Goal: Task Accomplishment & Management: Complete application form

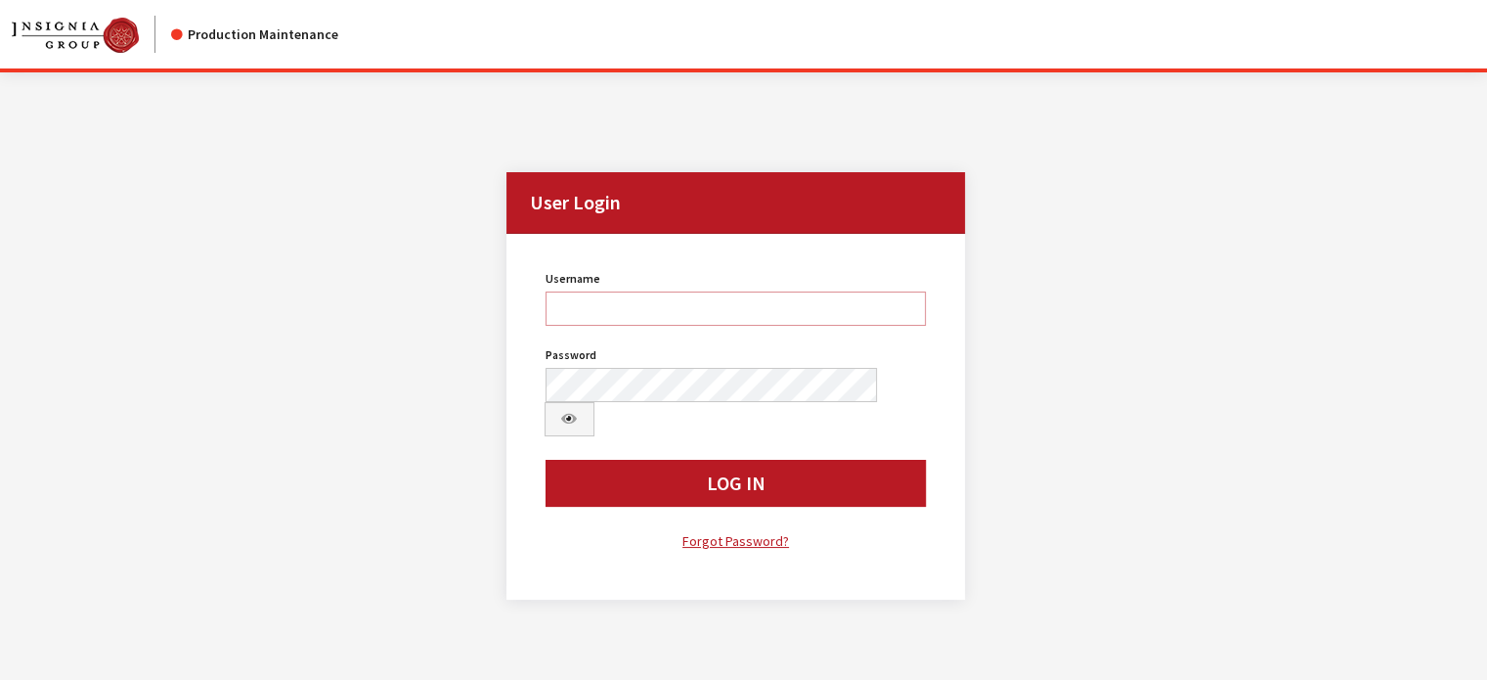
type input "kdart"
drag, startPoint x: 829, startPoint y: 584, endPoint x: 815, endPoint y: 597, distance: 19.4
click at [821, 609] on div "Modal title Cancel Yes OK Modal title OK User Login User Login Username kdart U…" at bounding box center [736, 412] width 1472 height 680
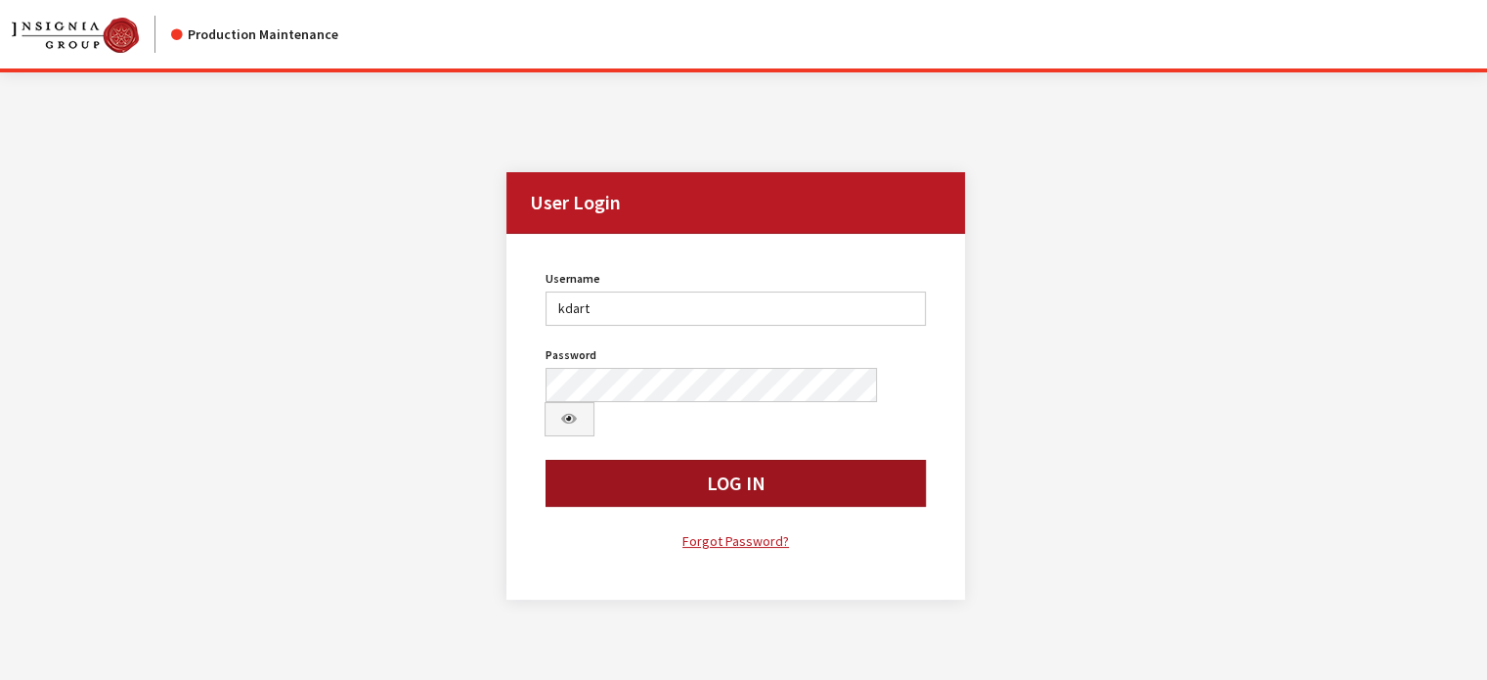
click at [838, 460] on button "Log In" at bounding box center [736, 483] width 381 height 47
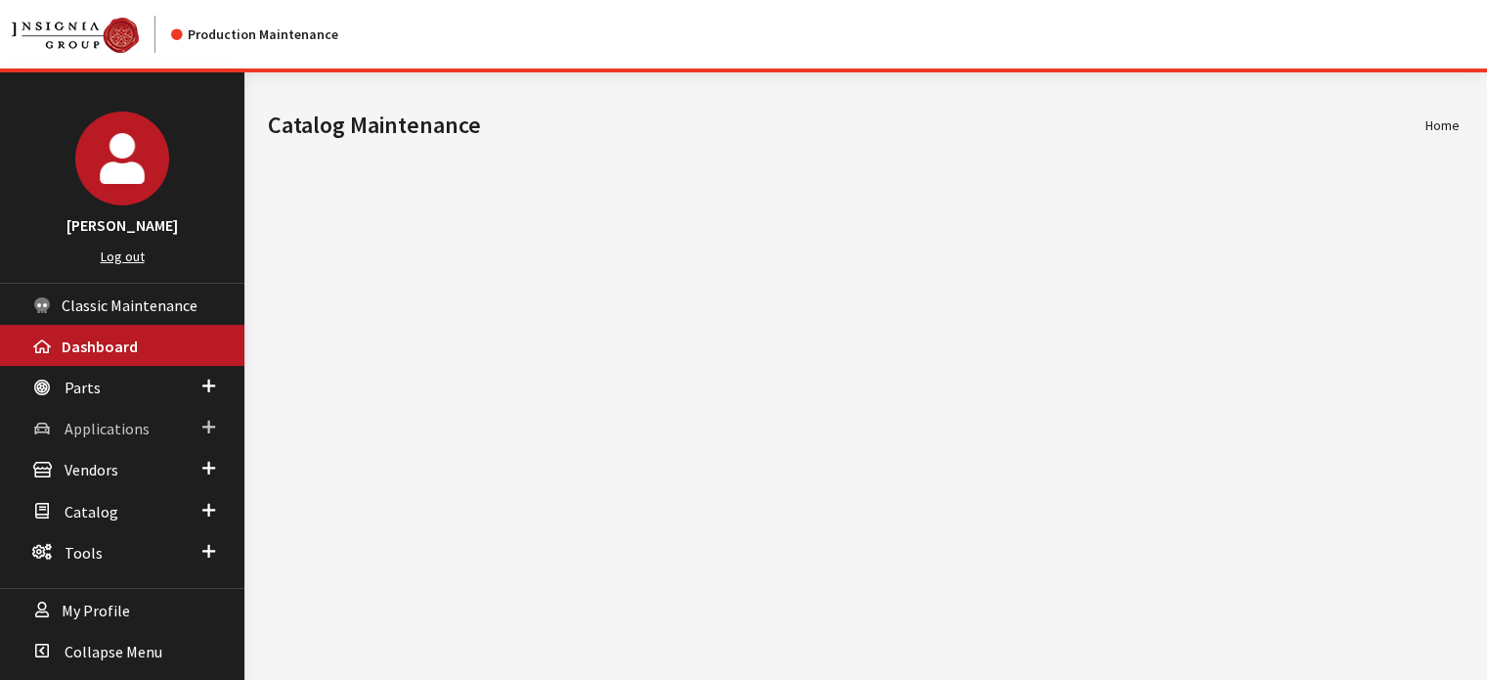
click at [91, 441] on link "Applications" at bounding box center [122, 427] width 244 height 41
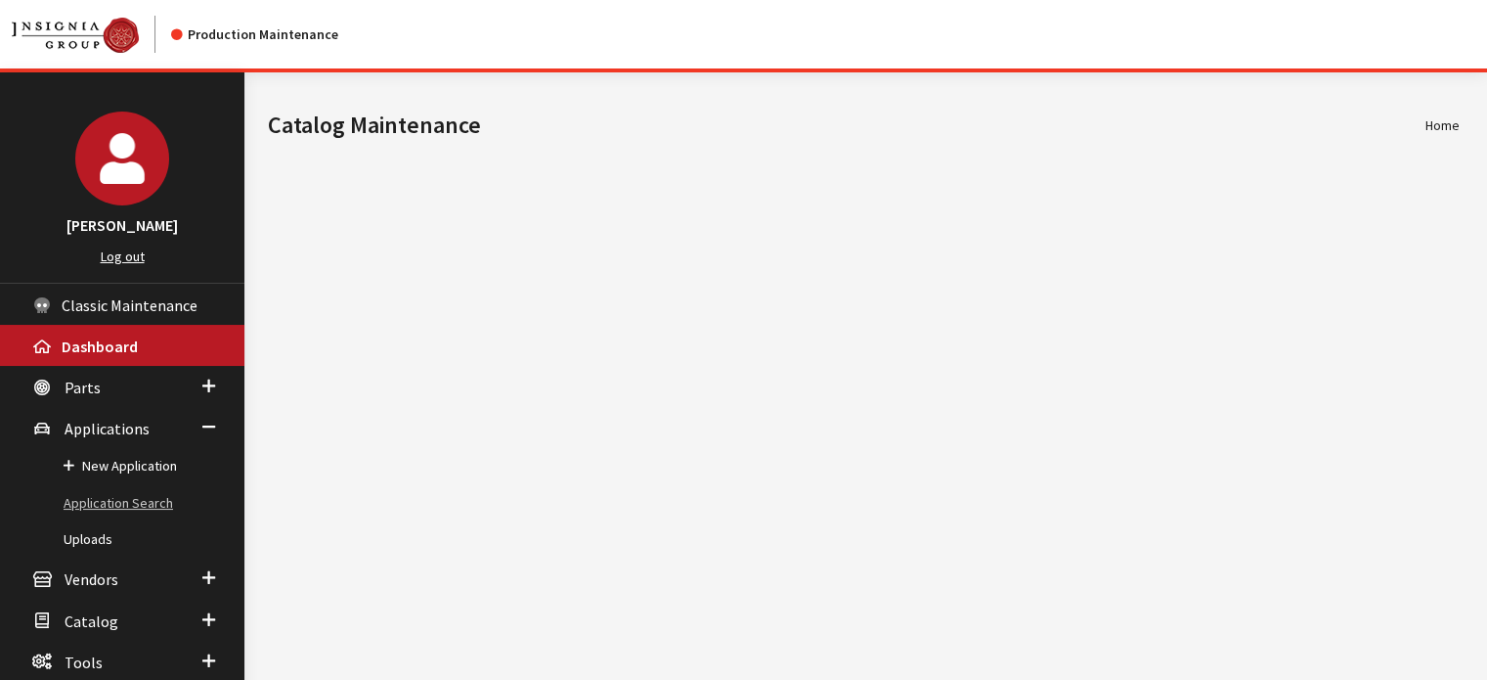
click at [96, 486] on link "Application Search" at bounding box center [122, 503] width 244 height 36
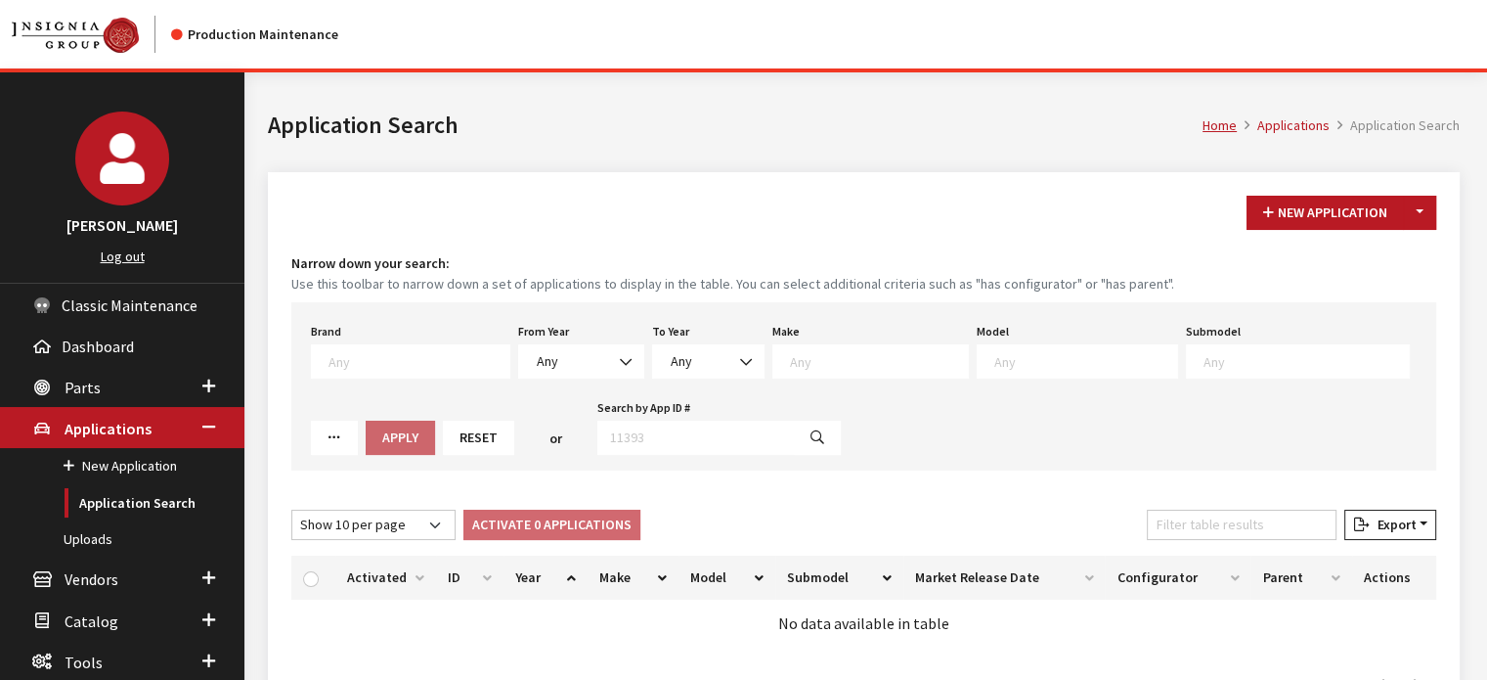
drag, startPoint x: 540, startPoint y: 385, endPoint x: 550, endPoint y: 385, distance: 10.8
click at [547, 385] on div "Brand Any Acura Alfa Romeo Audi Bentley BMW DoubleTake Ford GM Honda Hyundai In…" at bounding box center [863, 386] width 1145 height 168
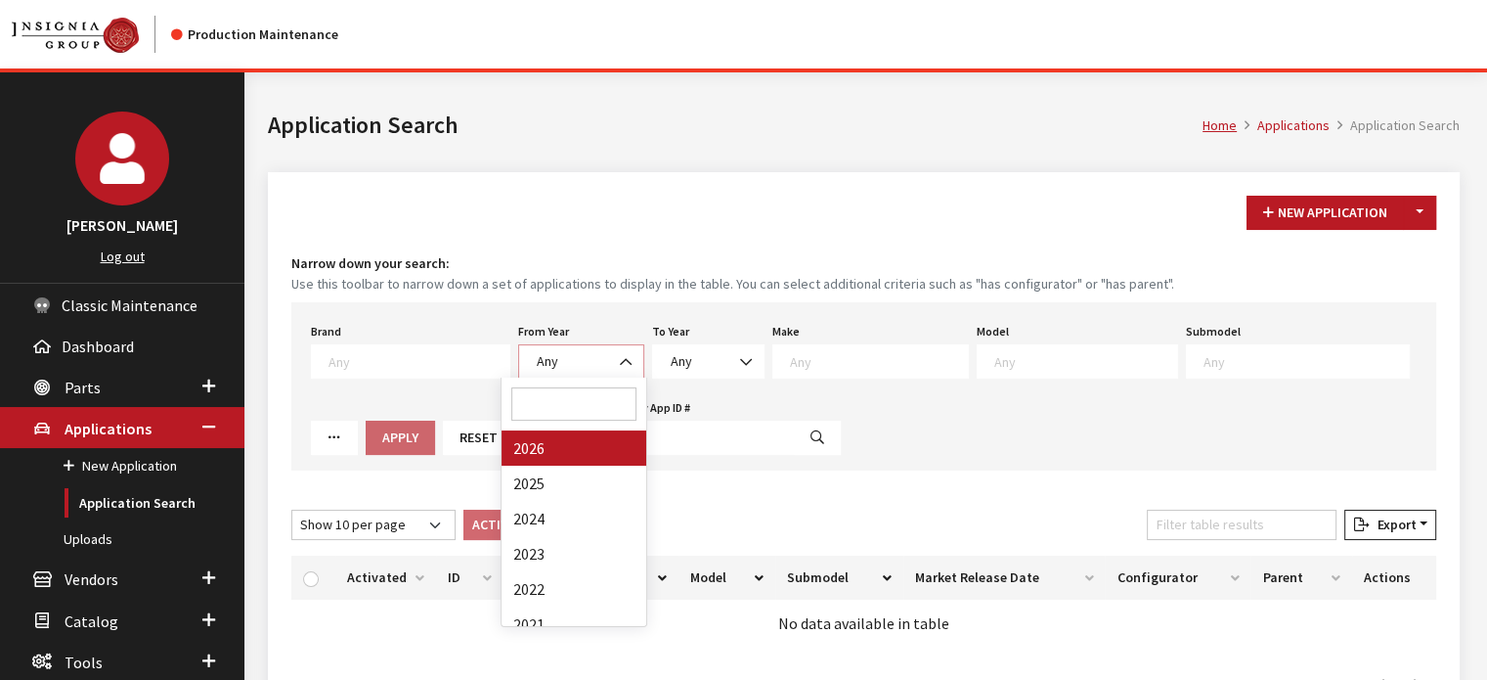
click at [560, 377] on body "Production Maintenance Kirsten Dart Log out Classic Maintenance Dashboard Parts…" at bounding box center [743, 405] width 1487 height 811
select select "2026"
select select
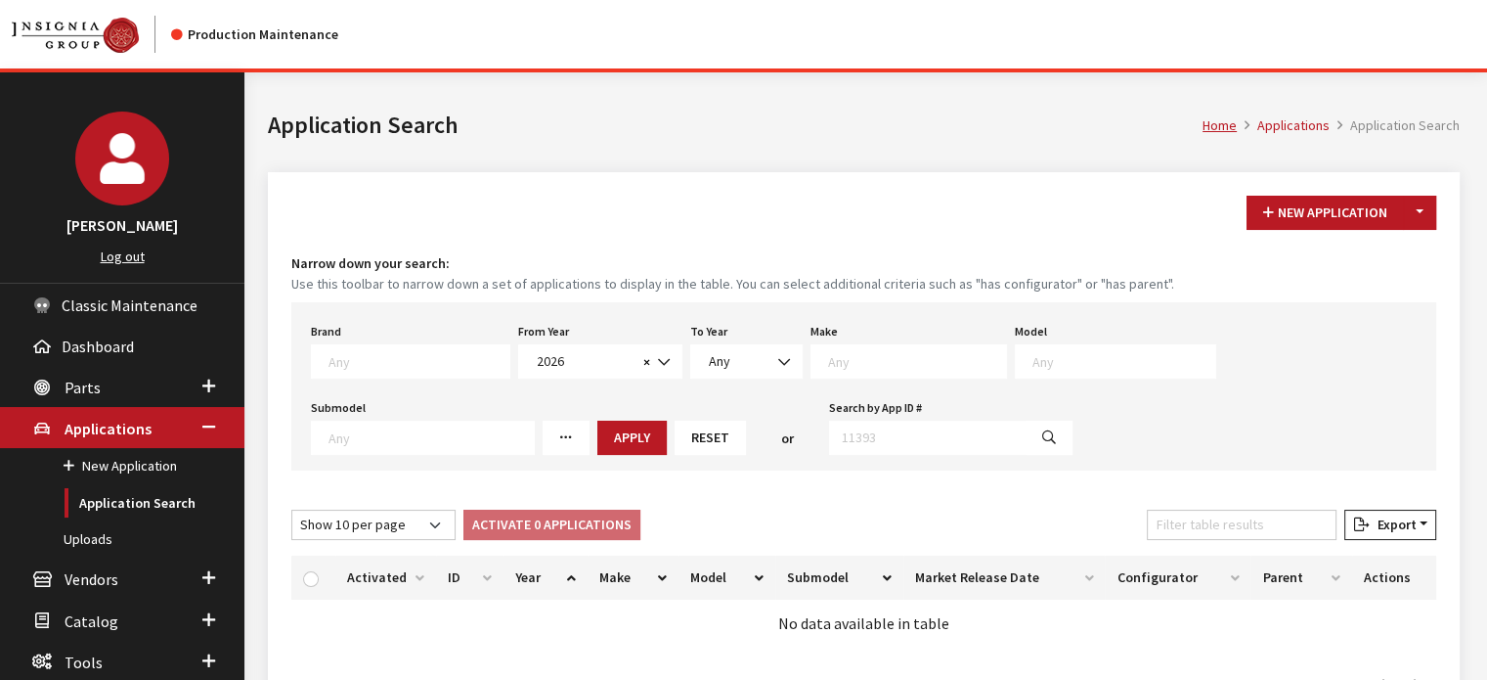
click at [889, 347] on span at bounding box center [909, 361] width 197 height 34
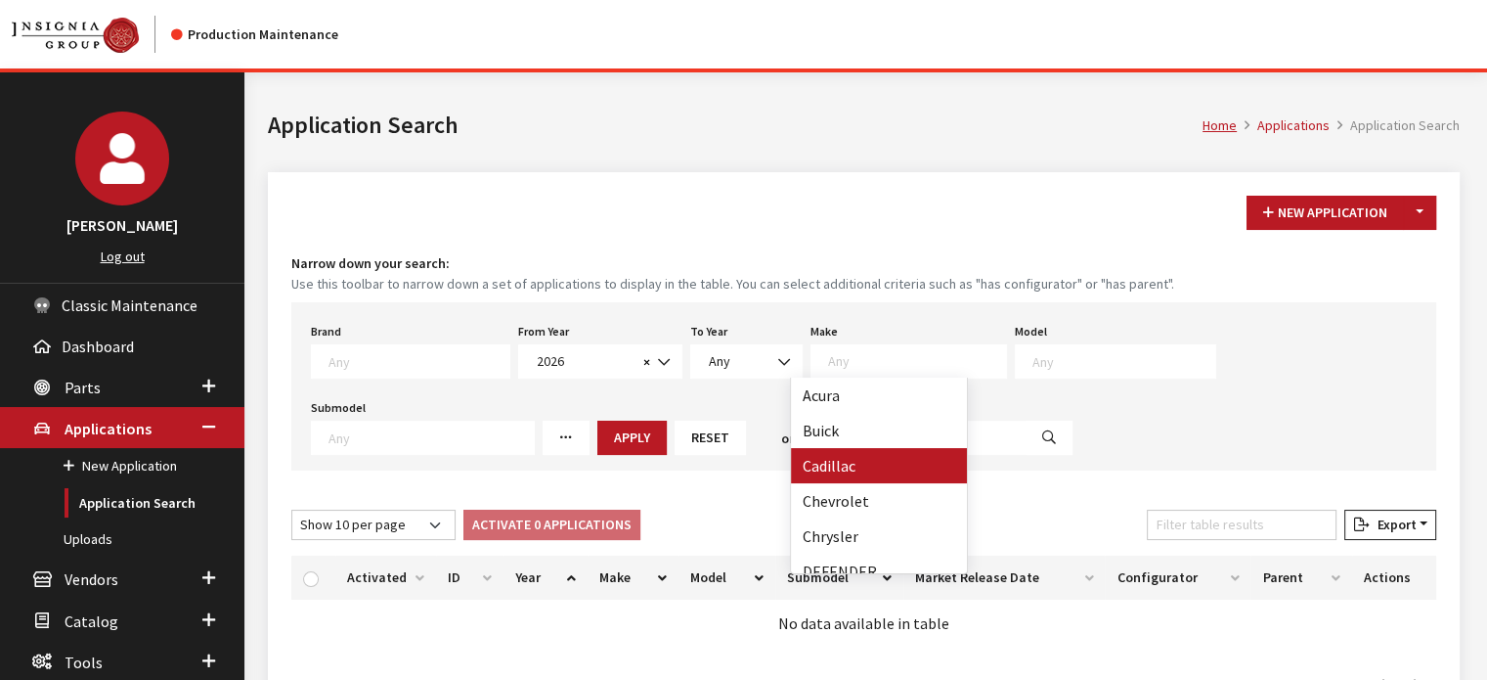
drag, startPoint x: 848, startPoint y: 453, endPoint x: 848, endPoint y: 484, distance: 31.3
select select "2"
select select
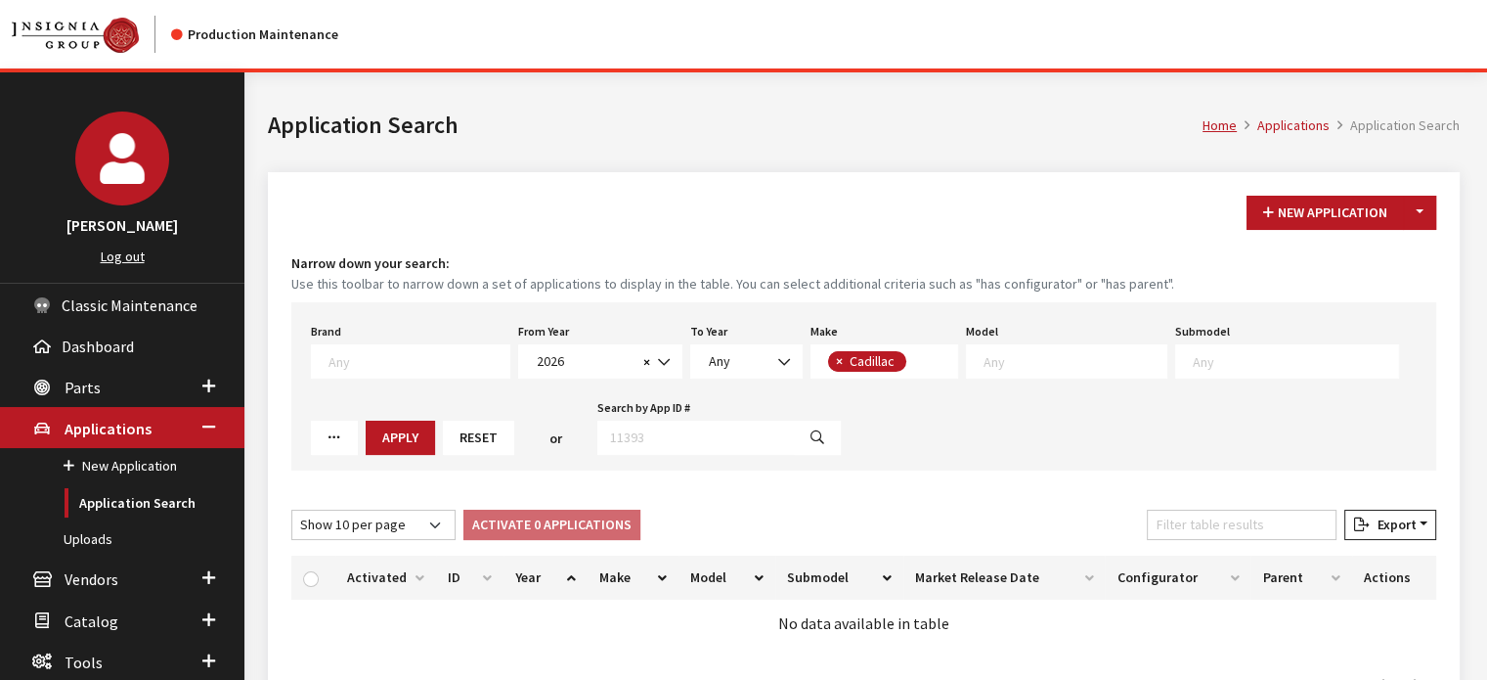
drag, startPoint x: 817, startPoint y: 360, endPoint x: 821, endPoint y: 371, distance: 11.4
click at [836, 361] on span "×" at bounding box center [839, 361] width 7 height 18
select select
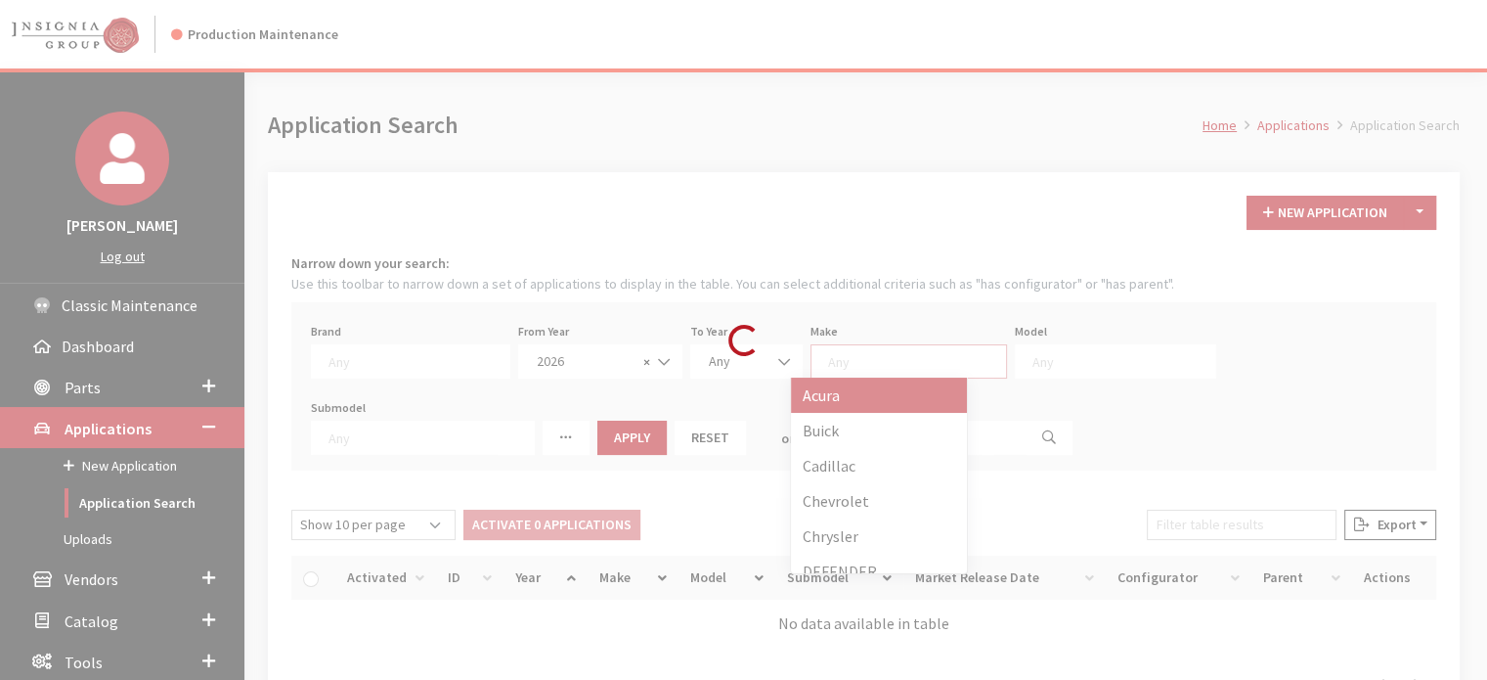
scroll to position [1, 0]
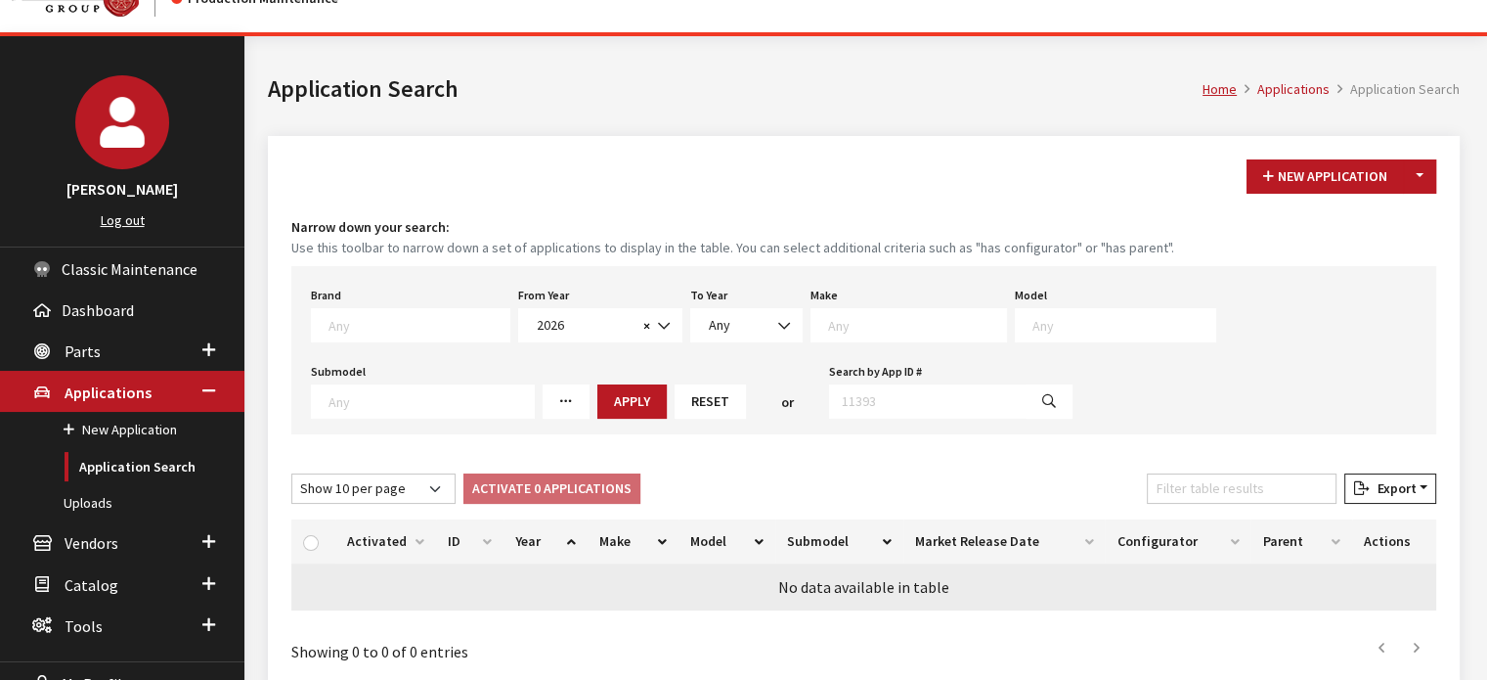
click at [822, 563] on td "No data available in table" at bounding box center [863, 586] width 1145 height 47
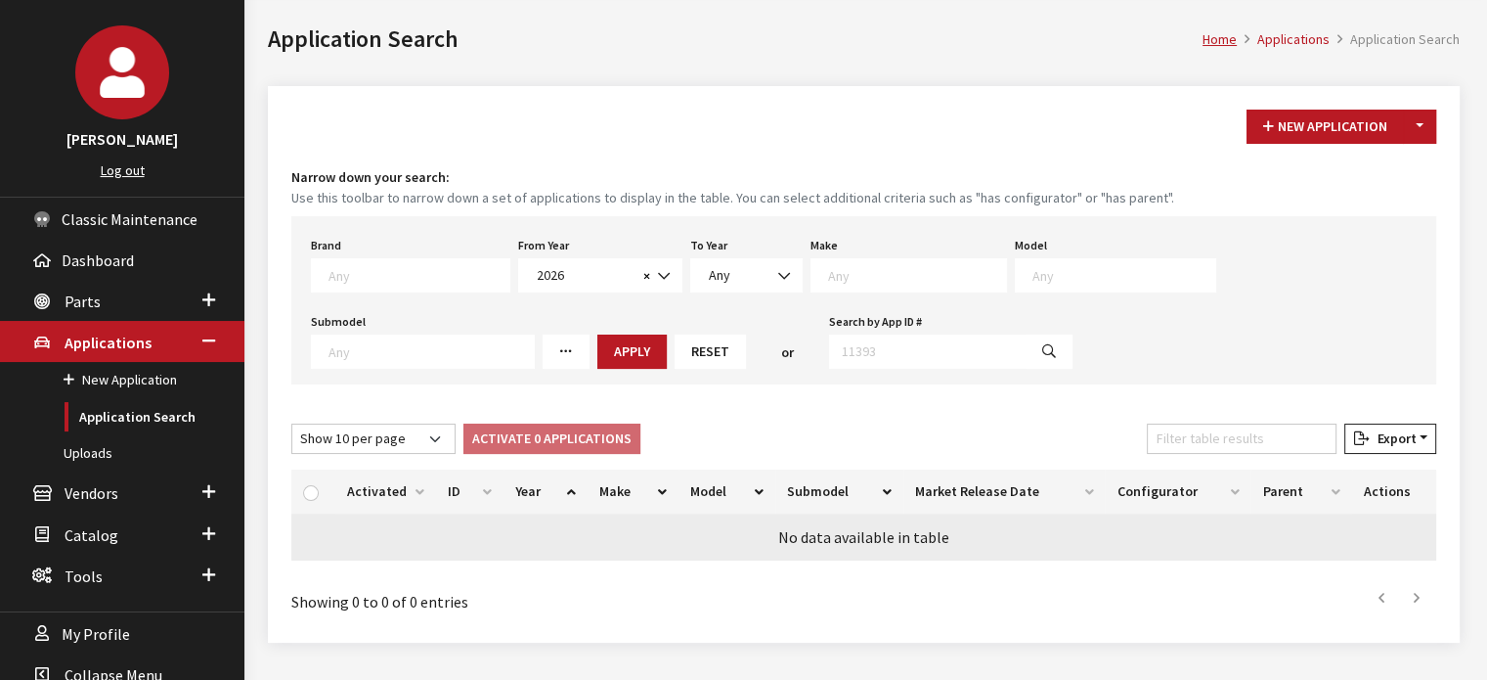
scroll to position [98, 0]
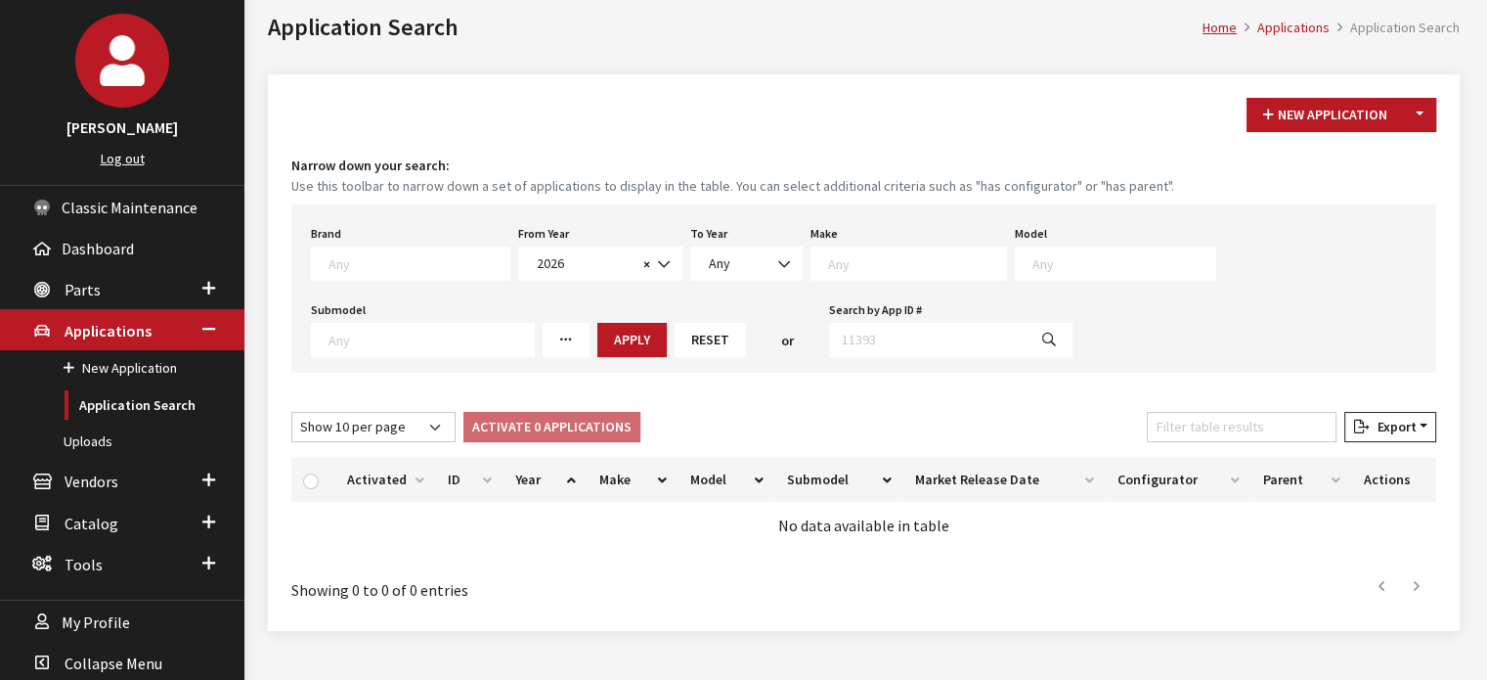
drag, startPoint x: 822, startPoint y: 554, endPoint x: 802, endPoint y: 273, distance: 282.3
click at [811, 266] on span at bounding box center [909, 263] width 197 height 34
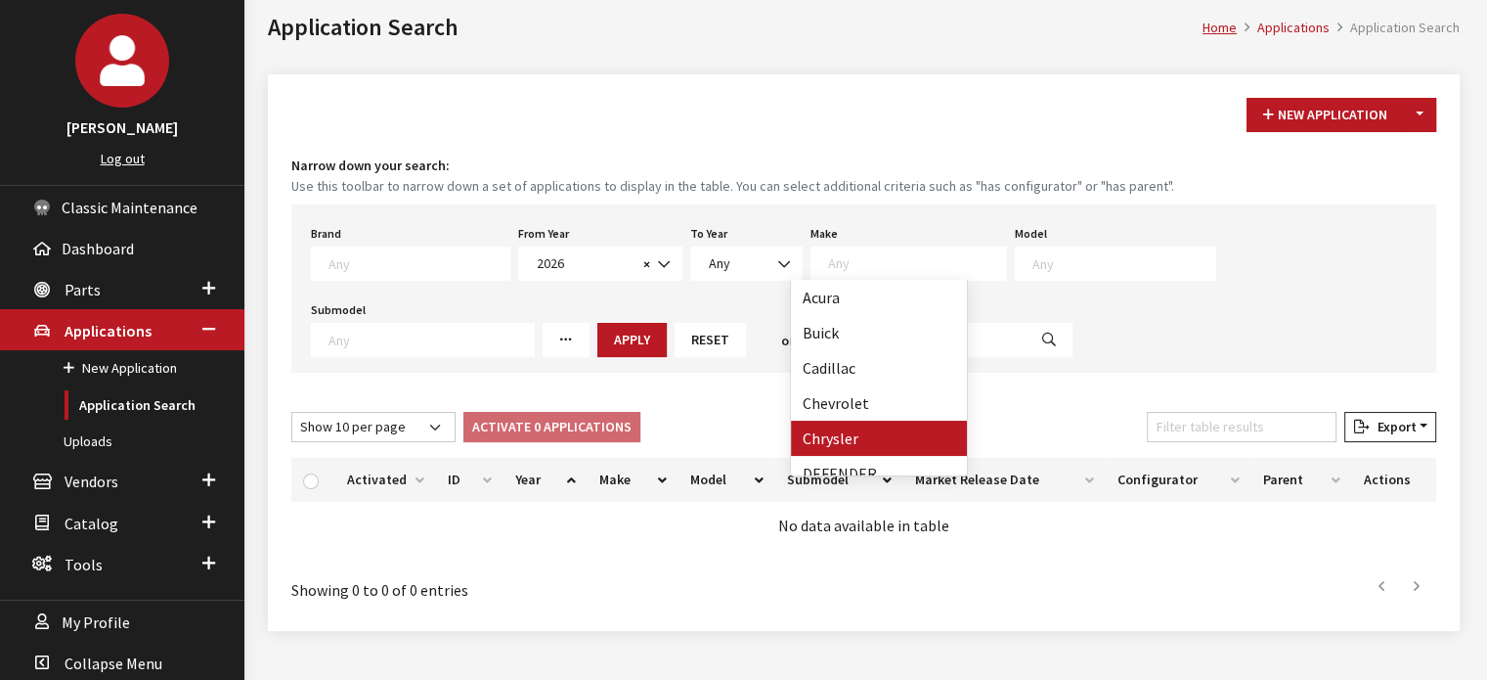
select select "14"
select select
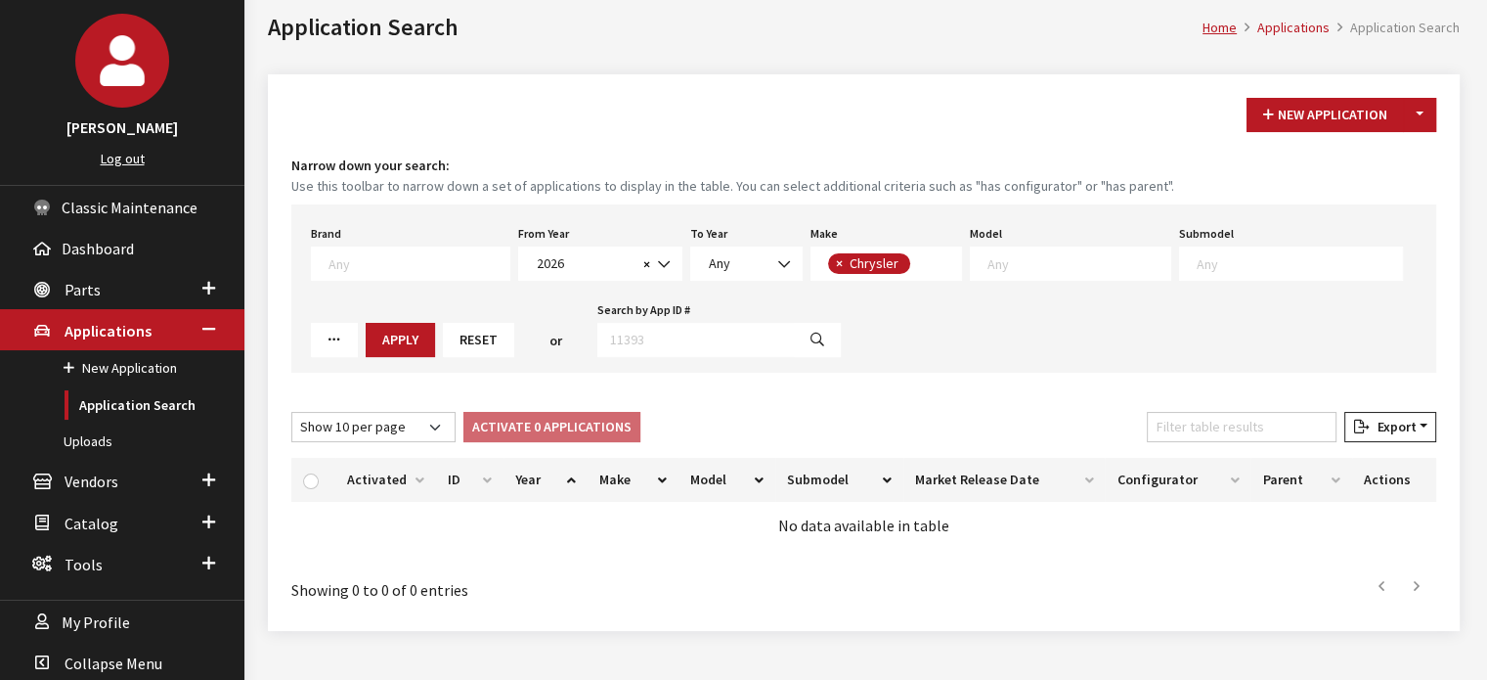
click at [997, 248] on div "Model Any" at bounding box center [1070, 250] width 209 height 61
drag, startPoint x: 992, startPoint y: 292, endPoint x: 993, endPoint y: 265, distance: 27.4
click at [993, 283] on div "Brand Any Acura Alfa Romeo Audi Bentley BMW DoubleTake Ford GM Honda Hyundai In…" at bounding box center [863, 288] width 1145 height 168
click at [993, 265] on textarea "Search" at bounding box center [1079, 263] width 183 height 18
select select "178"
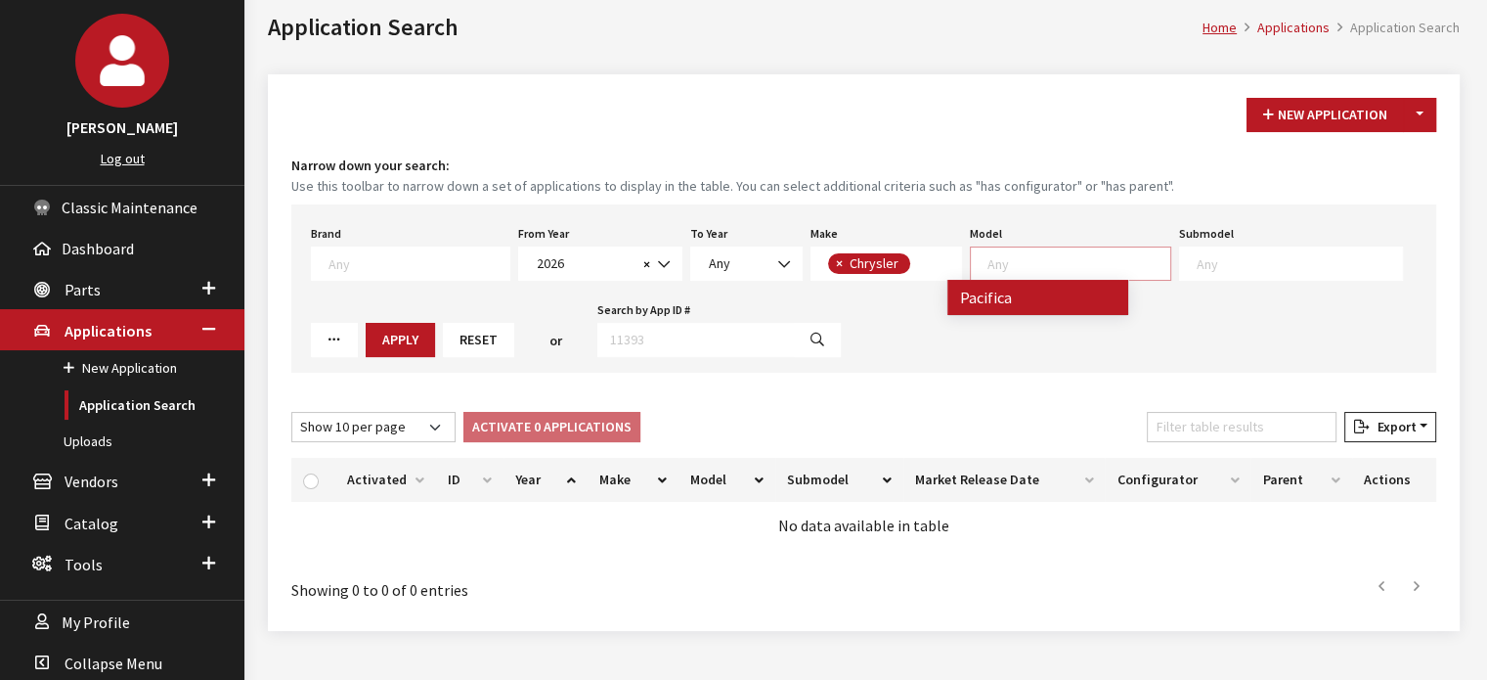
select select
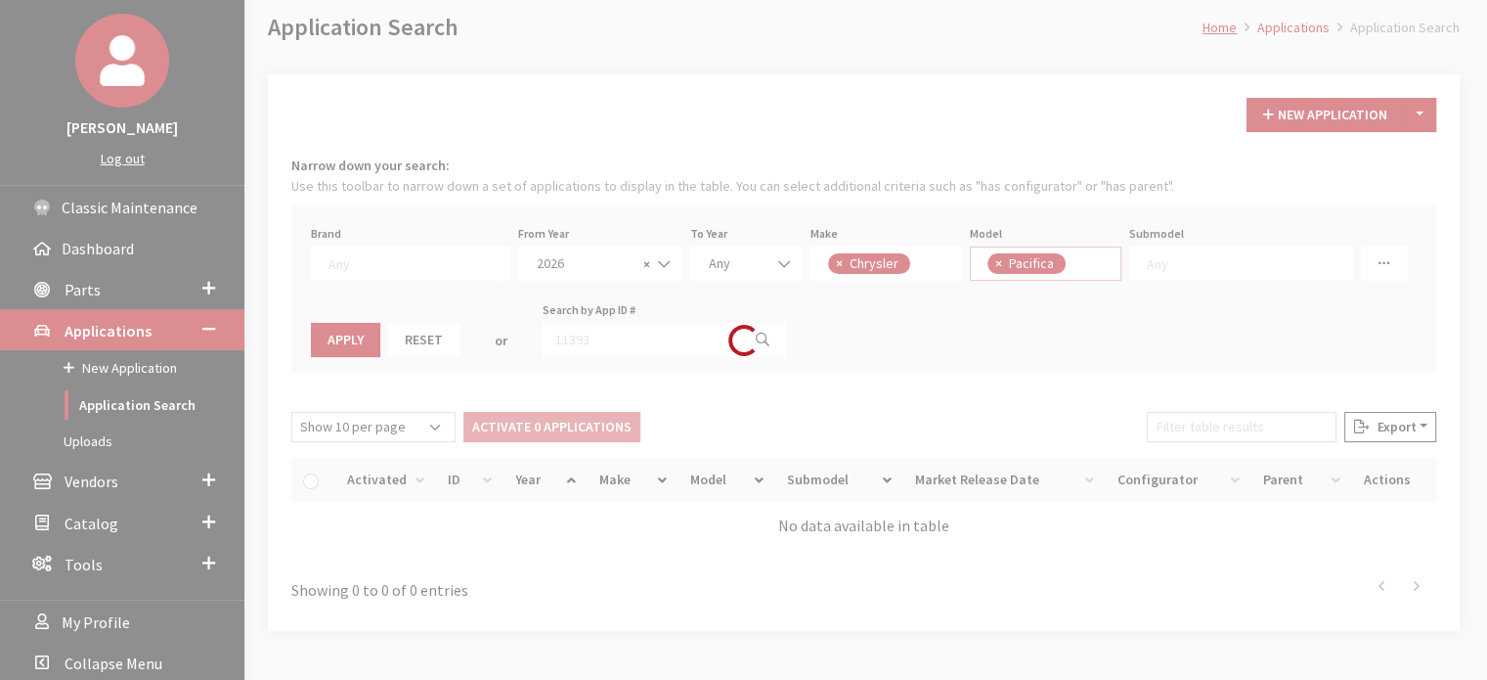
scroll to position [0, 0]
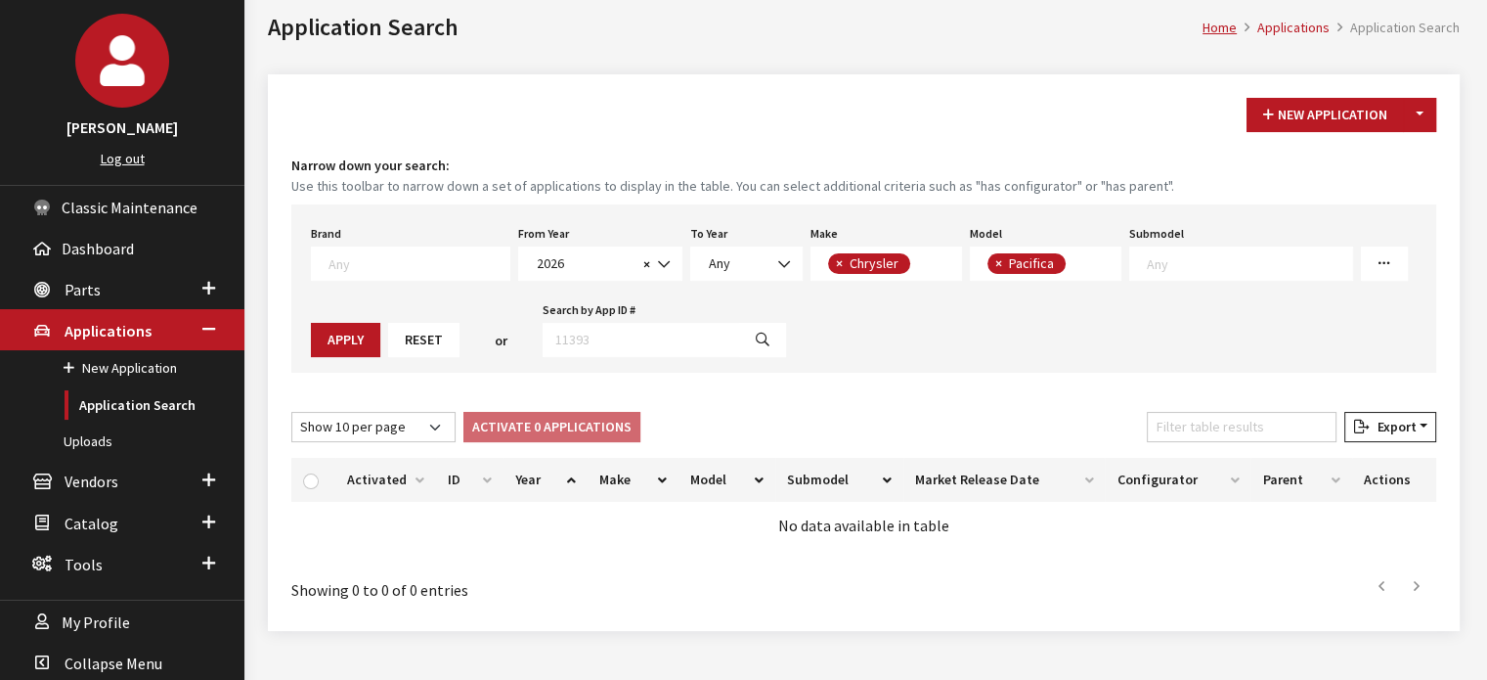
click at [336, 351] on button "Apply" at bounding box center [345, 340] width 69 height 34
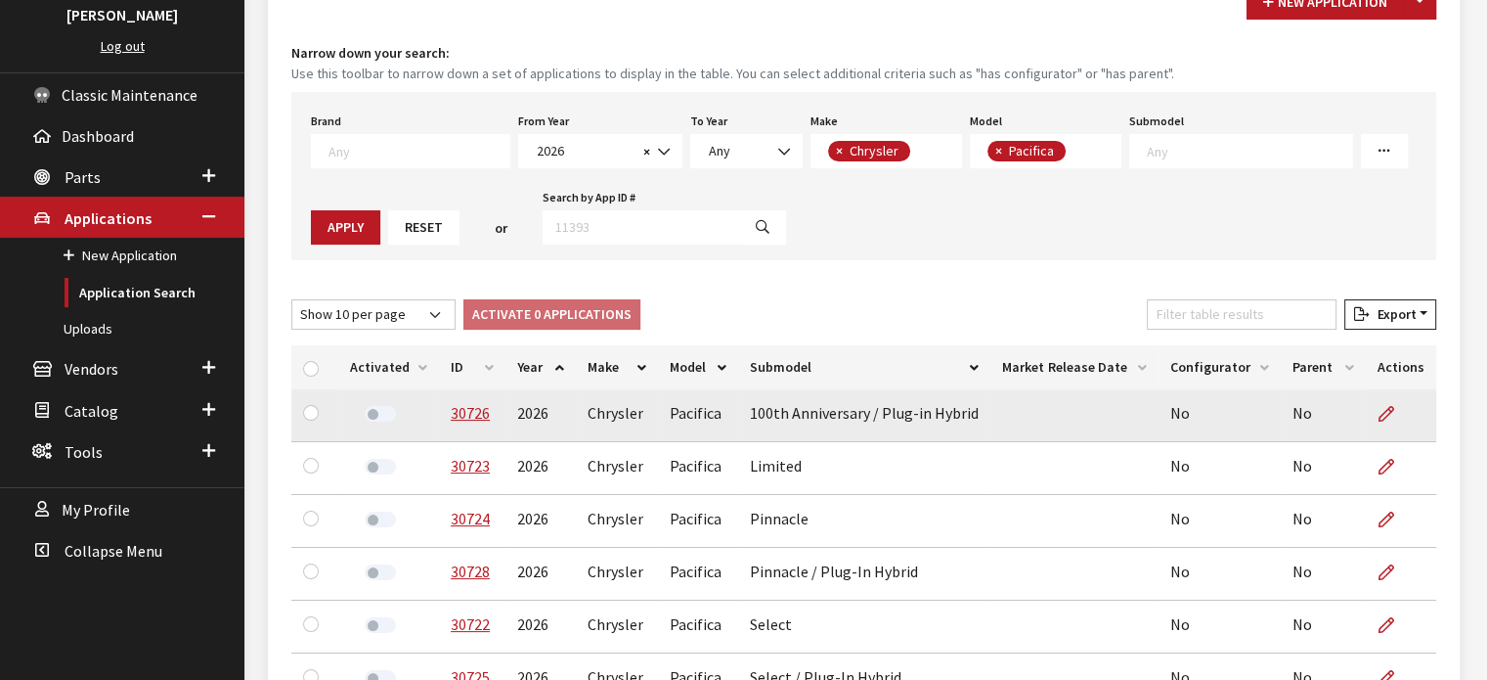
scroll to position [293, 0]
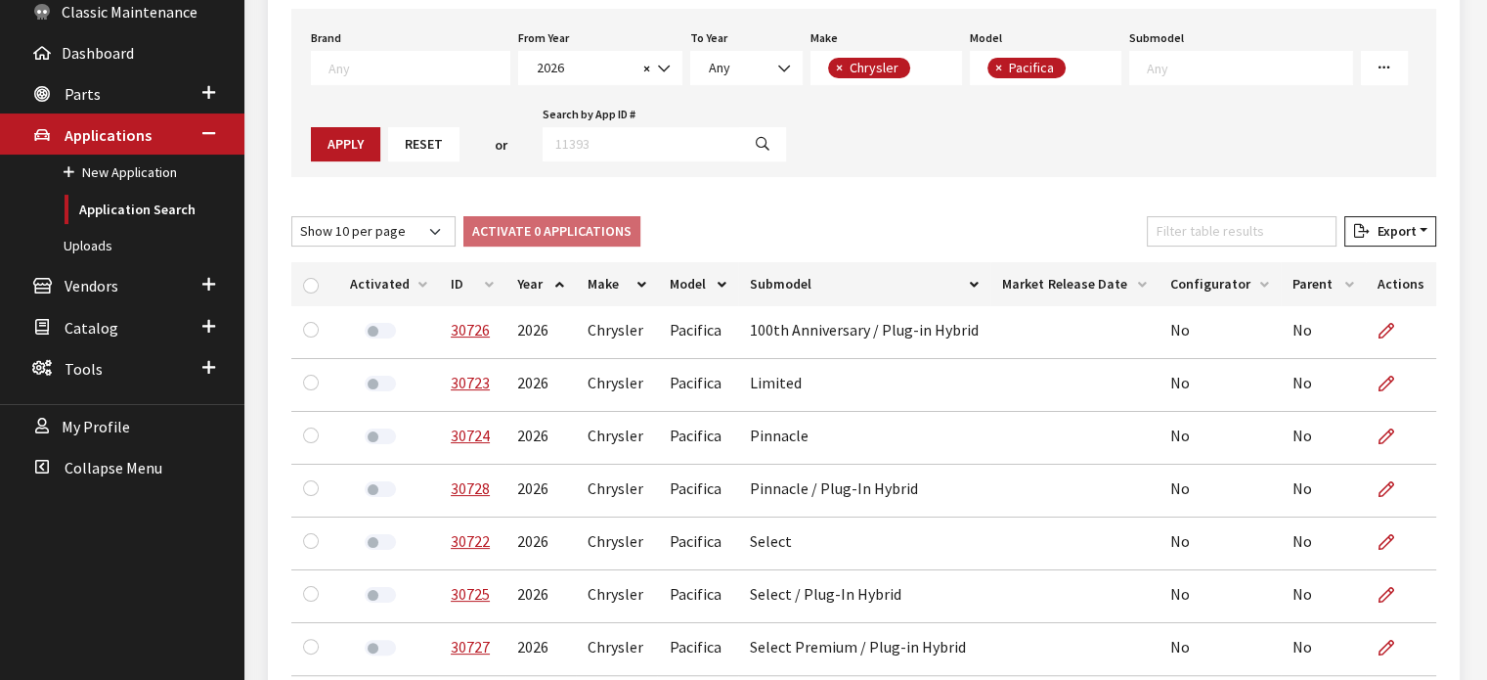
click at [448, 301] on th "ID" at bounding box center [472, 284] width 66 height 44
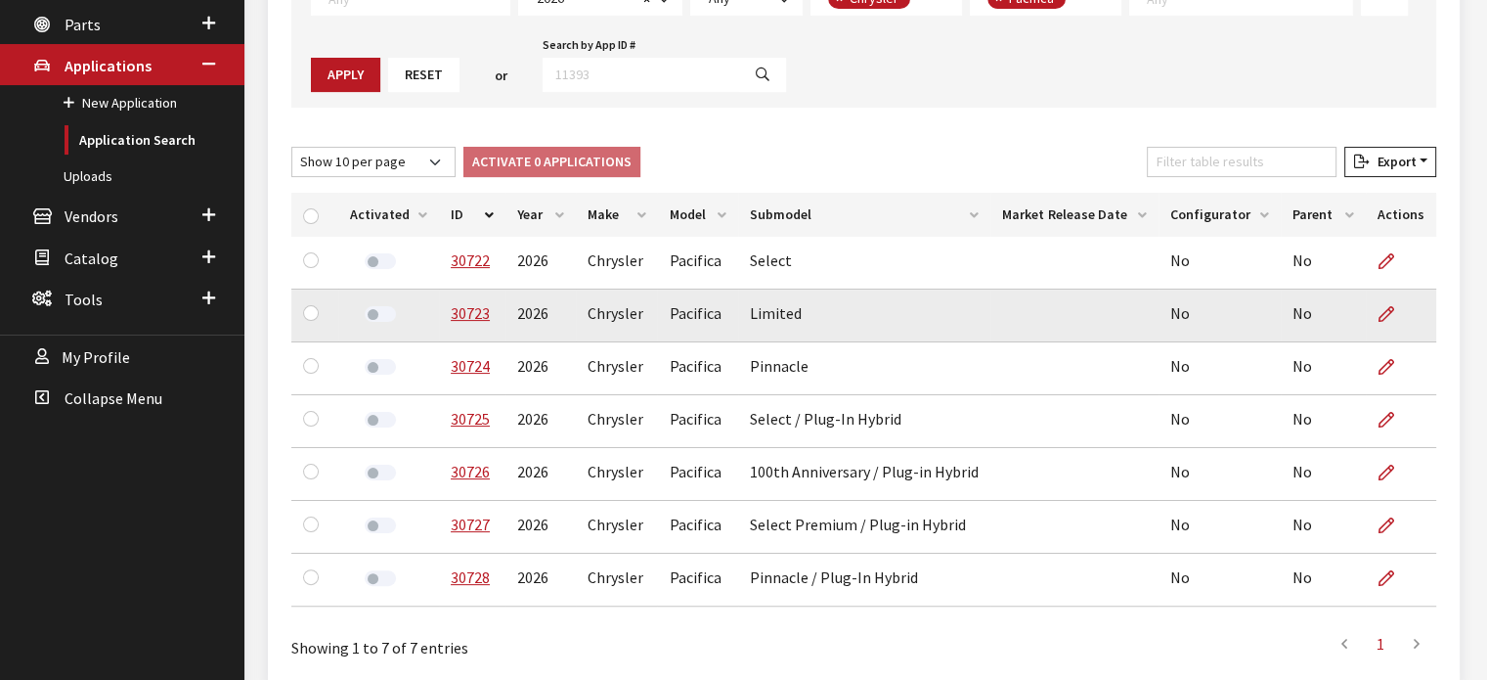
scroll to position [454, 0]
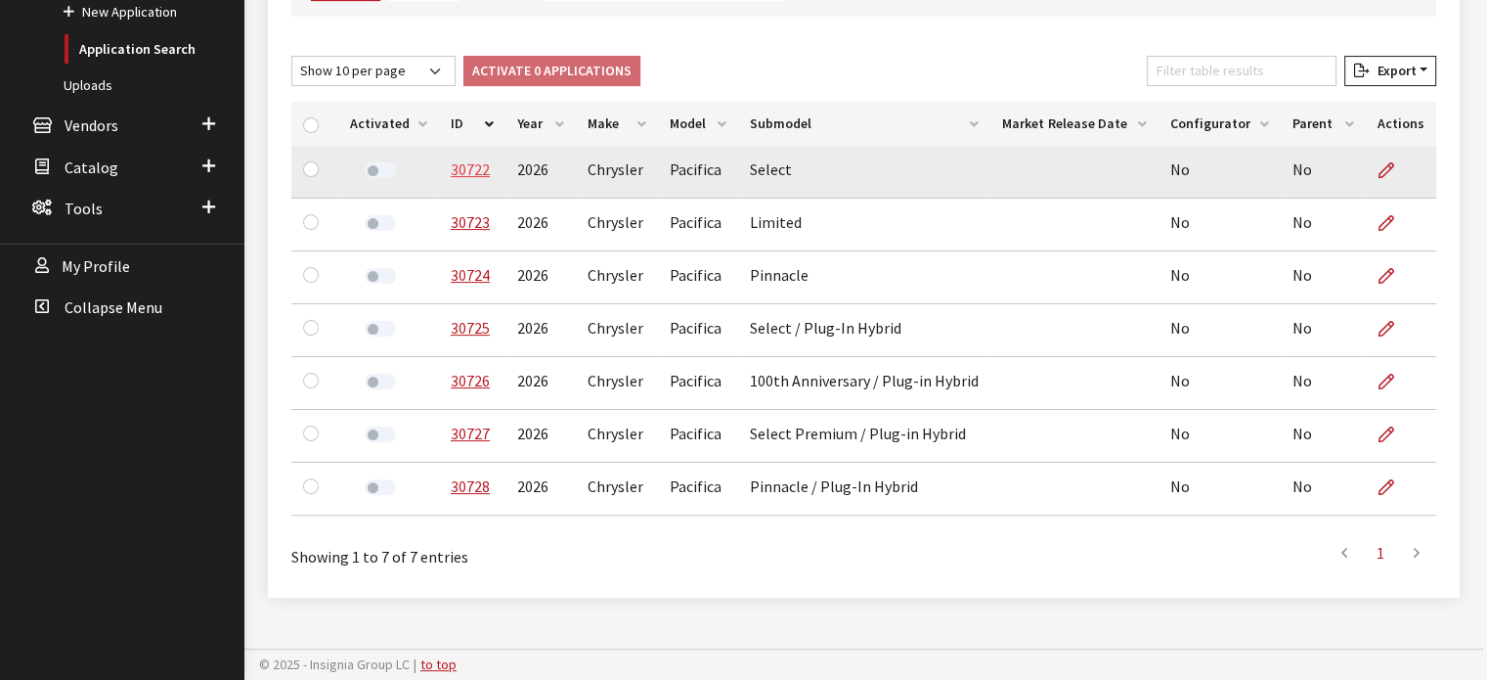
click at [457, 165] on link "30722" at bounding box center [470, 169] width 39 height 20
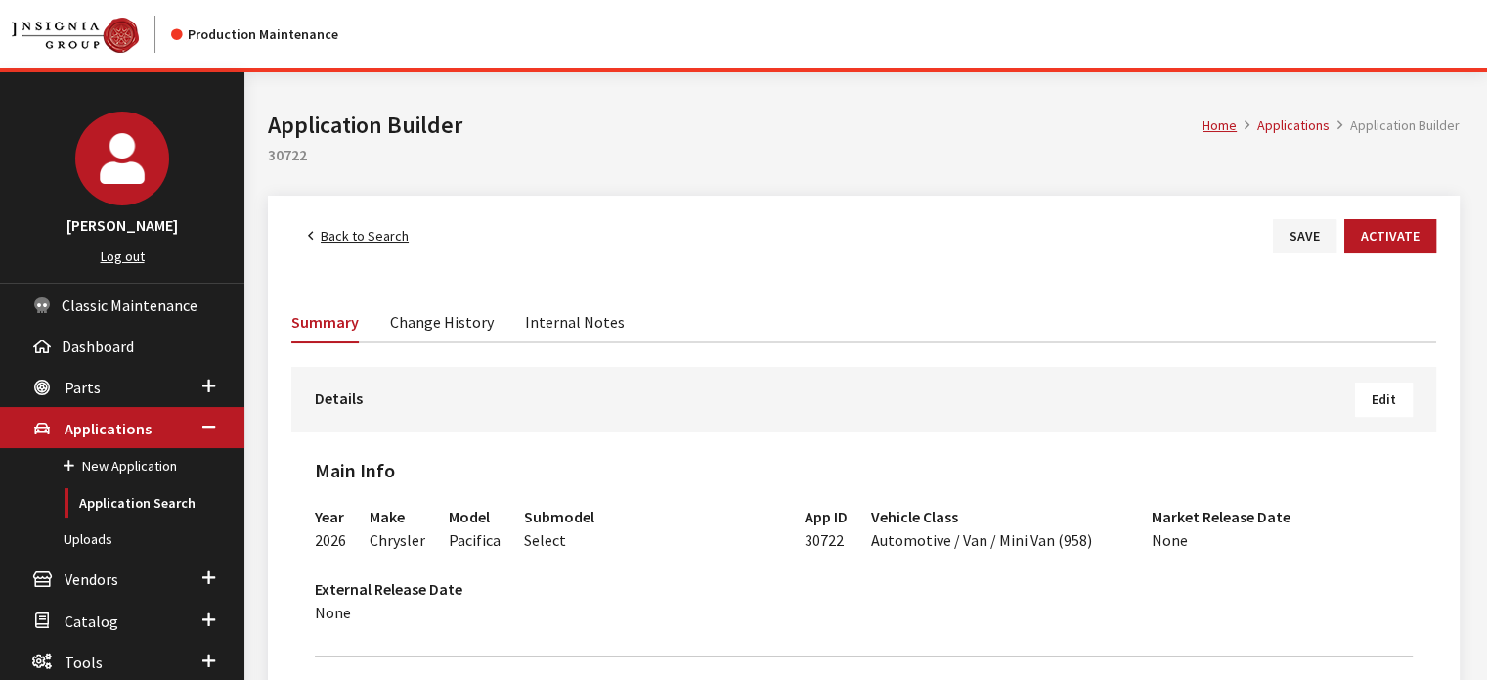
click at [1377, 382] on button "Edit" at bounding box center [1384, 399] width 58 height 34
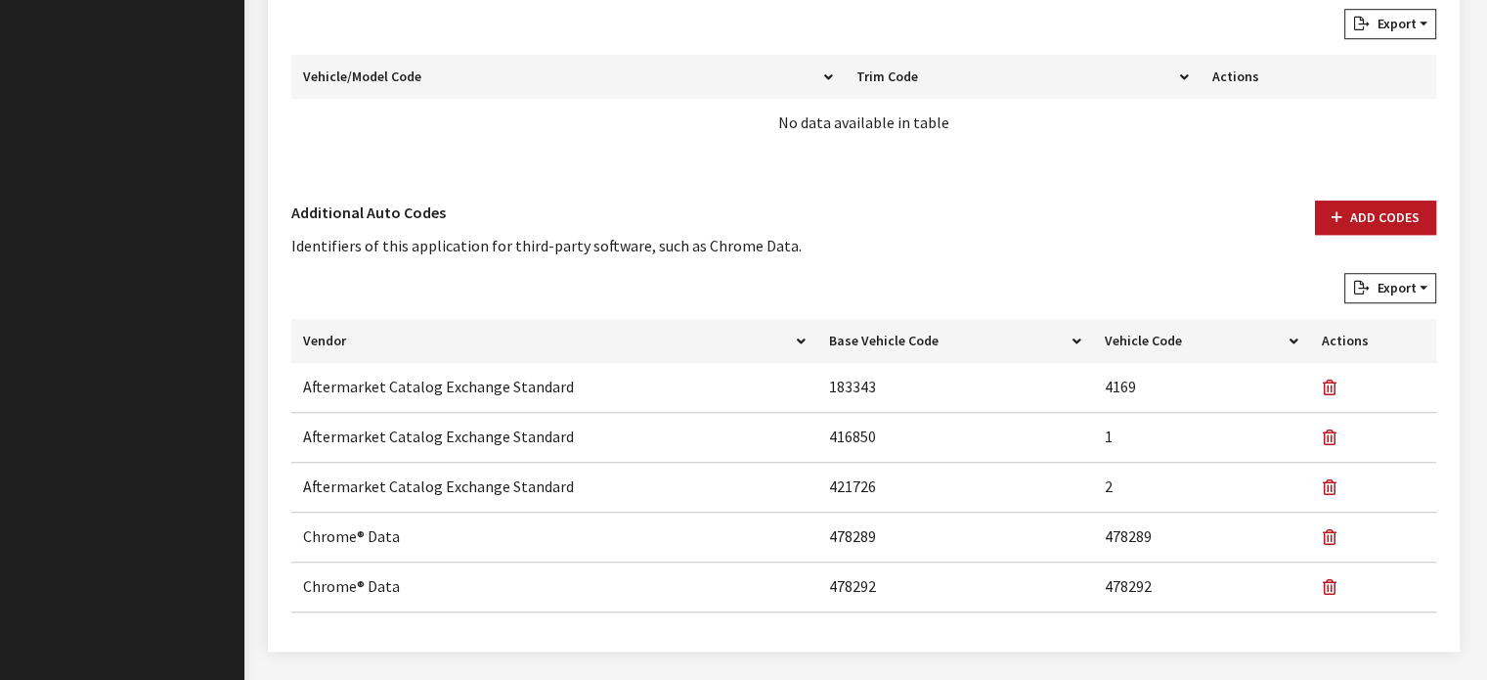
scroll to position [1120, 0]
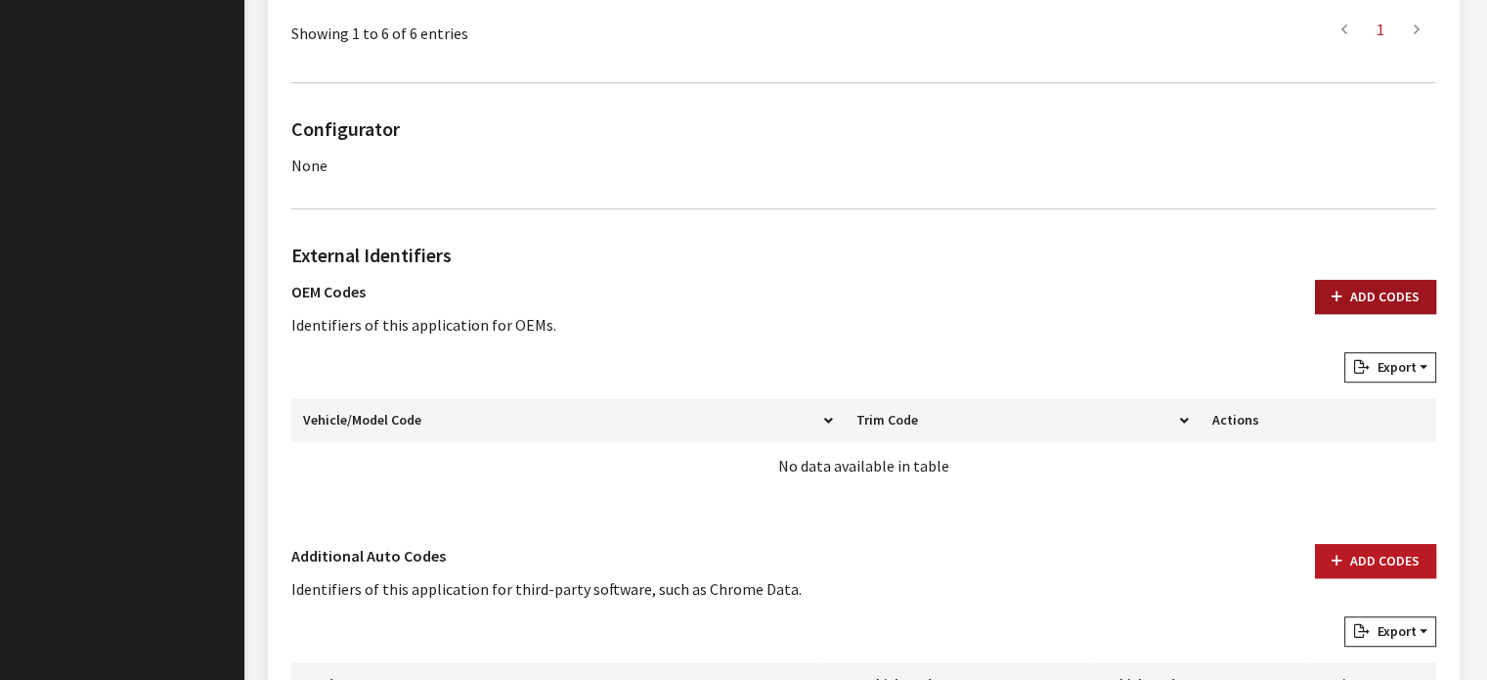
click at [1360, 304] on button "Add Codes" at bounding box center [1375, 297] width 121 height 34
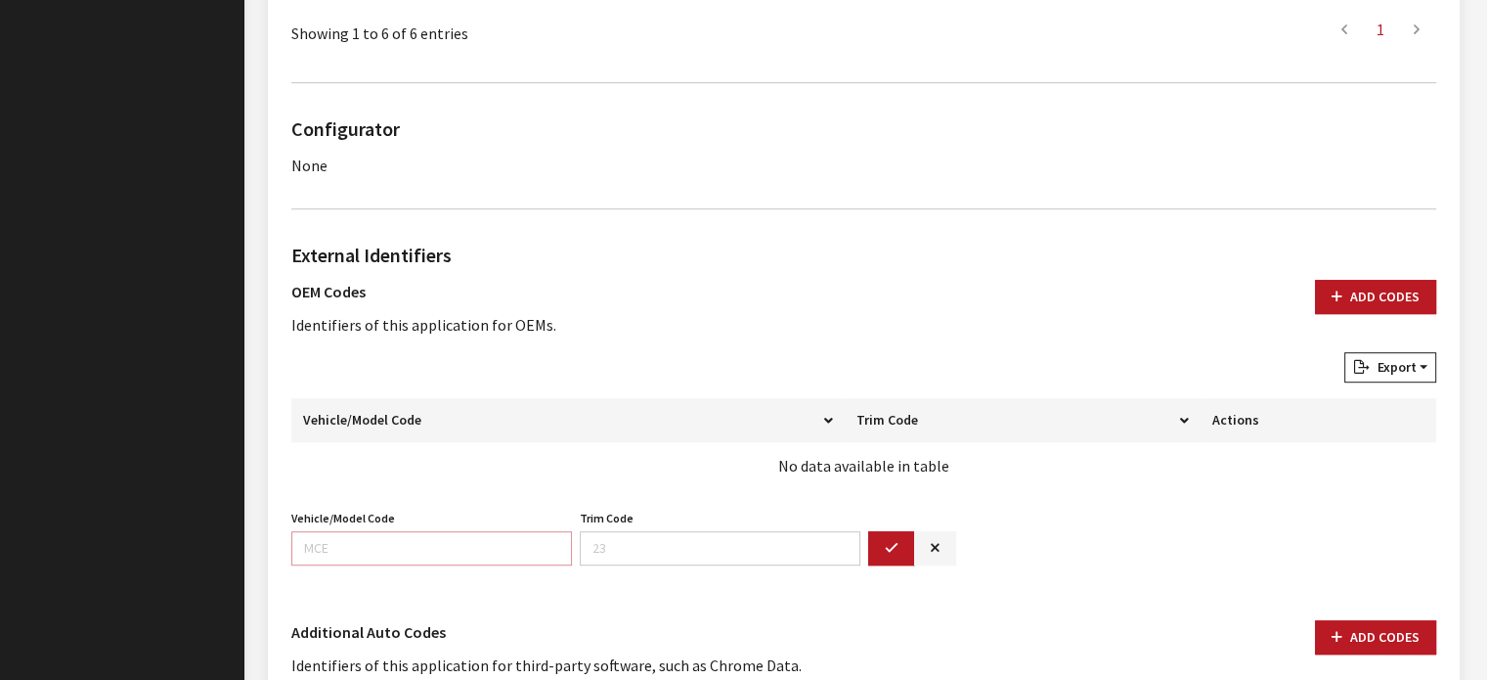
click at [473, 547] on input "Vehicle/Model Code" at bounding box center [431, 548] width 281 height 34
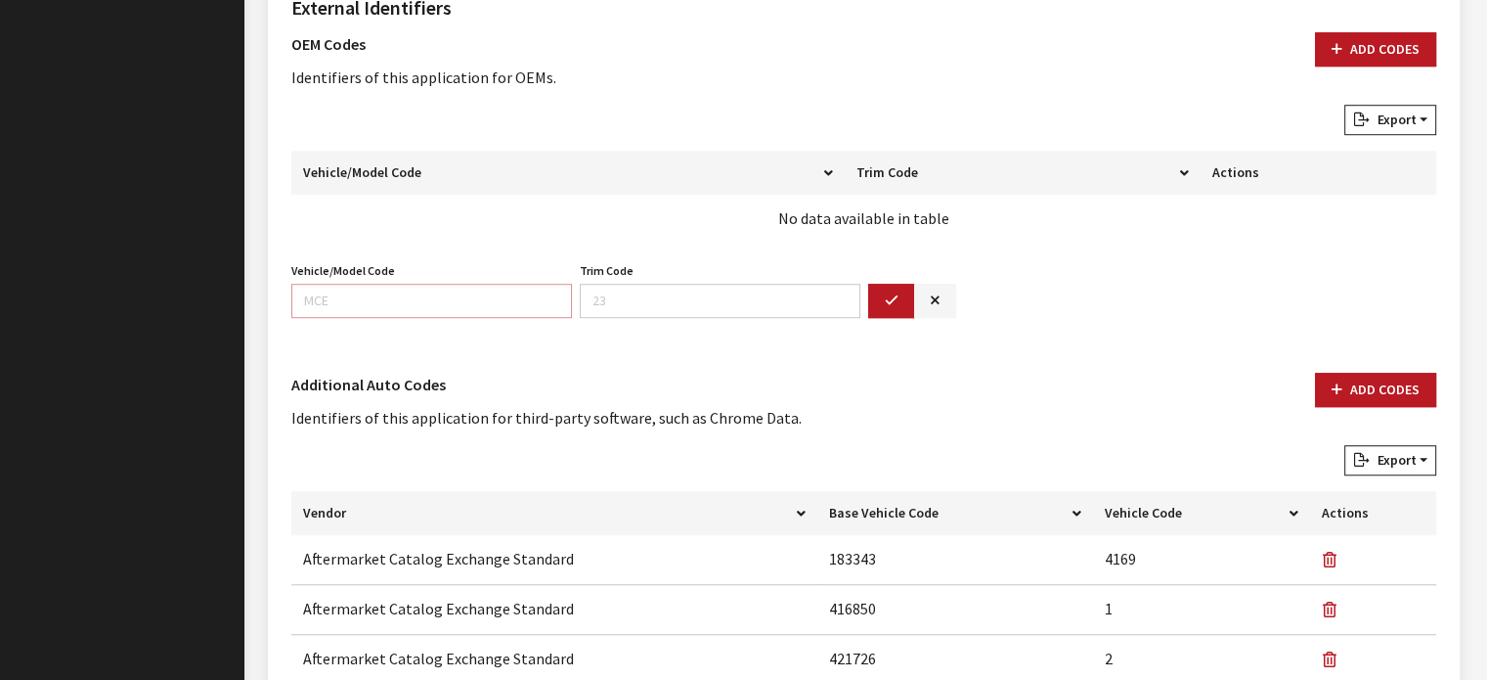
scroll to position [1369, 0]
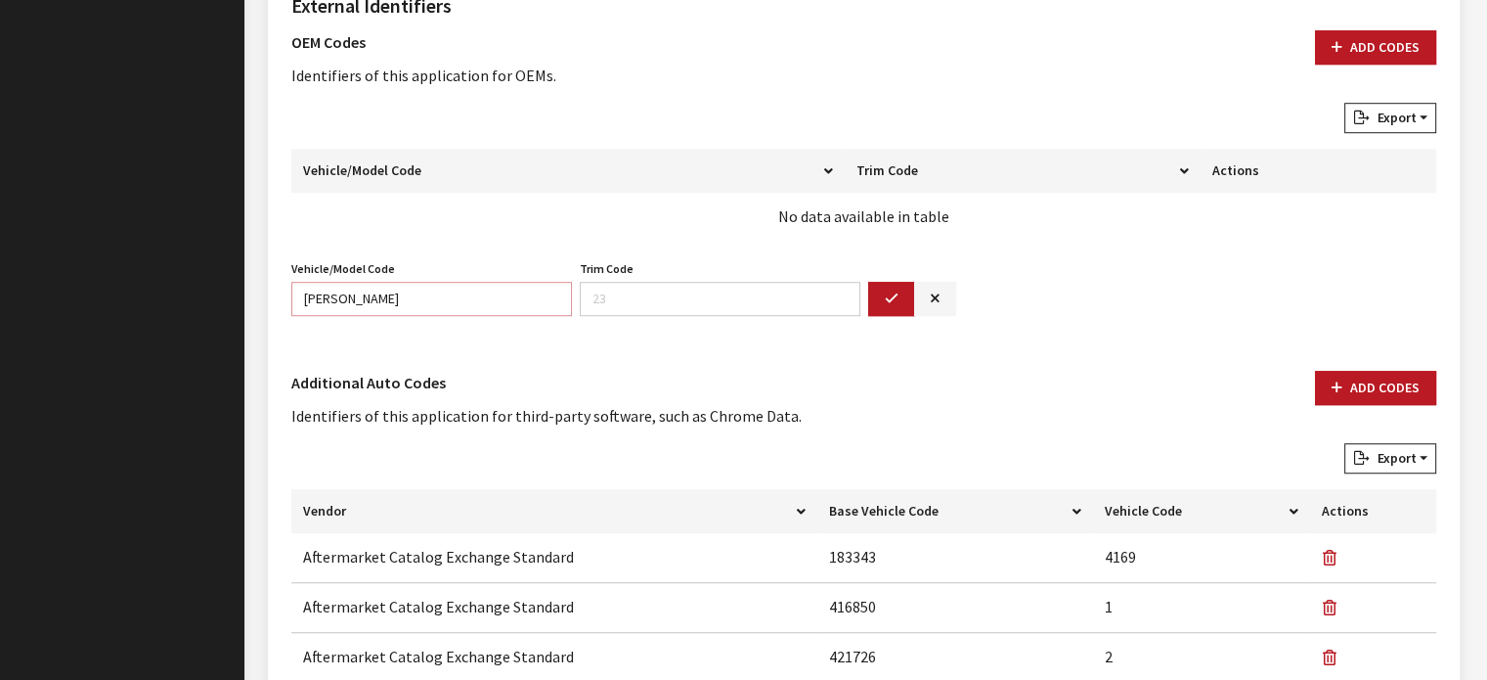
type input "RUCH"
type input "53"
click at [874, 296] on button "button" at bounding box center [891, 299] width 47 height 34
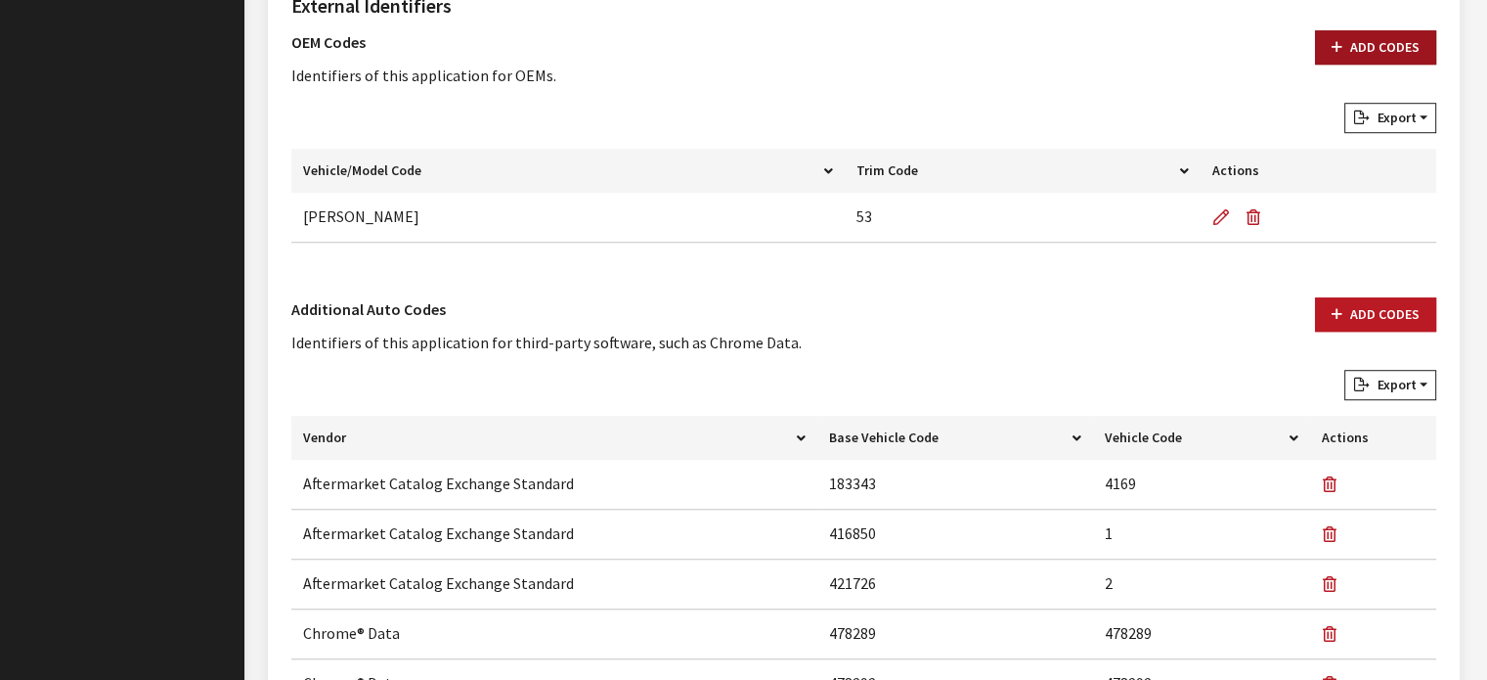
click at [1352, 46] on button "Add Codes" at bounding box center [1375, 47] width 121 height 34
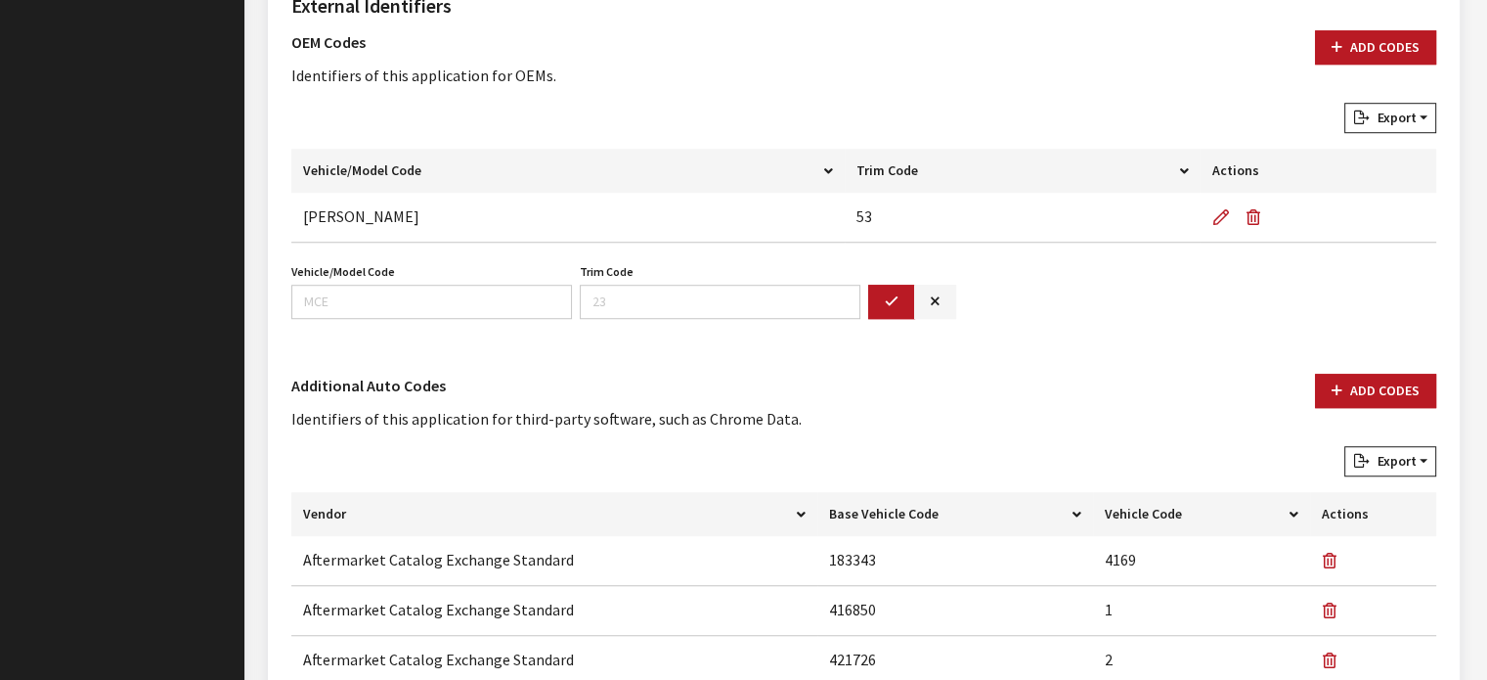
click at [391, 258] on div "Vehicle/Model Code Vehicle/Model Code is required." at bounding box center [431, 288] width 288 height 61
click at [370, 304] on input "Vehicle/Model Code" at bounding box center [431, 302] width 281 height 34
type input "RUFH"
type input "53"
click at [889, 308] on button "button" at bounding box center [891, 302] width 47 height 34
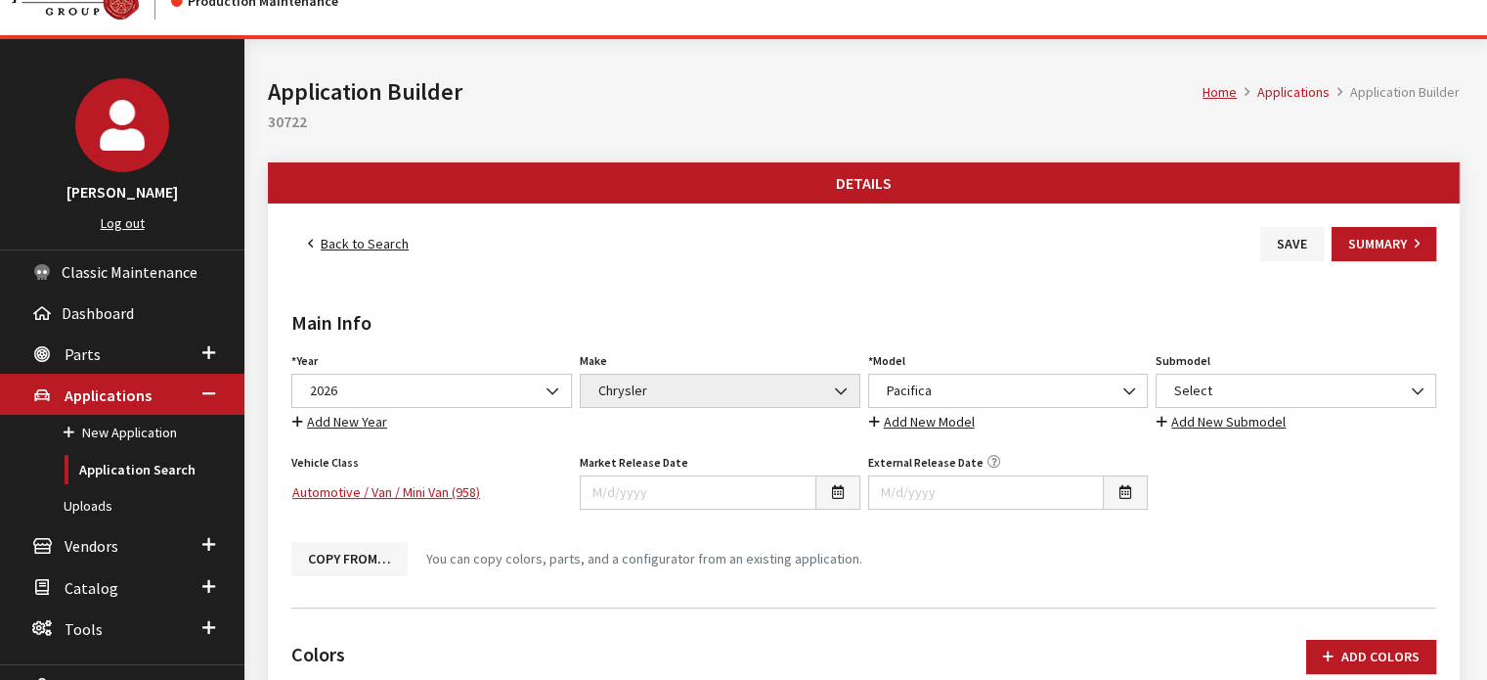
scroll to position [0, 0]
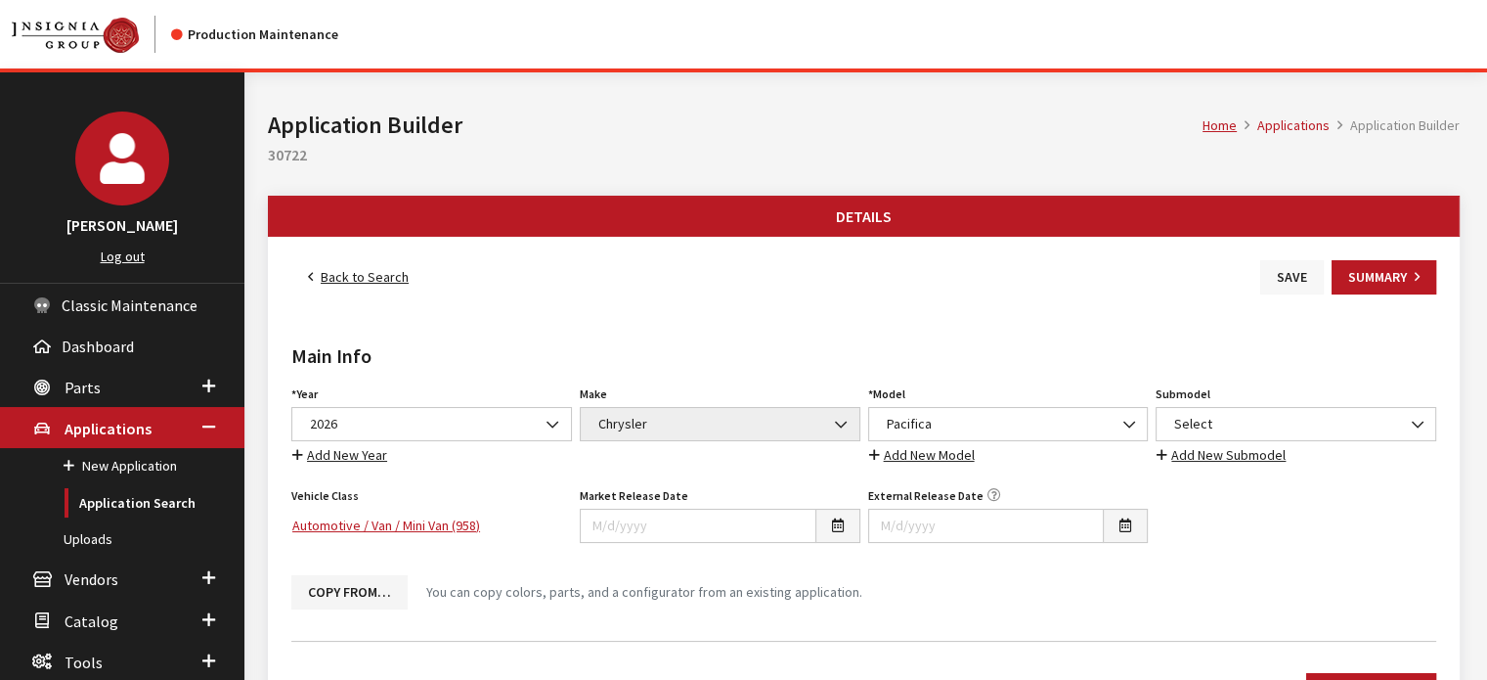
click at [1291, 281] on button "Save" at bounding box center [1292, 277] width 64 height 34
click at [355, 266] on link "Back to Search" at bounding box center [358, 277] width 134 height 34
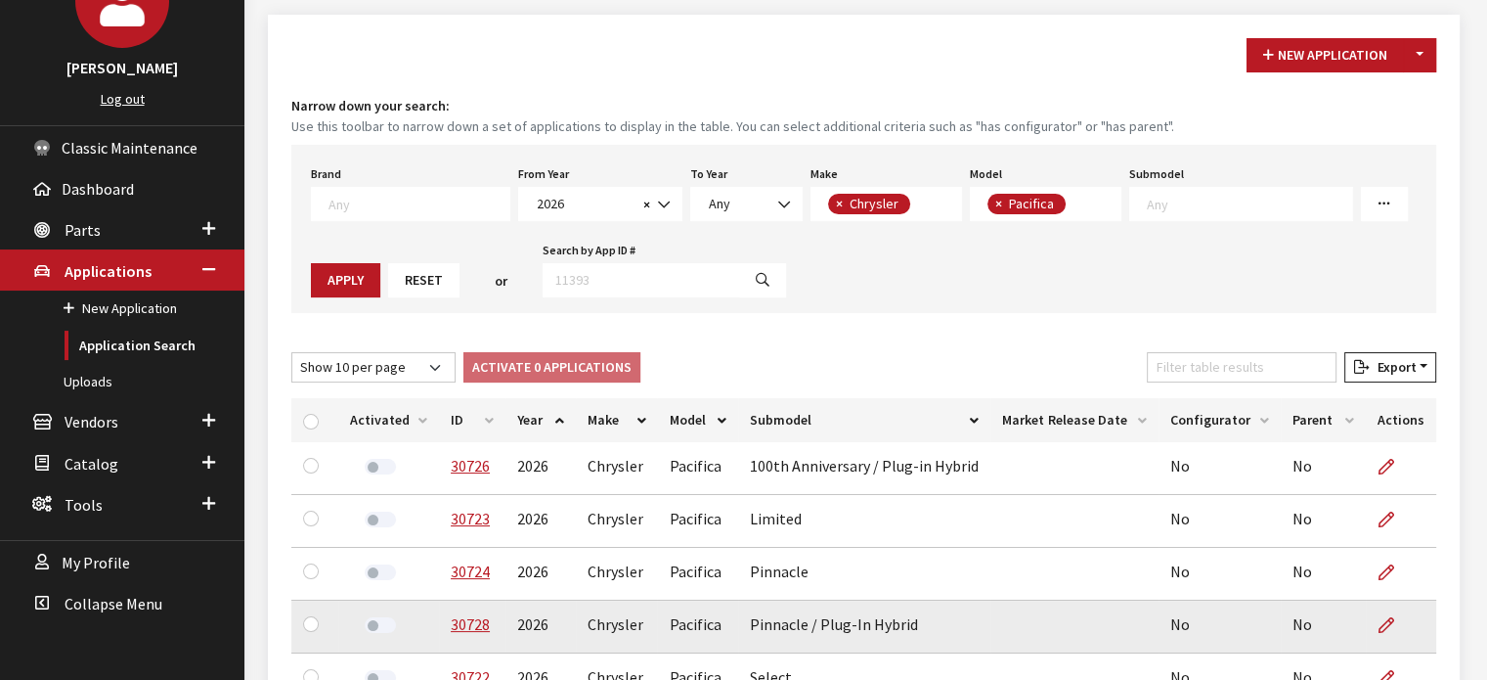
scroll to position [391, 0]
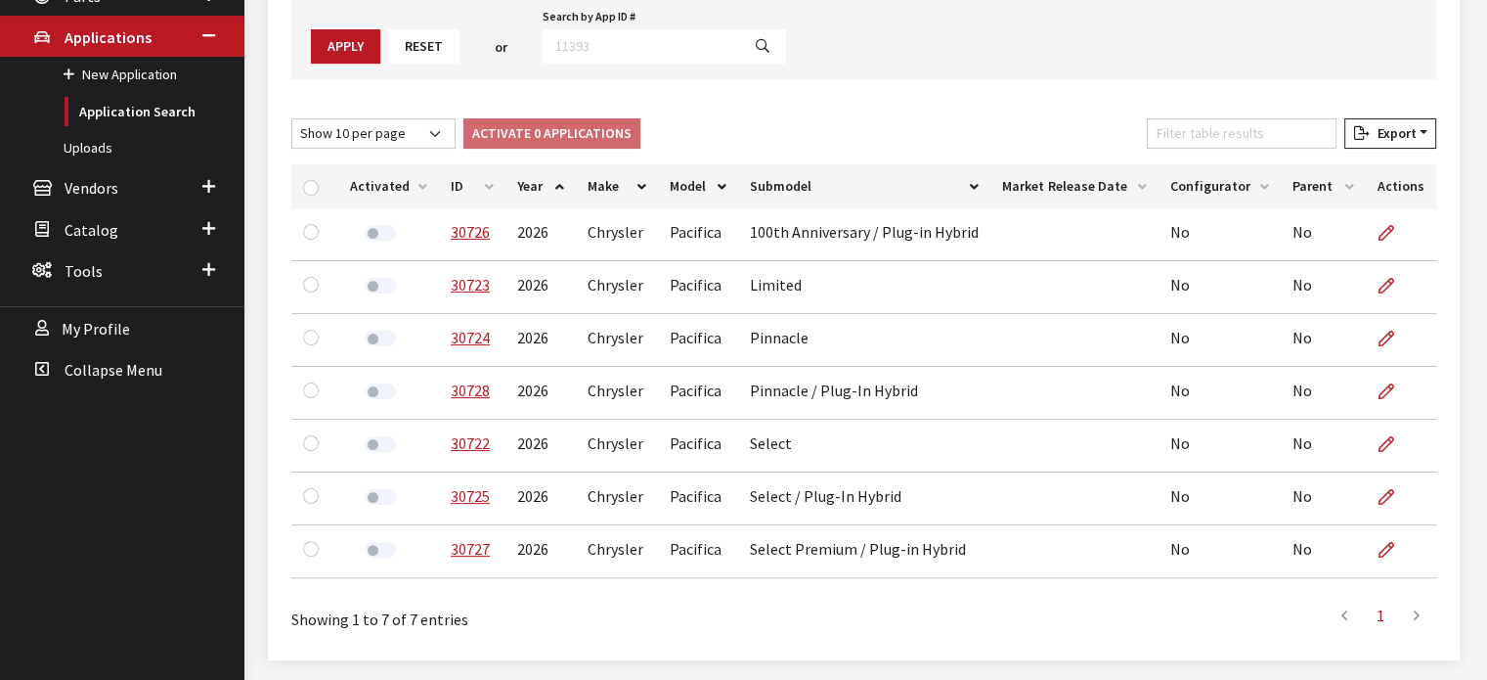
click at [489, 183] on th "ID" at bounding box center [472, 186] width 66 height 44
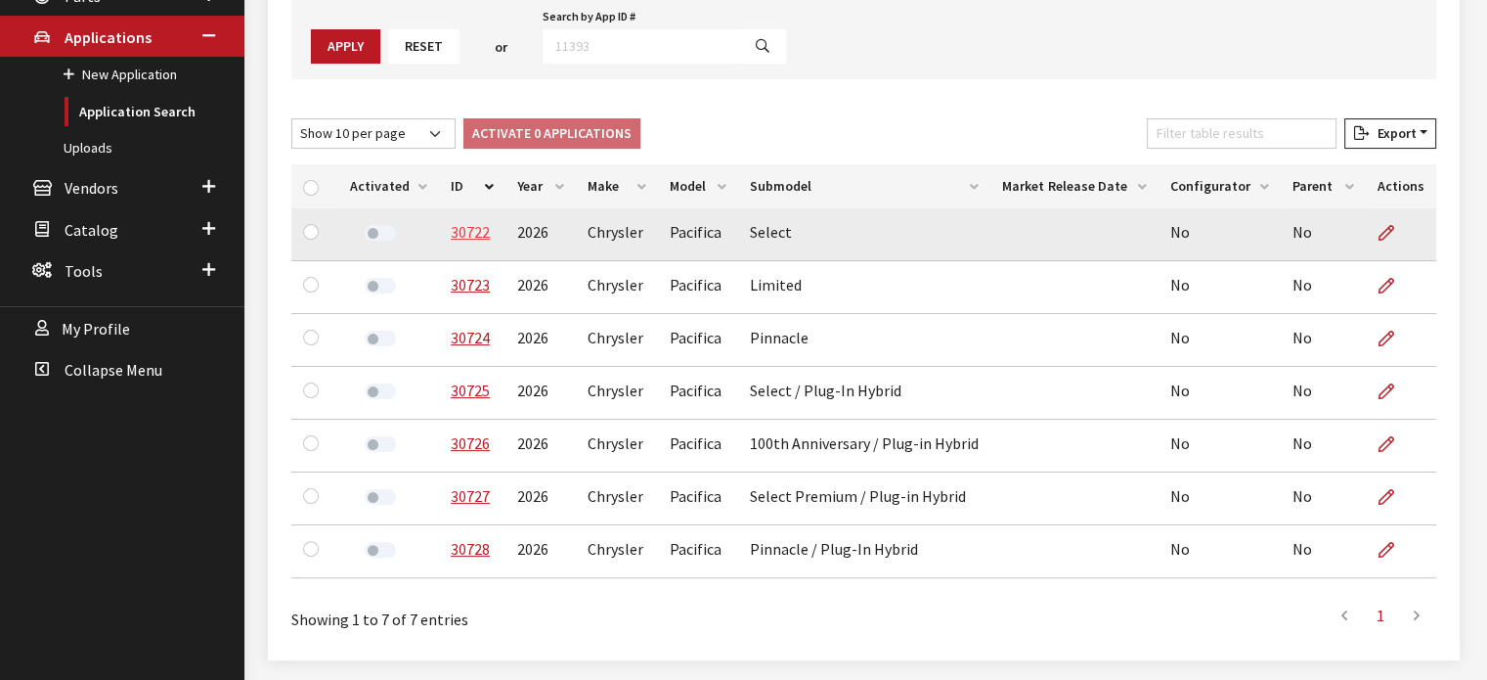
click at [472, 233] on link "30722" at bounding box center [470, 232] width 39 height 20
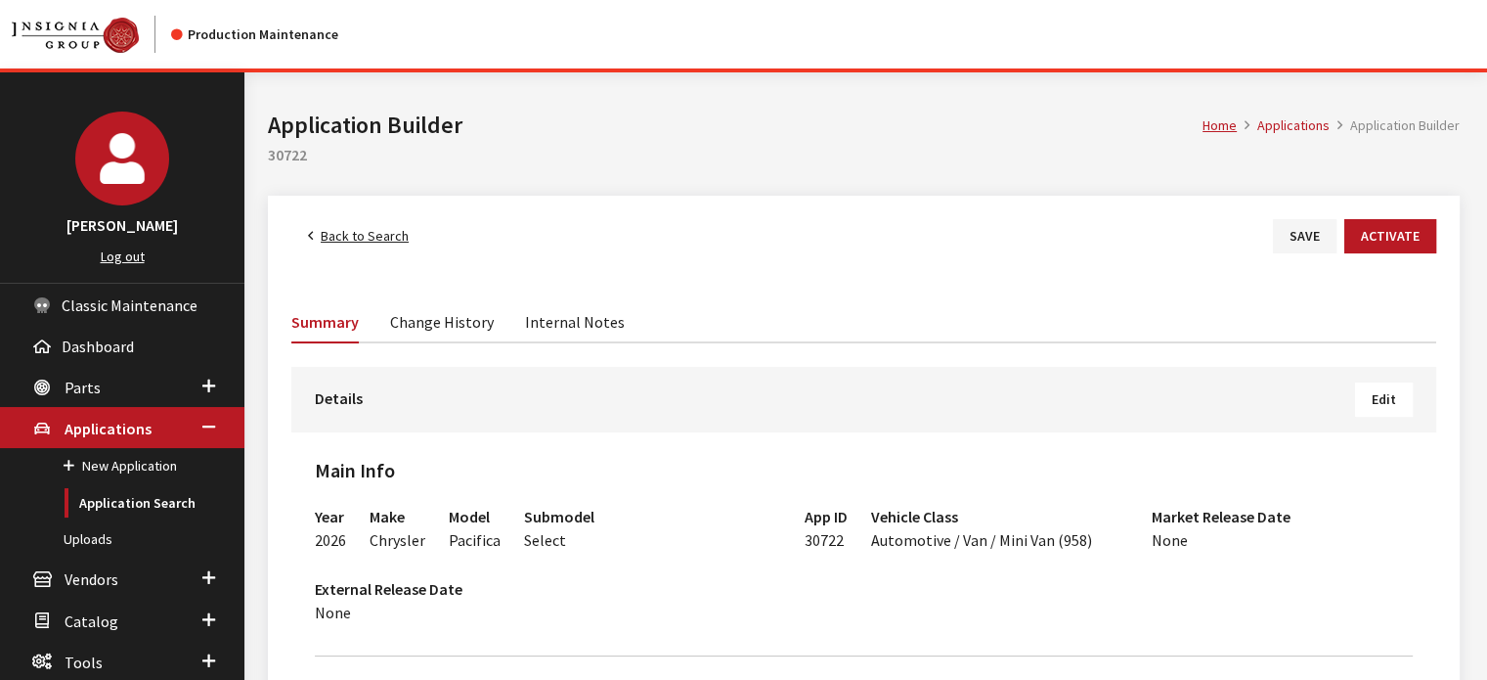
click at [368, 252] on link "Back to Search" at bounding box center [358, 236] width 134 height 34
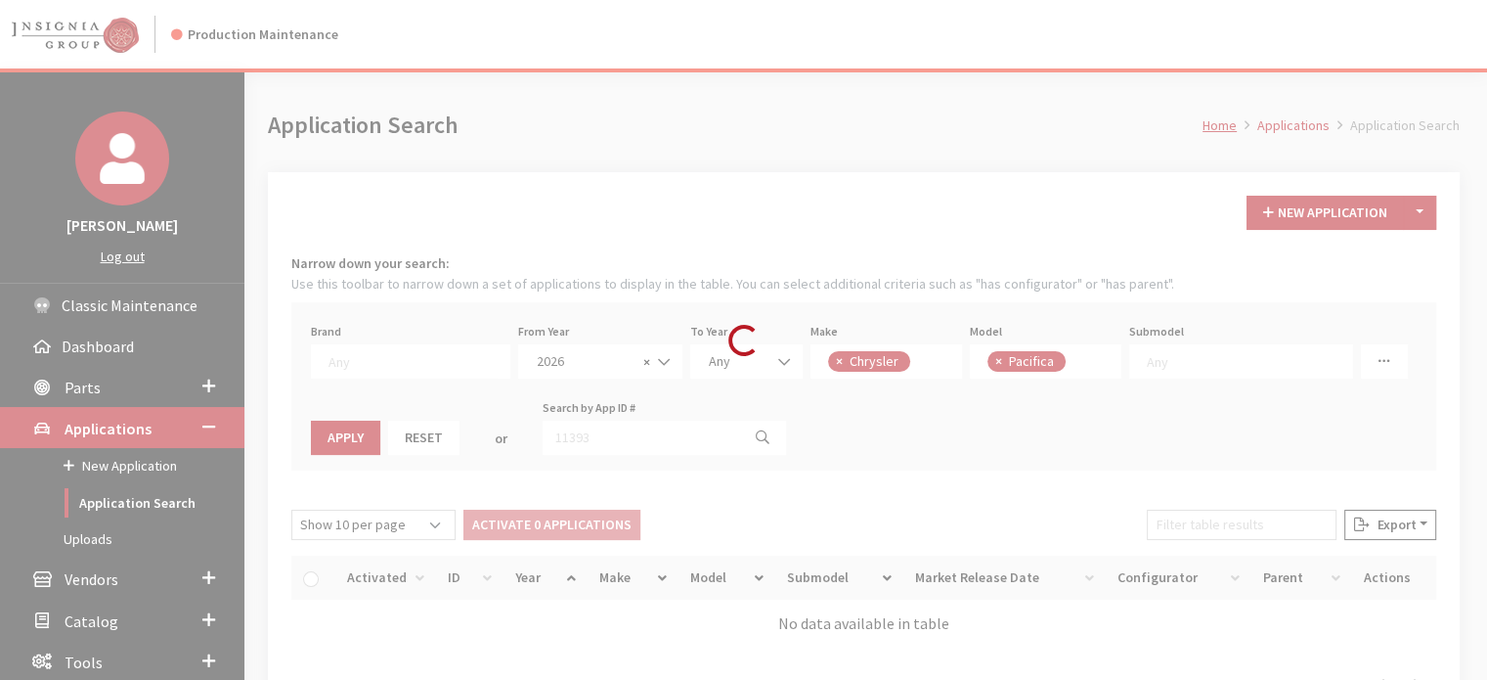
scroll to position [30, 0]
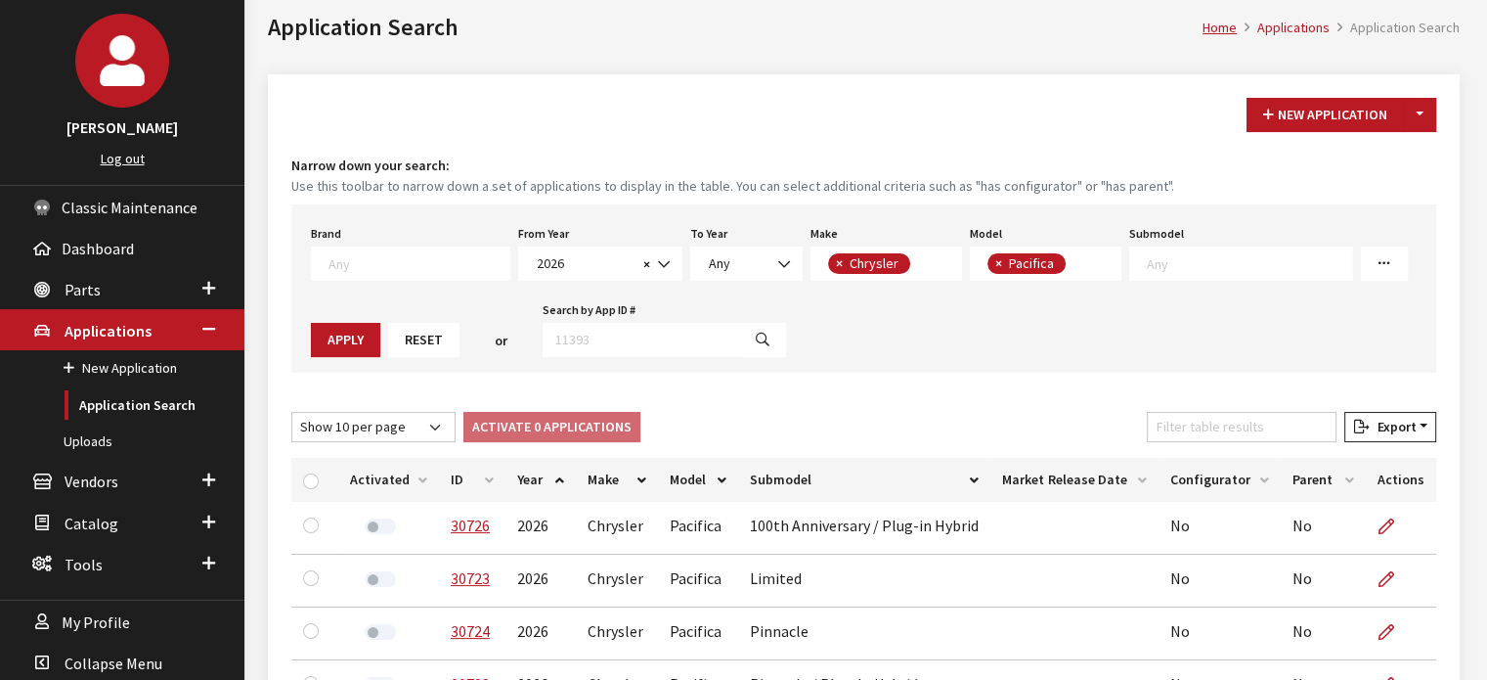
click at [476, 479] on th "ID" at bounding box center [472, 480] width 66 height 44
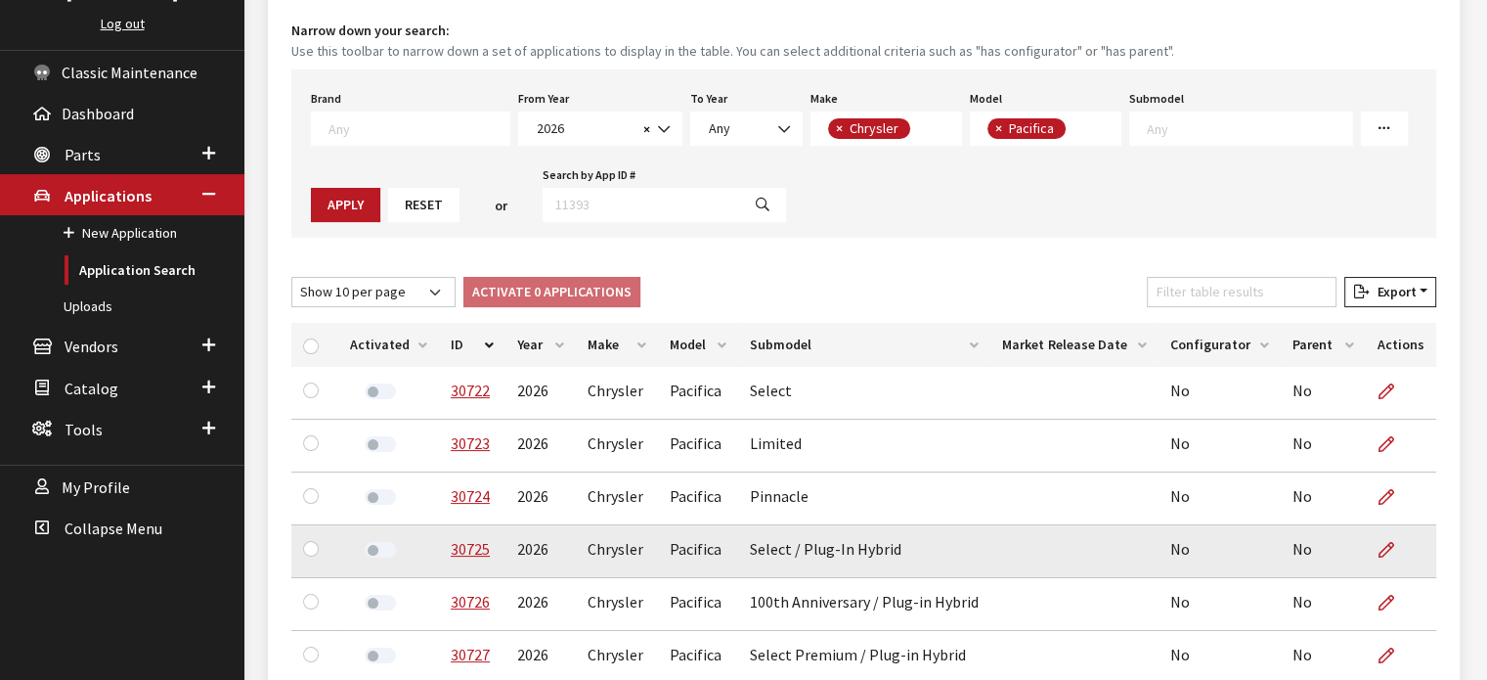
scroll to position [391, 0]
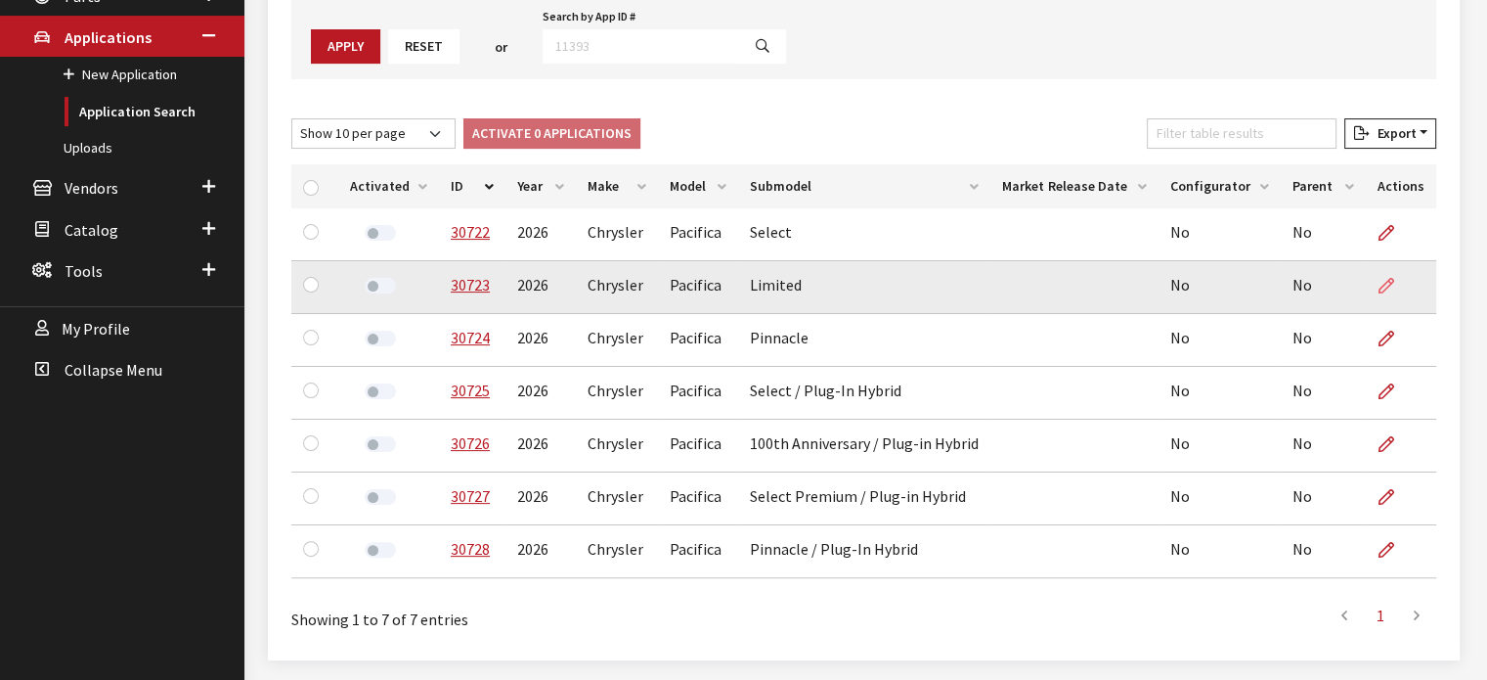
click at [1384, 282] on icon at bounding box center [1387, 287] width 16 height 16
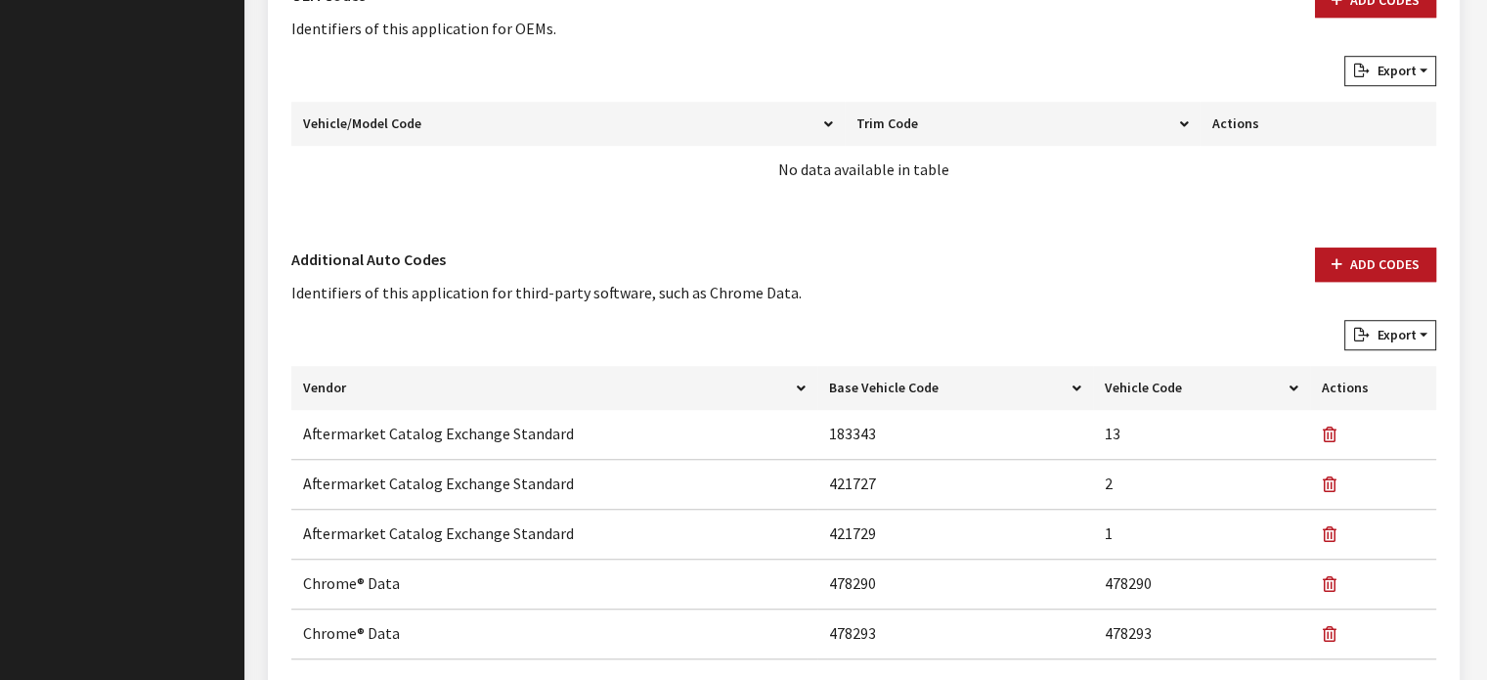
scroll to position [1120, 0]
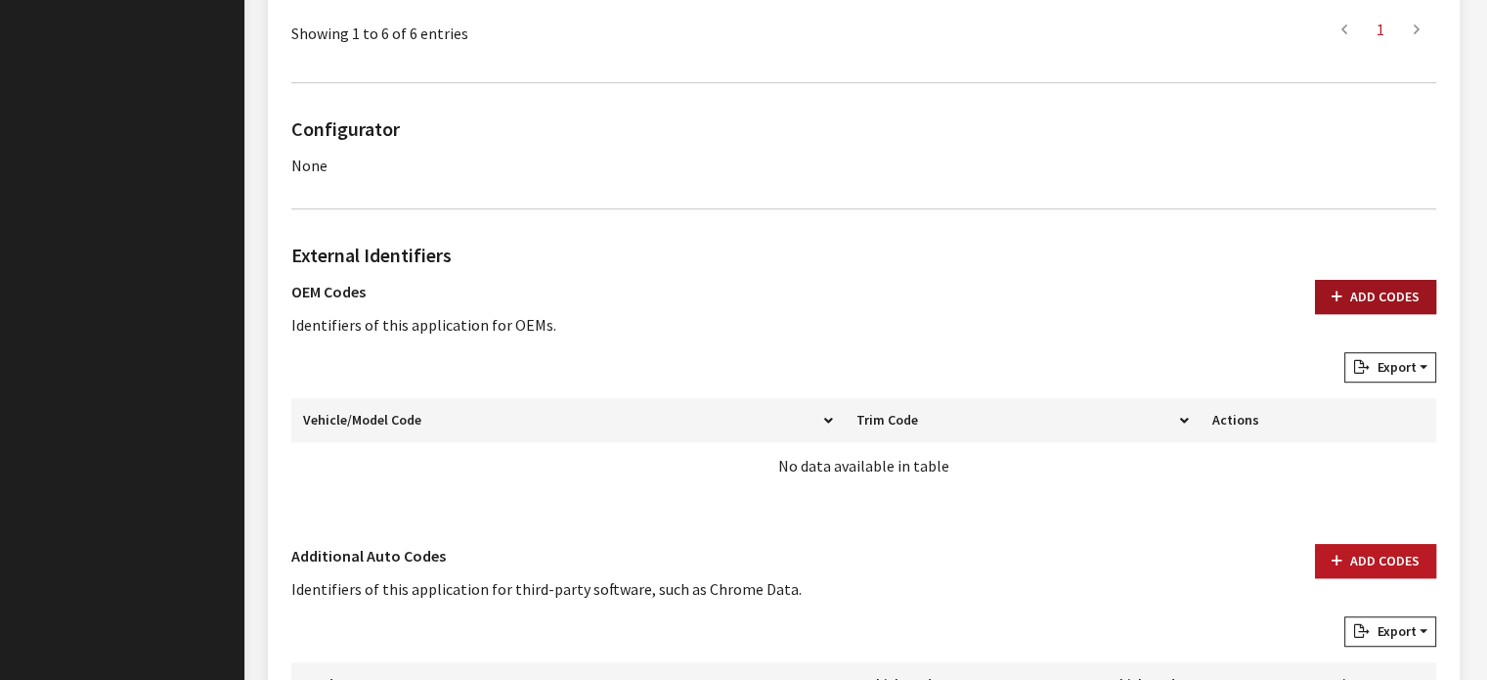
click at [1380, 281] on button "Add Codes" at bounding box center [1375, 297] width 121 height 34
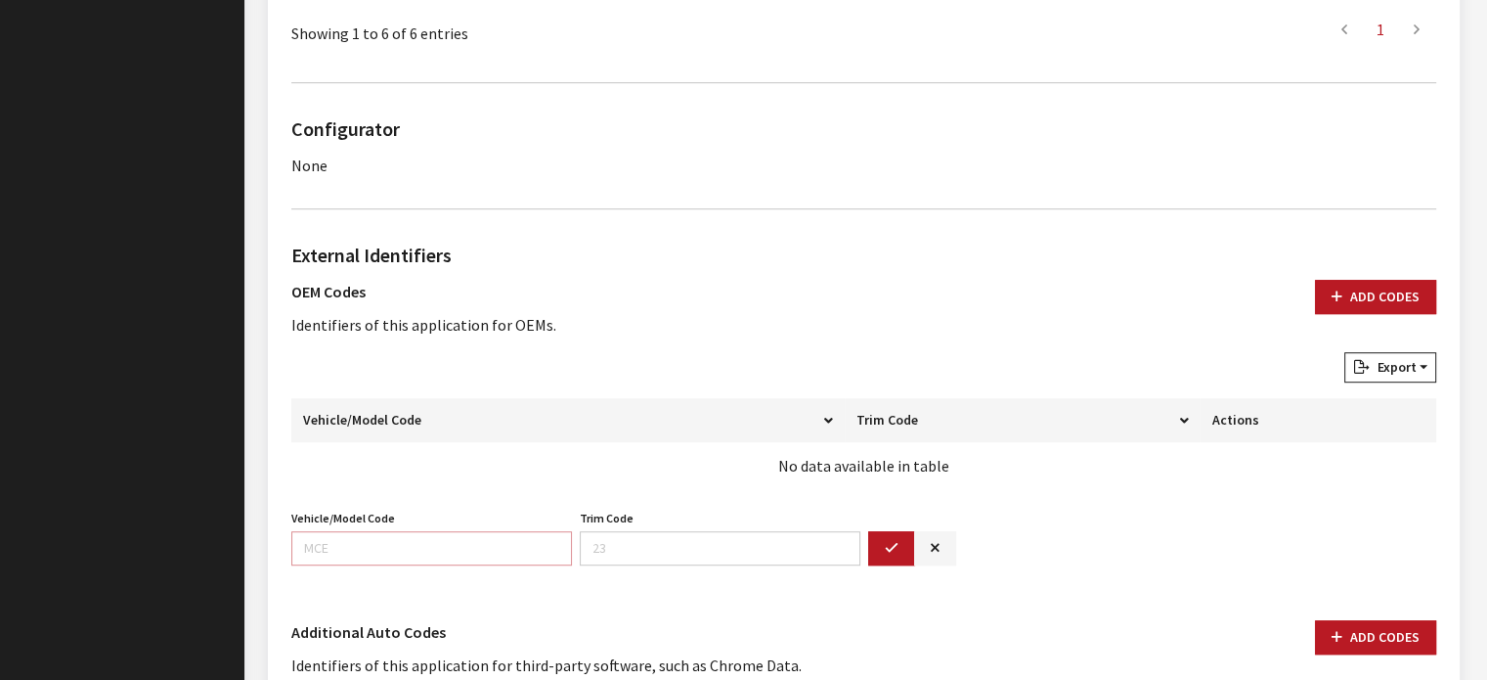
click at [473, 537] on input "Vehicle/Model Code" at bounding box center [431, 548] width 281 height 34
type input "RUCT"
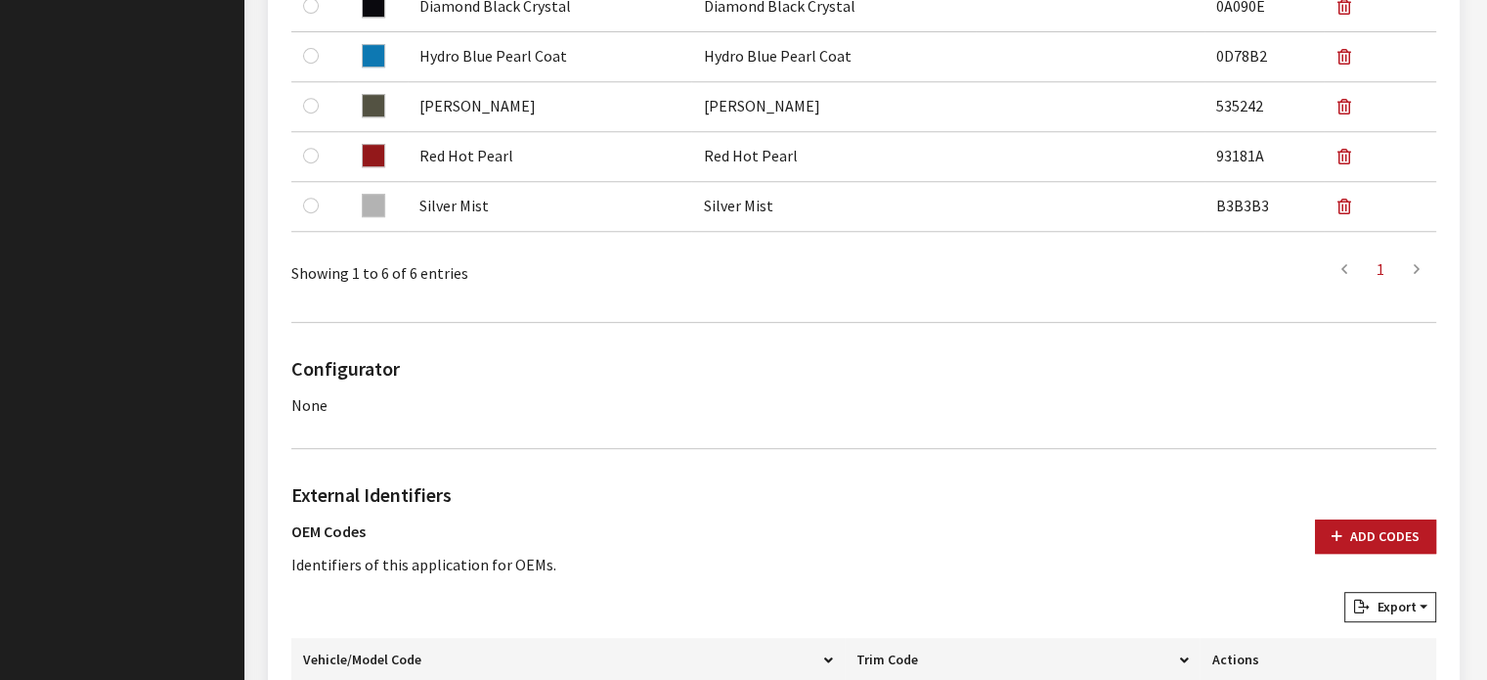
scroll to position [1467, 0]
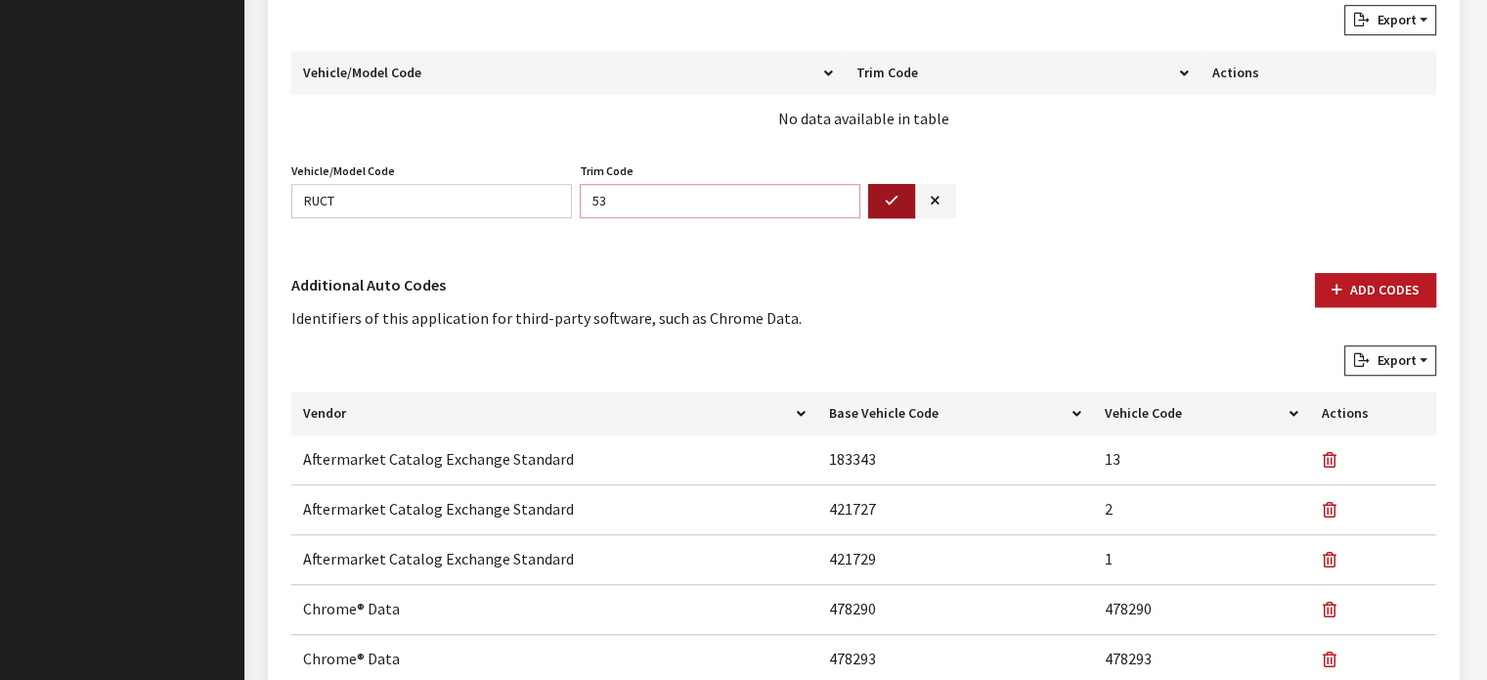
type input "53"
click at [892, 198] on icon "button" at bounding box center [892, 202] width 14 height 14
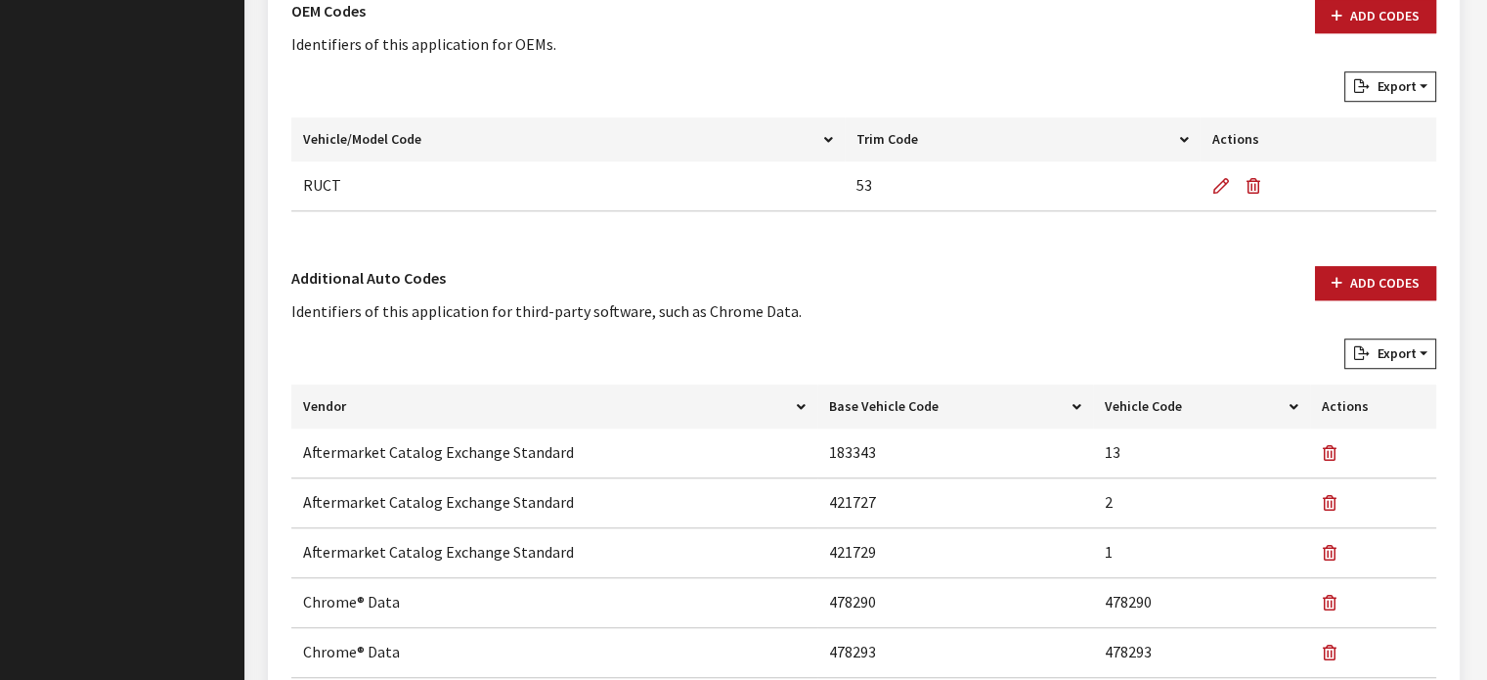
scroll to position [1369, 0]
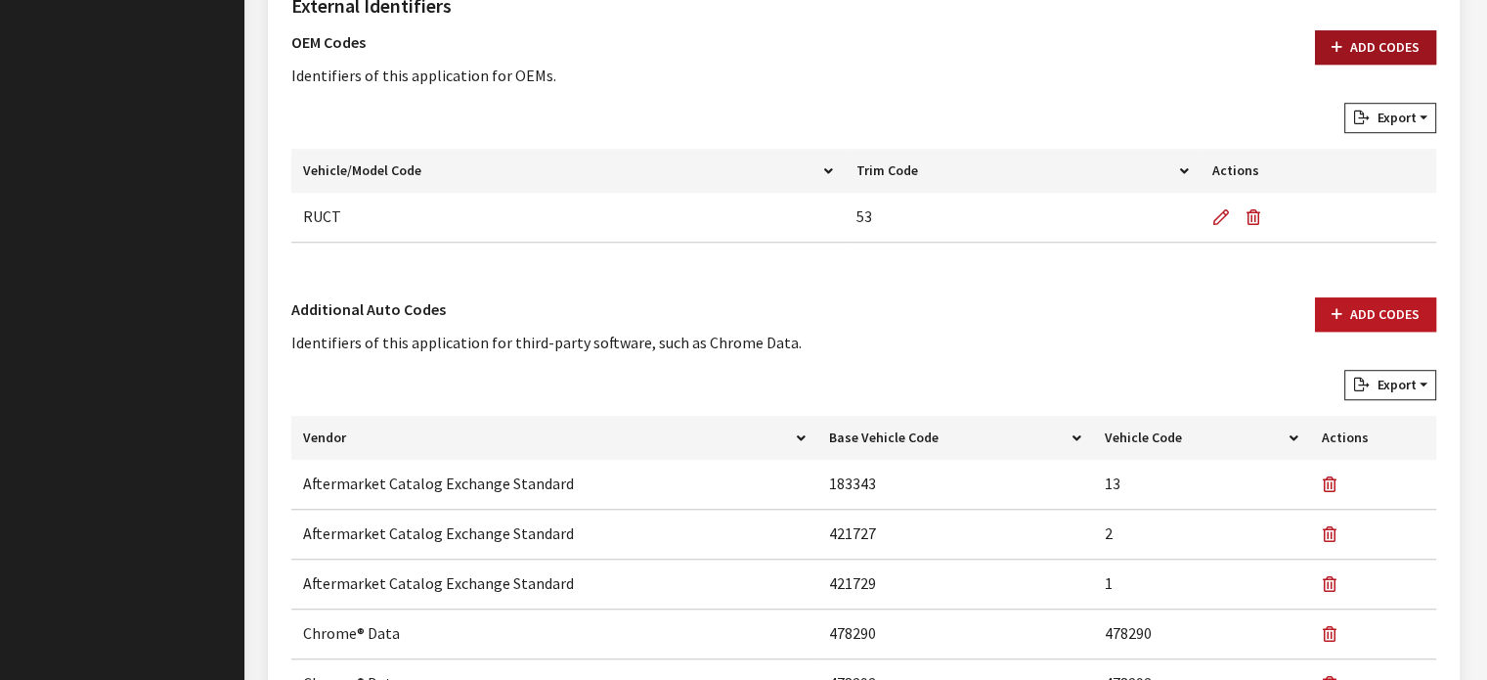
click at [1339, 54] on button "Add Codes" at bounding box center [1375, 47] width 121 height 34
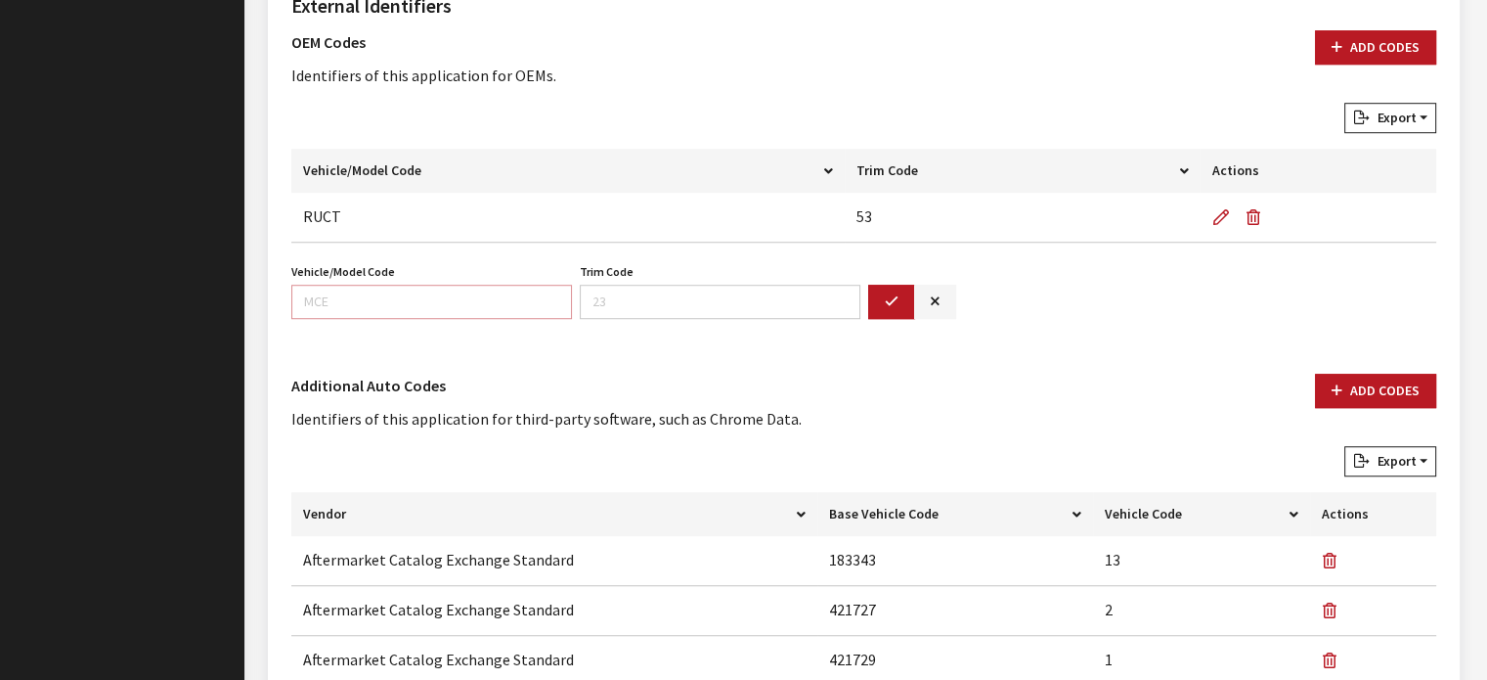
click at [439, 296] on input "Vehicle/Model Code" at bounding box center [431, 302] width 281 height 34
type input "RUFT"
type input "53"
click at [875, 299] on button "button" at bounding box center [891, 302] width 47 height 34
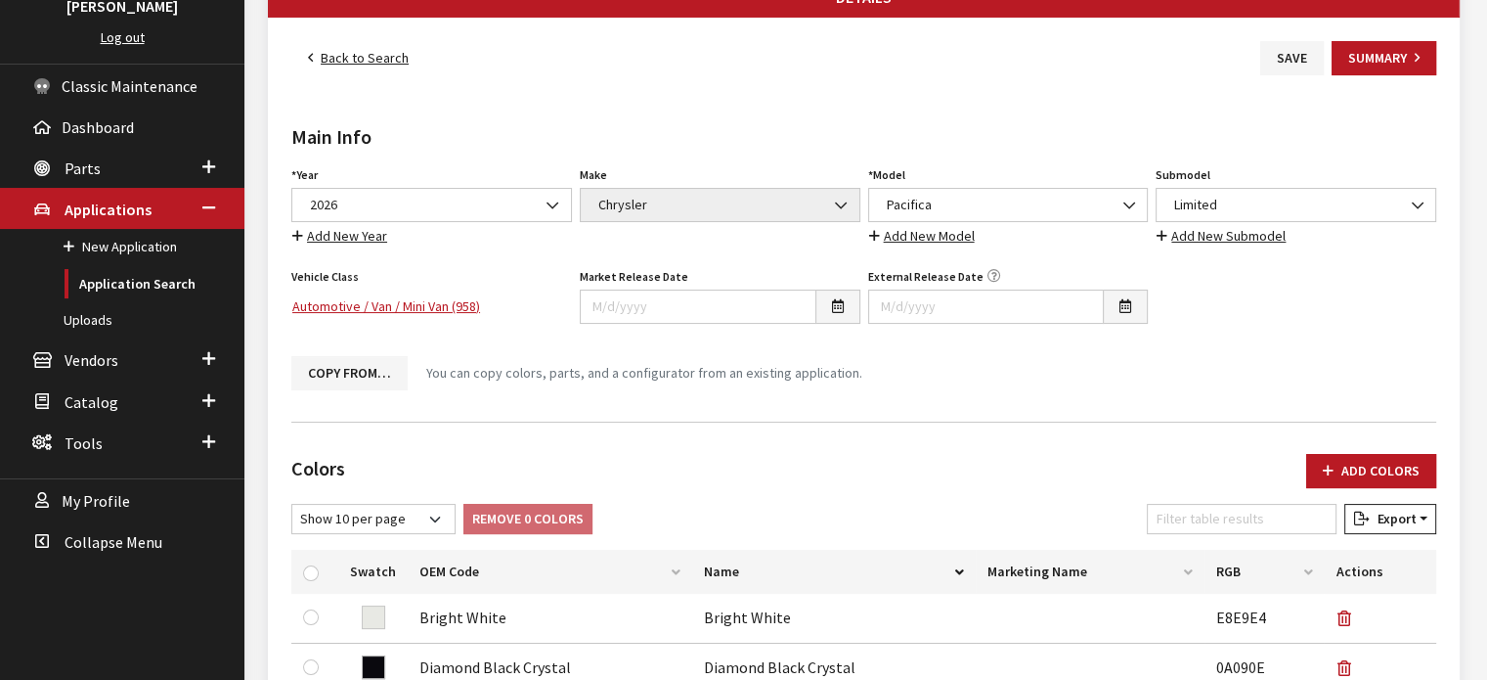
scroll to position [0, 0]
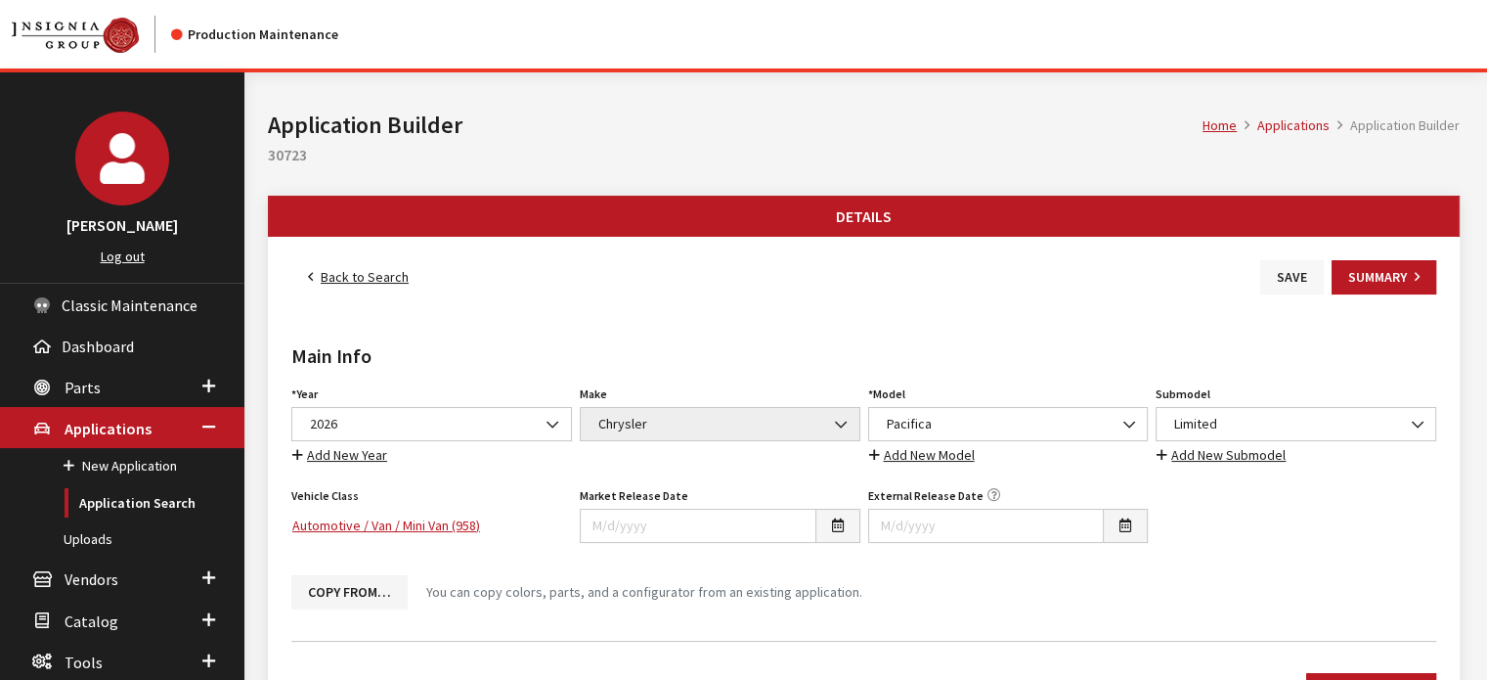
click at [1275, 262] on button "Save" at bounding box center [1292, 277] width 64 height 34
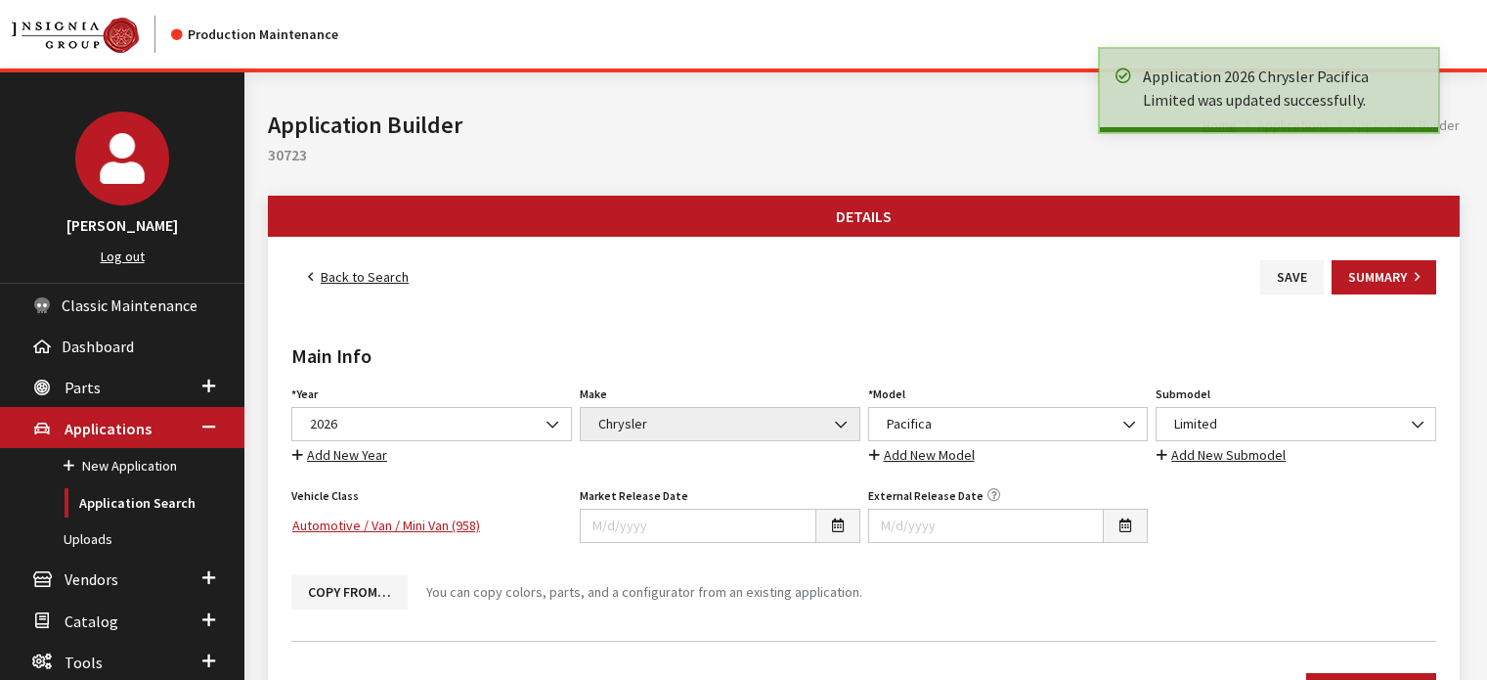
click at [361, 285] on link "Back to Search" at bounding box center [358, 277] width 134 height 34
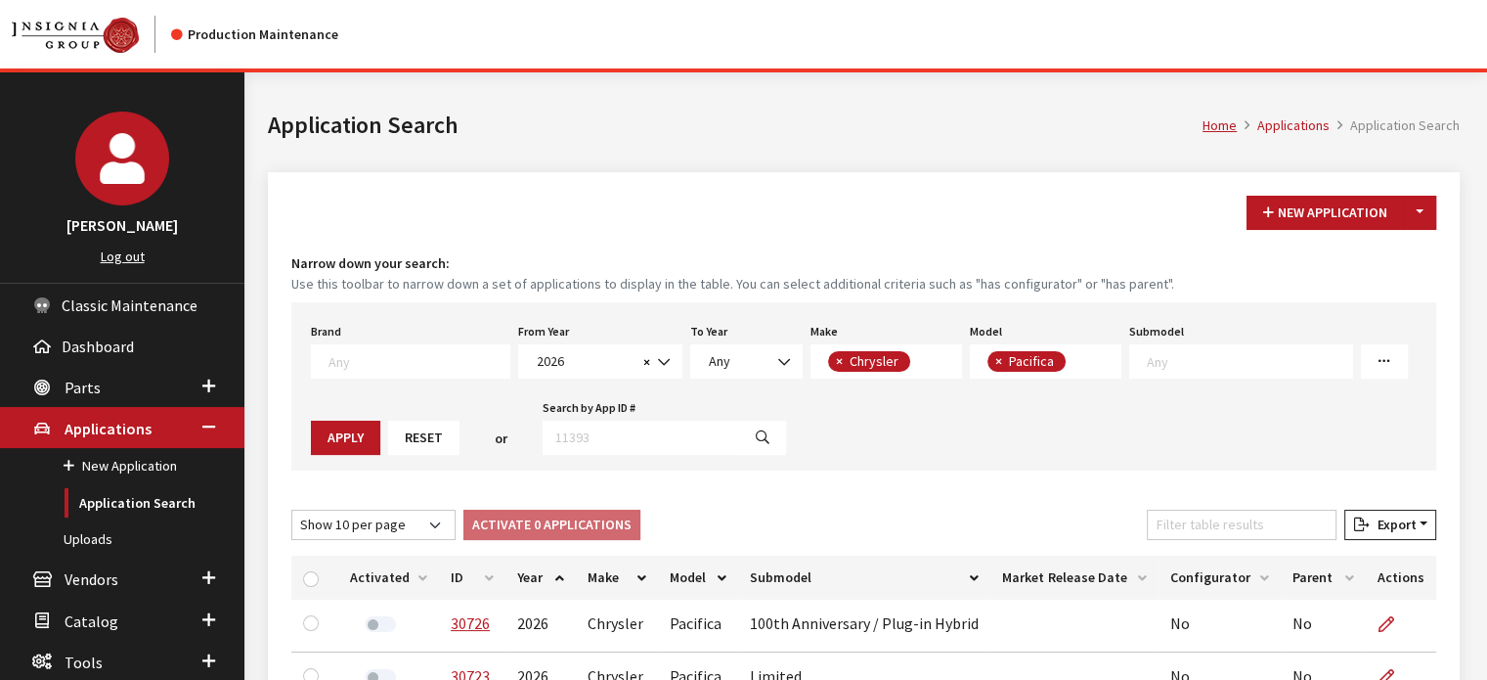
scroll to position [454, 0]
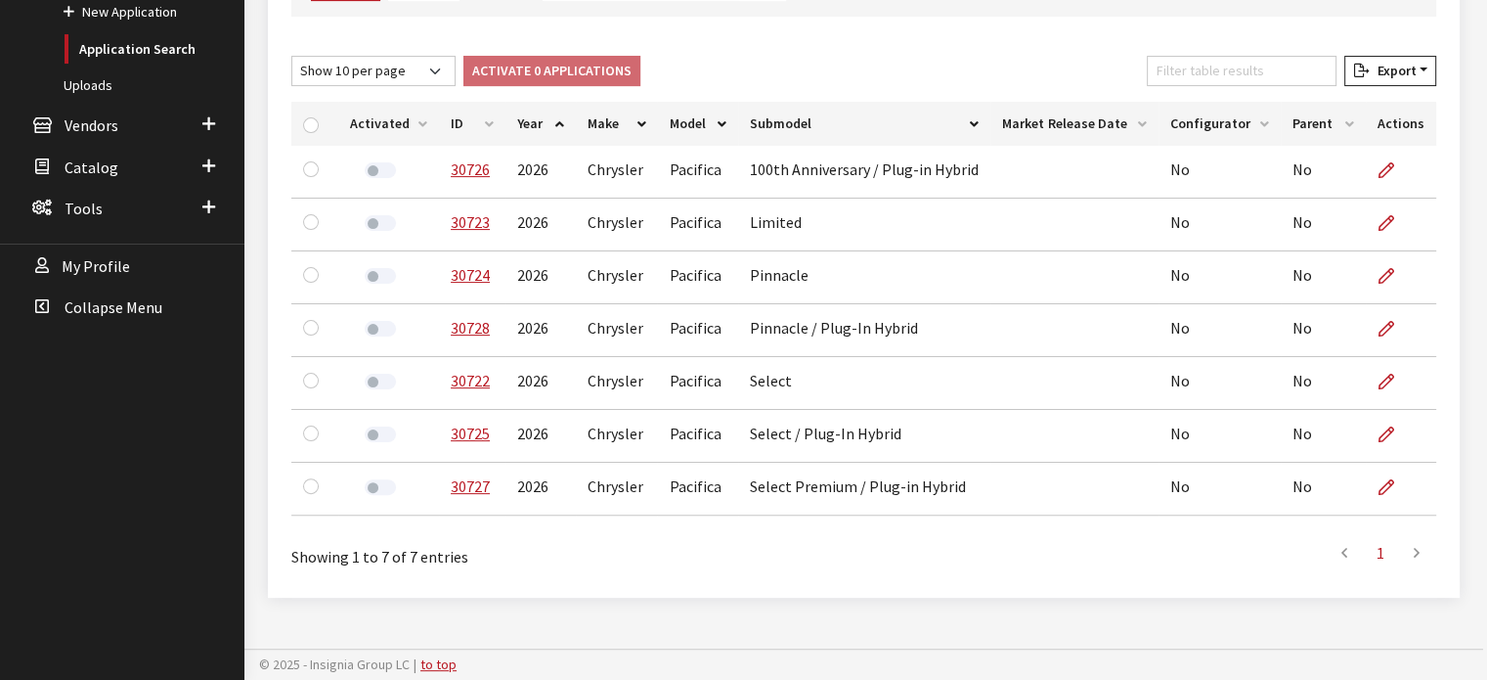
click at [462, 135] on th "ID" at bounding box center [472, 124] width 66 height 44
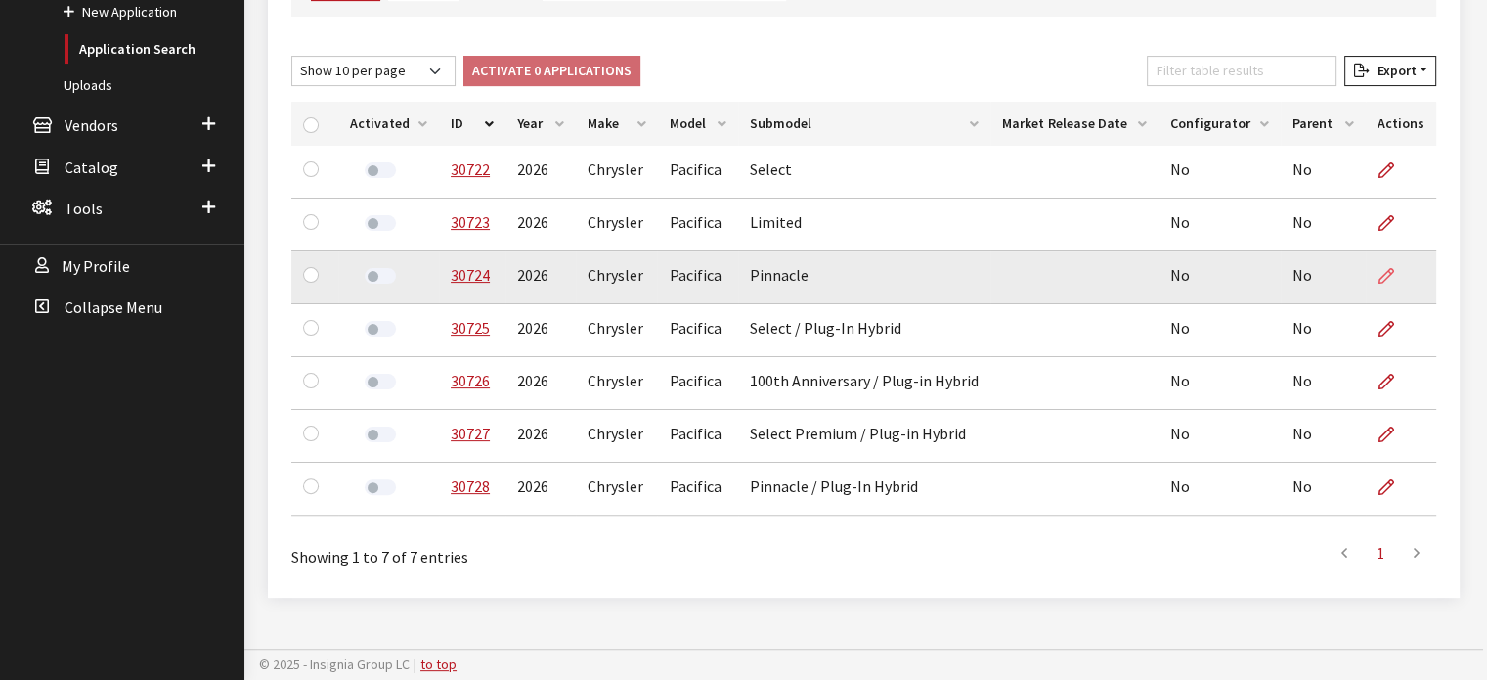
click at [1379, 277] on icon at bounding box center [1387, 277] width 16 height 16
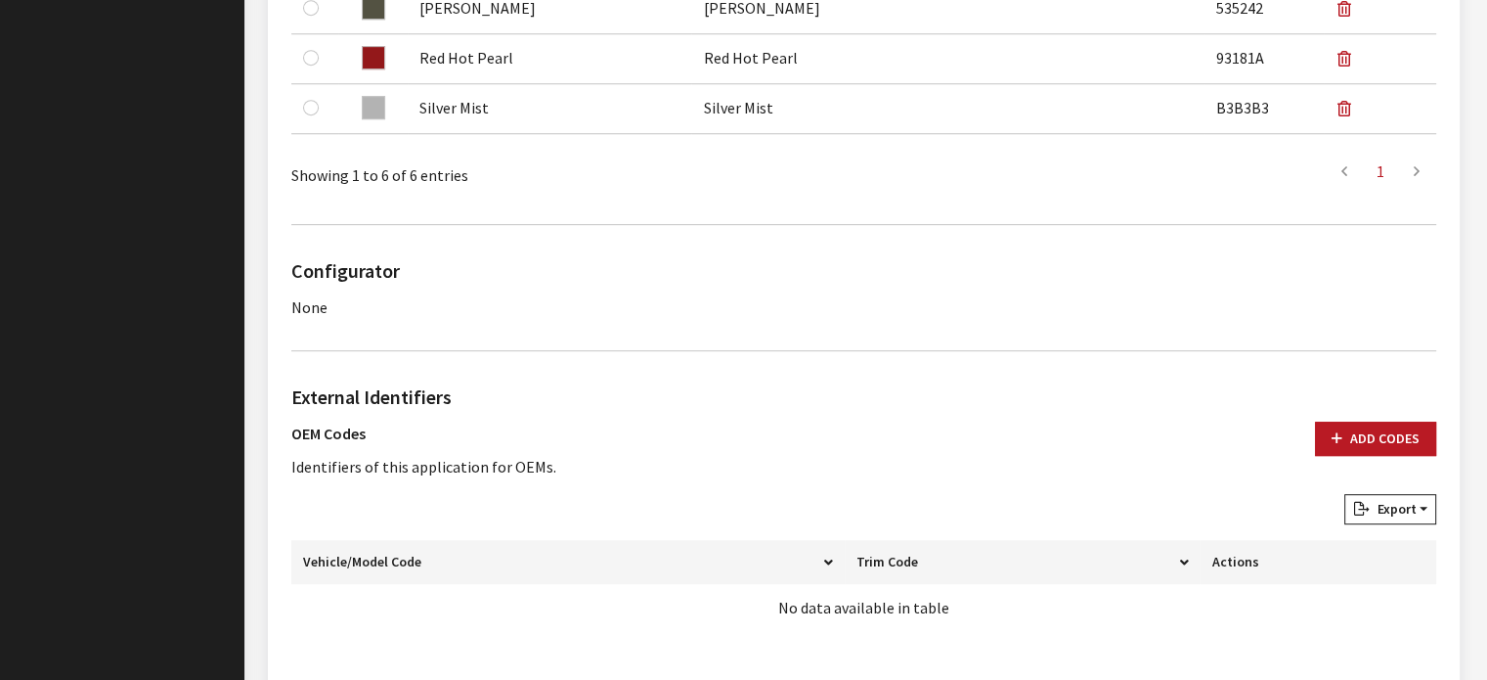
scroll to position [973, 0]
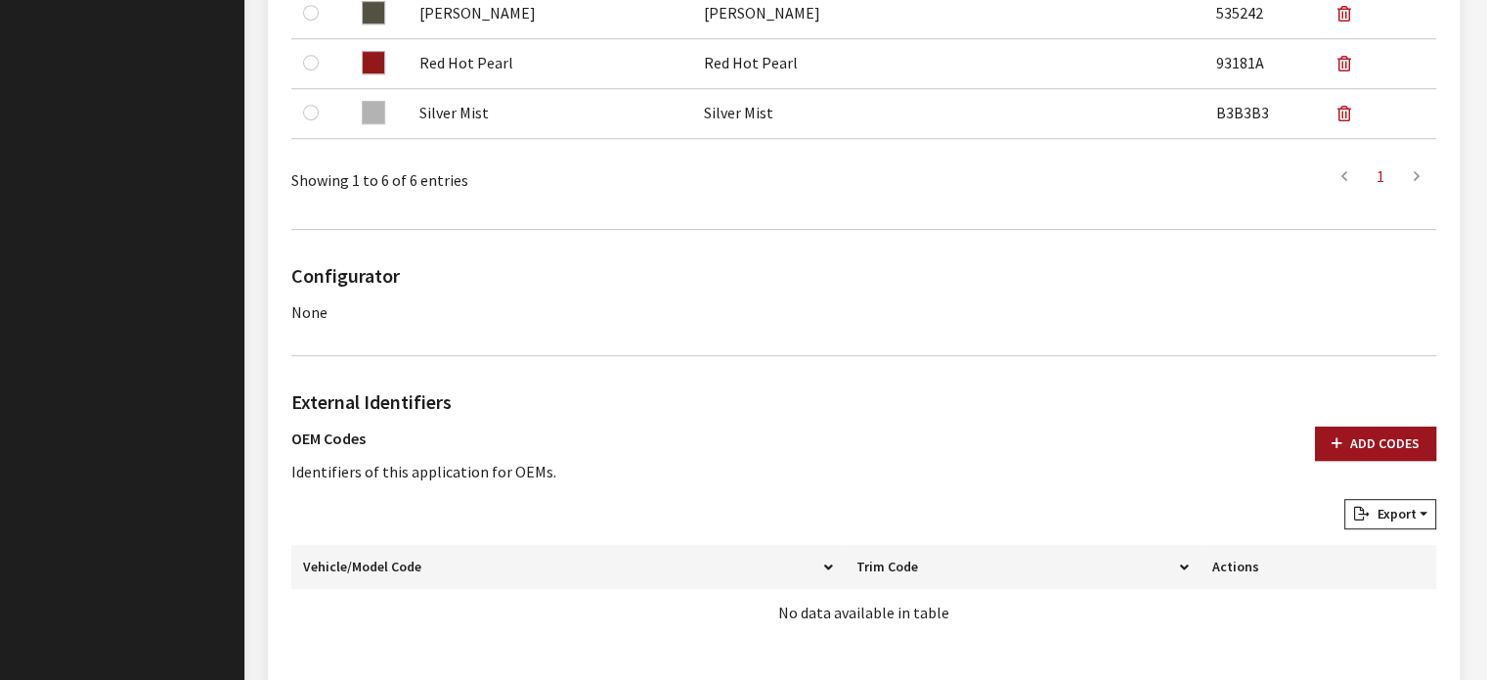
click at [1369, 431] on button "Add Codes" at bounding box center [1375, 443] width 121 height 34
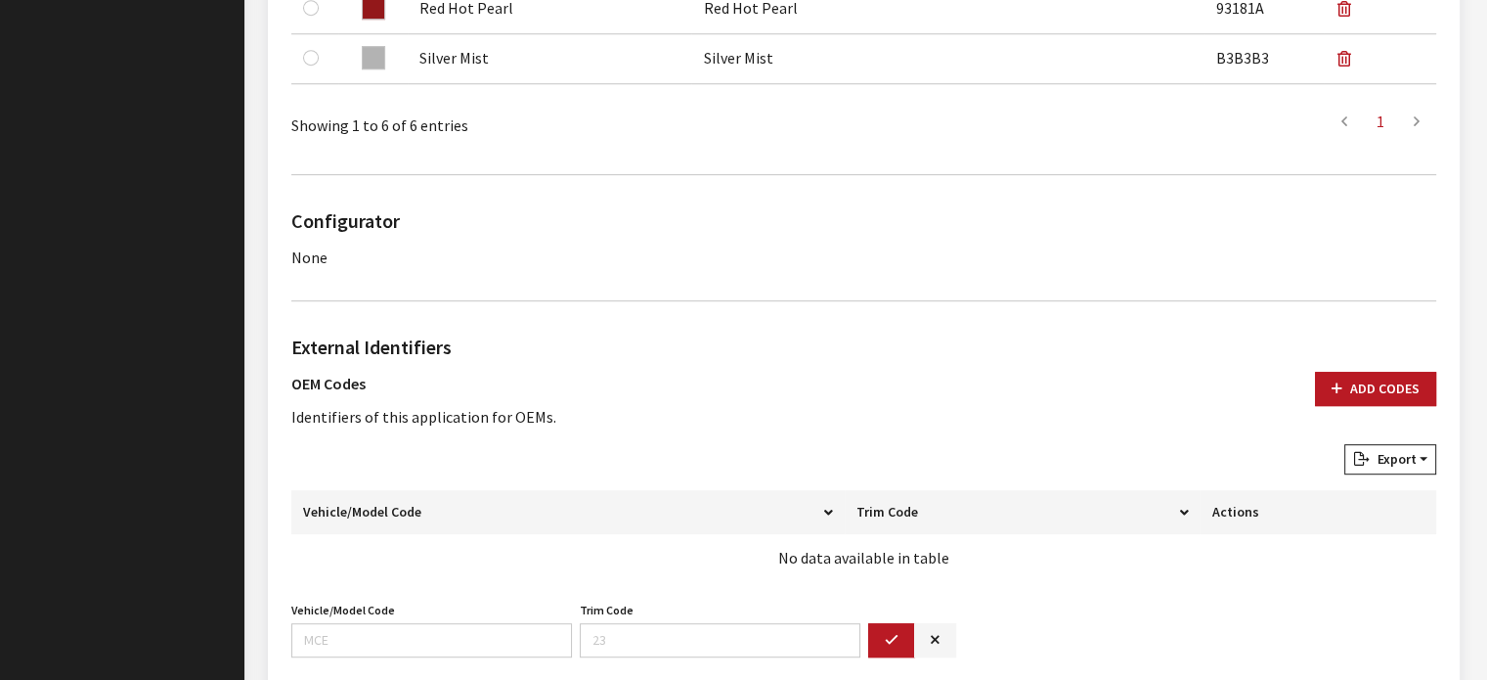
scroll to position [1168, 0]
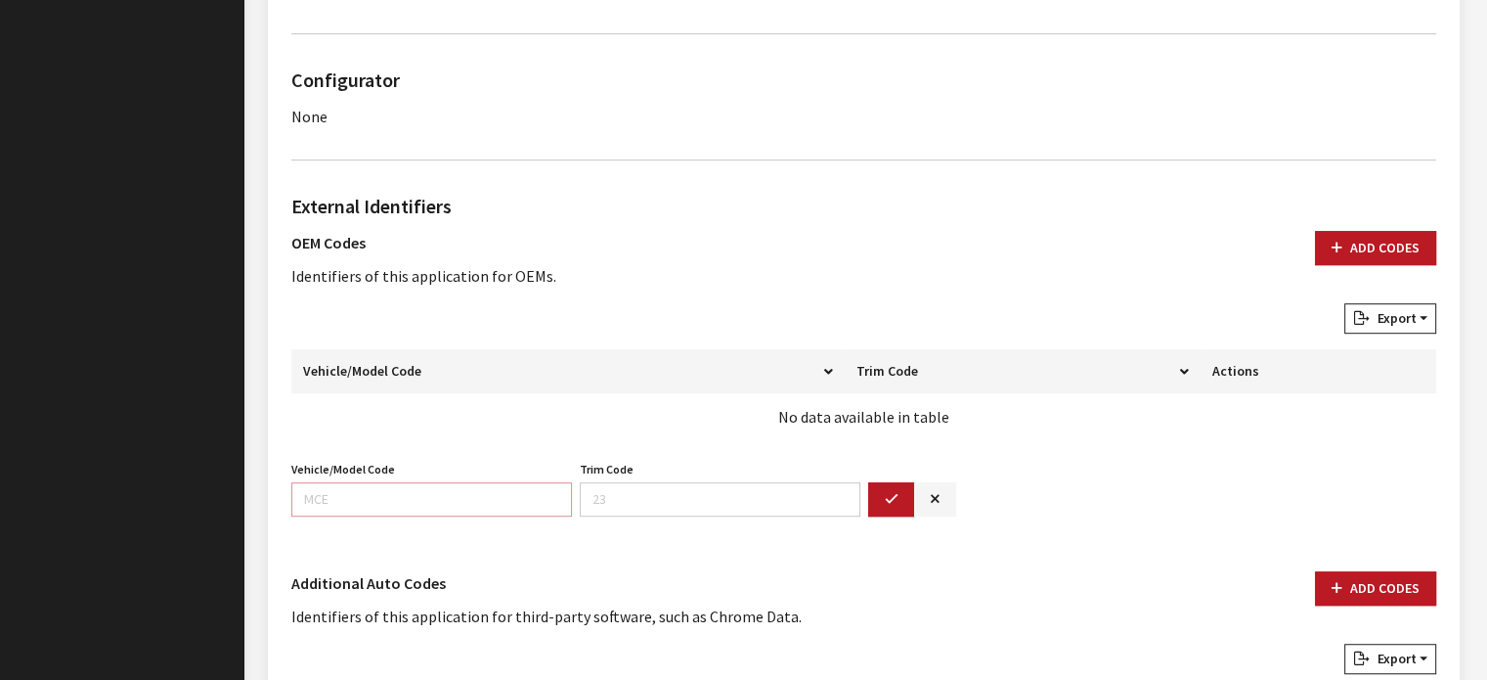
click at [434, 500] on input "Vehicle/Model Code" at bounding box center [431, 499] width 281 height 34
type input "RUCS"
type input "53"
click at [885, 497] on icon "button" at bounding box center [892, 500] width 14 height 14
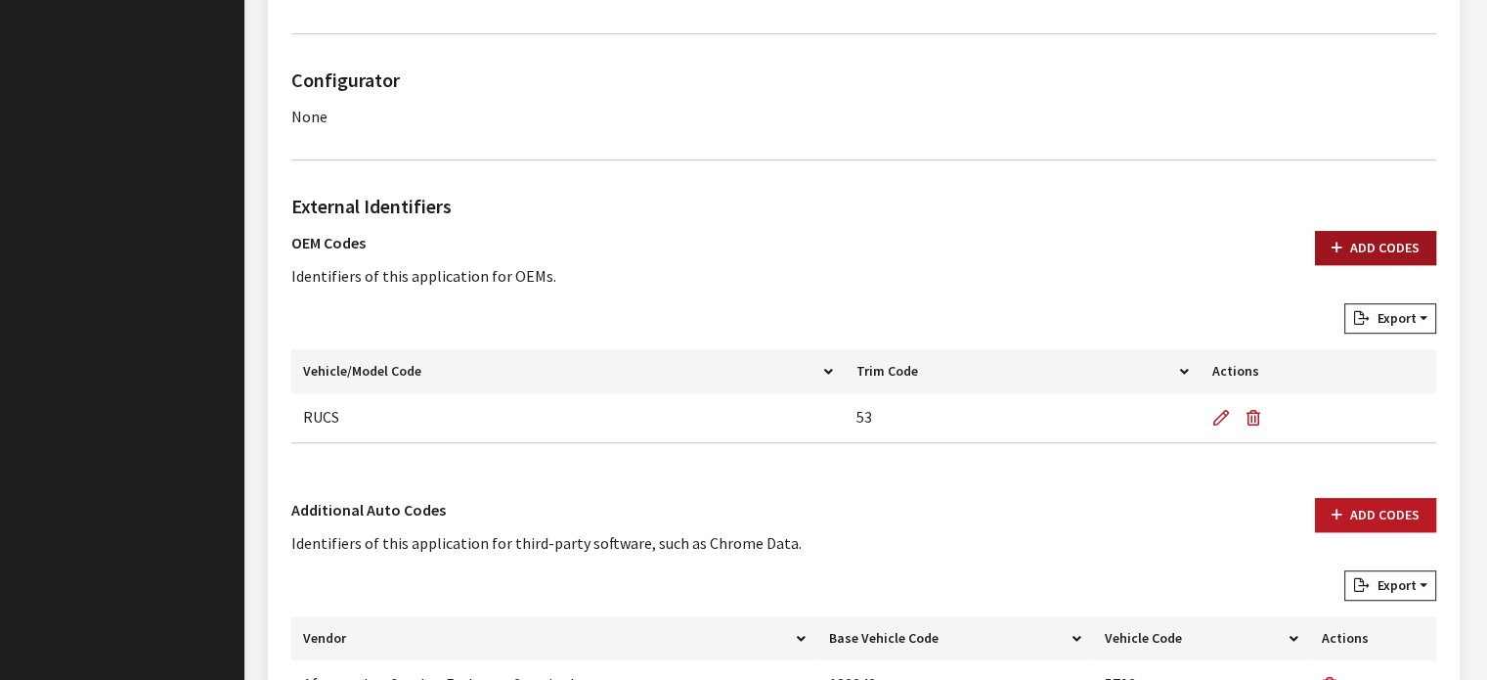
click at [1351, 249] on button "Add Codes" at bounding box center [1375, 248] width 121 height 34
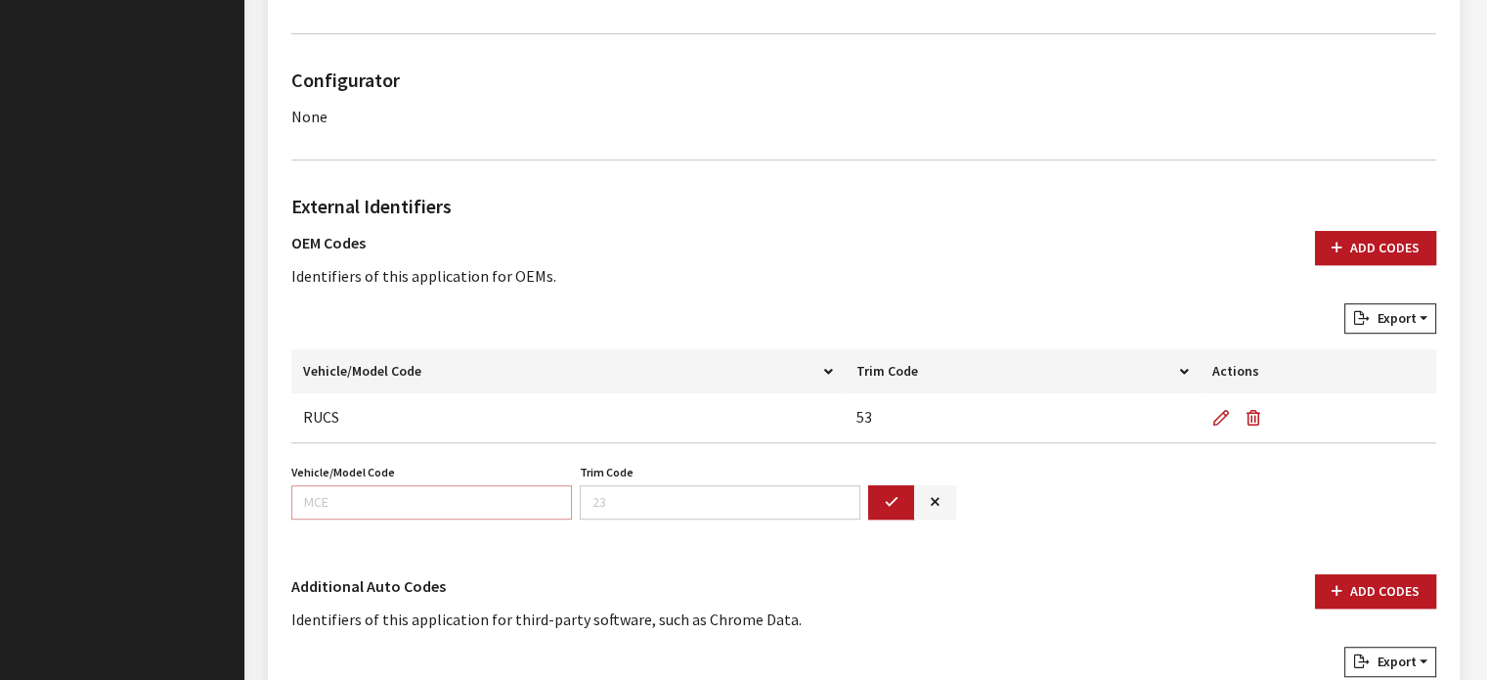
click at [500, 496] on input "Vehicle/Model Code" at bounding box center [431, 502] width 281 height 34
type input "RUFS"
type input "53"
click at [872, 504] on button "button" at bounding box center [891, 502] width 47 height 34
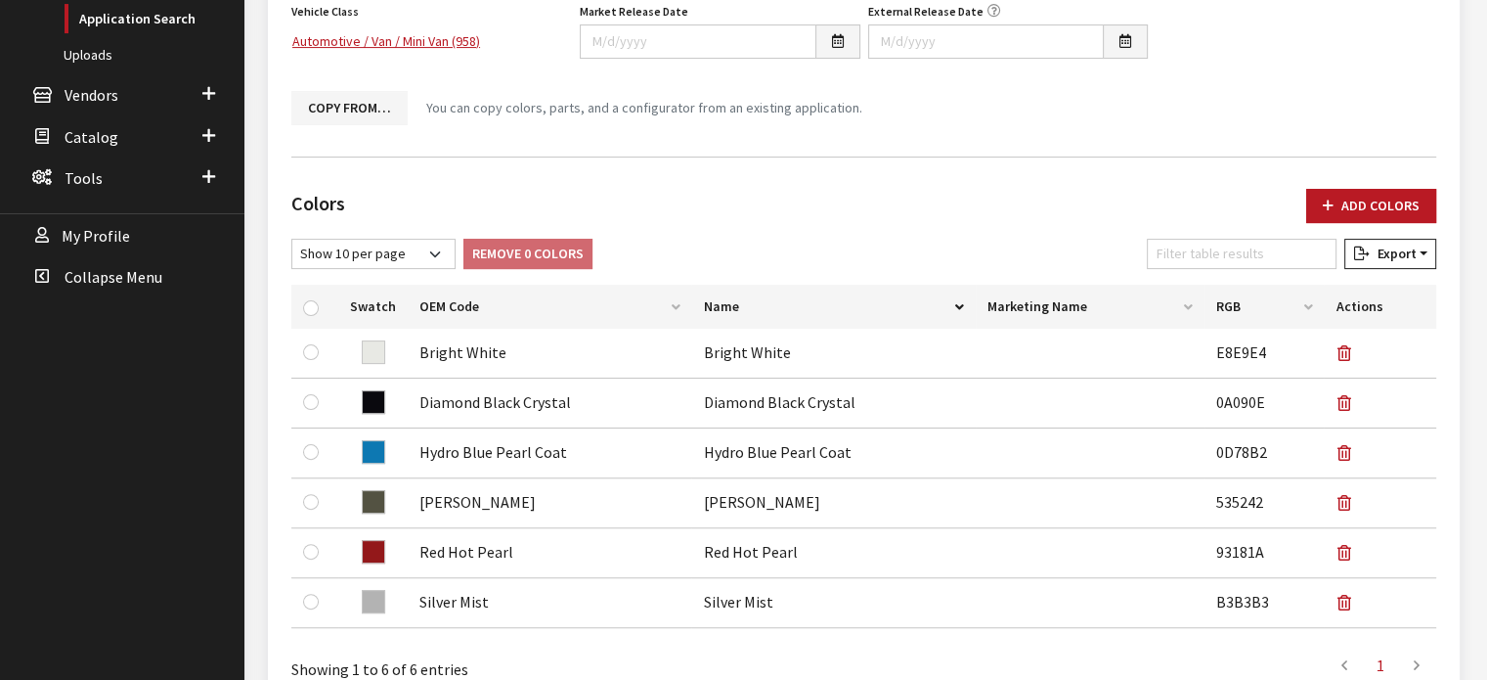
scroll to position [0, 0]
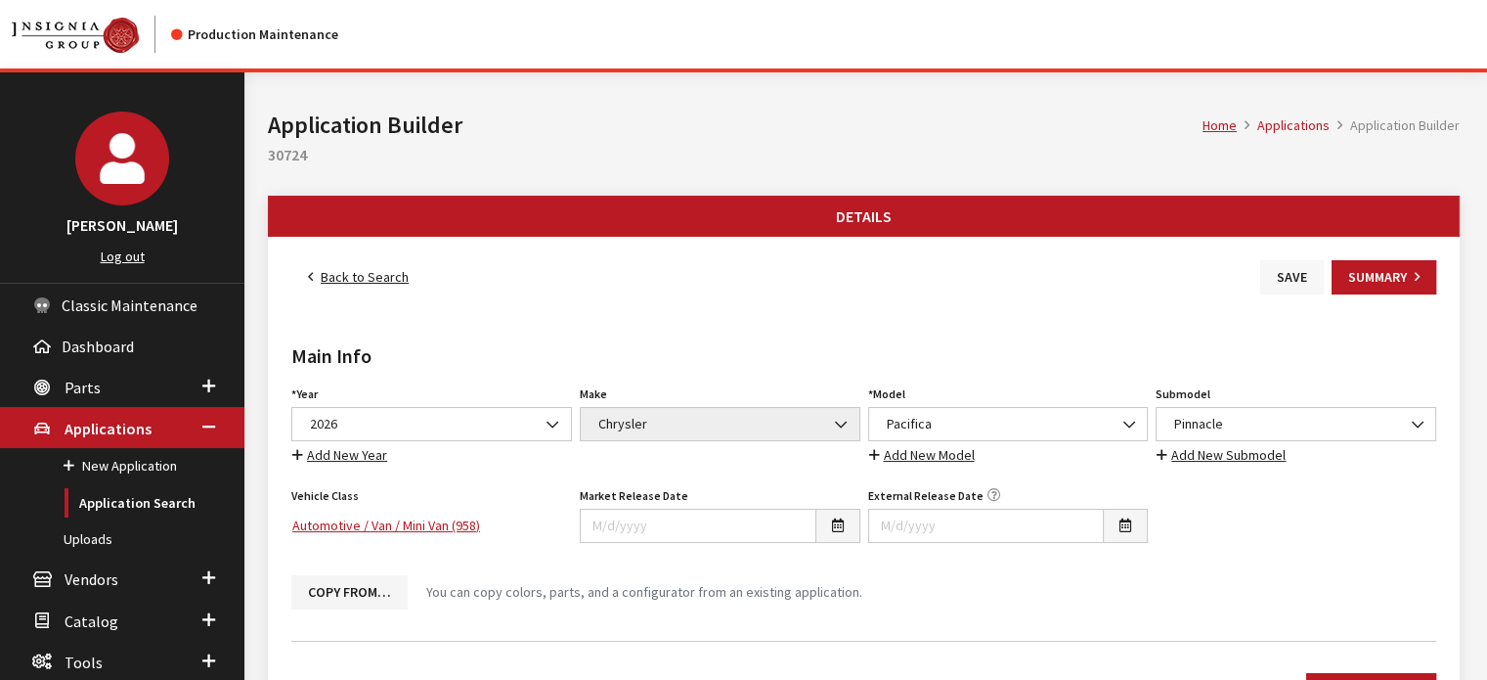
click at [1267, 260] on button "Save" at bounding box center [1292, 277] width 64 height 34
click at [368, 273] on link "Back to Search" at bounding box center [358, 277] width 134 height 34
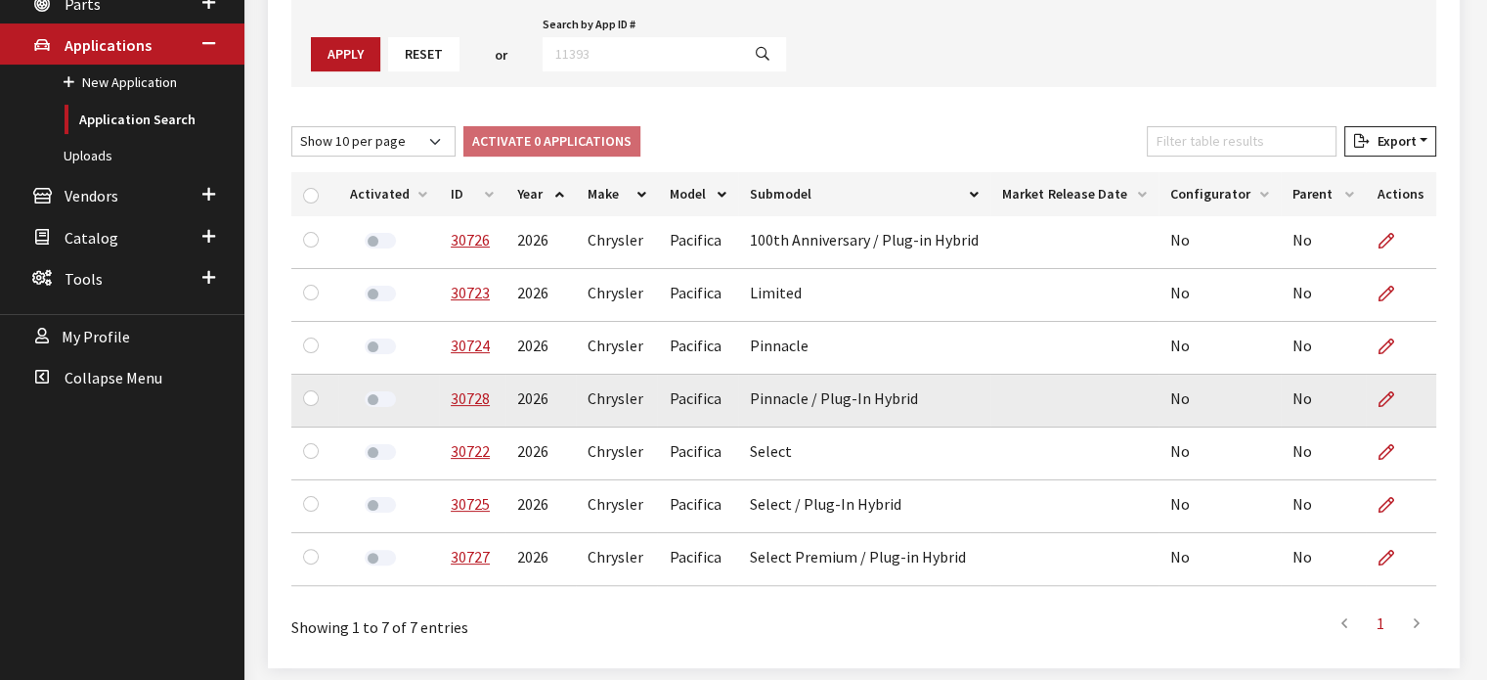
scroll to position [391, 0]
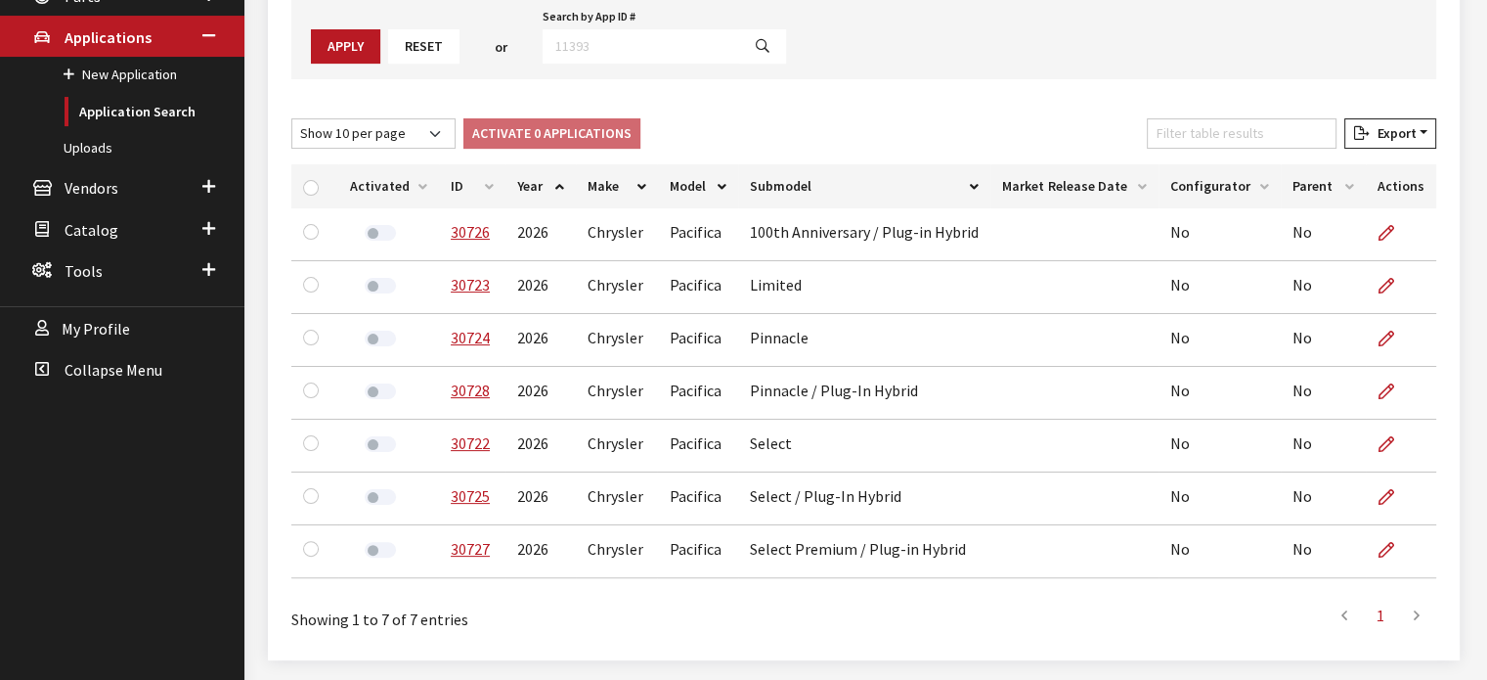
click at [446, 174] on th "ID" at bounding box center [472, 186] width 66 height 44
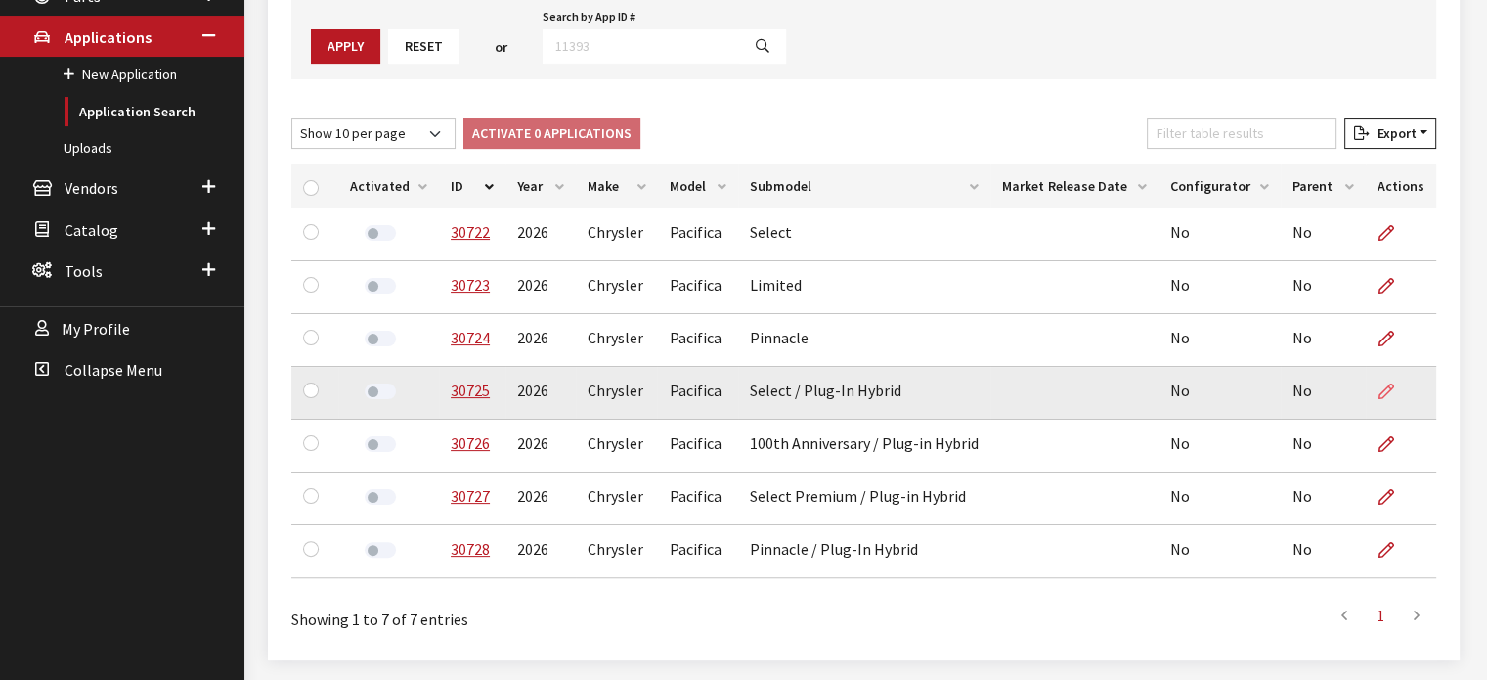
click at [1389, 390] on icon at bounding box center [1387, 392] width 16 height 16
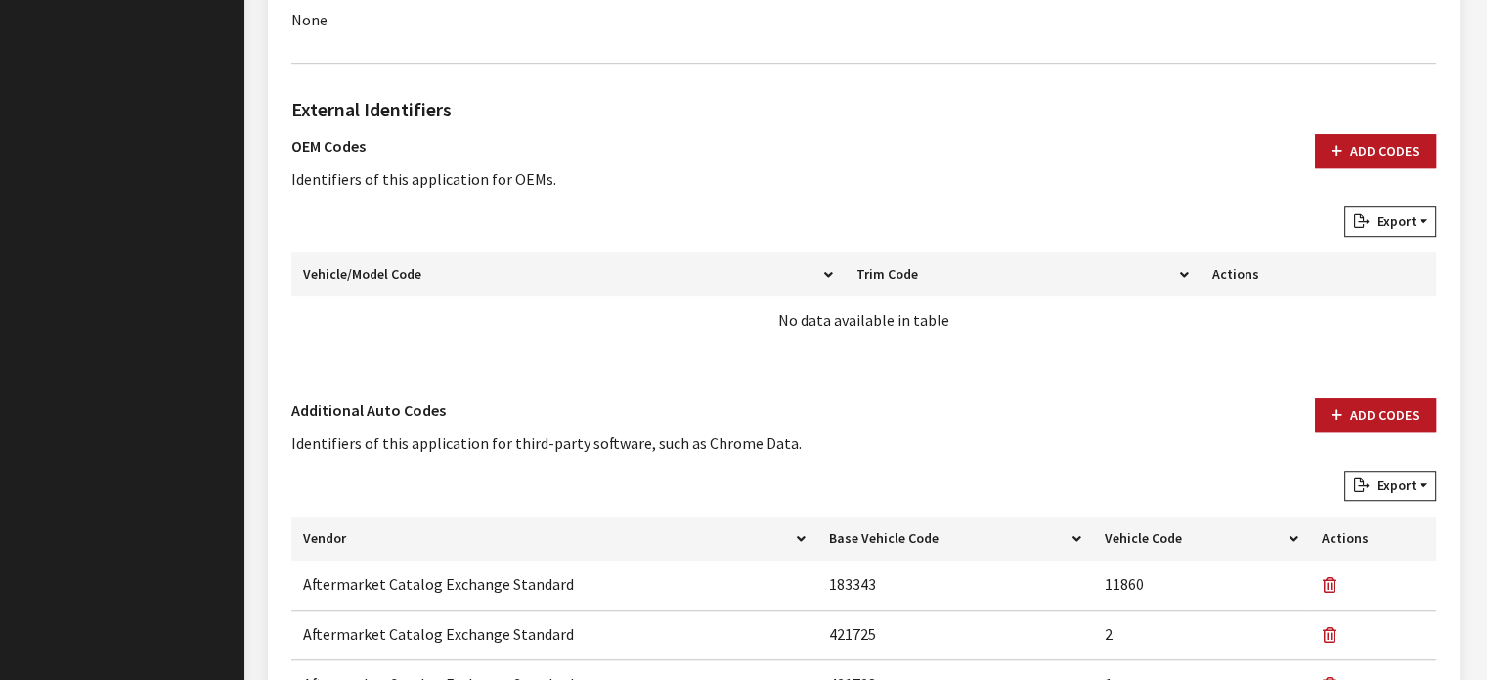
scroll to position [1271, 0]
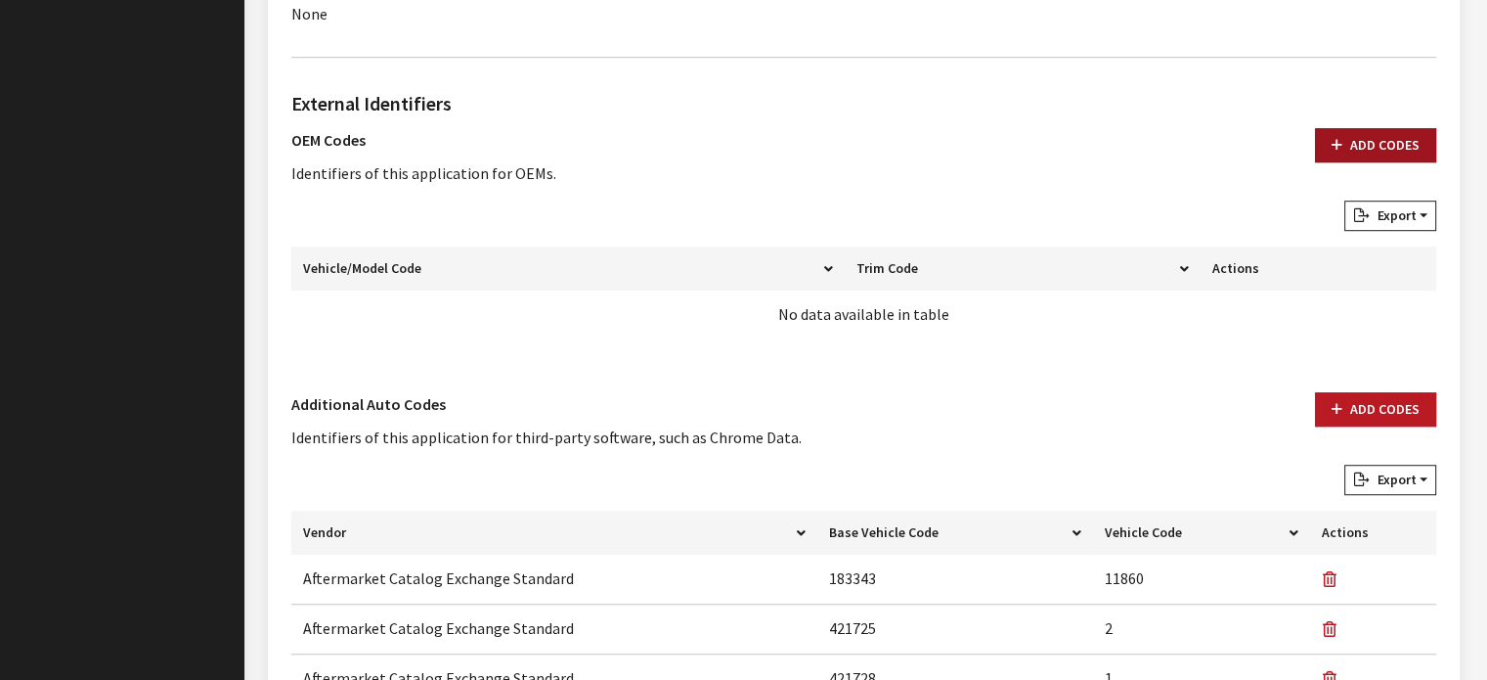
click at [1378, 148] on button "Add Codes" at bounding box center [1375, 145] width 121 height 34
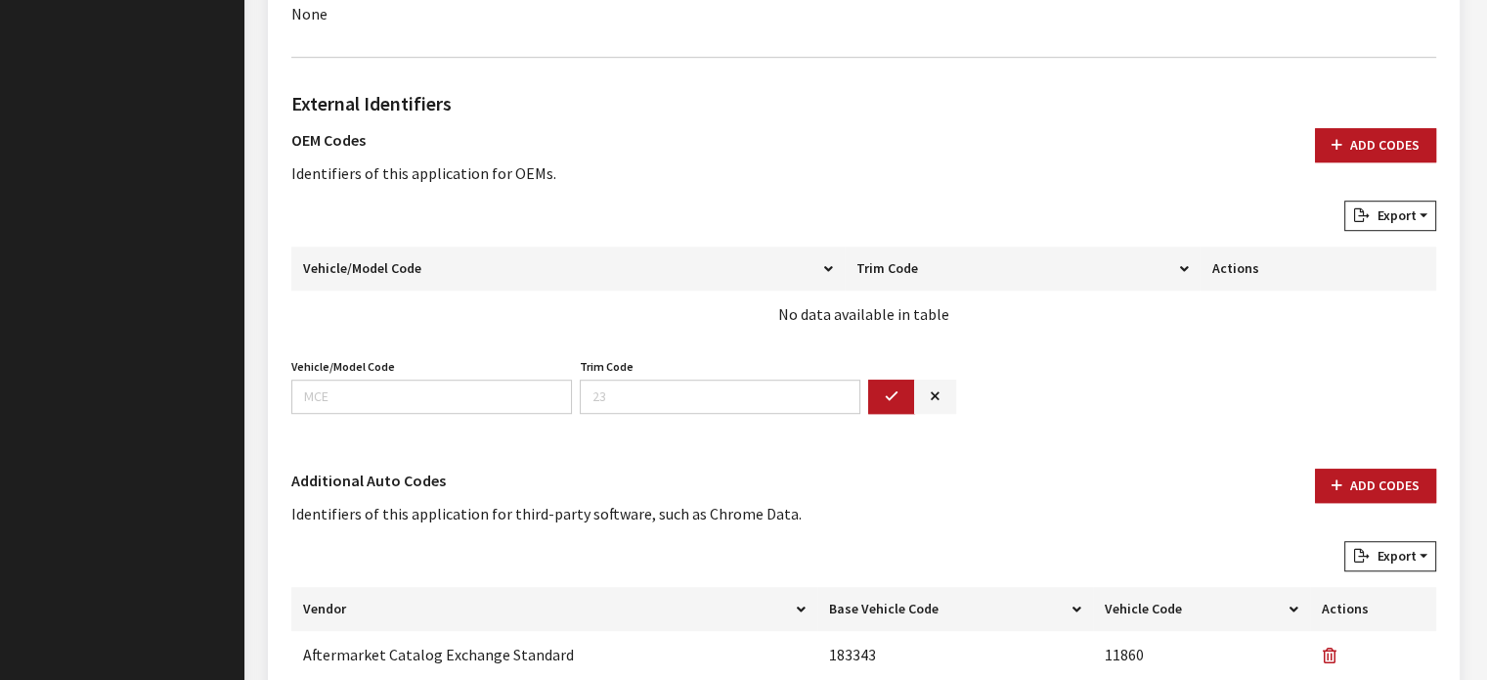
click at [426, 413] on div "Vehicle/Model Code Vehicle/Model Code is required. Trim Code Trim Code is requi…" at bounding box center [863, 391] width 1153 height 76
click at [418, 404] on input "Vehicle/Model Code" at bounding box center [431, 396] width 281 height 34
type input "RUET"
type input "53"
click at [873, 386] on button "button" at bounding box center [891, 396] width 47 height 34
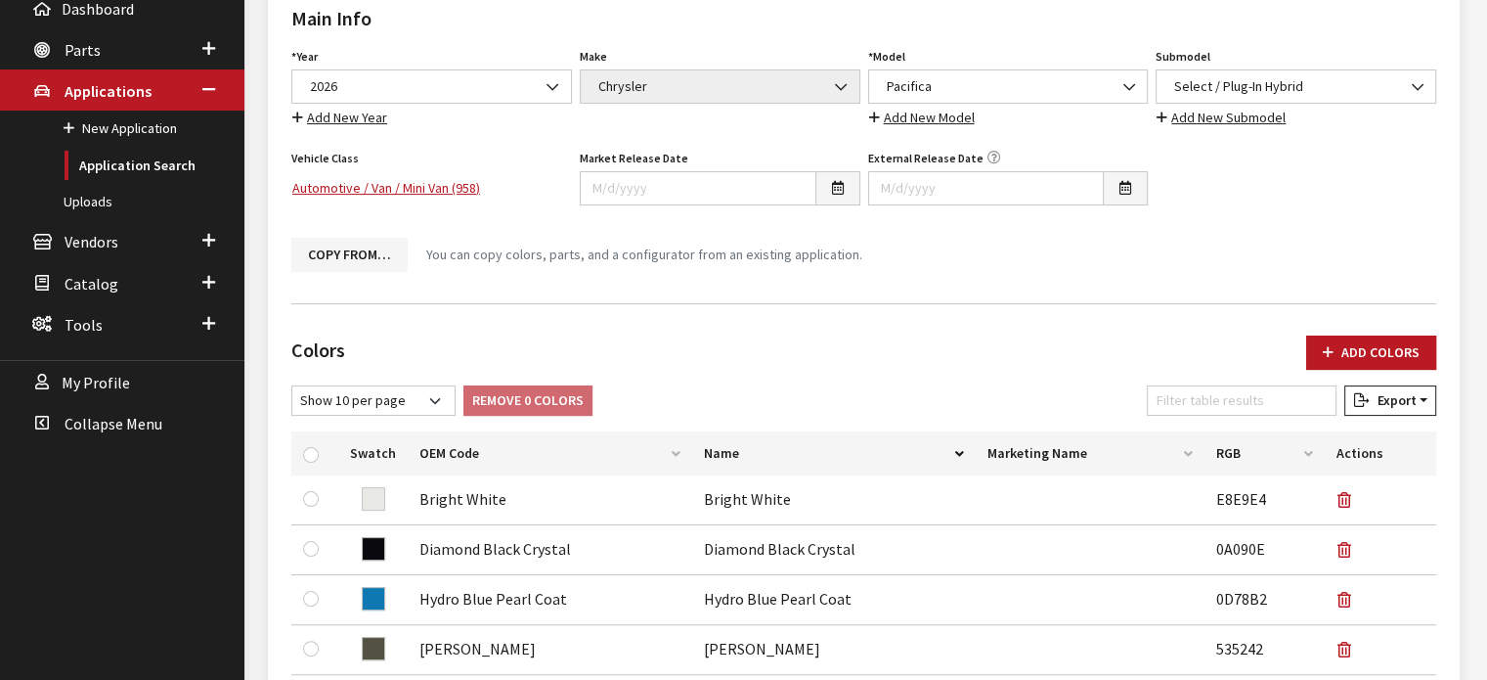
scroll to position [98, 0]
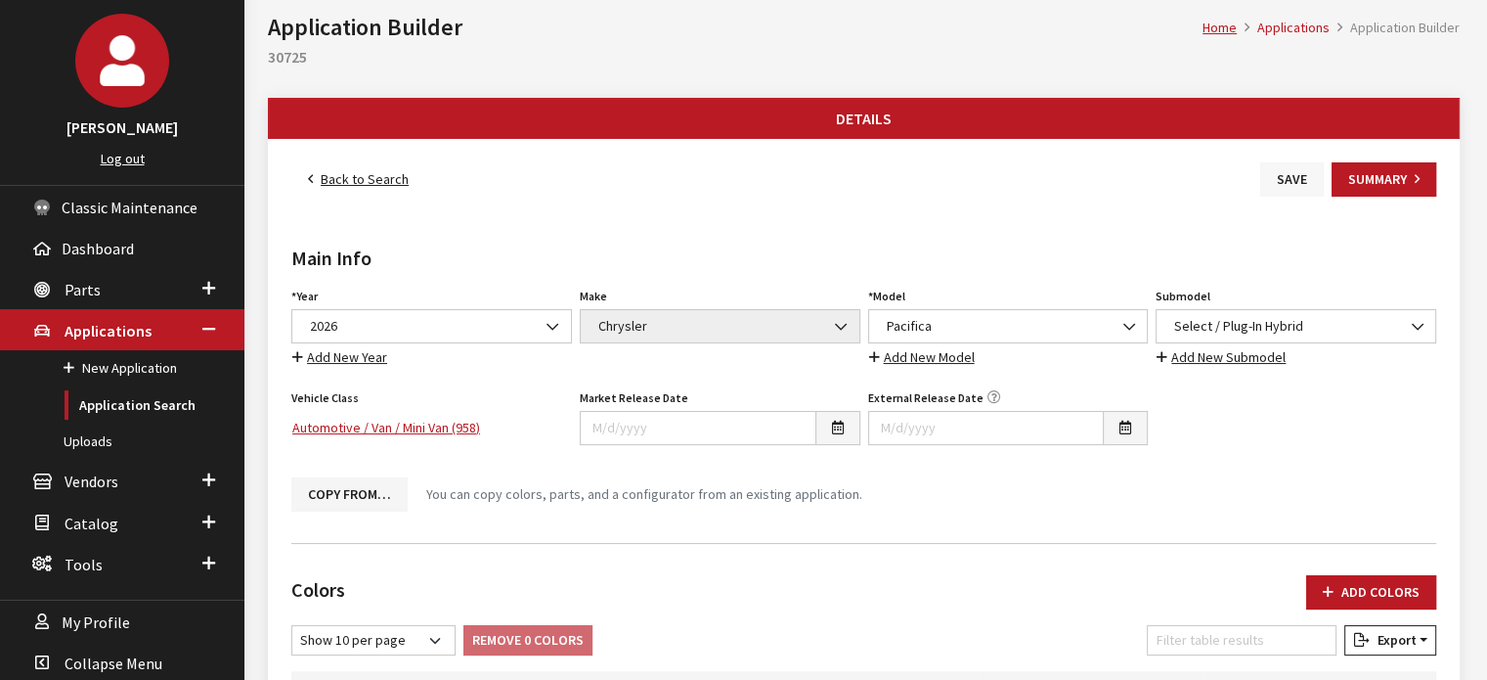
click at [1289, 165] on button "Save" at bounding box center [1292, 179] width 64 height 34
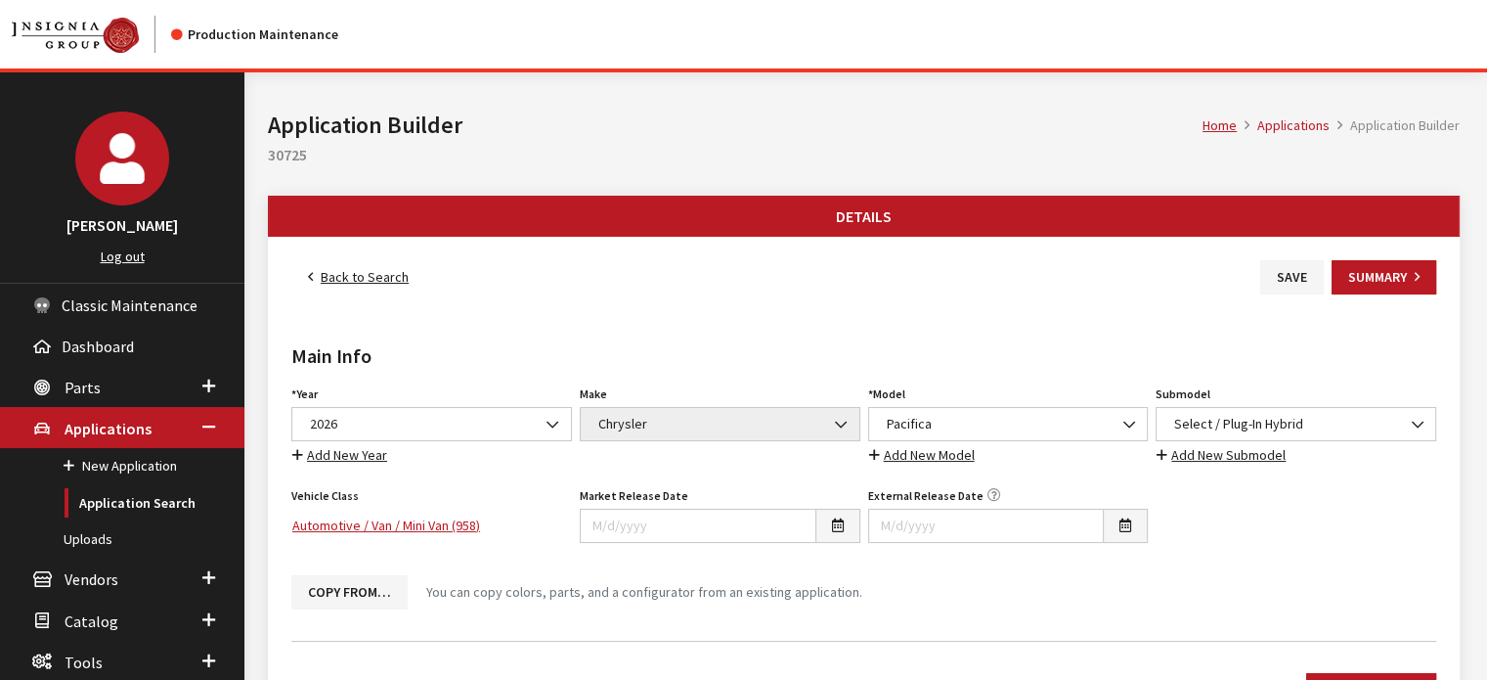
click at [313, 272] on link "Back to Search" at bounding box center [358, 277] width 134 height 34
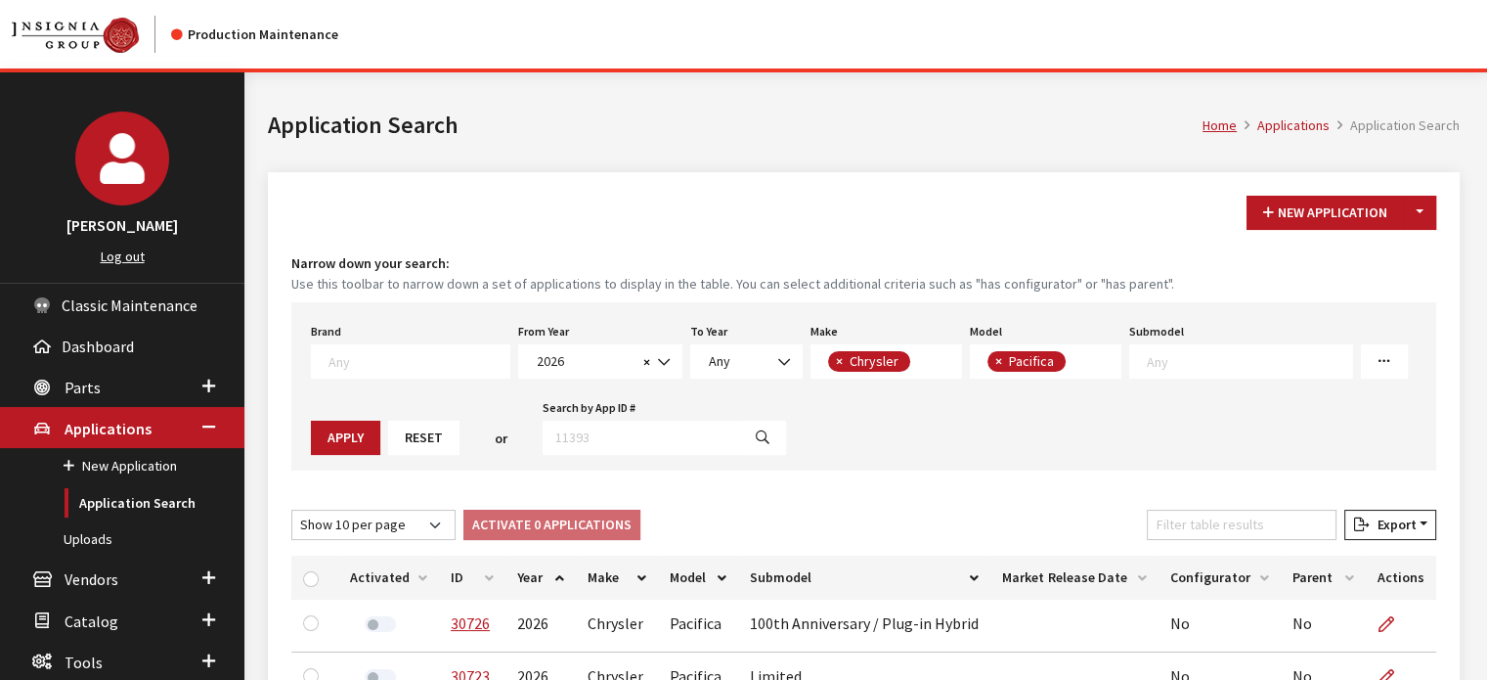
scroll to position [30, 0]
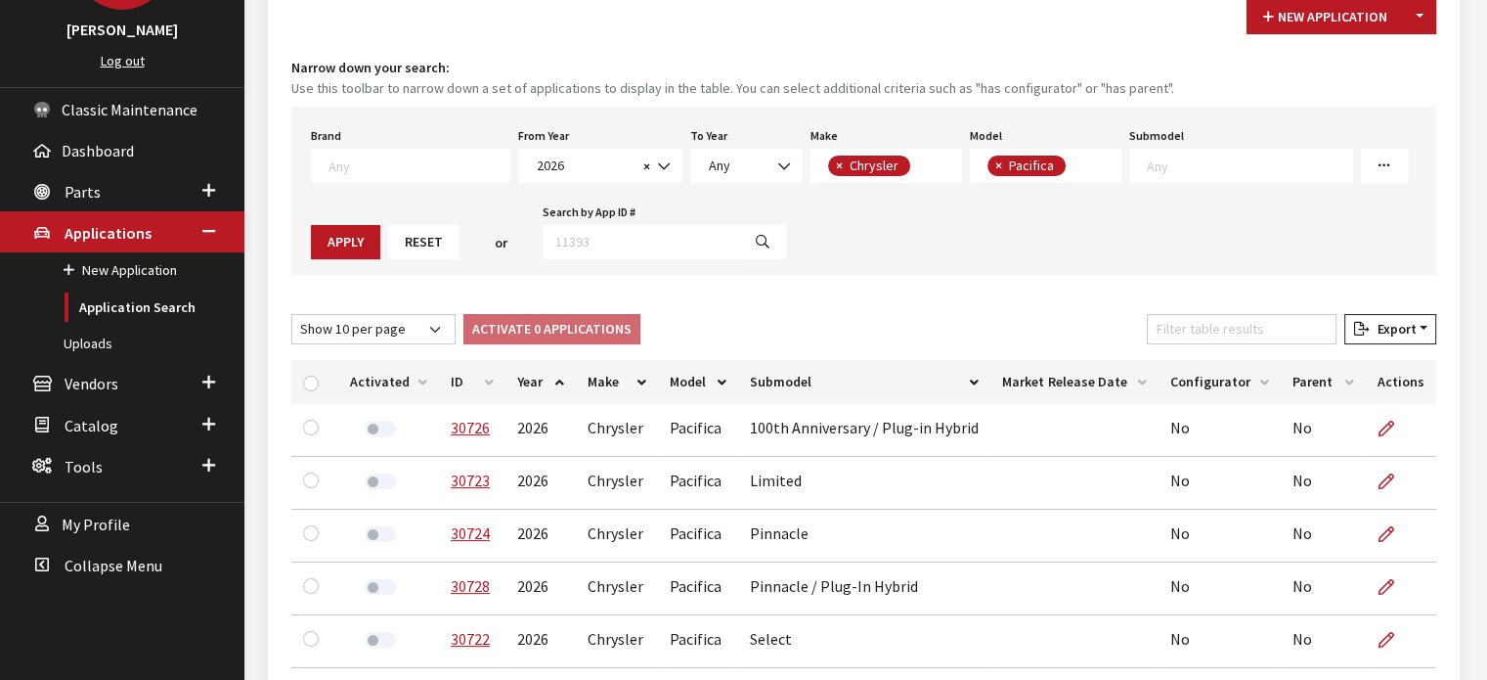
click at [460, 374] on th "ID" at bounding box center [472, 382] width 66 height 44
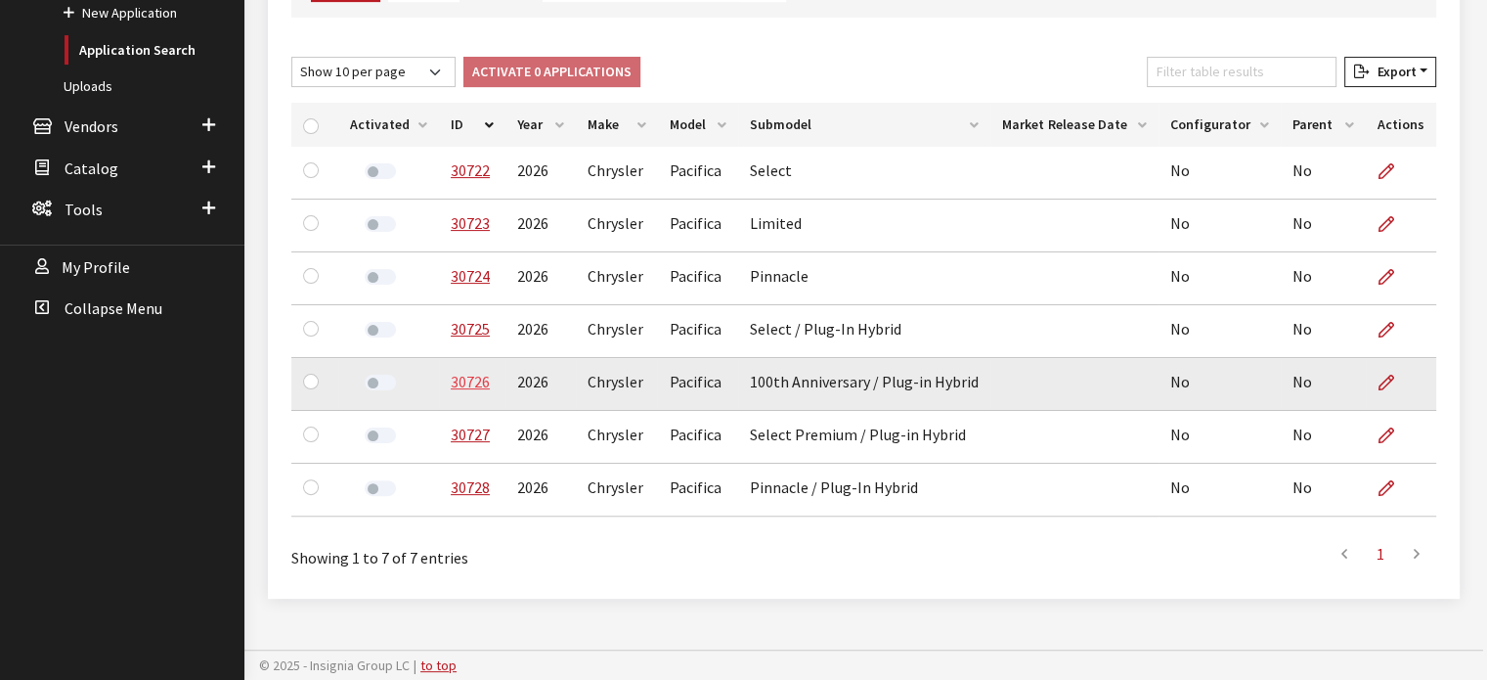
scroll to position [454, 0]
click at [1392, 375] on link at bounding box center [1394, 381] width 33 height 49
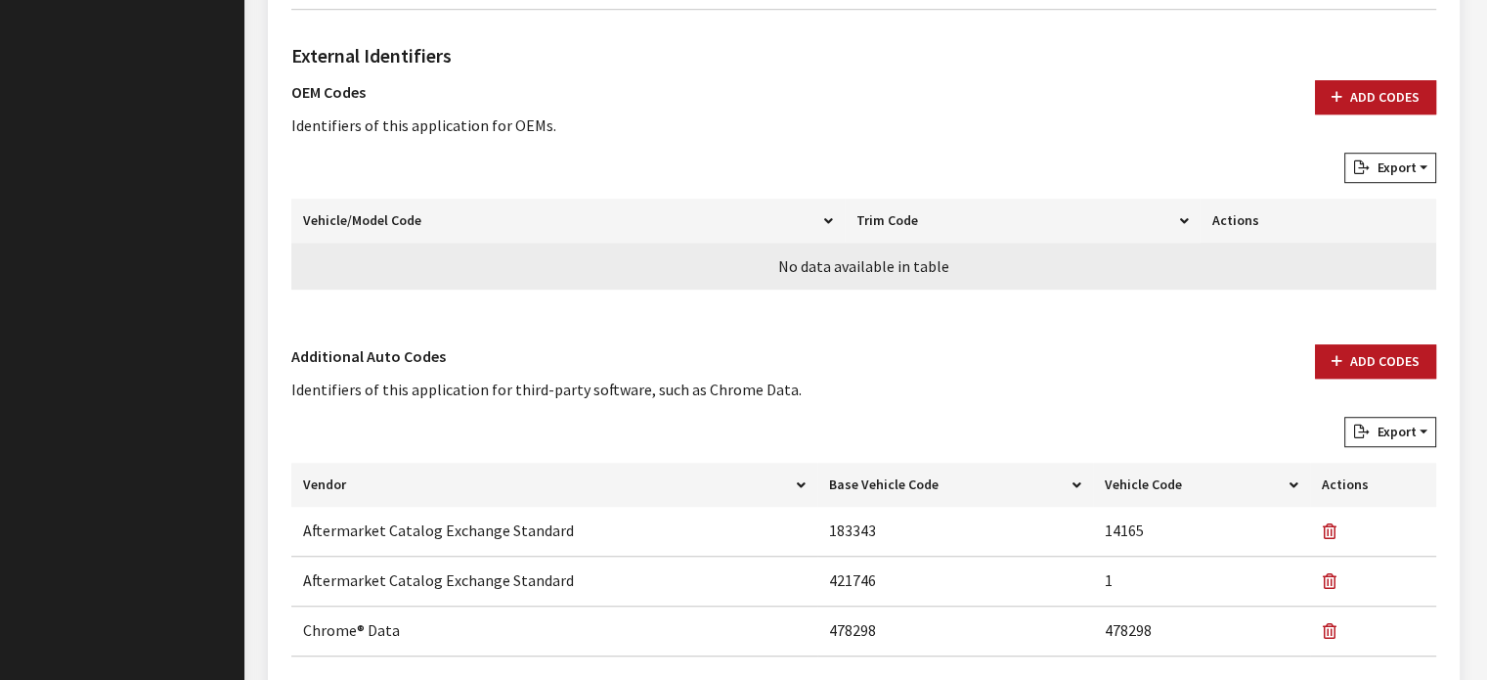
scroll to position [1314, 0]
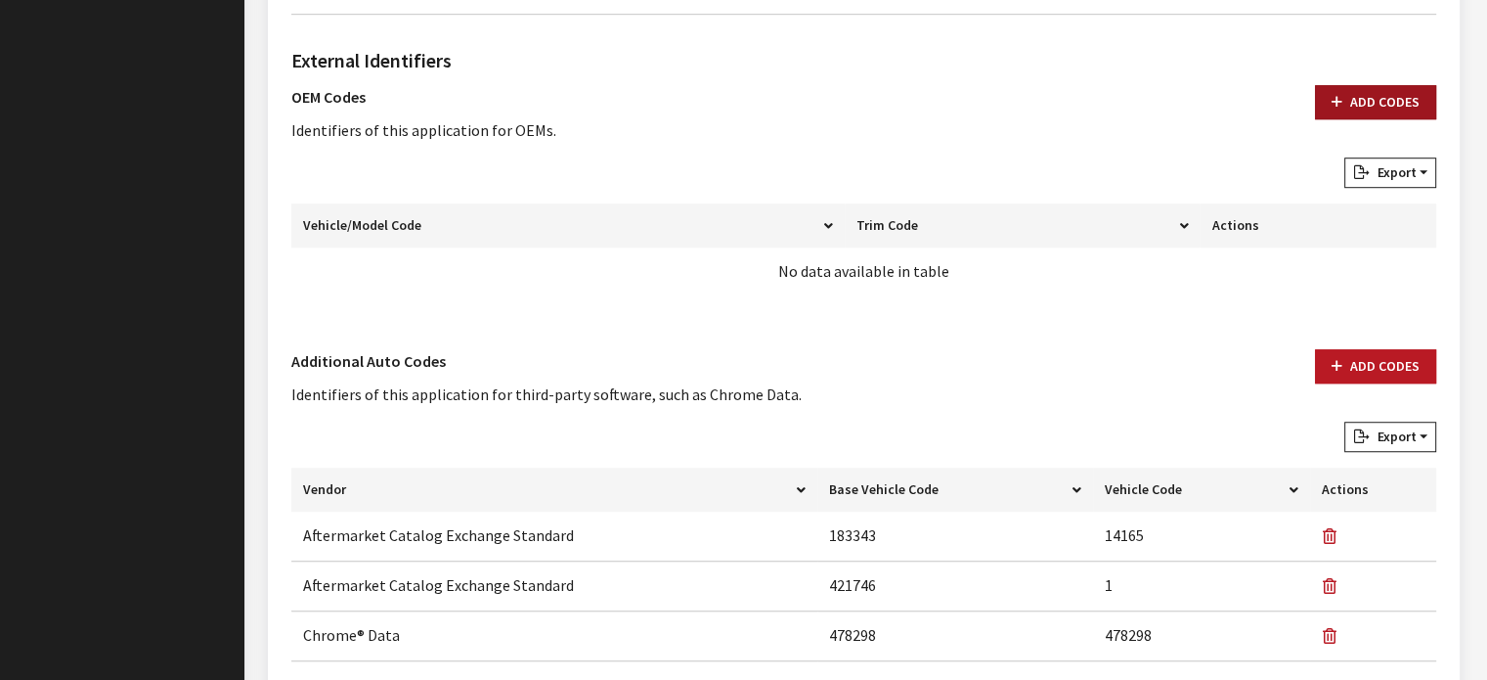
click at [1355, 99] on button "Add Codes" at bounding box center [1375, 102] width 121 height 34
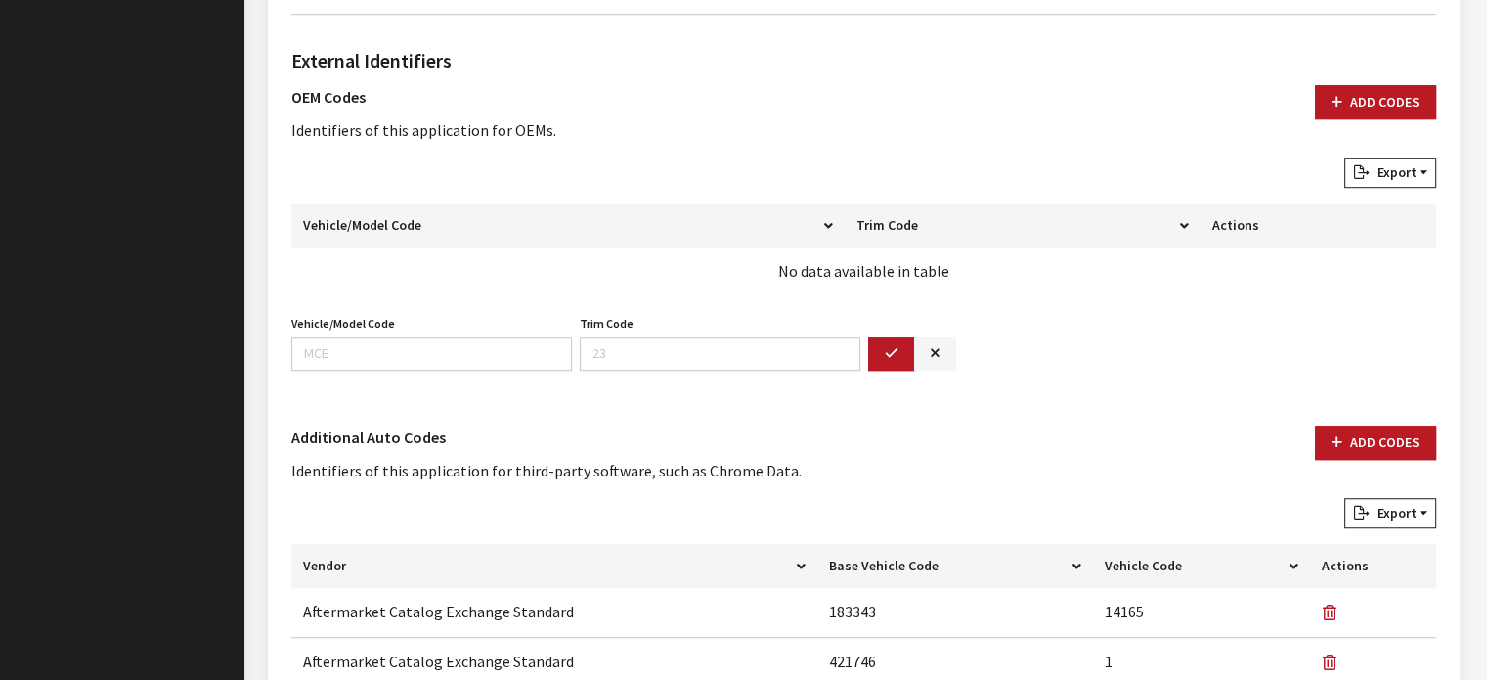
click at [466, 325] on div "Vehicle/Model Code Vehicle/Model Code is required." at bounding box center [431, 340] width 288 height 61
click at [447, 357] on input "Vehicle/Model Code" at bounding box center [431, 353] width 281 height 34
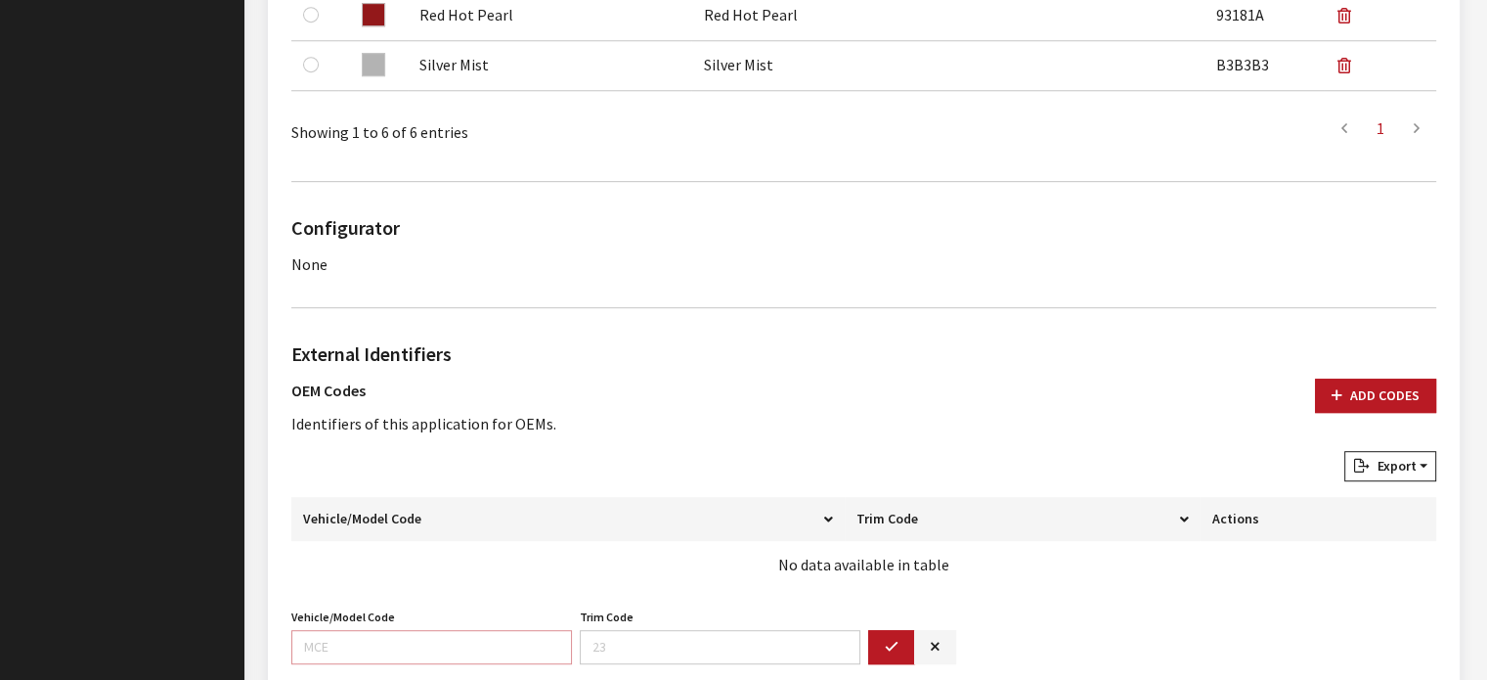
scroll to position [1216, 0]
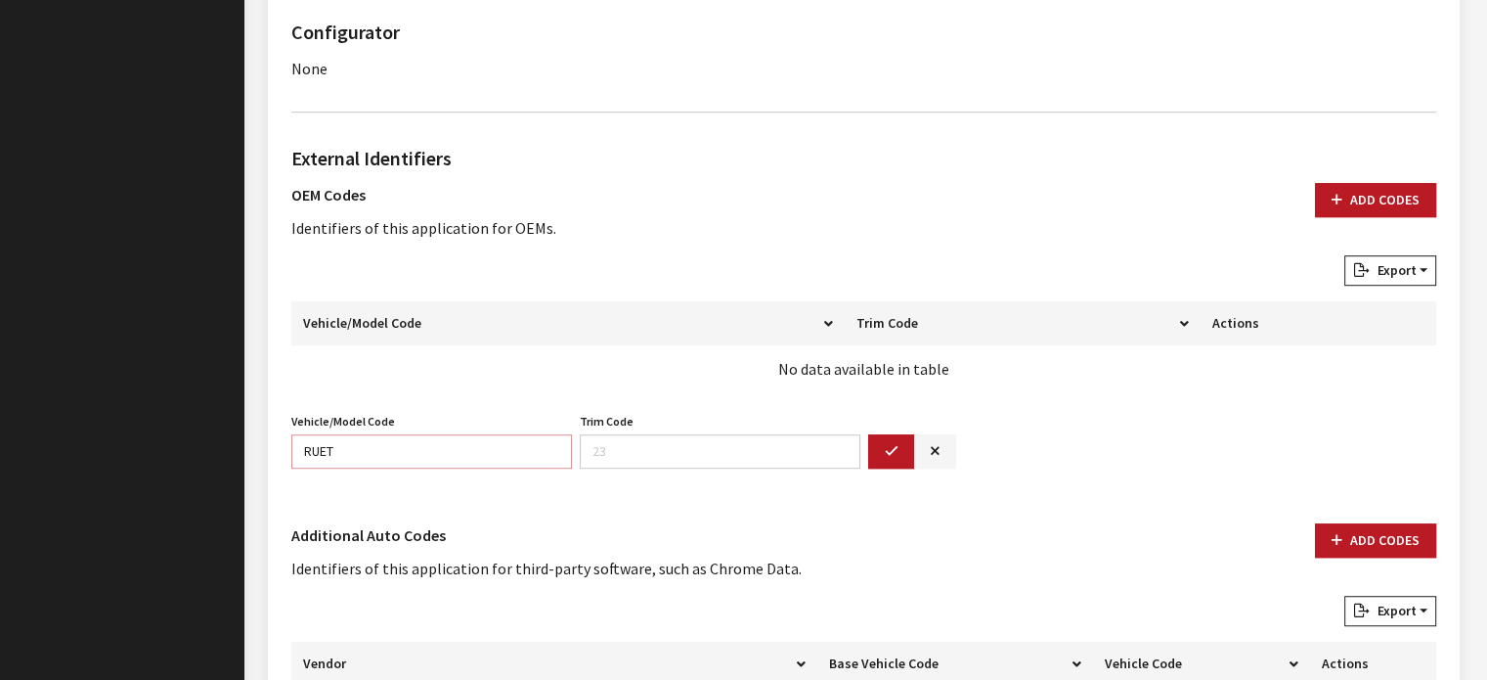
type input "RUET"
type input "53"
click at [878, 448] on button "button" at bounding box center [891, 451] width 47 height 34
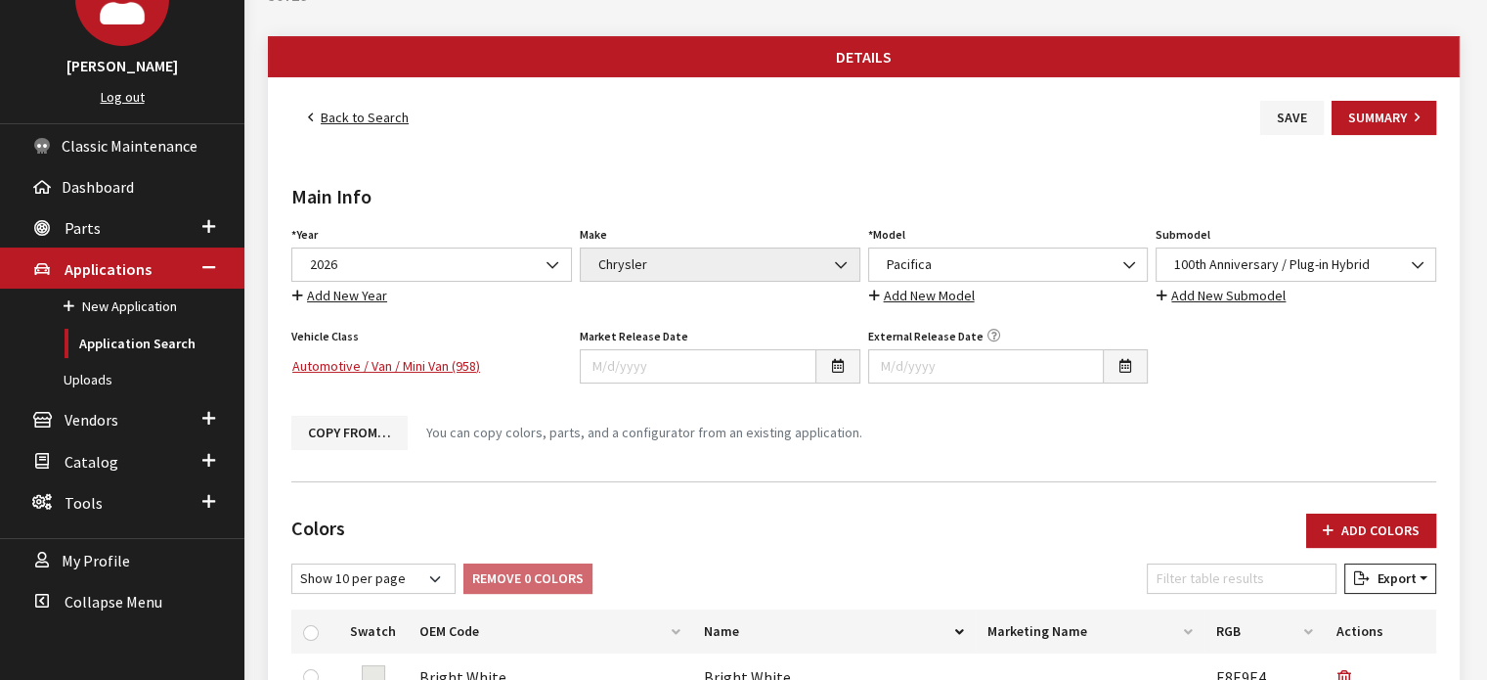
scroll to position [43, 0]
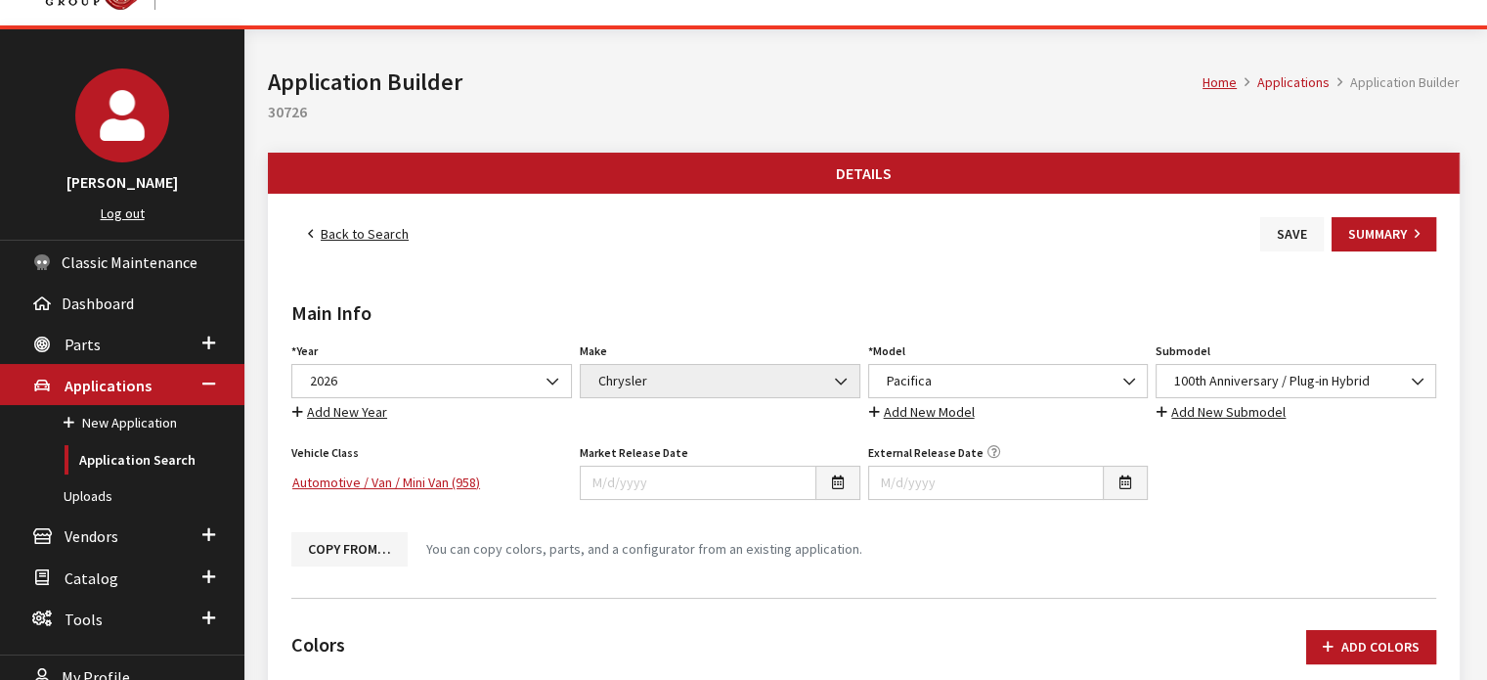
click at [1287, 246] on button "Save" at bounding box center [1292, 234] width 64 height 34
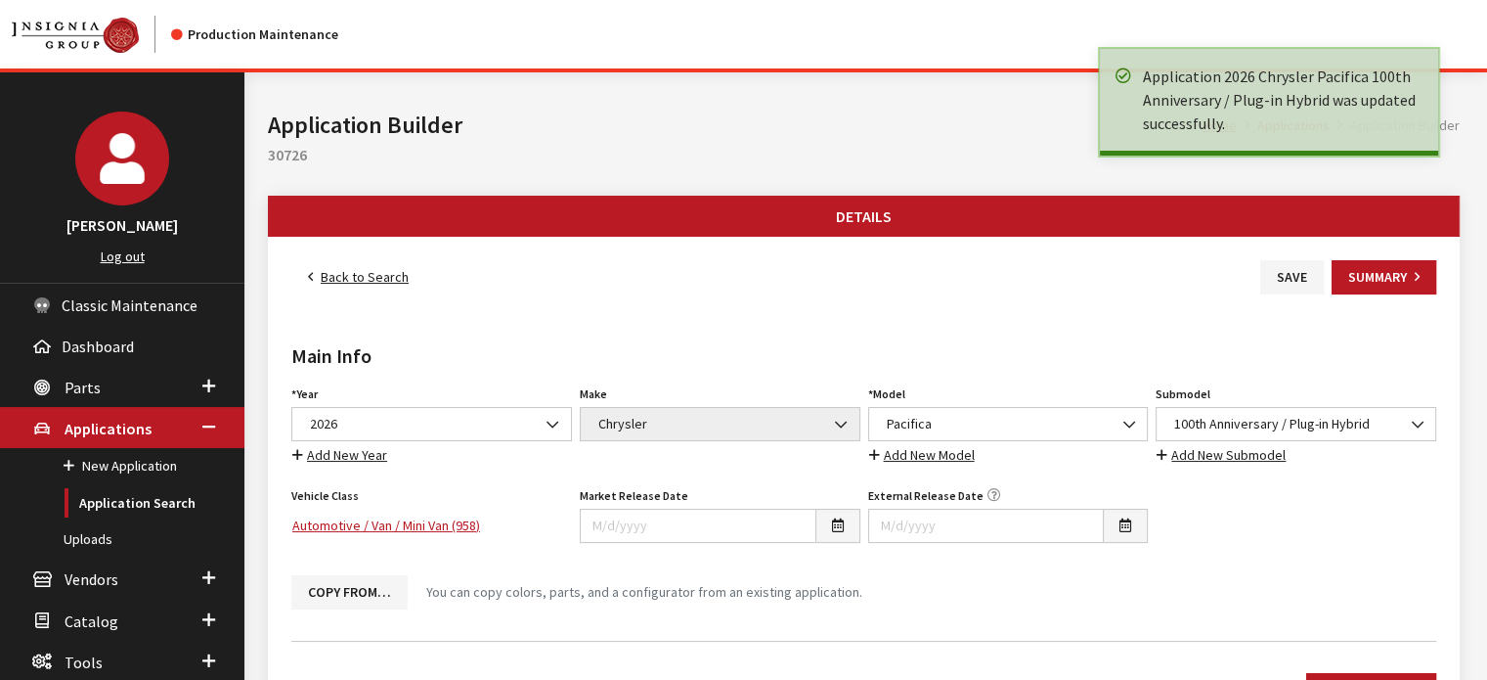
click at [375, 285] on link "Back to Search" at bounding box center [358, 277] width 134 height 34
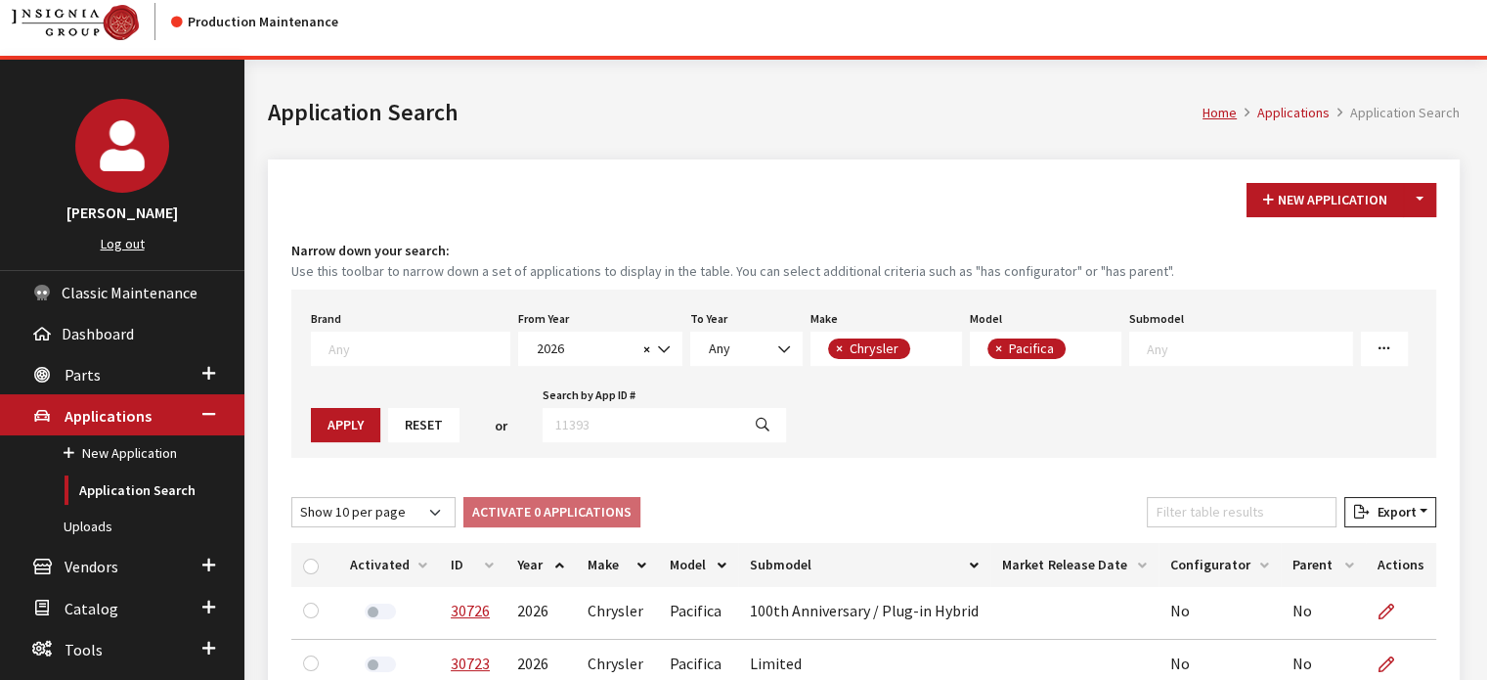
scroll to position [454, 0]
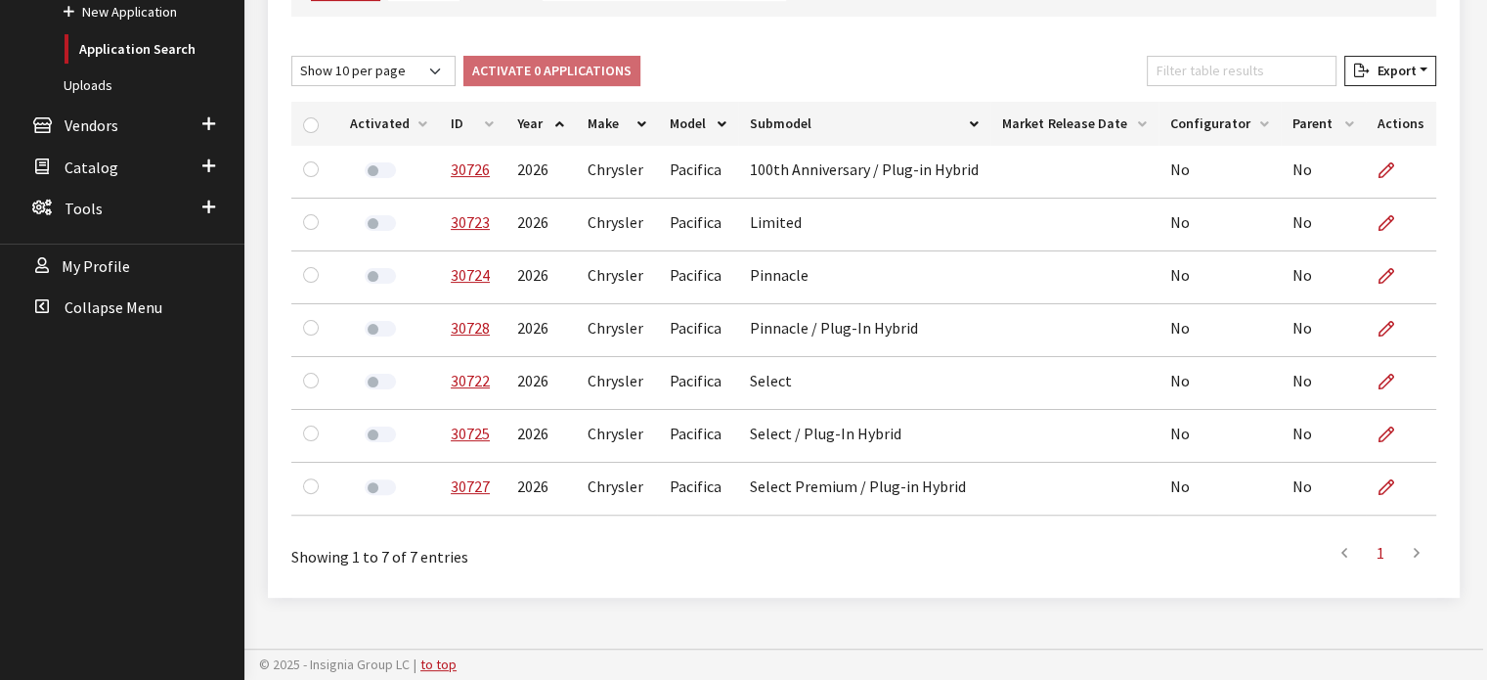
click at [492, 108] on th "ID" at bounding box center [472, 124] width 66 height 44
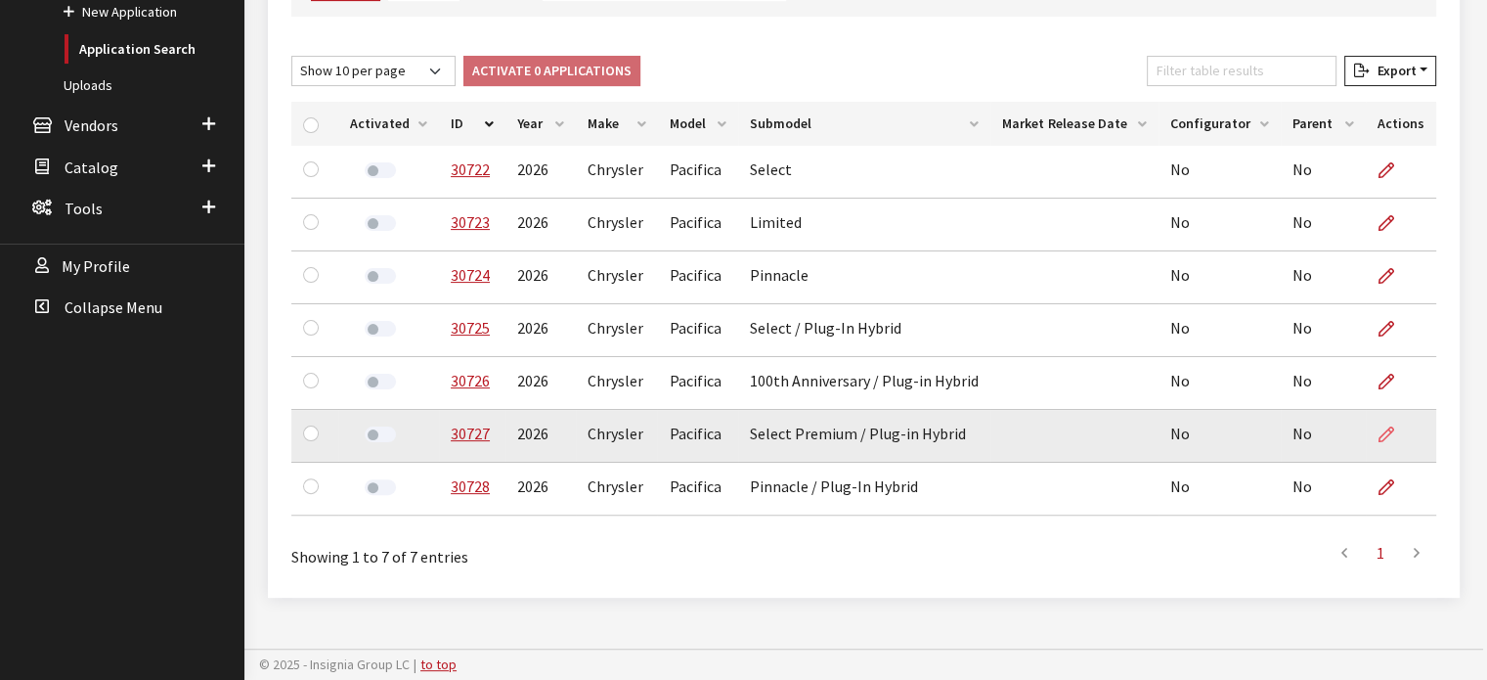
click at [1381, 429] on icon at bounding box center [1387, 435] width 16 height 16
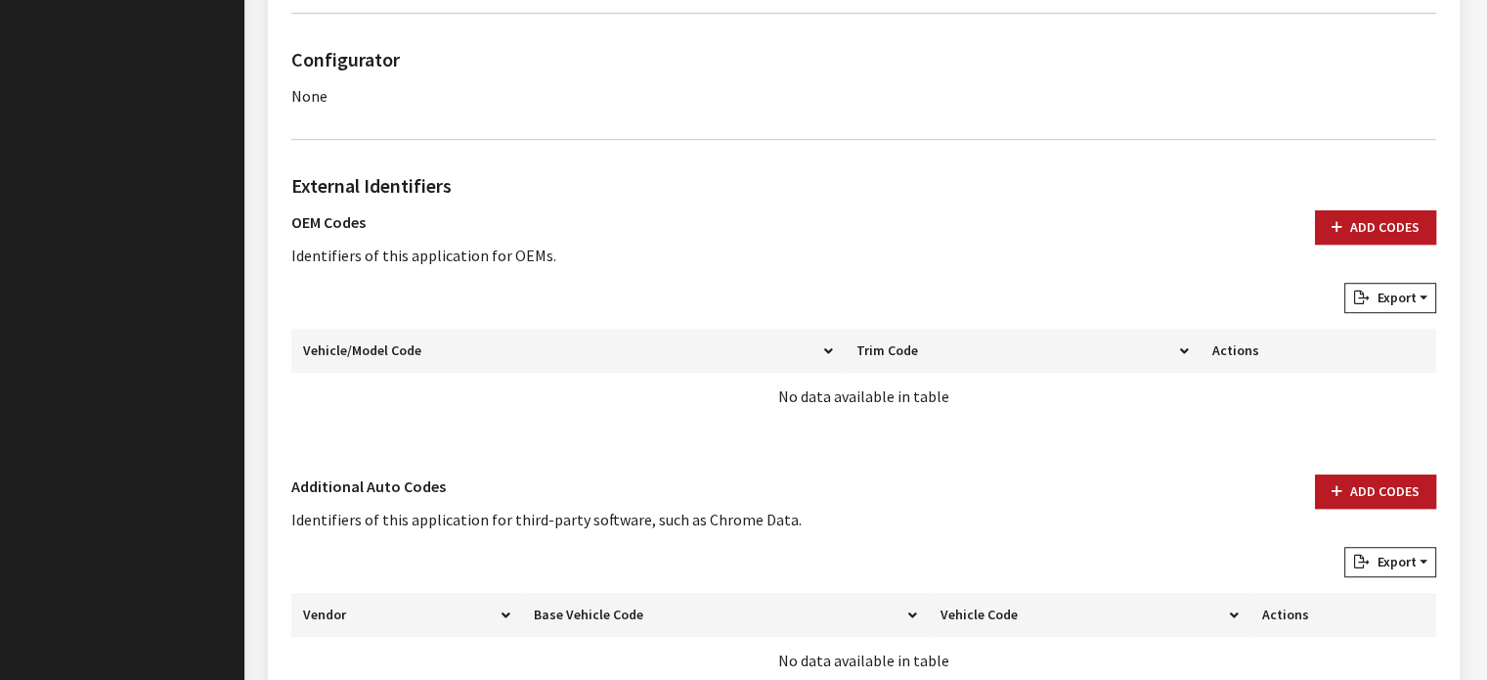
scroll to position [1116, 0]
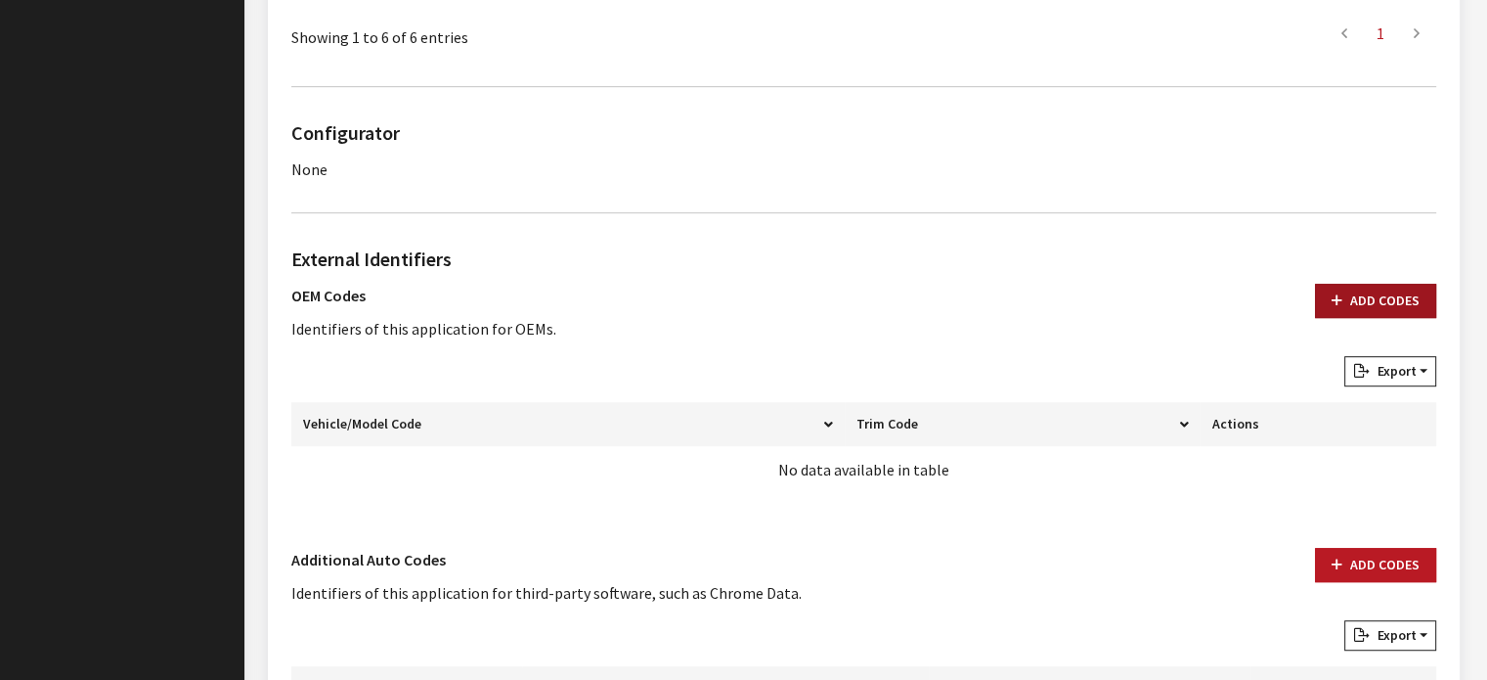
click at [1354, 296] on button "Add Codes" at bounding box center [1375, 301] width 121 height 34
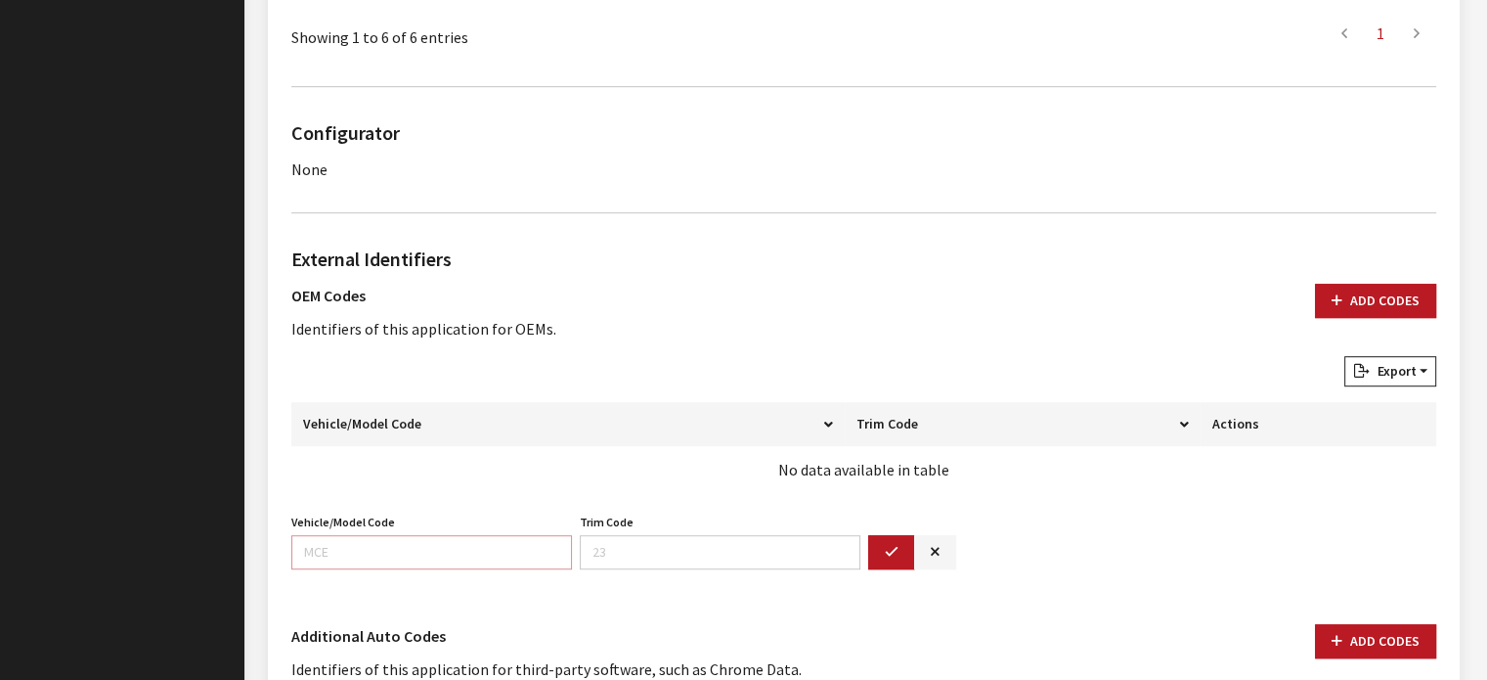
click at [462, 555] on input "Vehicle/Model Code" at bounding box center [431, 552] width 281 height 34
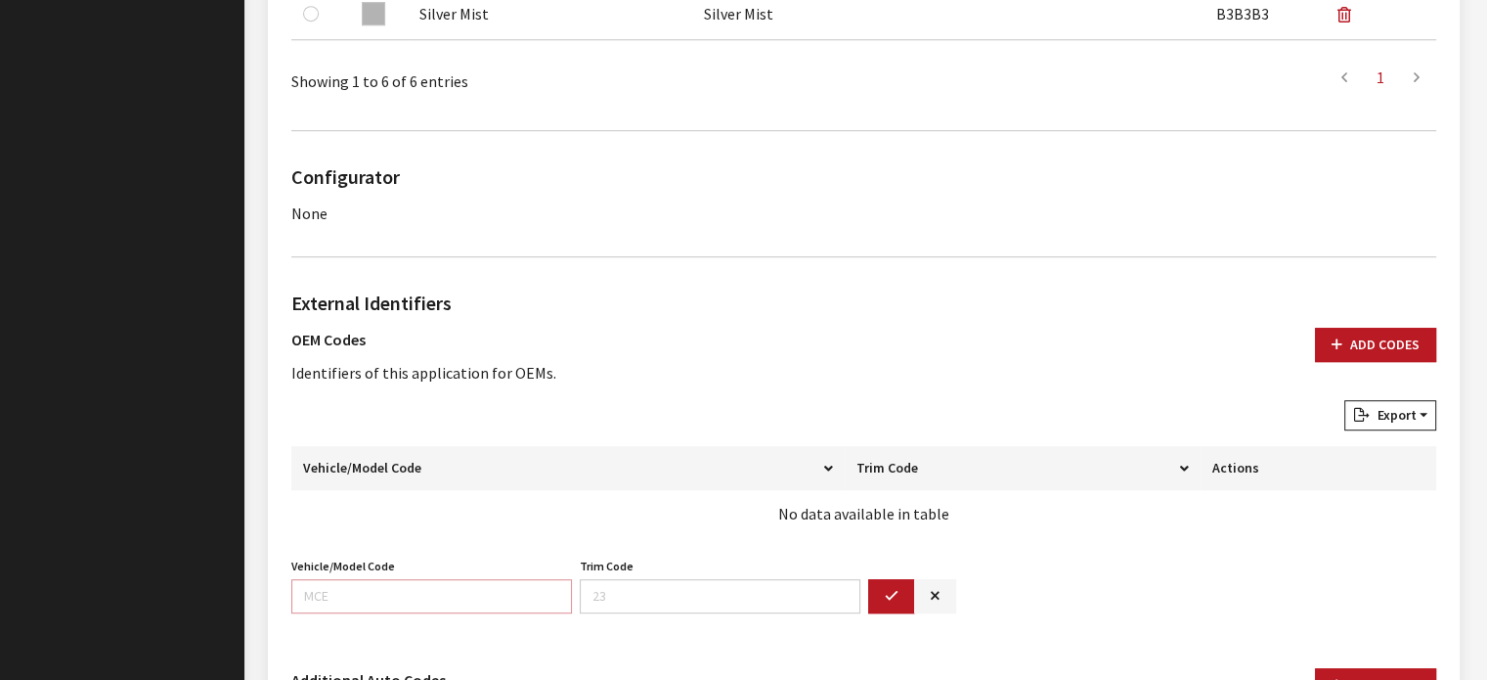
scroll to position [1213, 0]
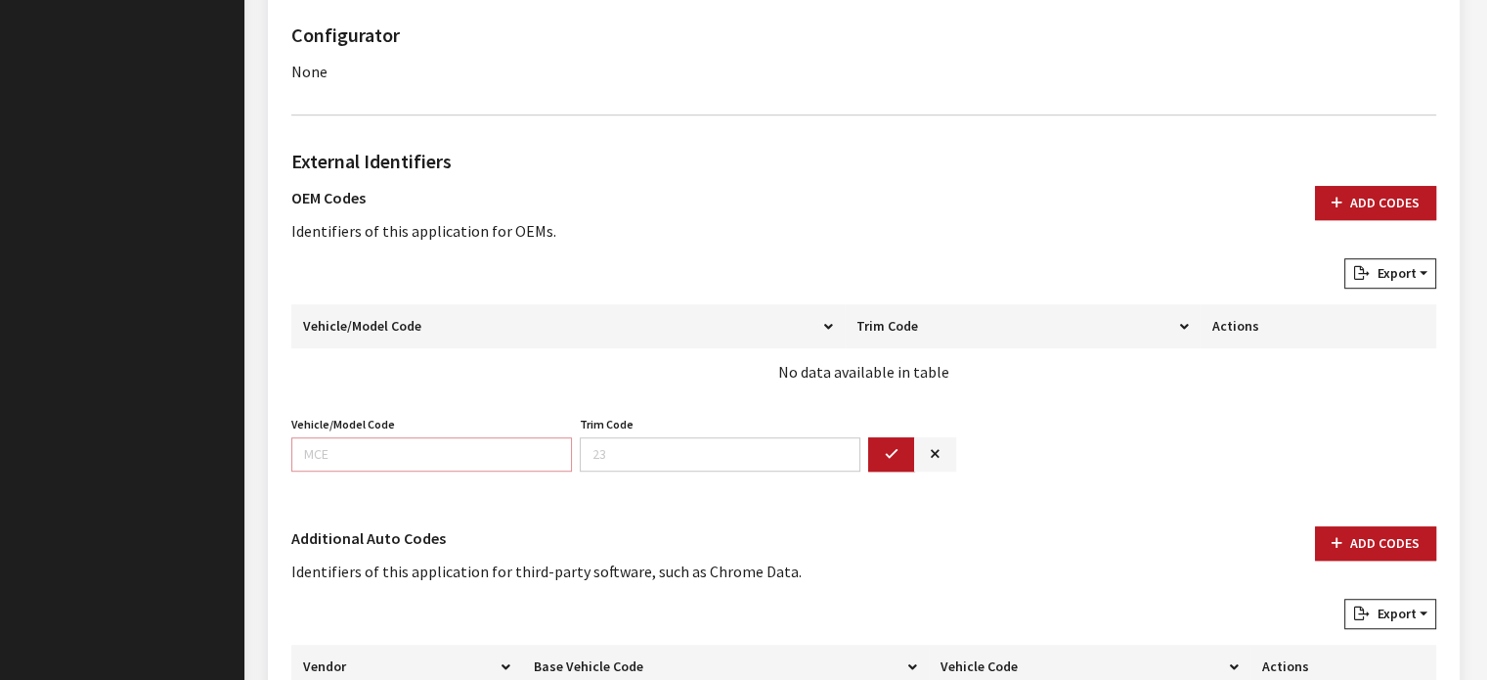
click at [507, 453] on input "Vehicle/Model Code" at bounding box center [431, 454] width 281 height 34
type input "RUET"
type input "53"
click at [880, 455] on button "button" at bounding box center [891, 454] width 47 height 34
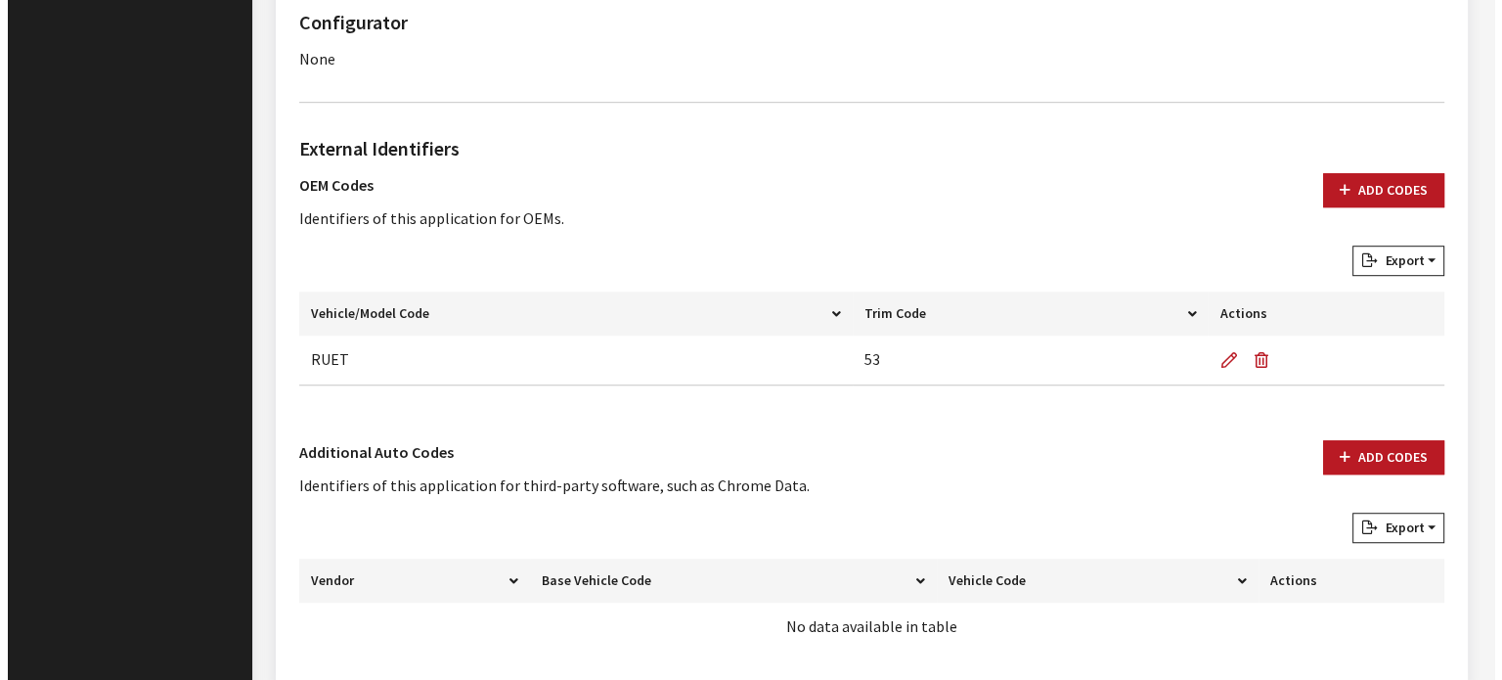
scroll to position [1314, 0]
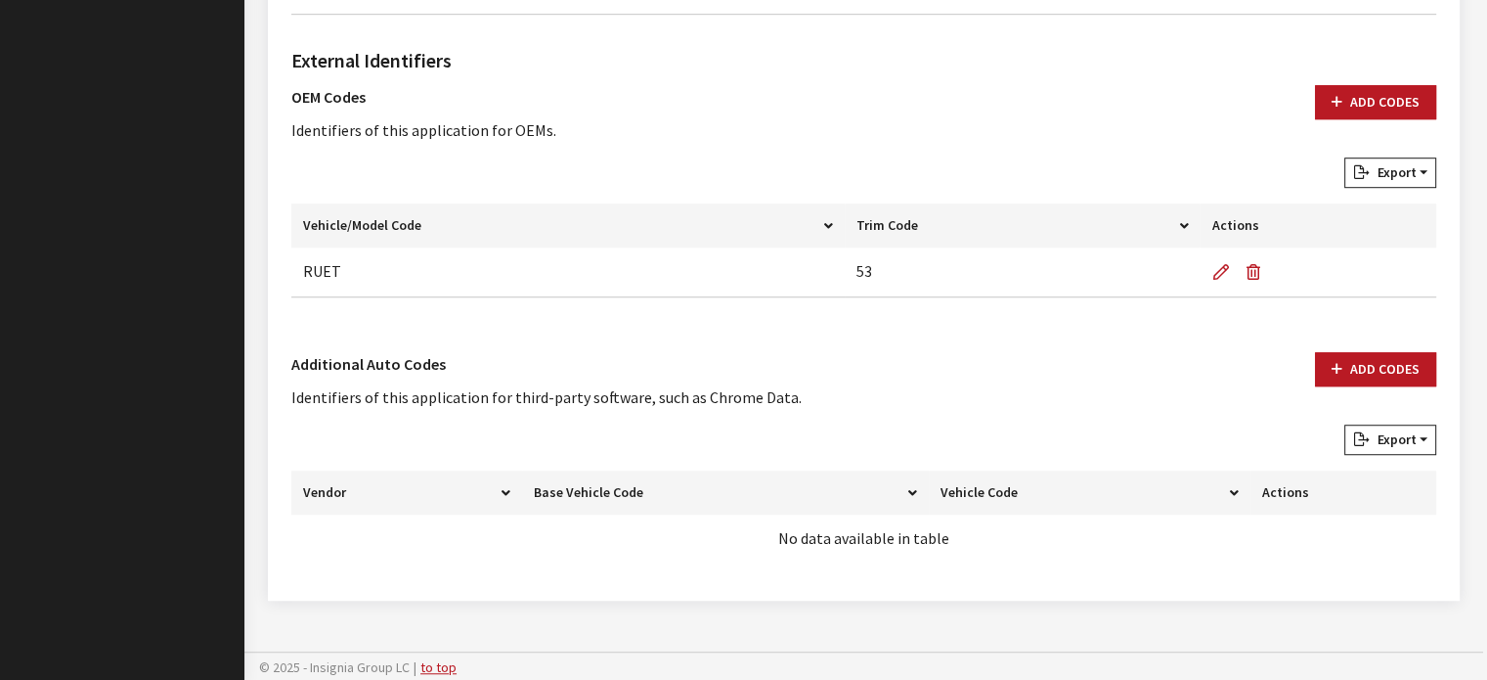
click at [1320, 390] on div "Add Codes" at bounding box center [1375, 388] width 145 height 72
click at [1337, 374] on icon "button" at bounding box center [1337, 370] width 11 height 14
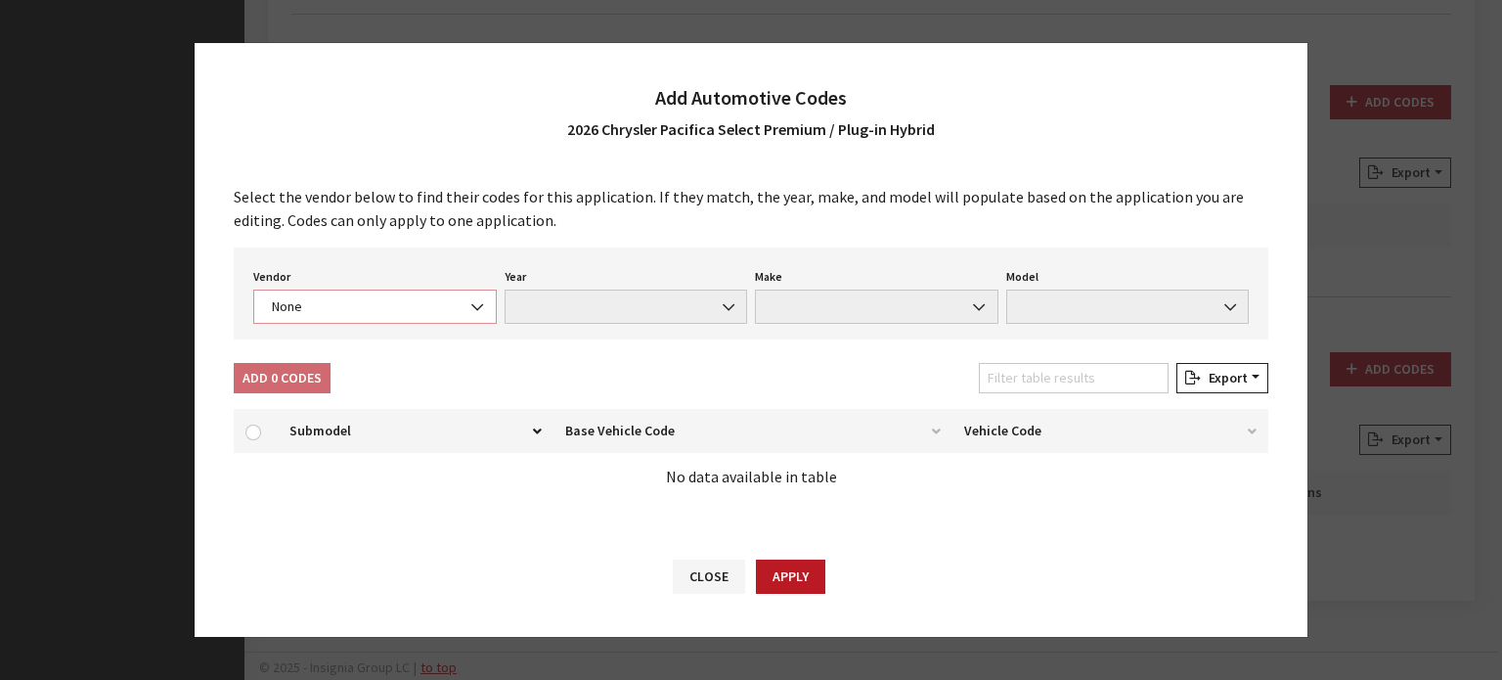
drag, startPoint x: 387, startPoint y: 292, endPoint x: 379, endPoint y: 306, distance: 15.8
click at [379, 306] on span "None" at bounding box center [374, 306] width 243 height 34
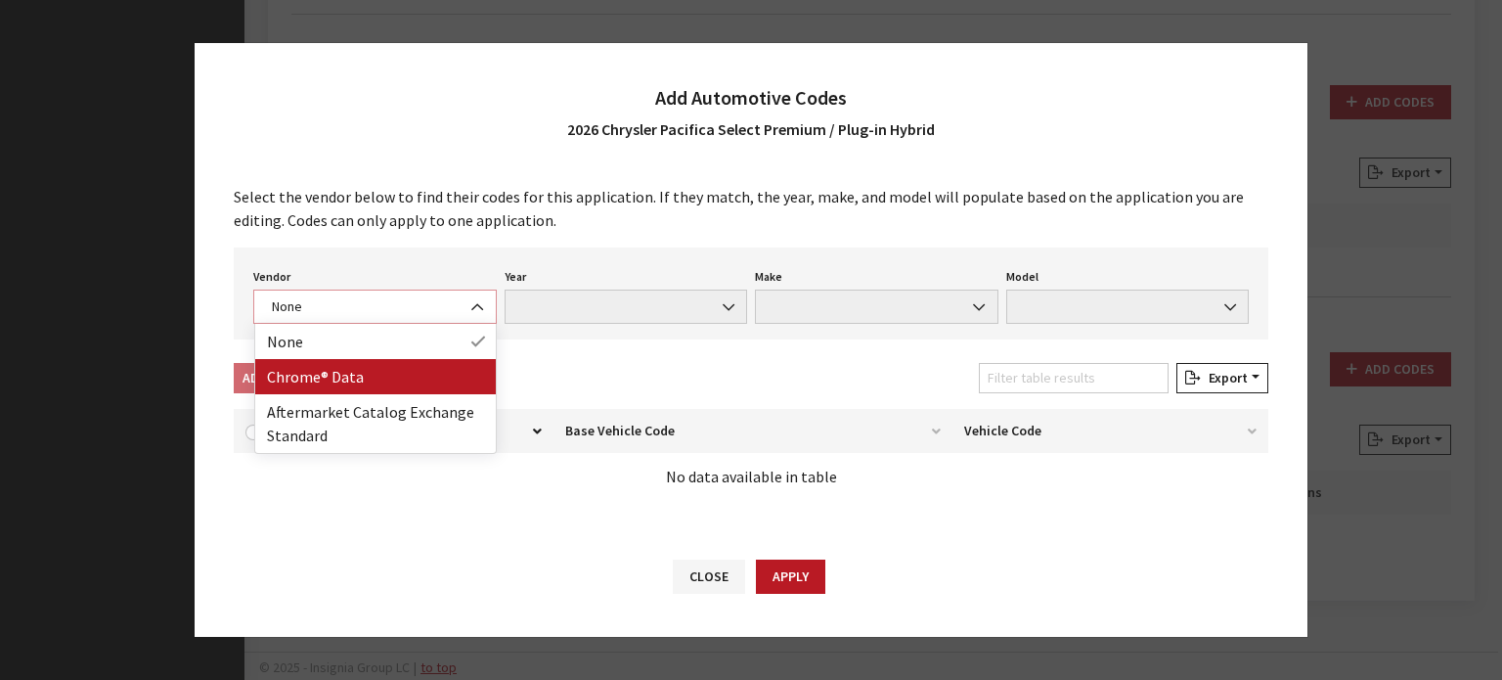
select select "4"
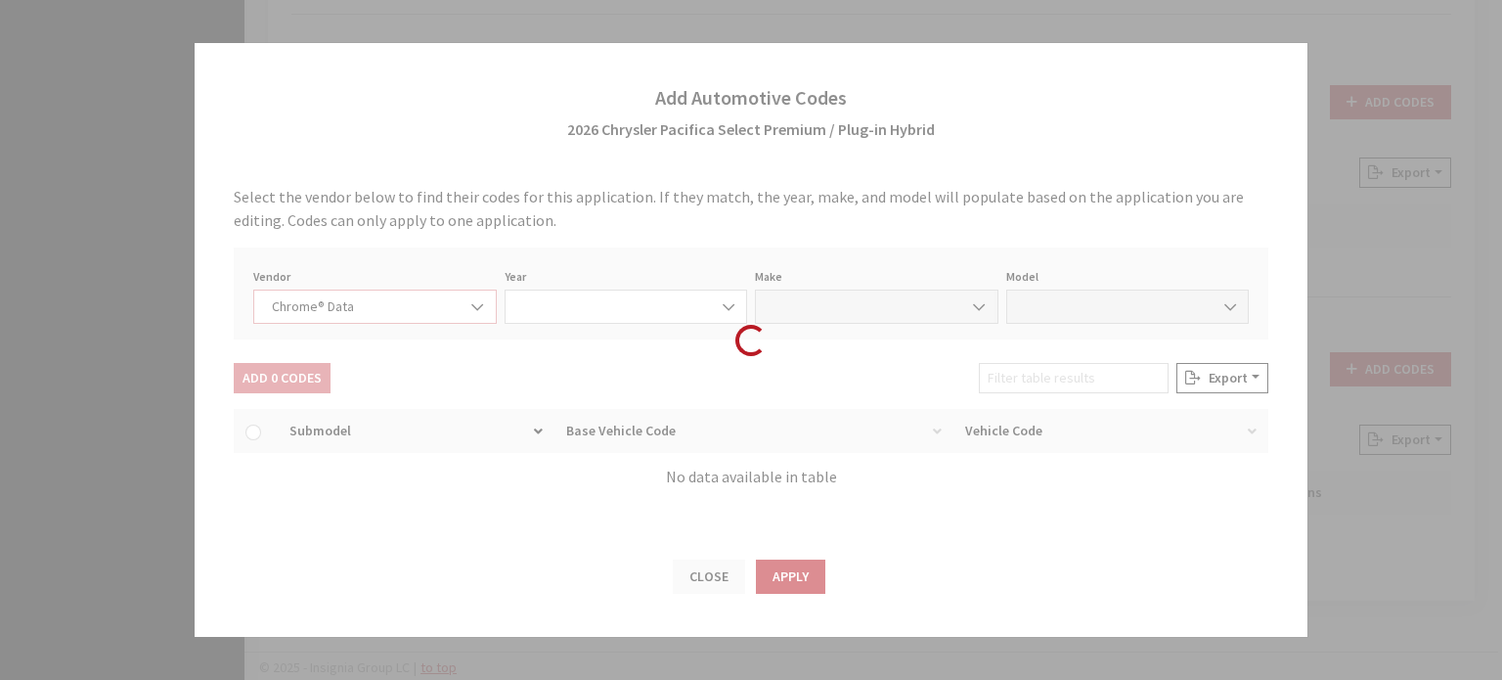
select select "2026"
select select "9"
select select "72321"
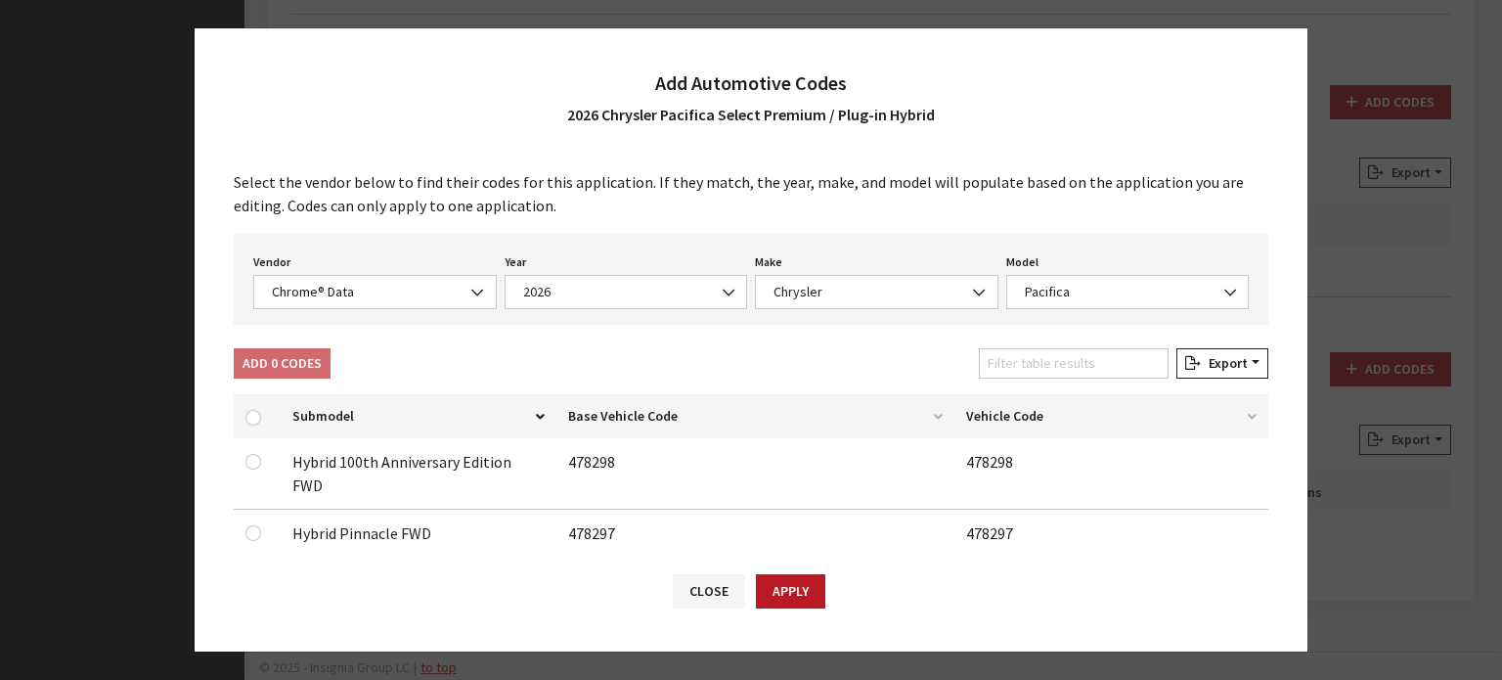
click at [1078, 313] on div "Vendor None Chrome® Data Aftermarket Catalog Exchange Standard Chrome® Data Yea…" at bounding box center [751, 279] width 1034 height 92
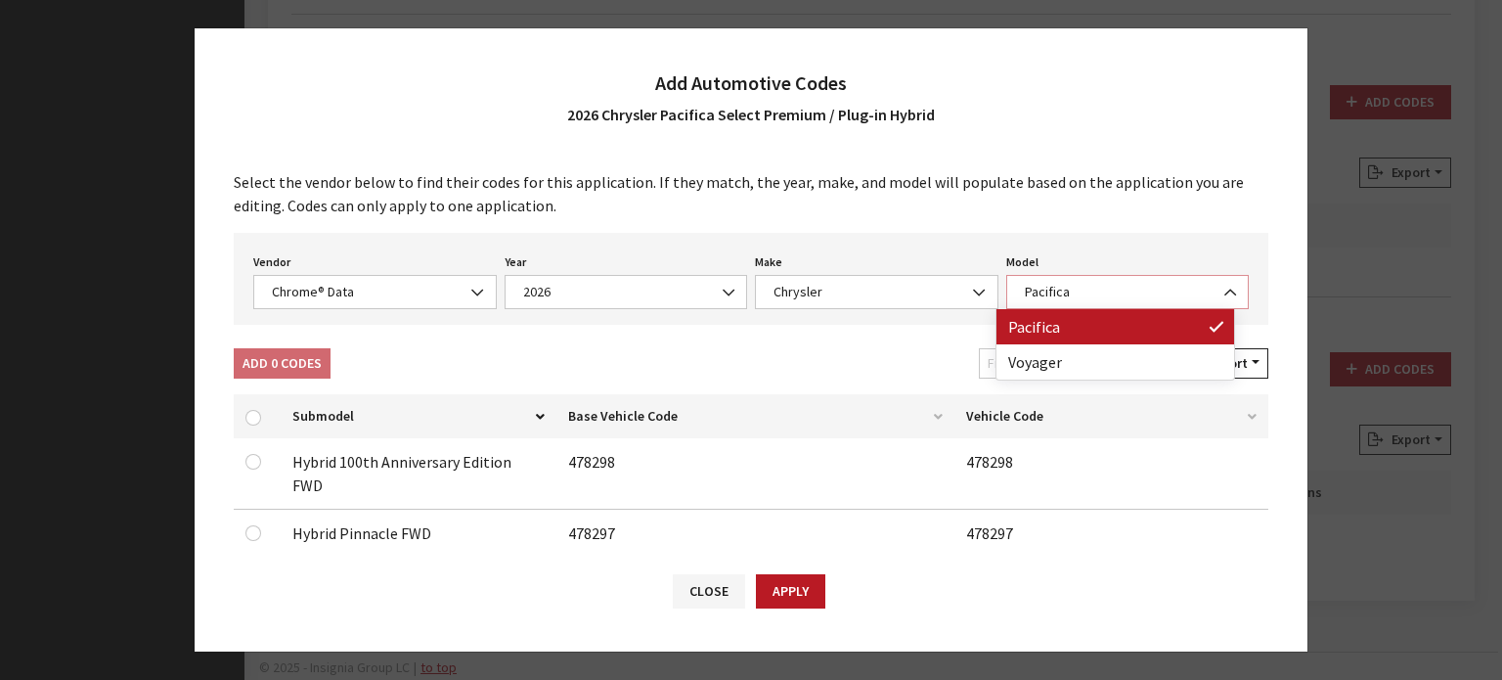
click at [1075, 291] on span "Pacifica" at bounding box center [1128, 292] width 218 height 21
click at [744, 359] on div "Add 0 Codes Filter table results Export Excel CSV Print" at bounding box center [751, 367] width 1042 height 38
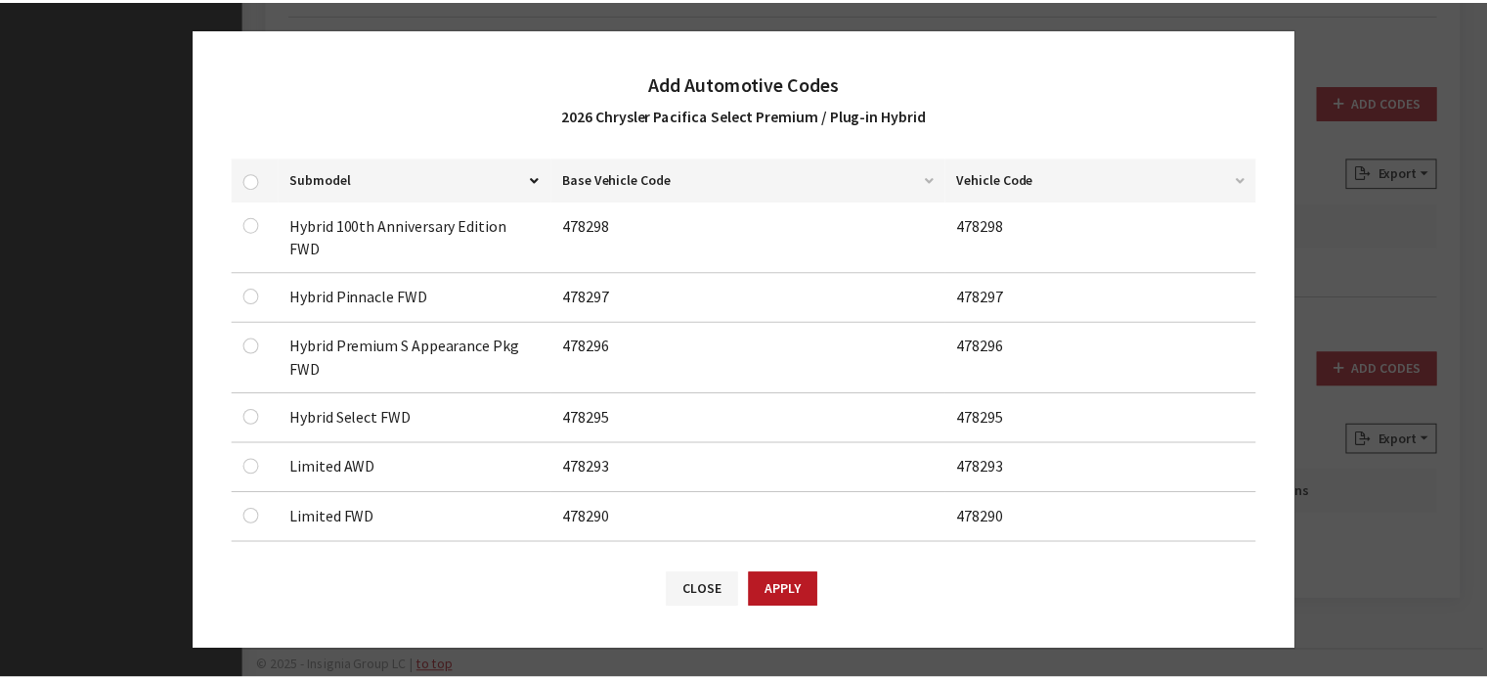
scroll to position [244, 0]
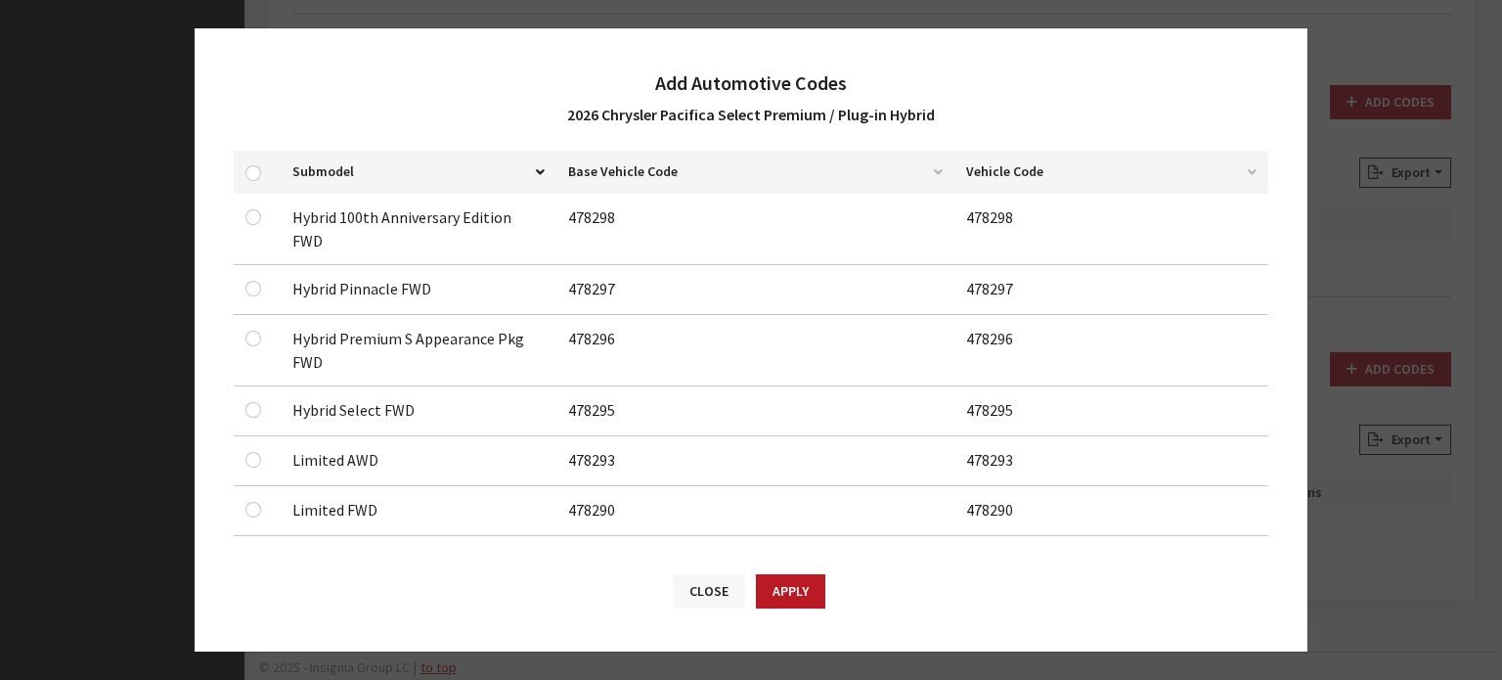
click at [677, 579] on button "Close" at bounding box center [709, 591] width 72 height 34
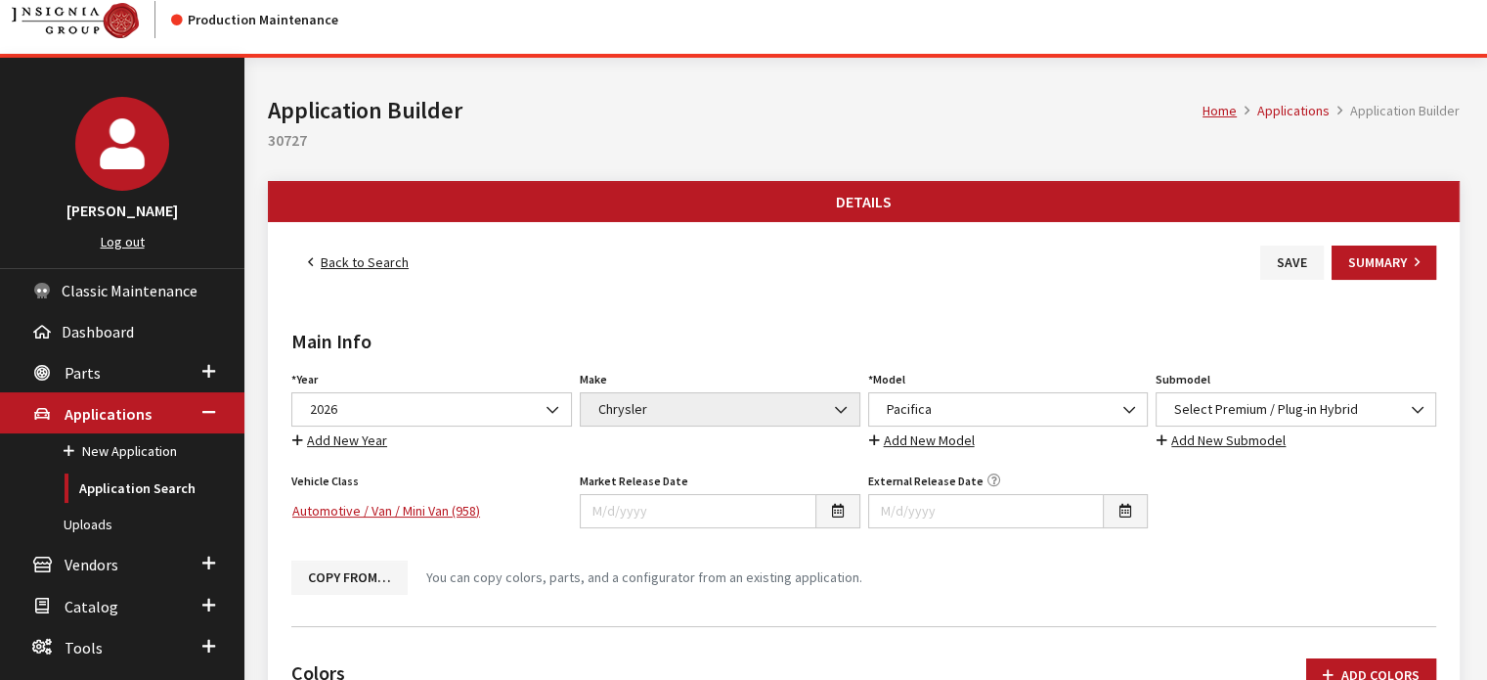
scroll to position [0, 0]
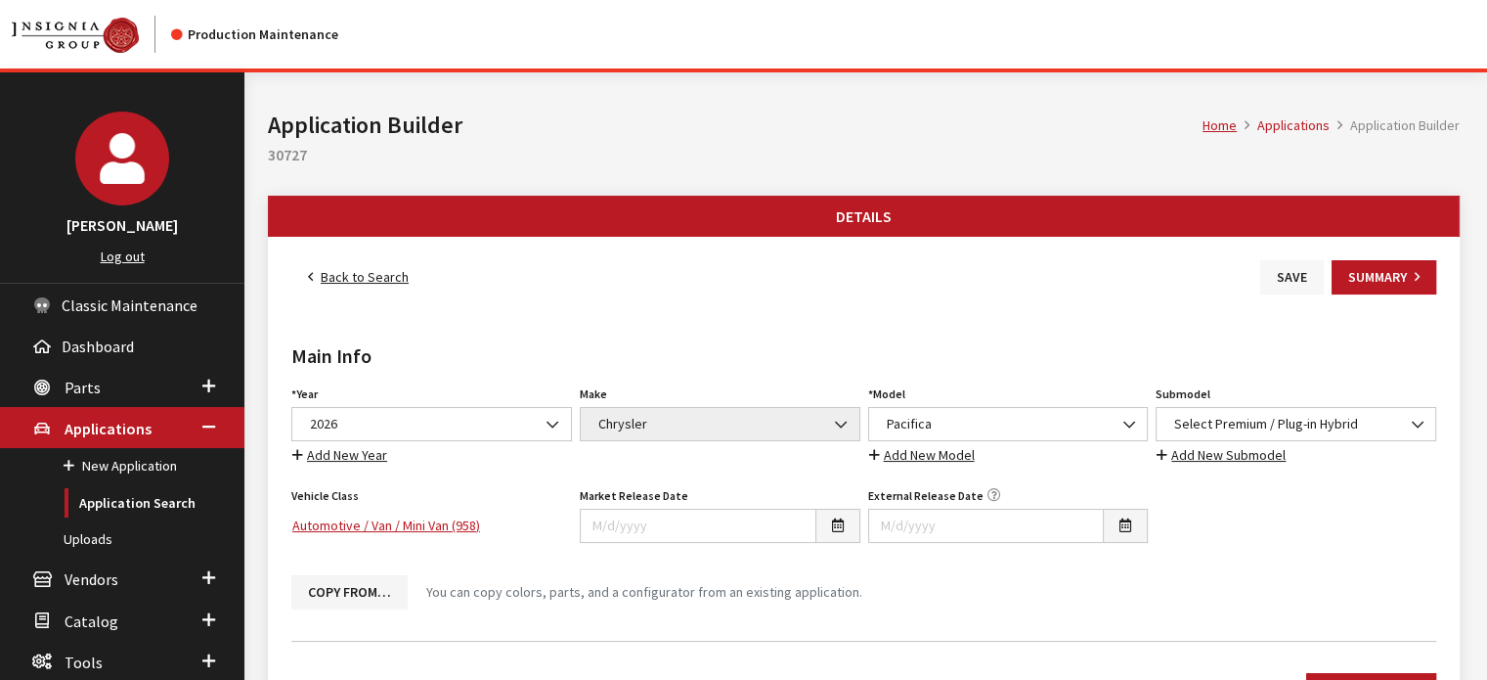
click at [1270, 264] on button "Save" at bounding box center [1292, 277] width 64 height 34
click at [391, 287] on link "Back to Search" at bounding box center [358, 277] width 134 height 34
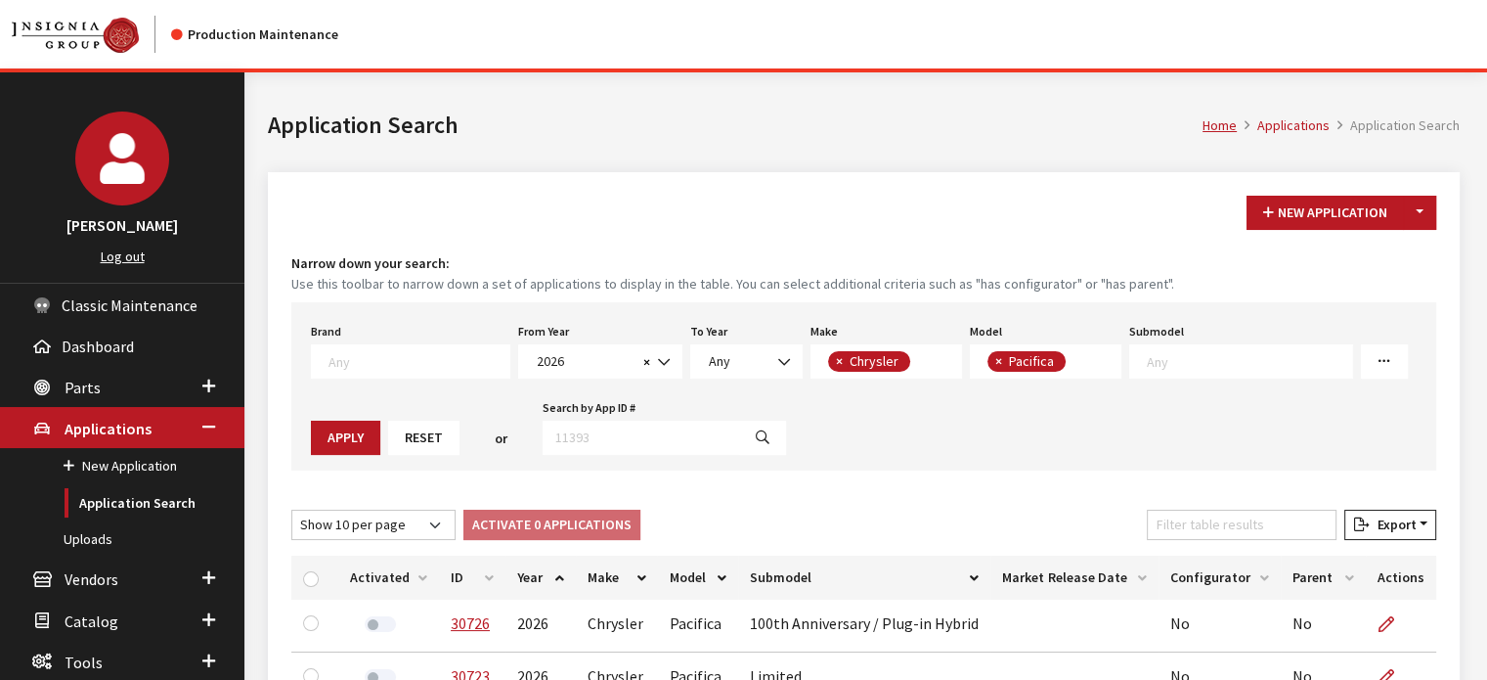
scroll to position [30, 0]
click at [474, 581] on th "ID" at bounding box center [472, 577] width 66 height 44
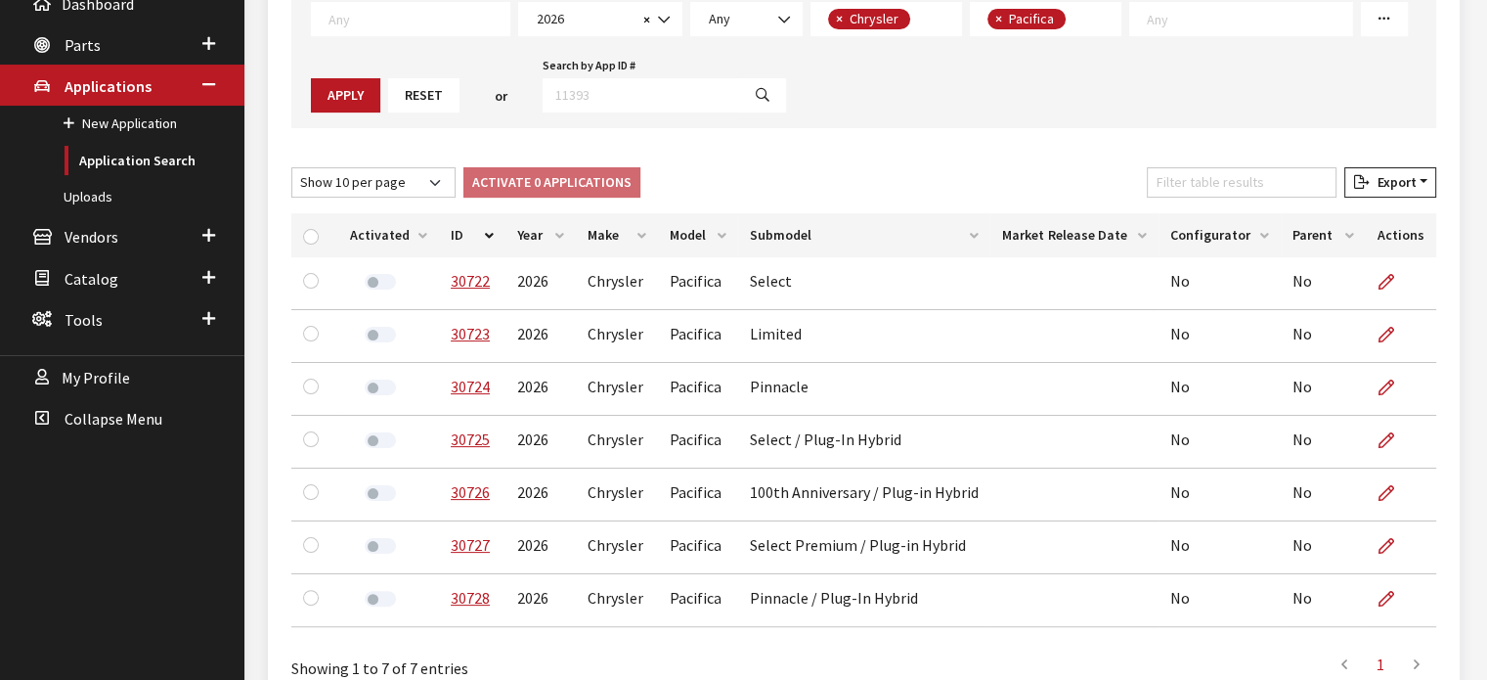
scroll to position [454, 0]
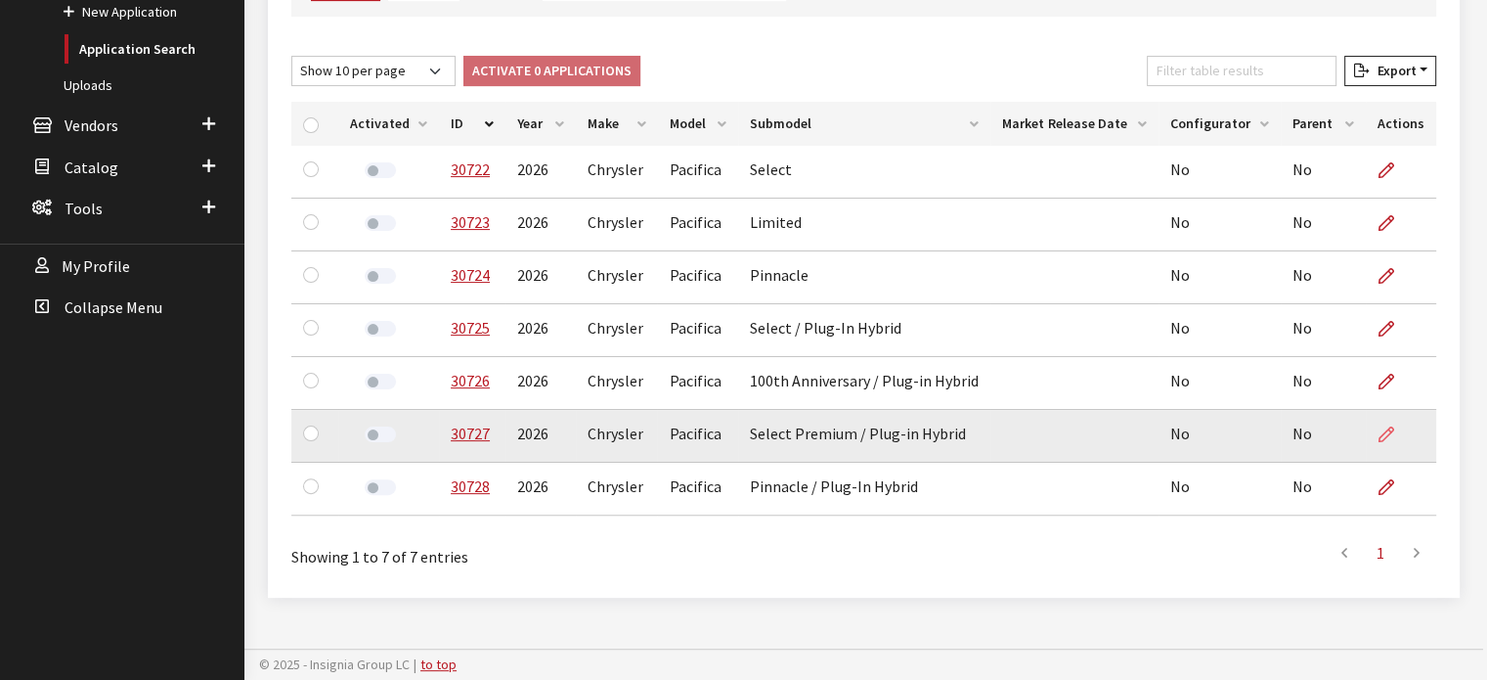
click at [1388, 433] on icon at bounding box center [1387, 435] width 16 height 16
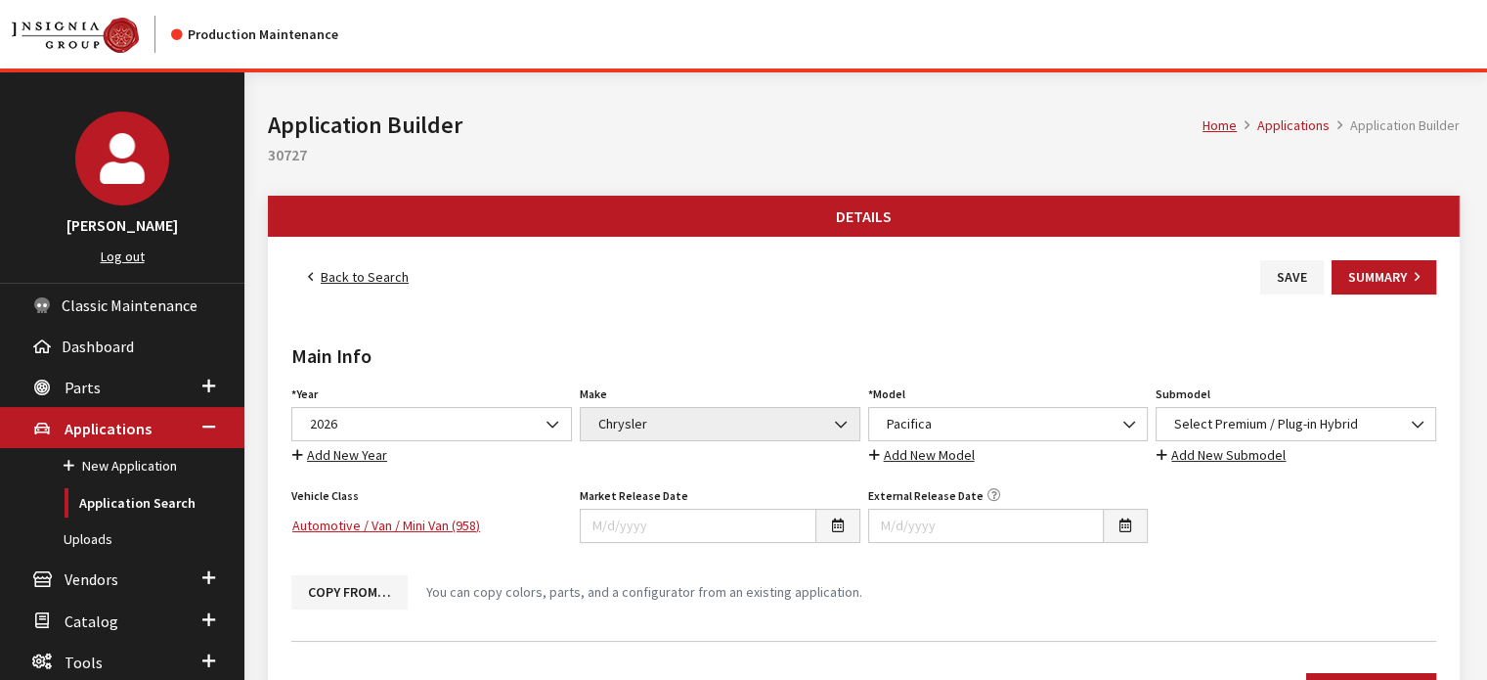
click at [410, 274] on link "Back to Search" at bounding box center [358, 277] width 134 height 34
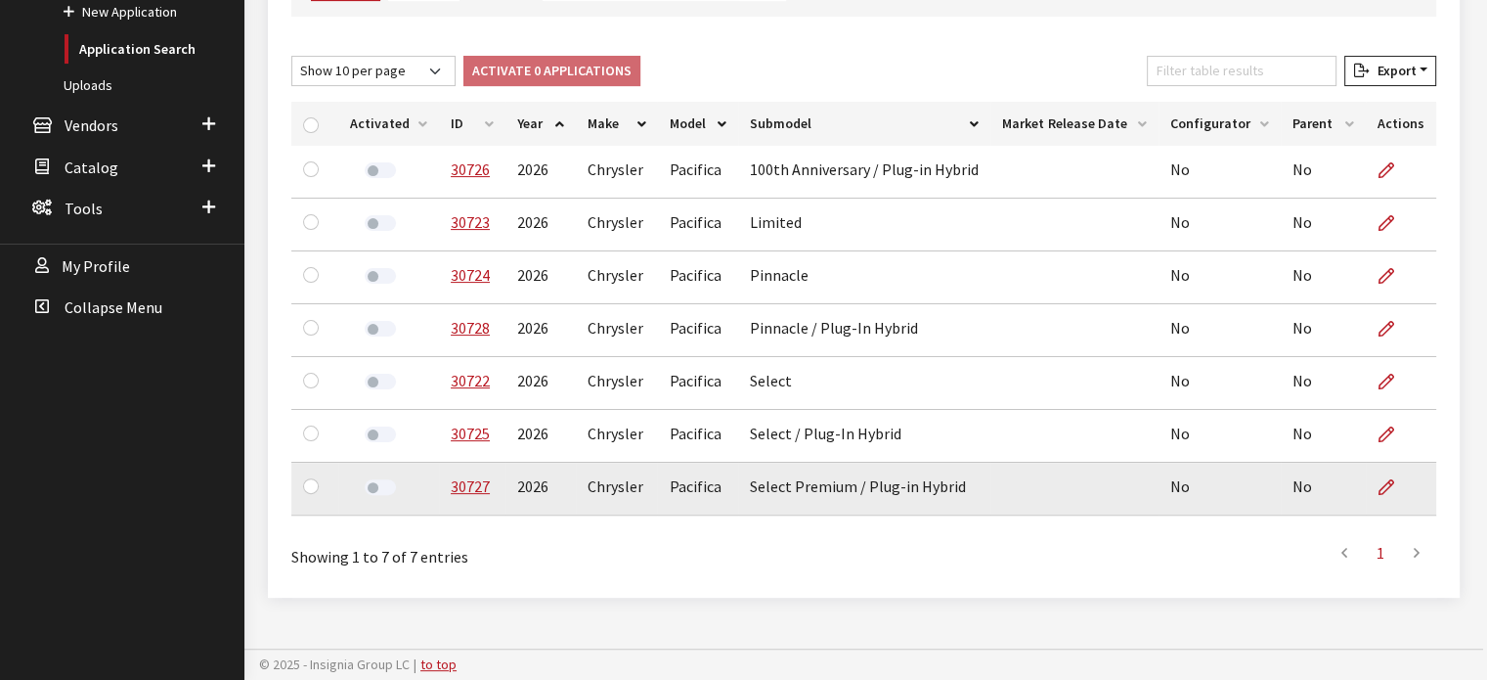
scroll to position [30, 0]
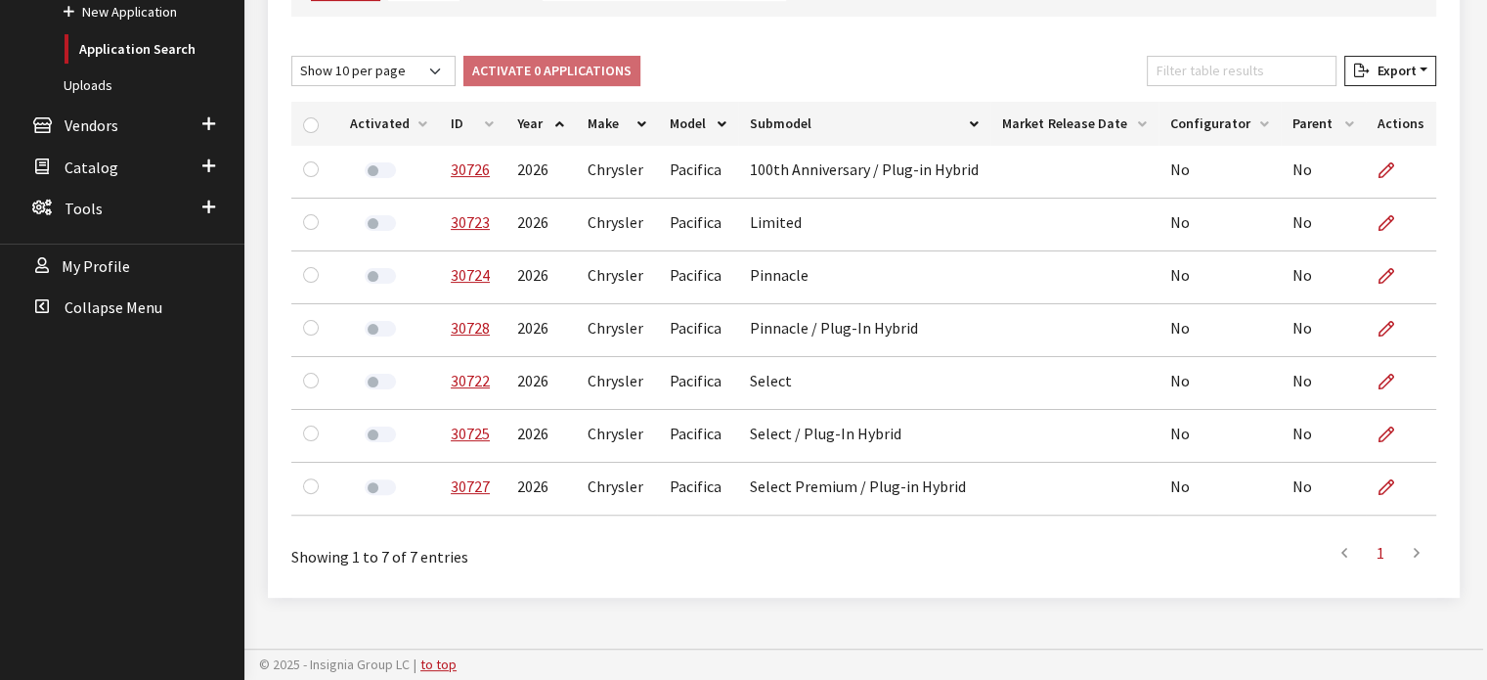
click at [483, 123] on th "ID" at bounding box center [472, 124] width 66 height 44
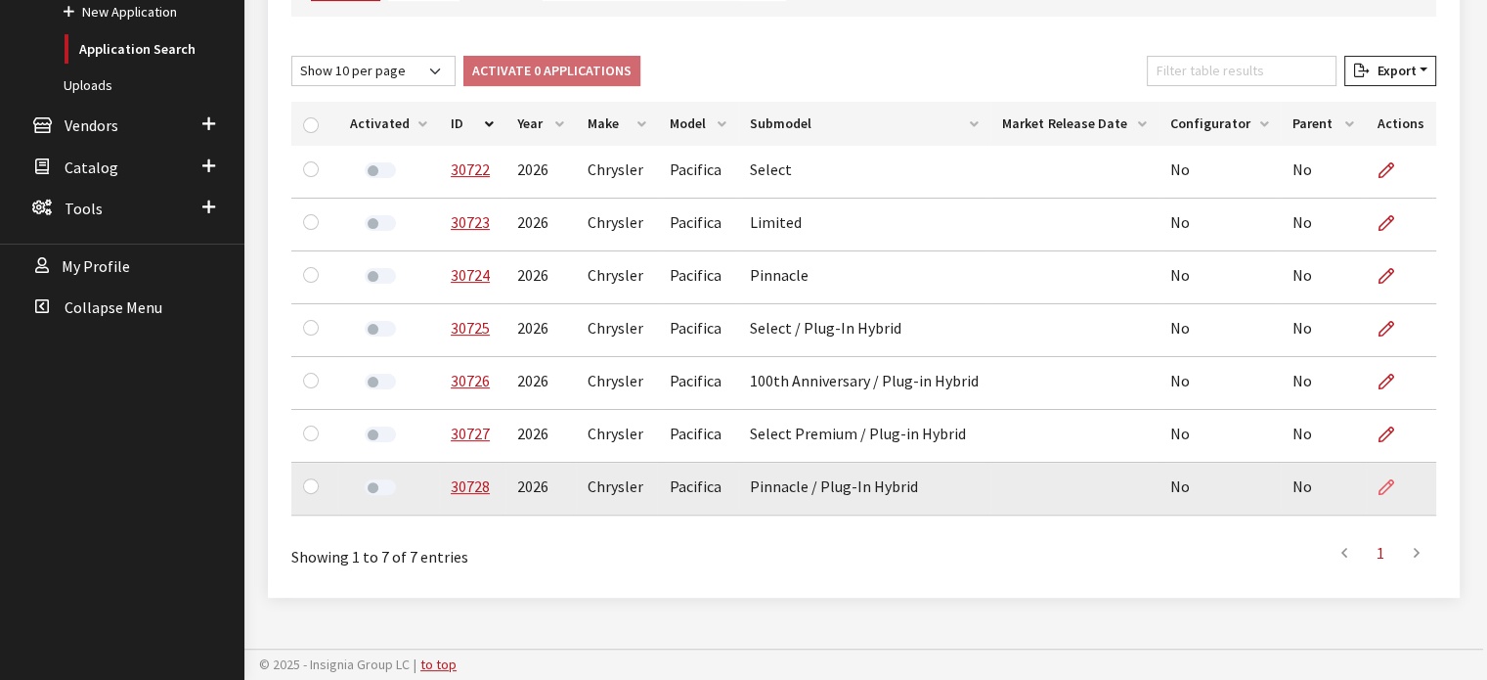
click at [1384, 485] on icon at bounding box center [1387, 488] width 16 height 16
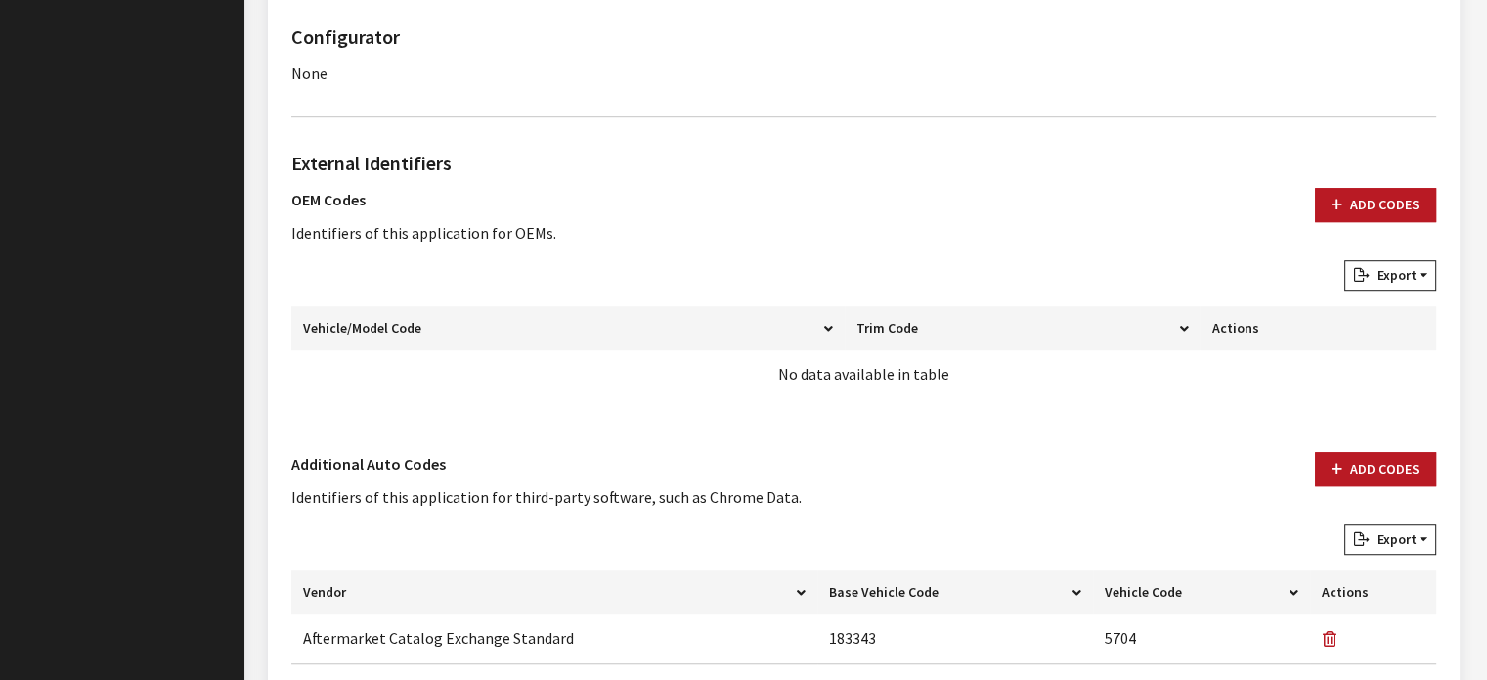
scroll to position [1021, 0]
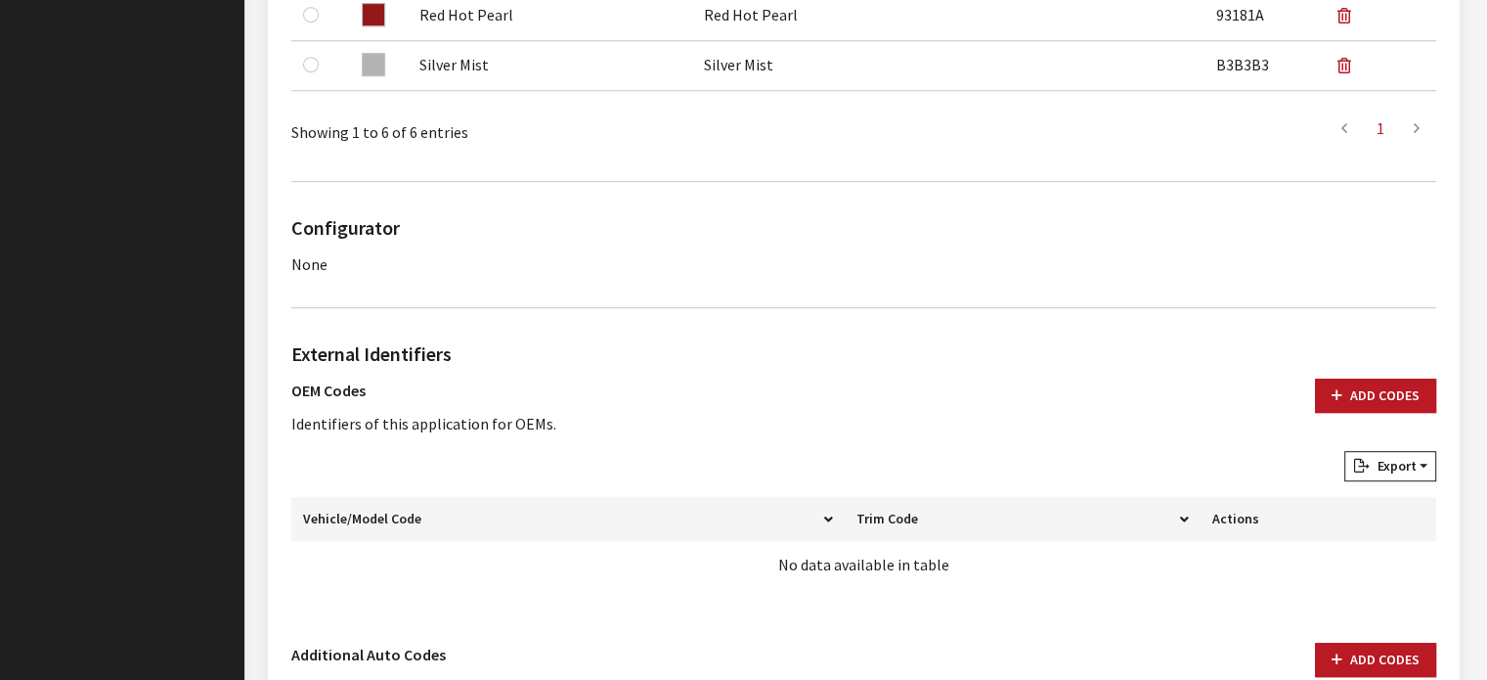
click at [1386, 374] on div "External Identifiers OEM Codes Identifiers of this application for OEMs. Add Co…" at bounding box center [863, 471] width 1153 height 264
click at [1381, 384] on button "Add Codes" at bounding box center [1375, 395] width 121 height 34
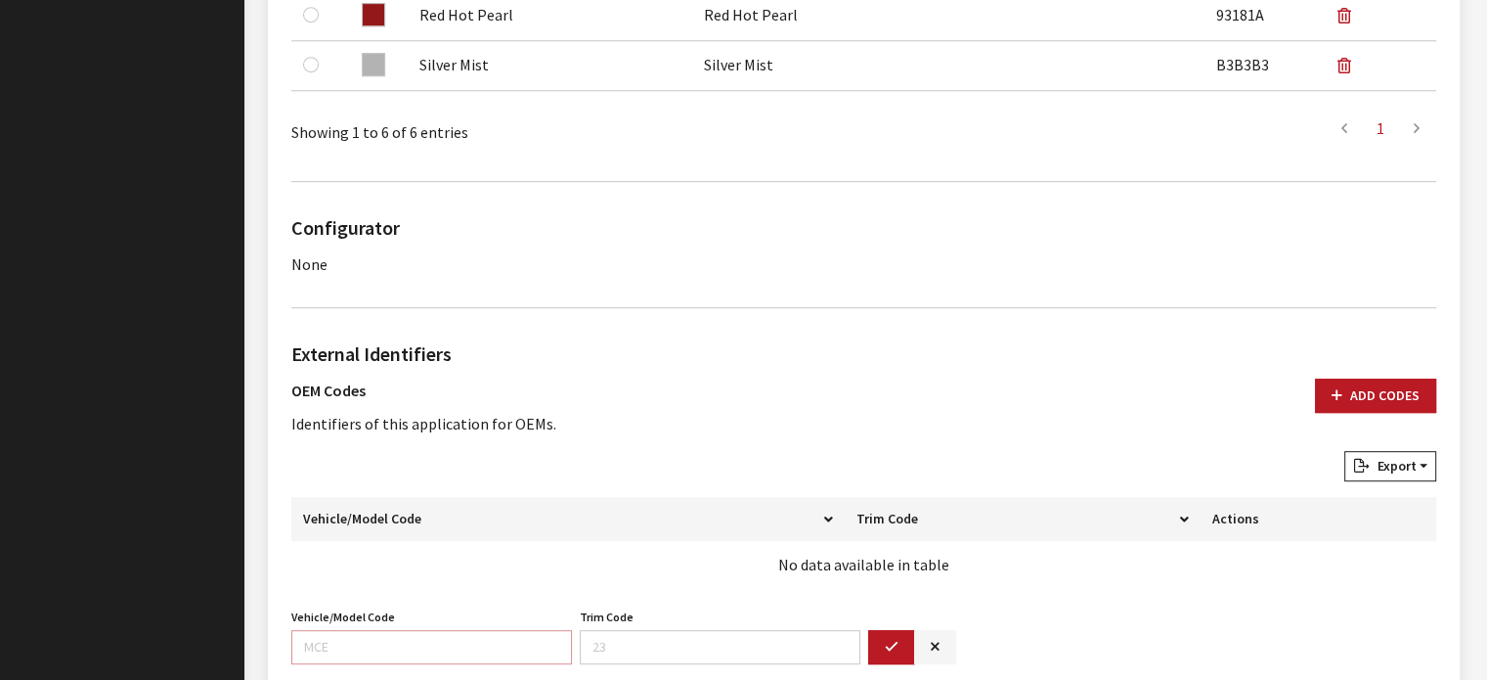
click at [444, 640] on input "Vehicle/Model Code" at bounding box center [431, 647] width 281 height 34
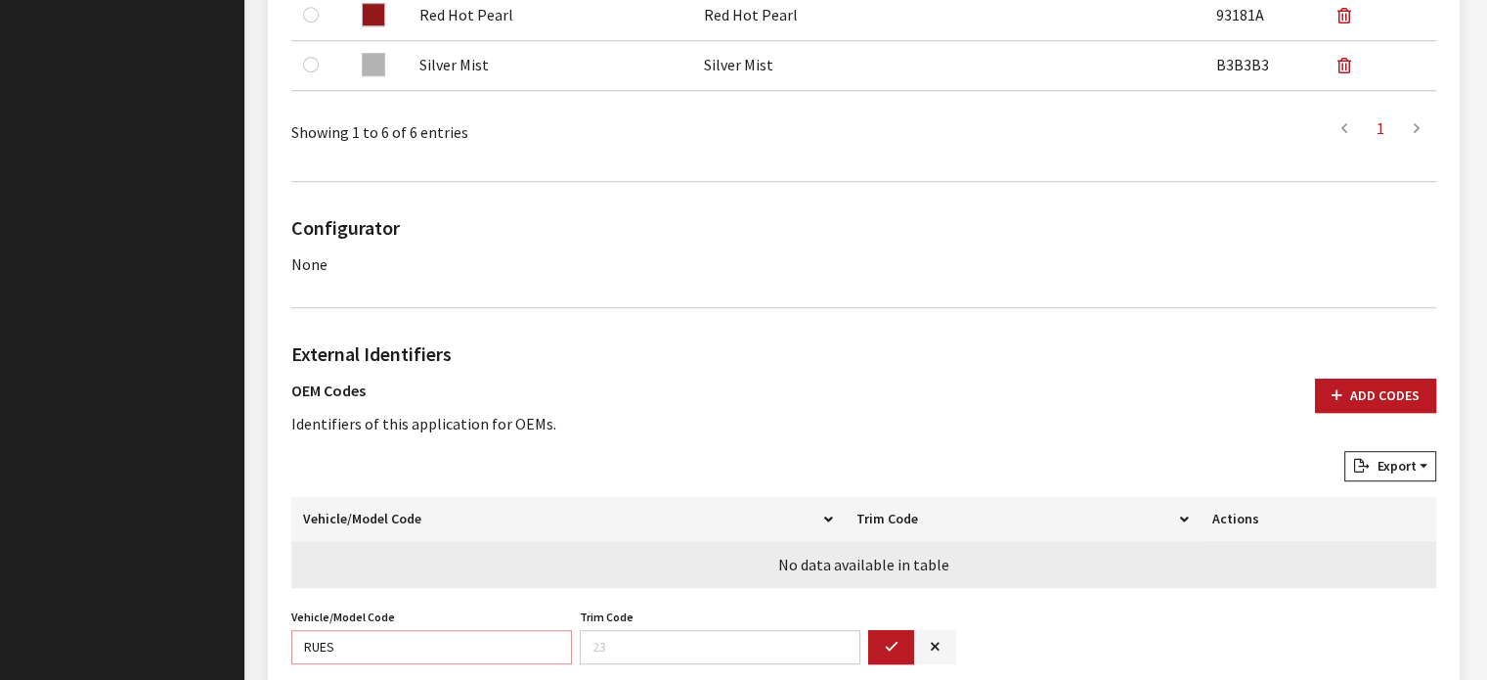
type input "RUES"
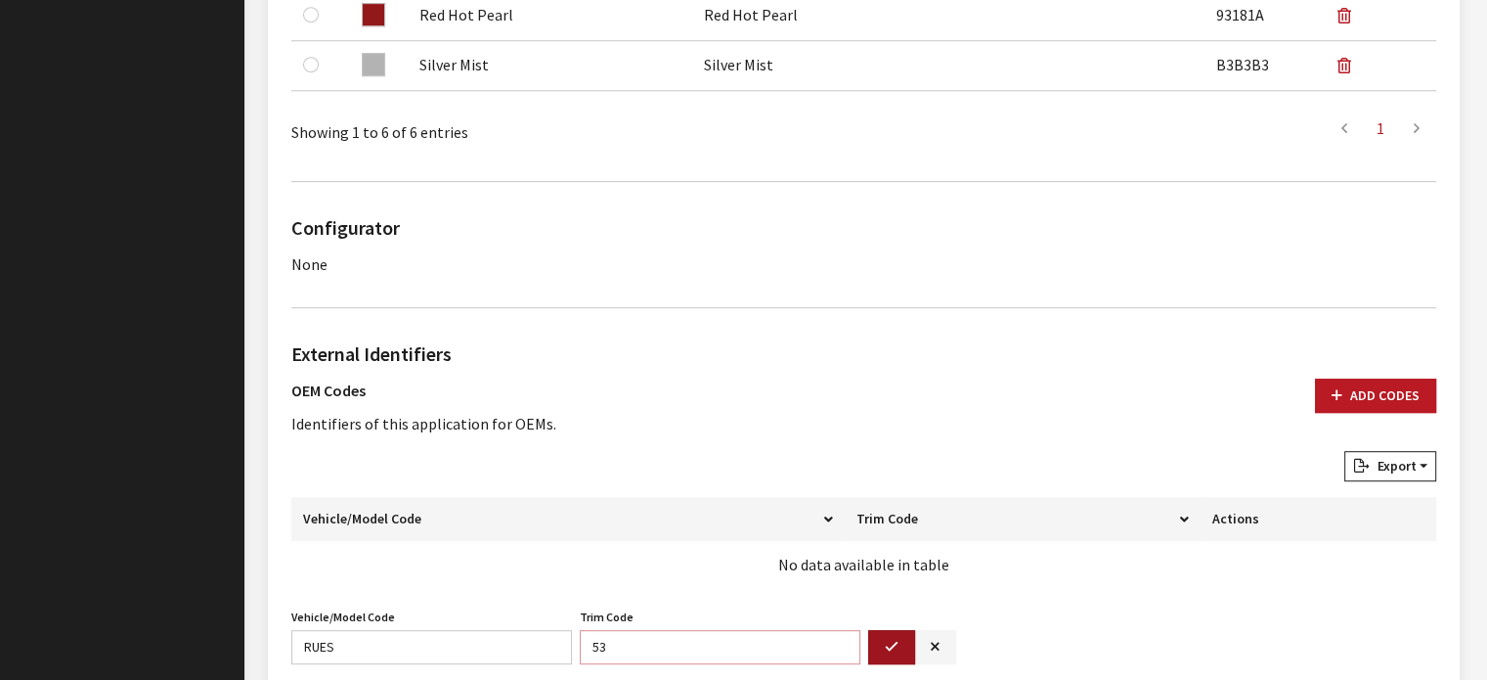
type input "53"
click at [884, 630] on button "button" at bounding box center [891, 647] width 47 height 34
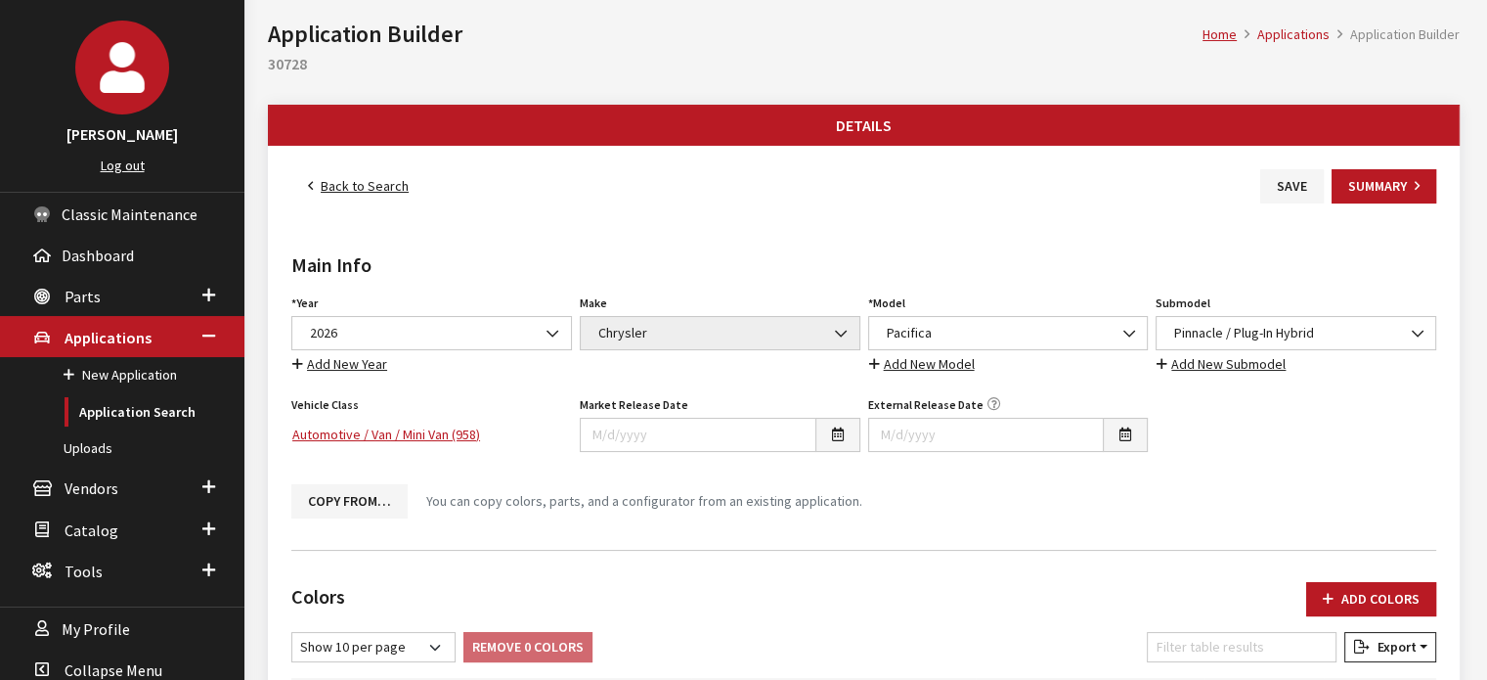
scroll to position [0, 0]
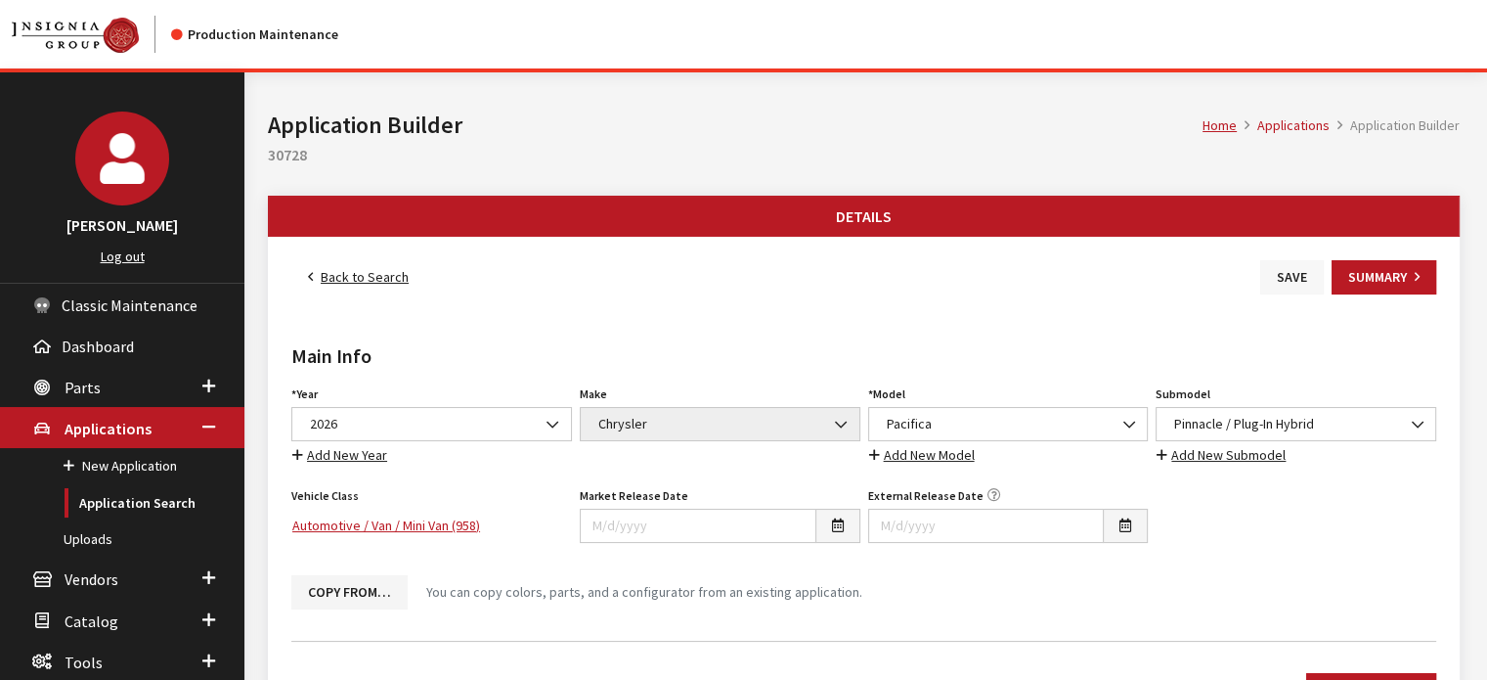
click at [1279, 281] on button "Save" at bounding box center [1292, 277] width 64 height 34
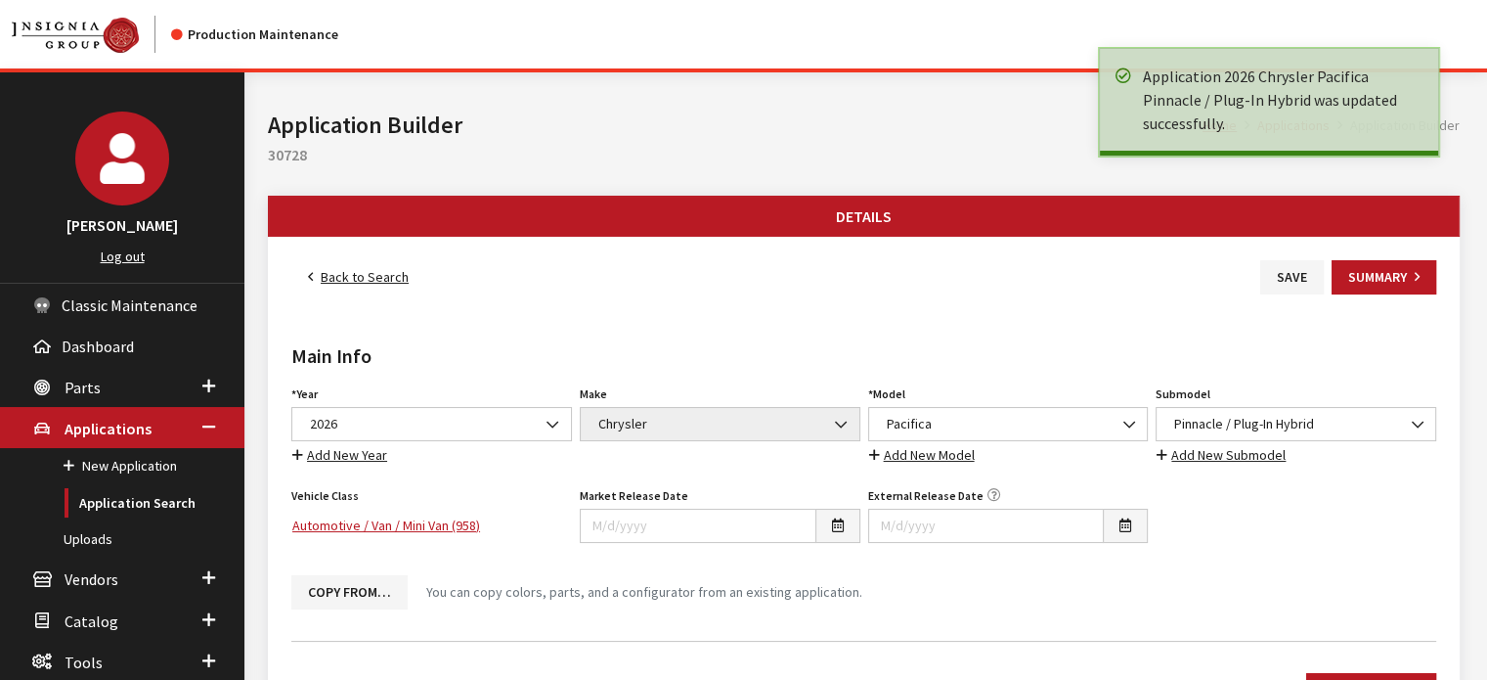
drag, startPoint x: 361, startPoint y: 273, endPoint x: 353, endPoint y: 312, distance: 39.9
click at [361, 273] on link "Back to Search" at bounding box center [358, 277] width 134 height 34
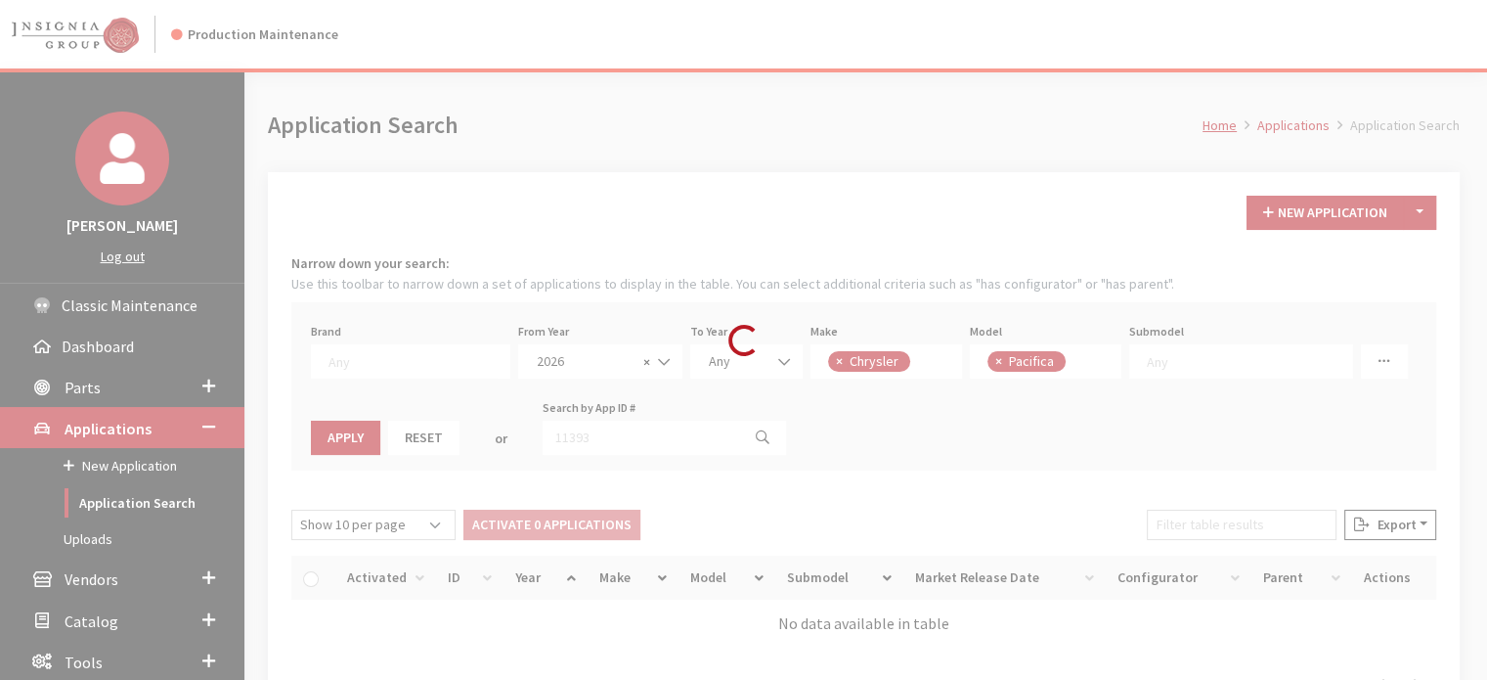
scroll to position [30, 0]
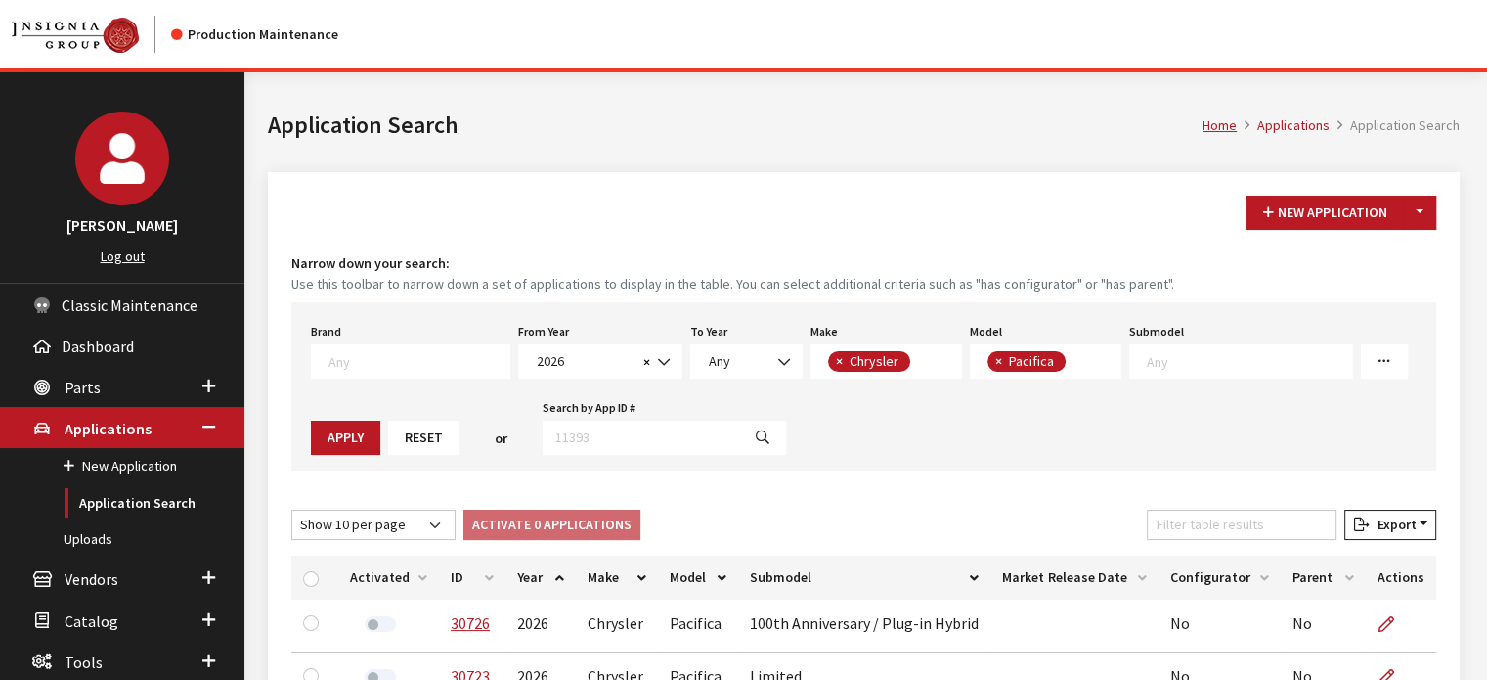
click at [461, 578] on th "ID" at bounding box center [472, 577] width 66 height 44
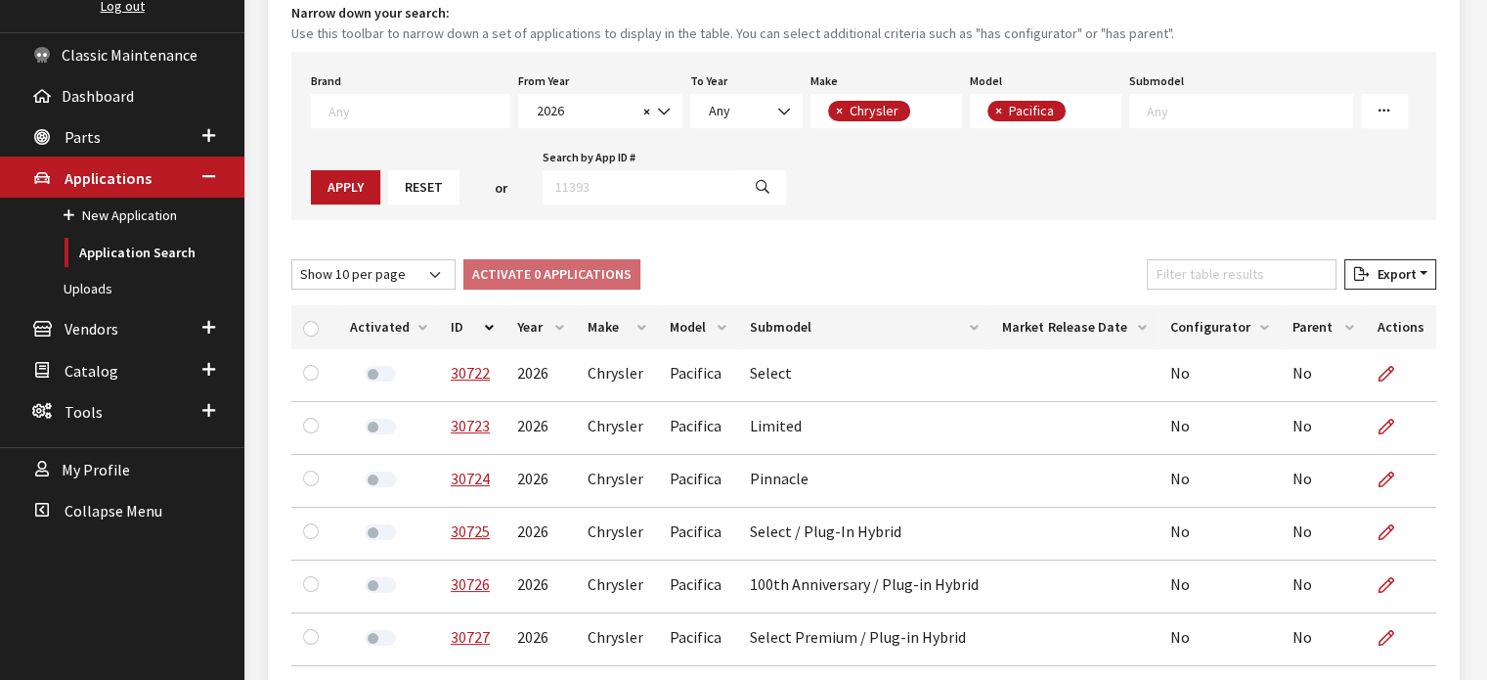
scroll to position [454, 0]
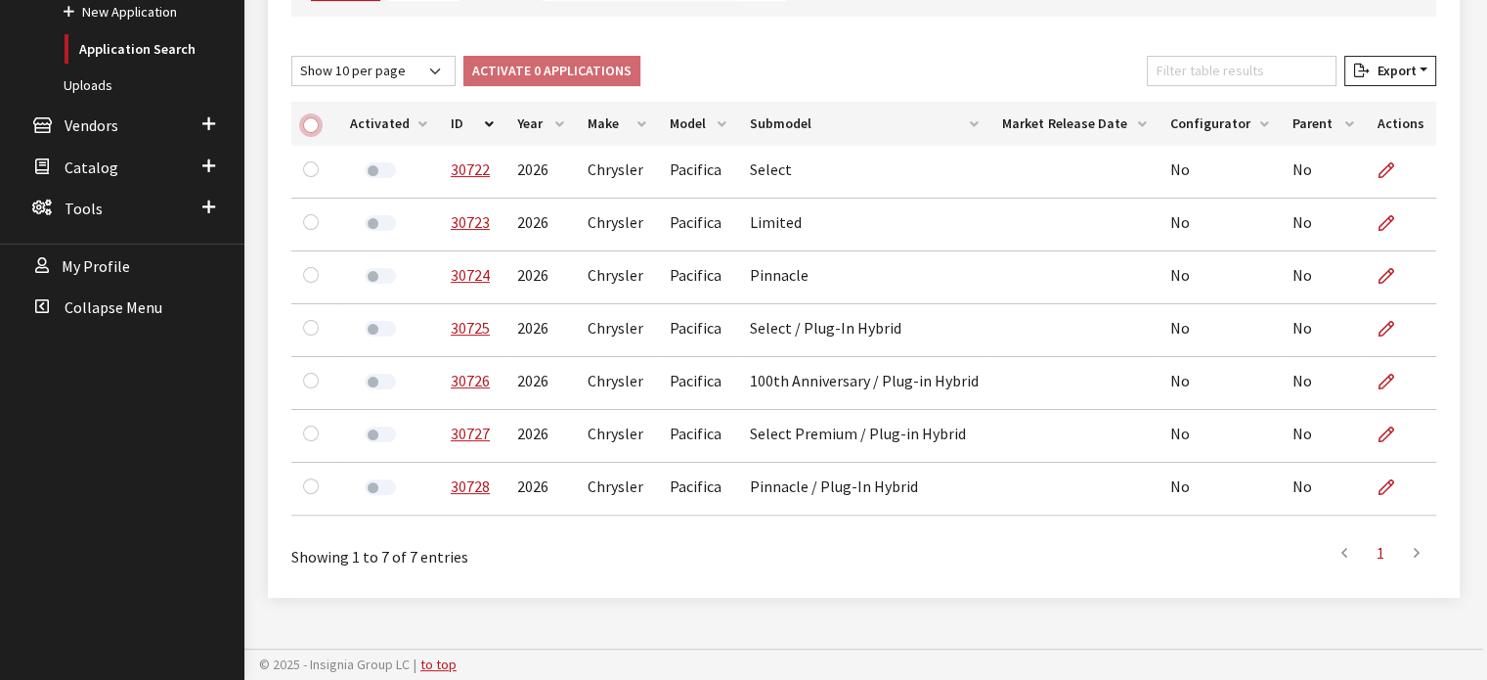
click at [312, 117] on input "checkbox" at bounding box center [311, 125] width 16 height 16
checkbox input "true"
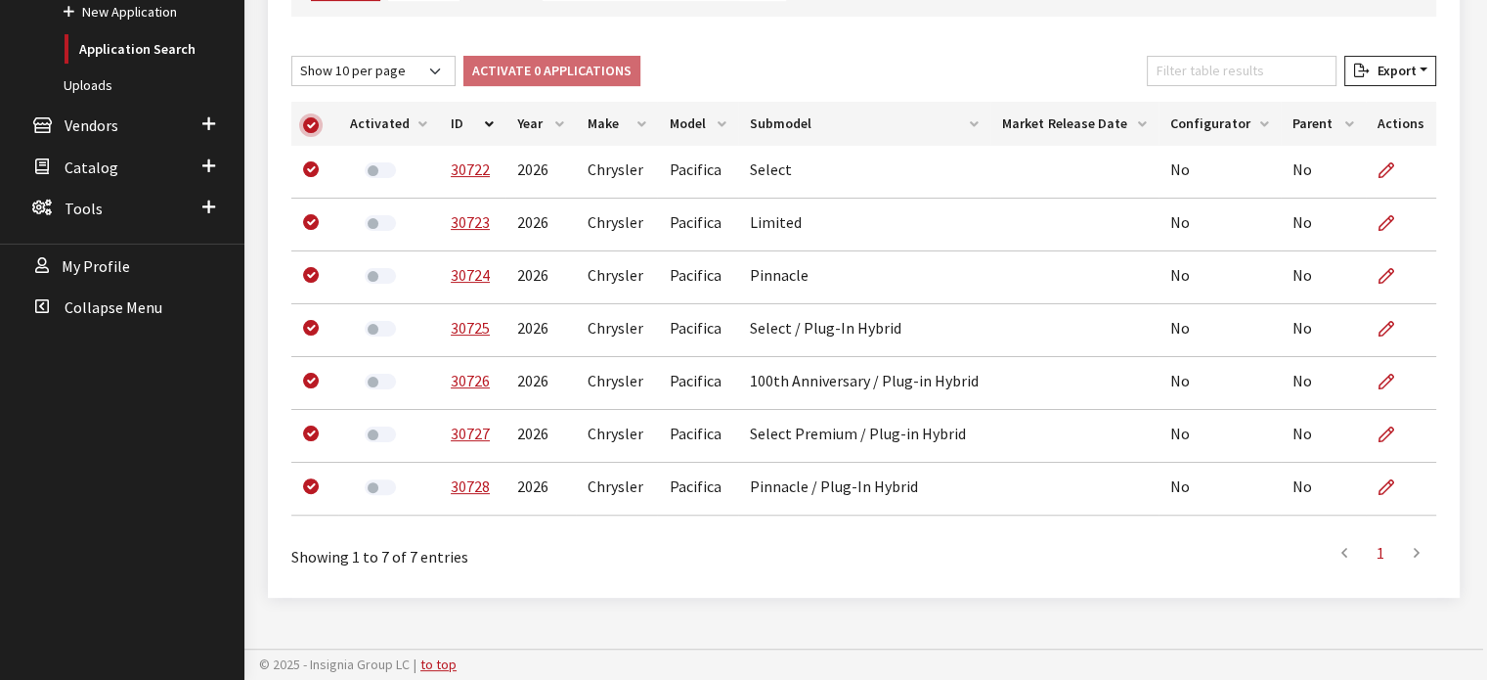
checkbox input "true"
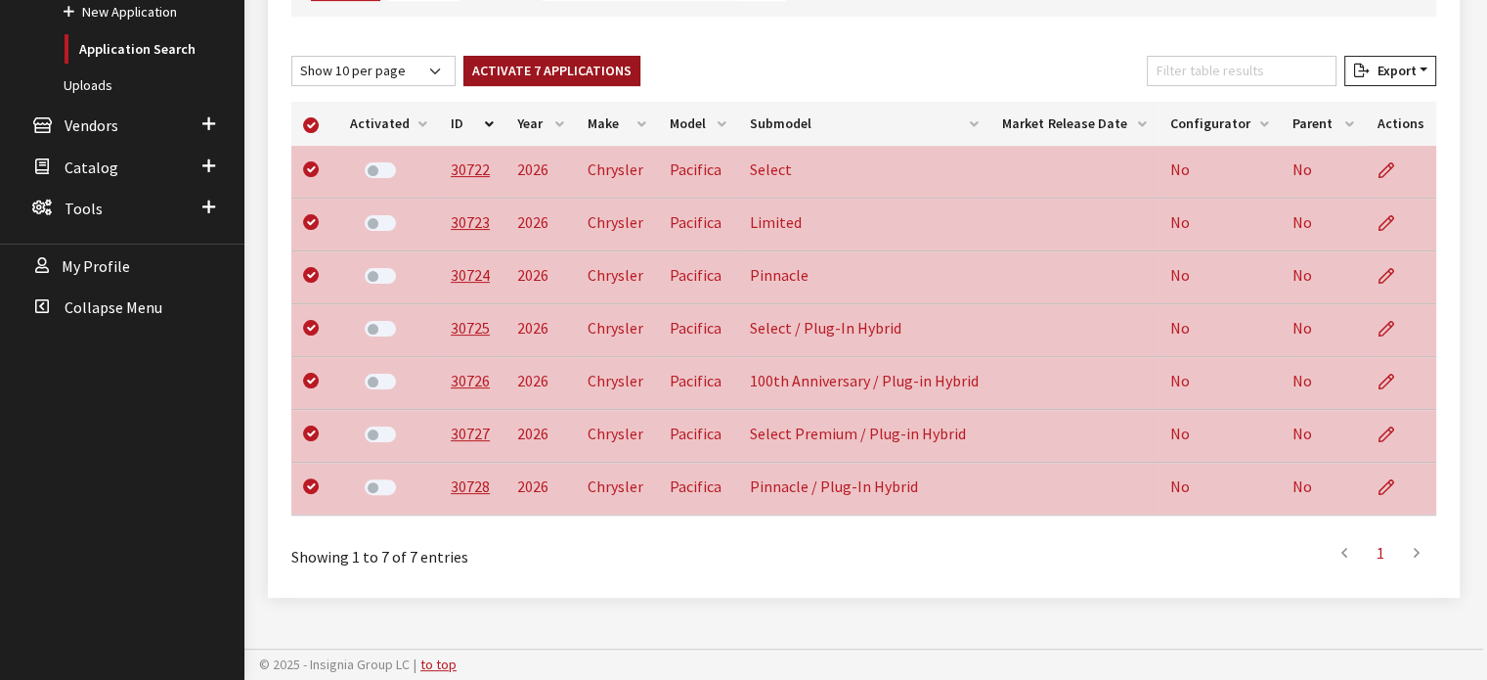
click at [542, 68] on button "Activate 7 Applications" at bounding box center [551, 71] width 177 height 30
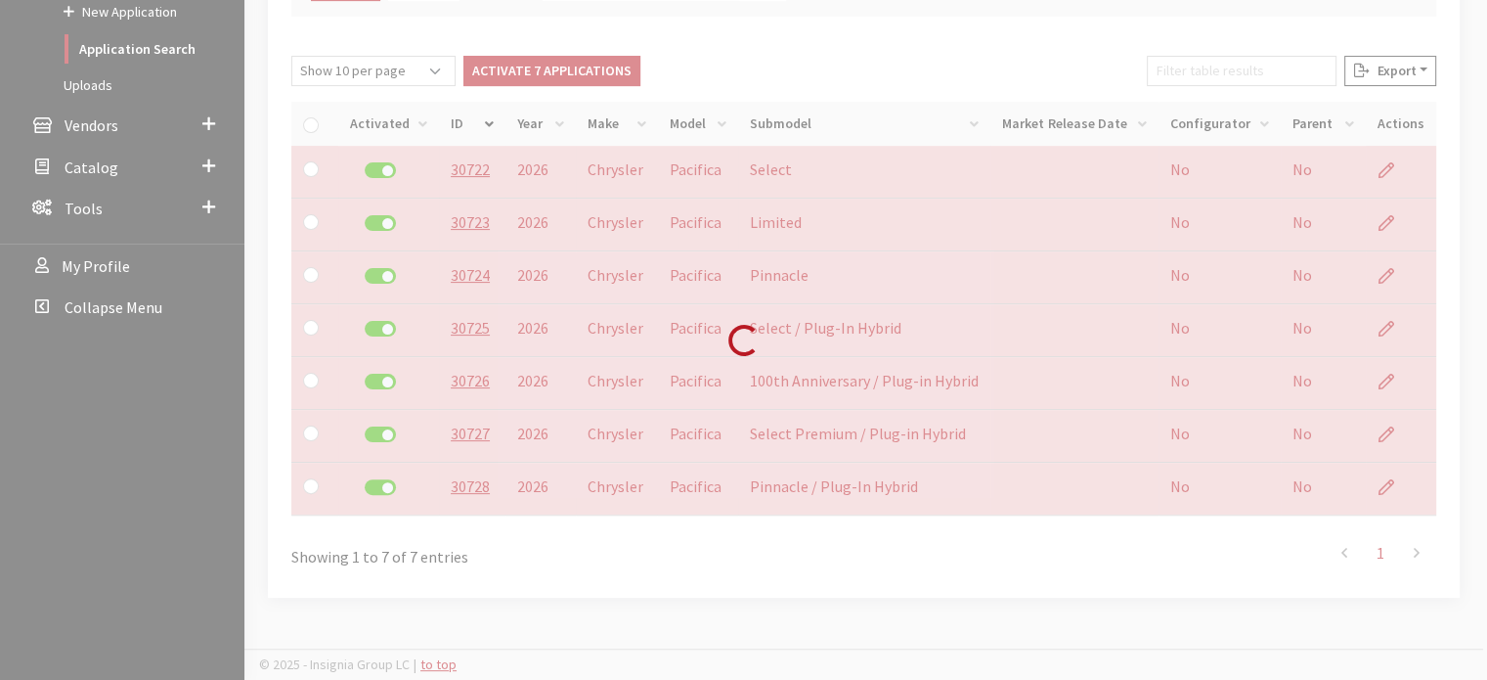
checkbox input "false"
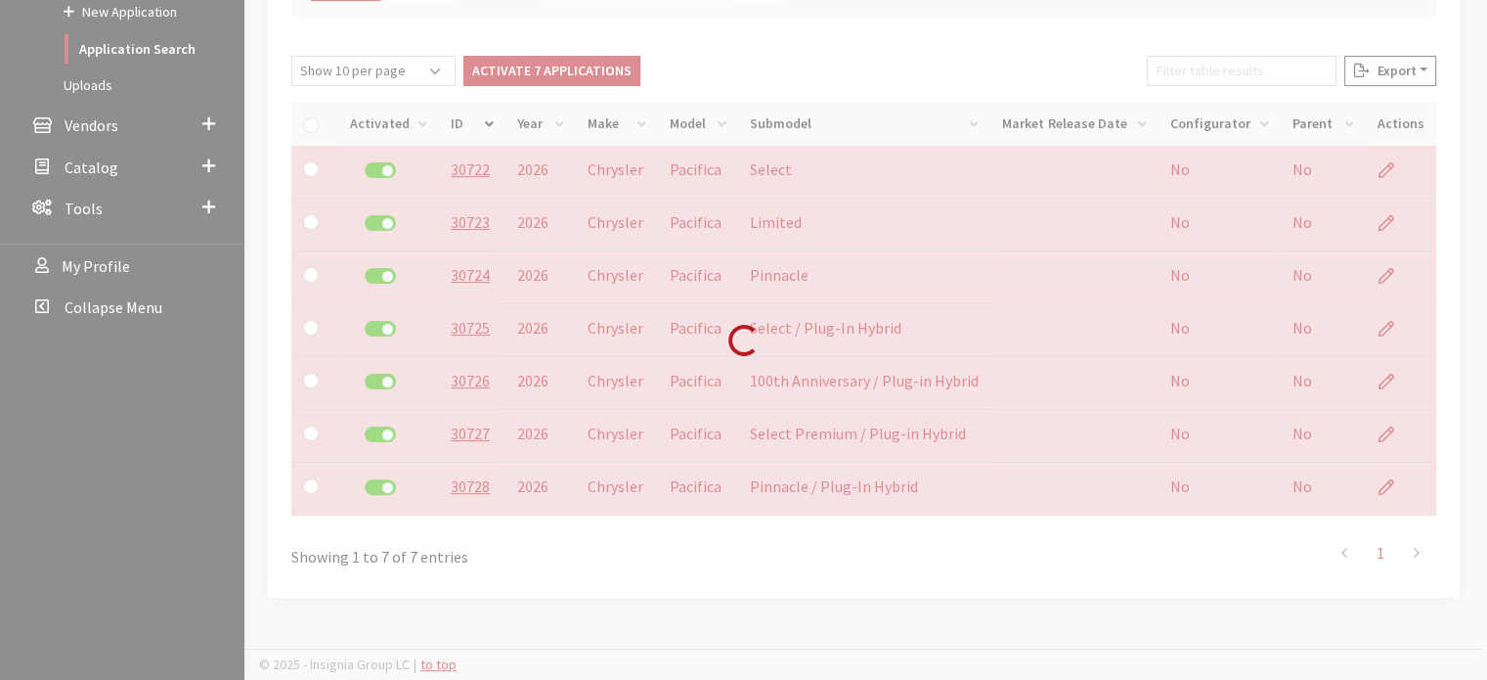
checkbox input "false"
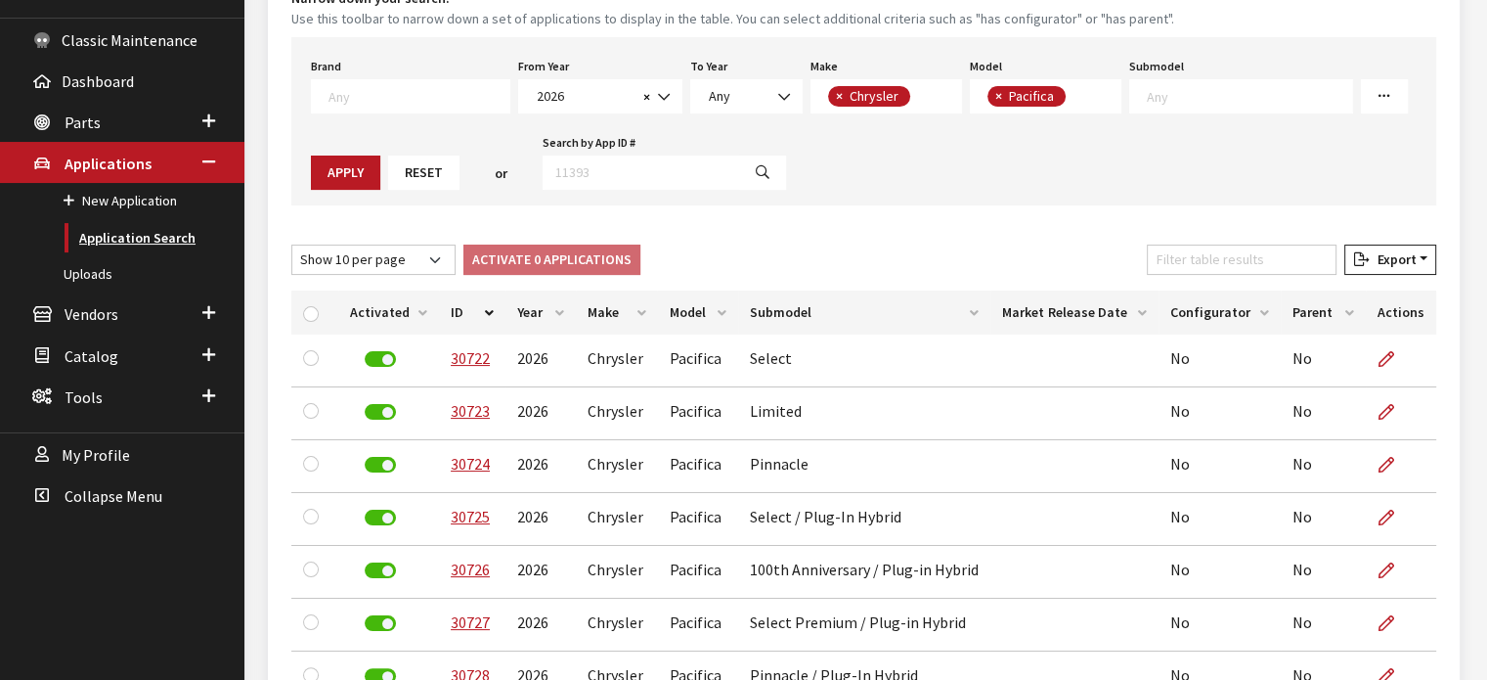
scroll to position [258, 0]
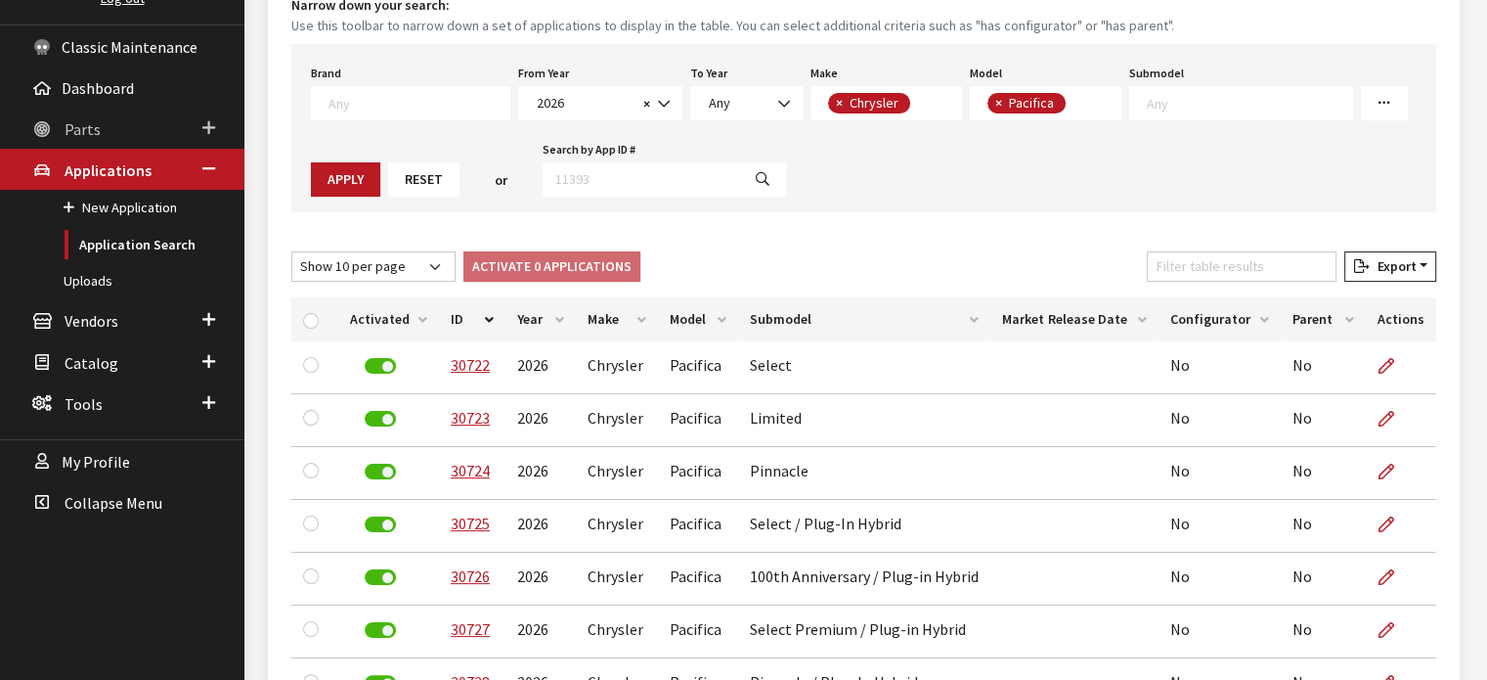
click at [131, 125] on link "Parts" at bounding box center [122, 128] width 244 height 41
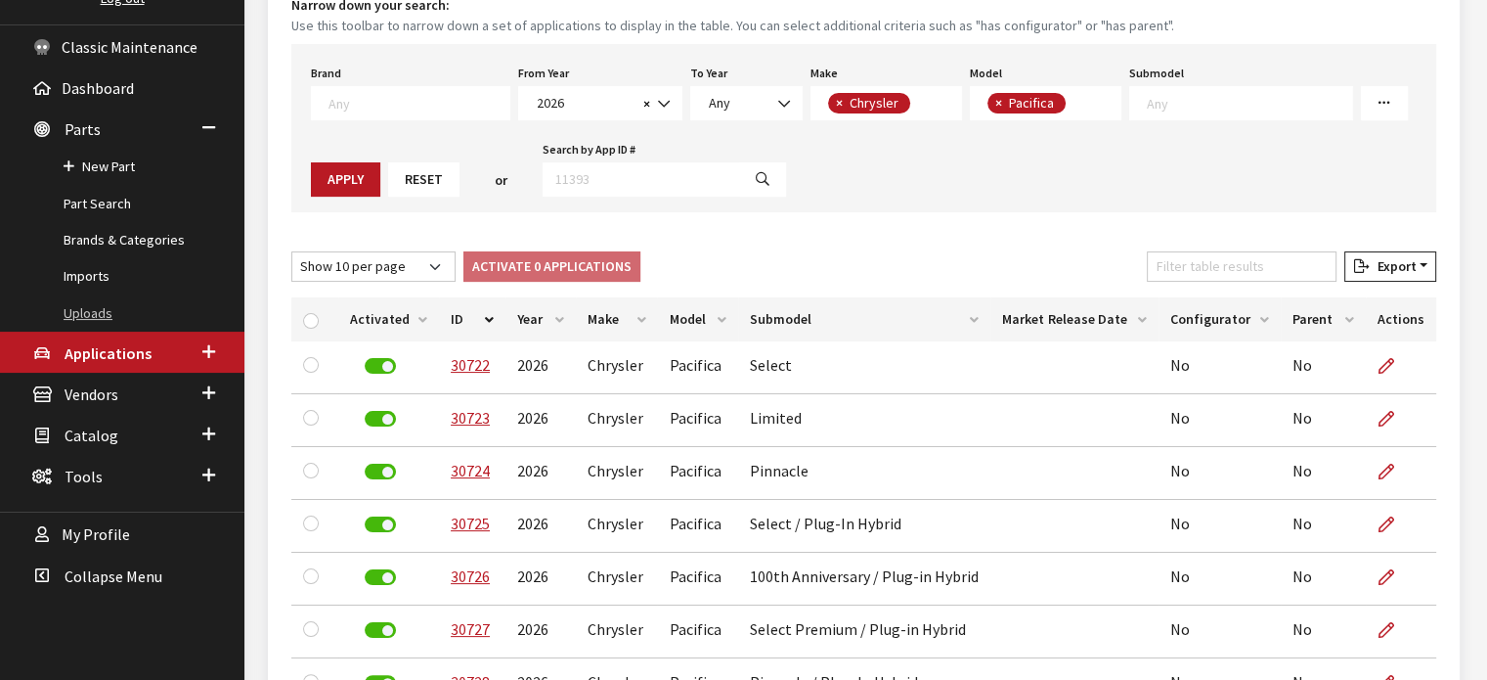
click at [91, 304] on link "Uploads" at bounding box center [122, 313] width 244 height 36
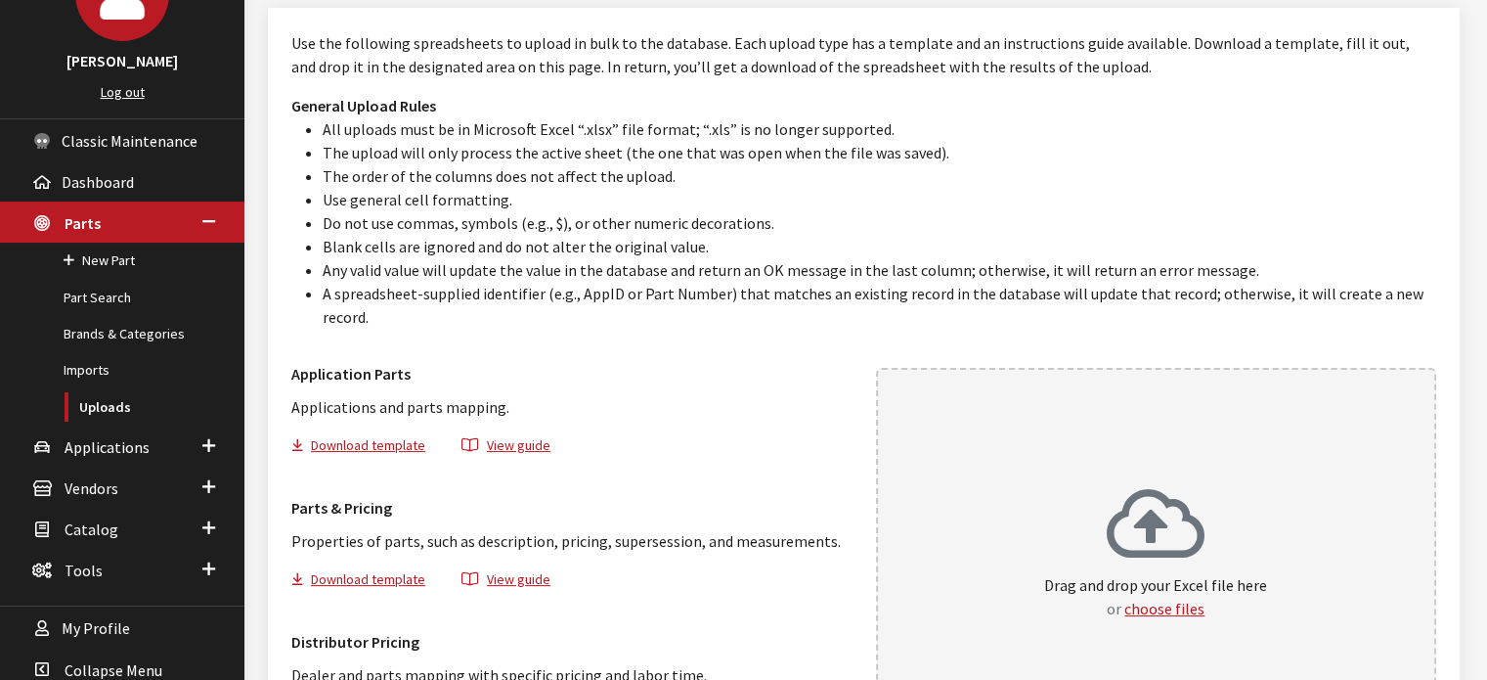
scroll to position [319, 0]
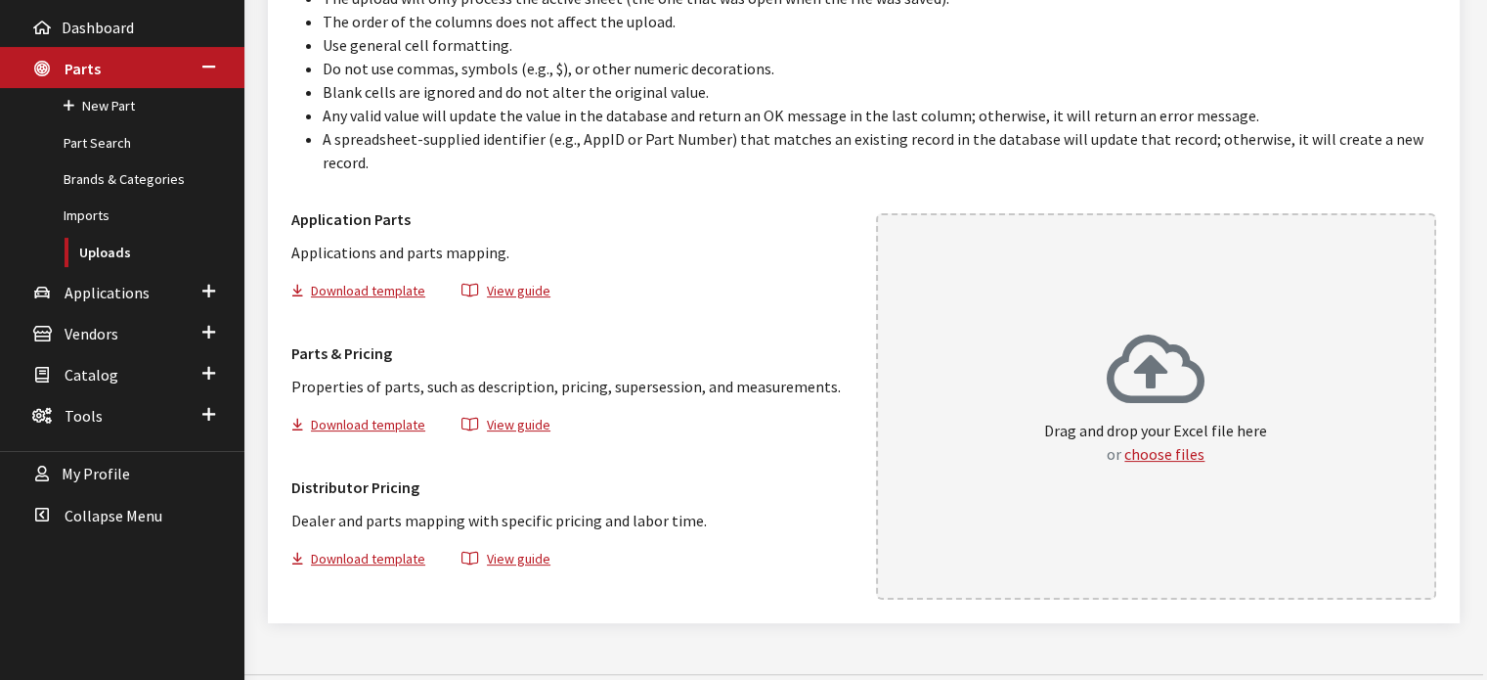
click at [1022, 296] on div "Drag and drop your Excel file here or choose files" at bounding box center [1156, 406] width 561 height 386
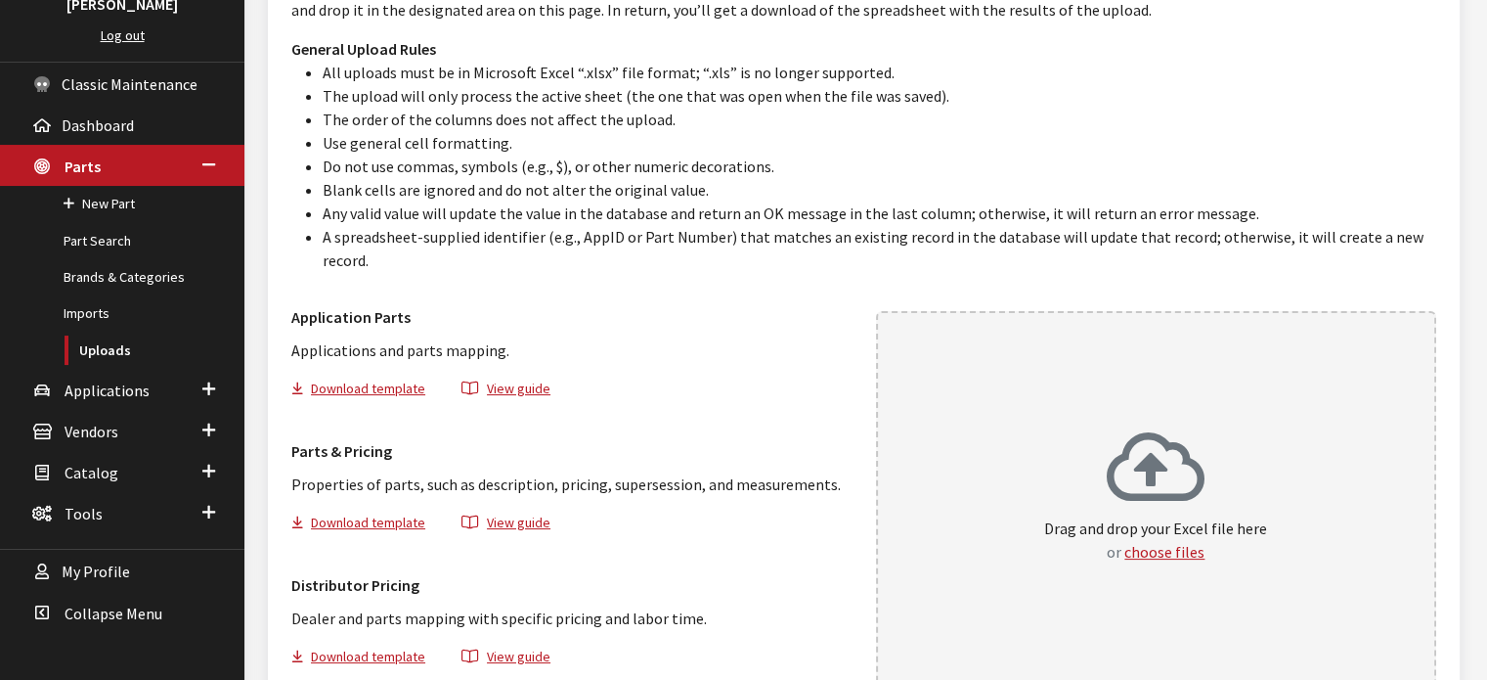
click at [949, 426] on div "Drag and drop your Excel file here or choose files" at bounding box center [1156, 504] width 561 height 386
click at [106, 388] on span "Applications" at bounding box center [107, 390] width 85 height 20
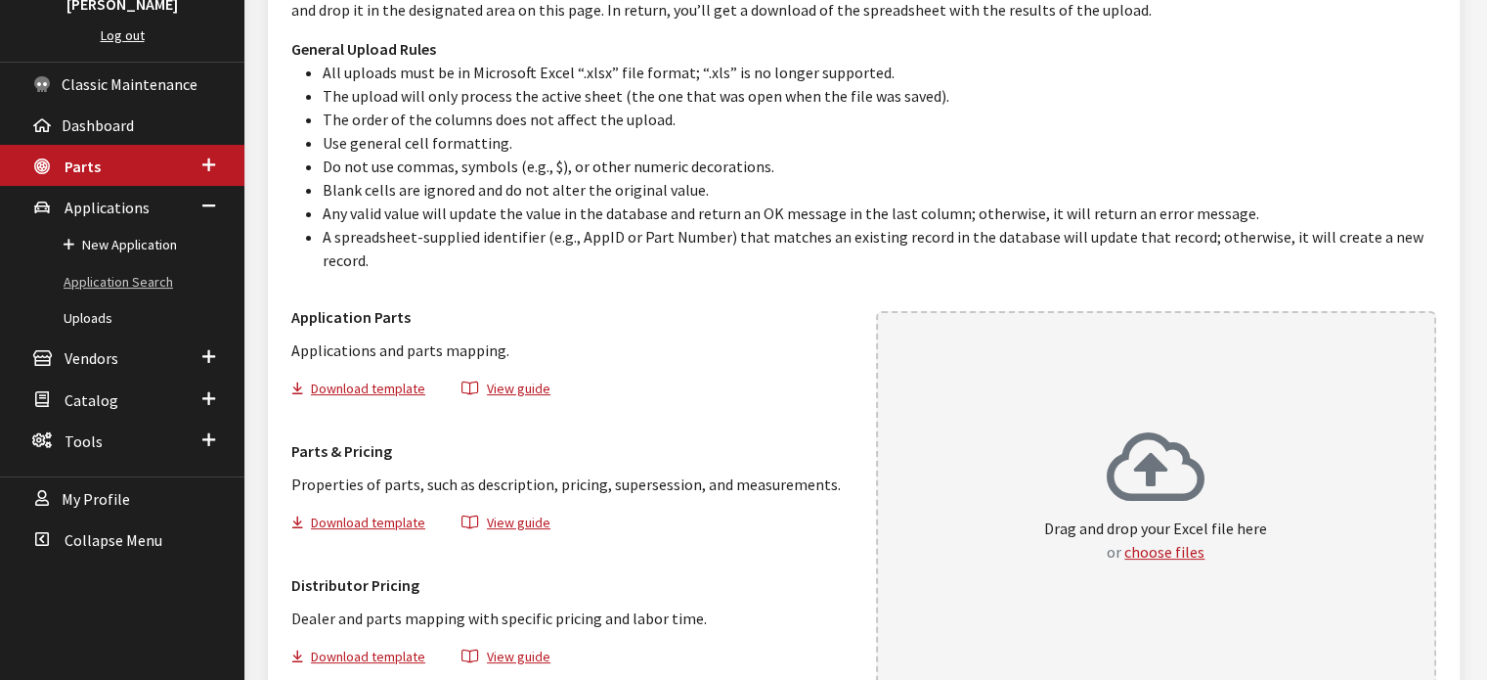
click at [131, 286] on link "Application Search" at bounding box center [122, 282] width 244 height 36
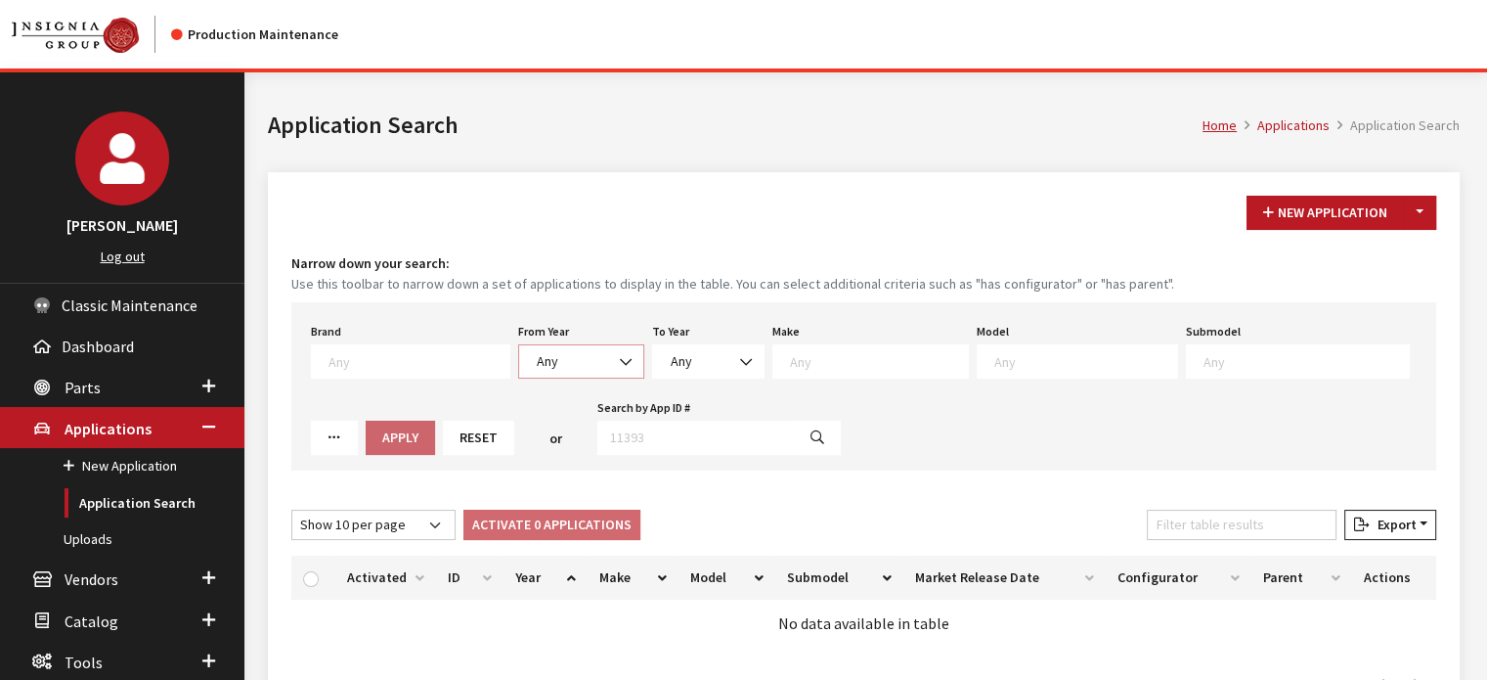
drag, startPoint x: 536, startPoint y: 360, endPoint x: 548, endPoint y: 362, distance: 11.9
click at [538, 360] on span "Any" at bounding box center [548, 361] width 22 height 18
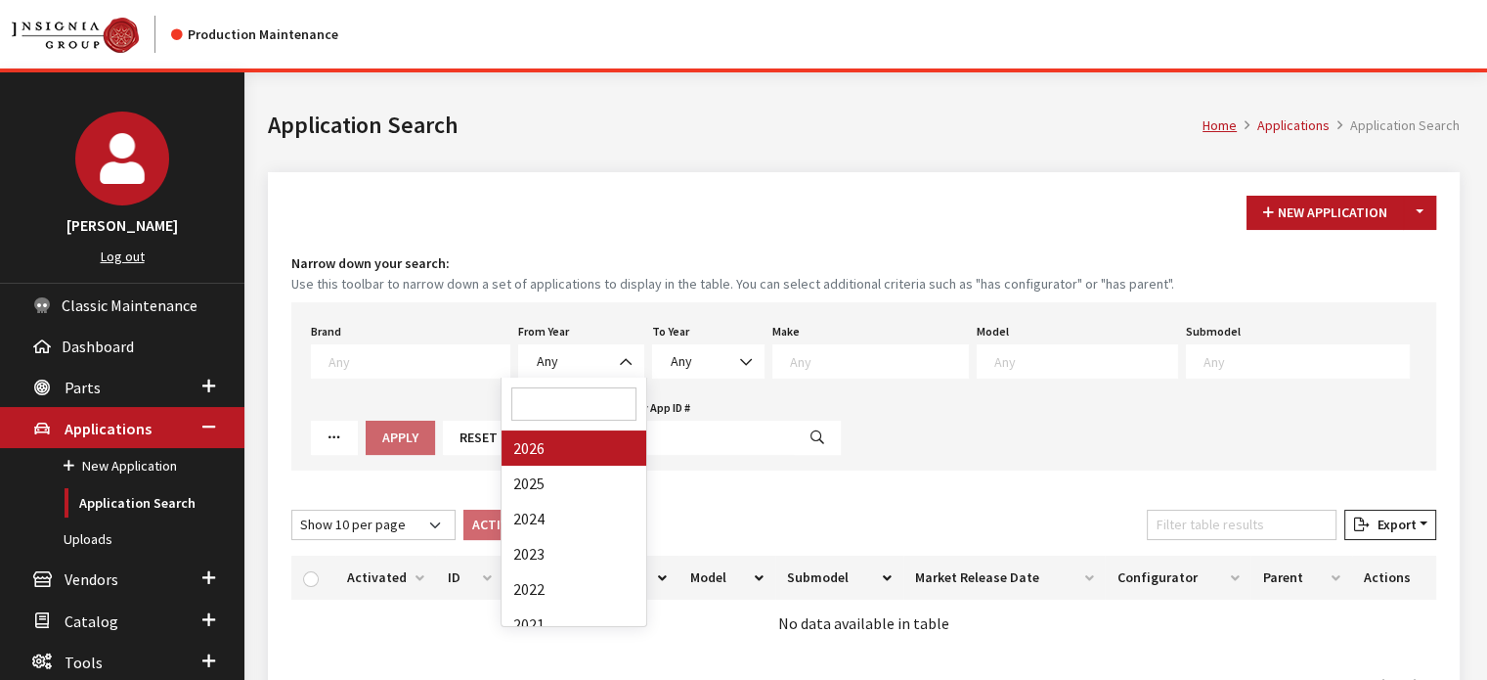
click at [575, 423] on span at bounding box center [574, 403] width 145 height 53
select select "2026"
select select
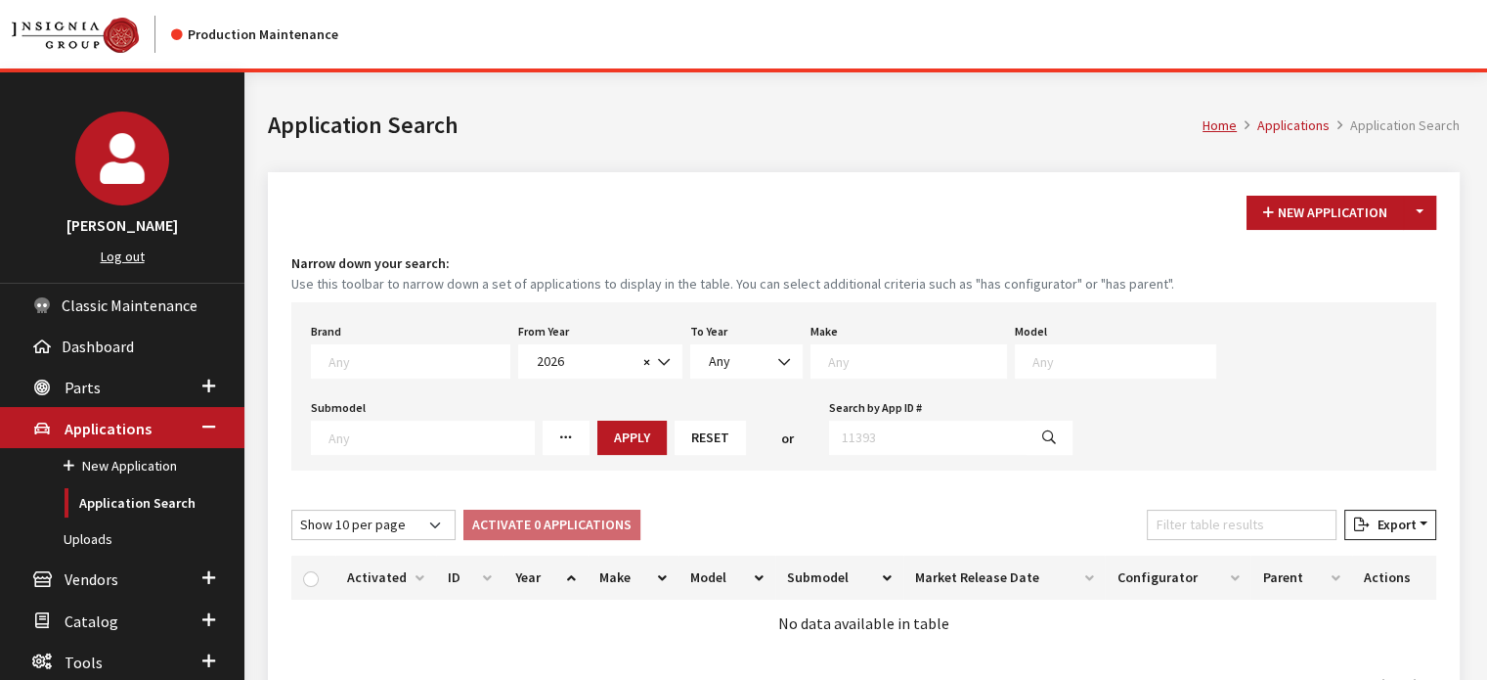
click at [831, 362] on textarea "Search" at bounding box center [917, 361] width 178 height 18
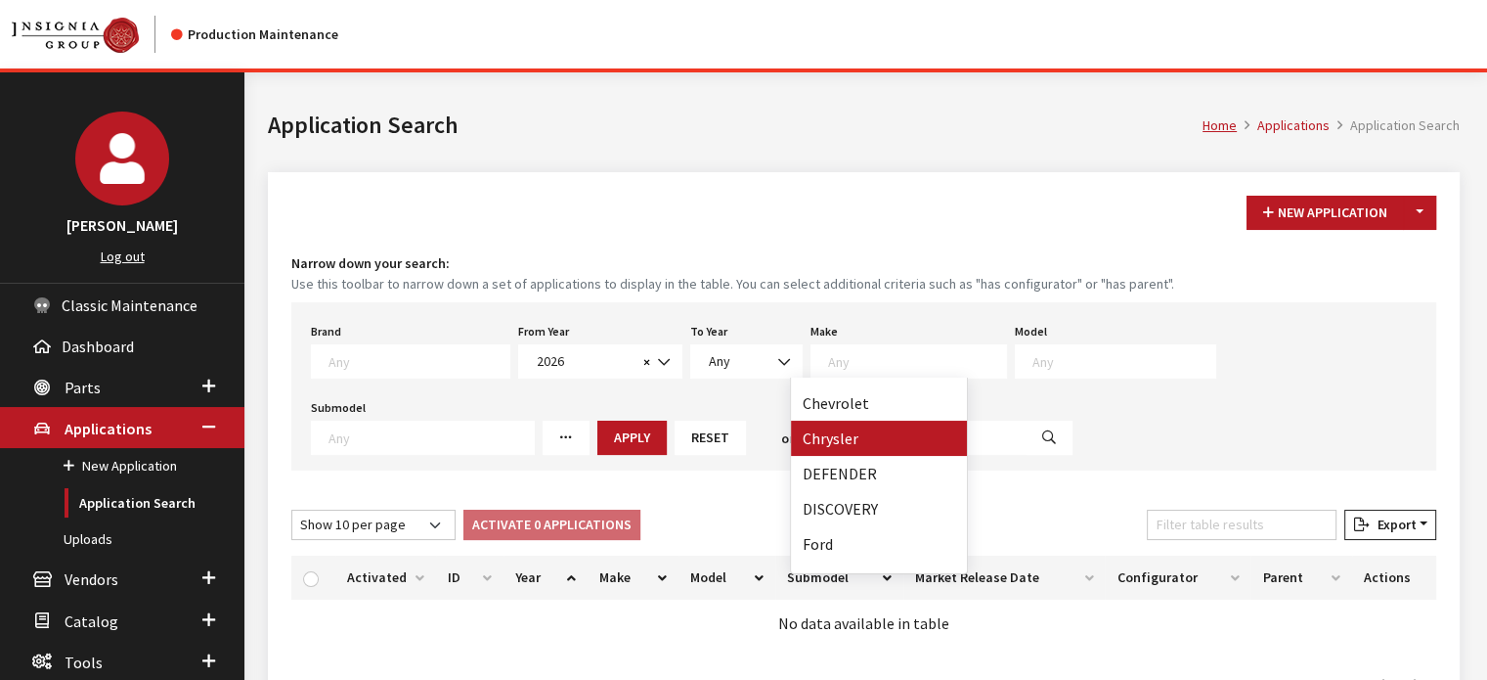
select select "14"
select select
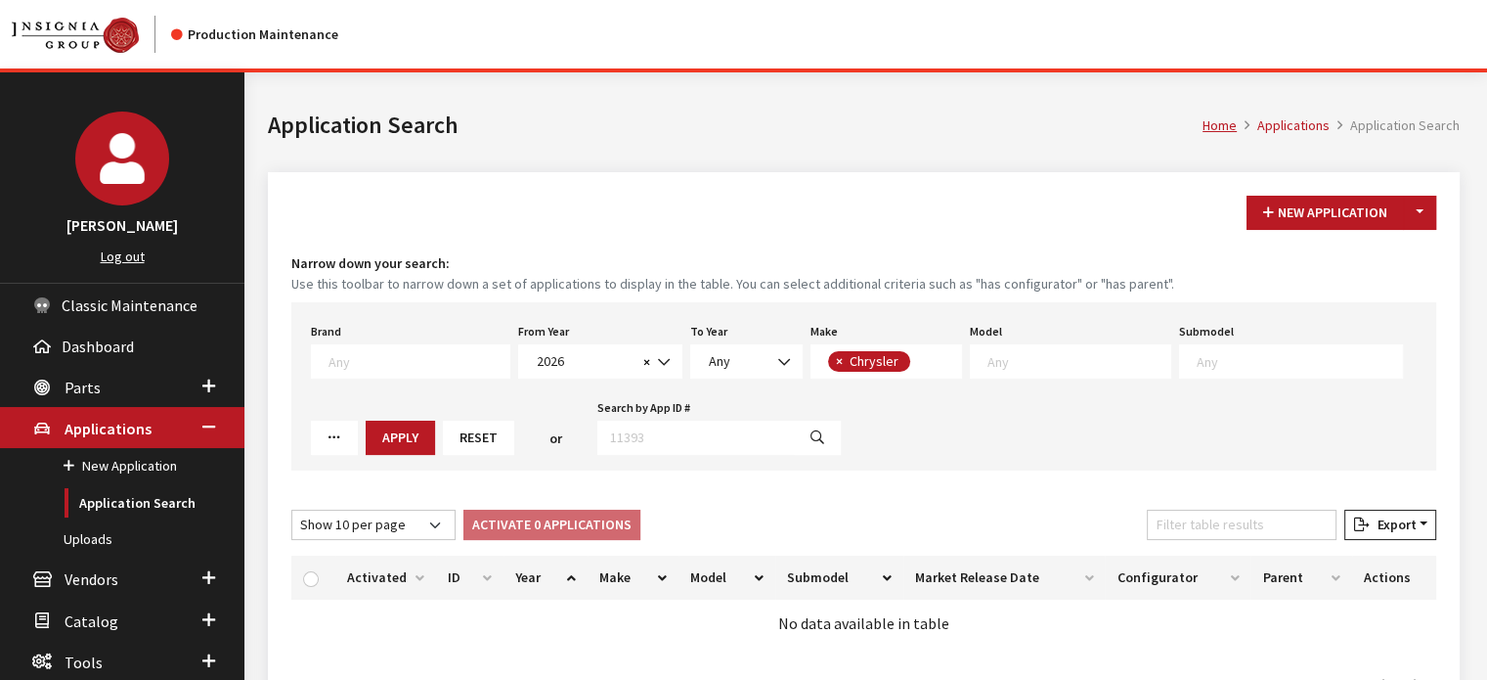
click at [1010, 374] on span at bounding box center [1070, 361] width 201 height 34
click at [1004, 415] on div "Brand Any Acura Alfa Romeo Audi Bentley BMW DoubleTake [PERSON_NAME] Honda Hyun…" at bounding box center [863, 386] width 1145 height 168
click at [994, 369] on span at bounding box center [1070, 361] width 201 height 34
select select "178"
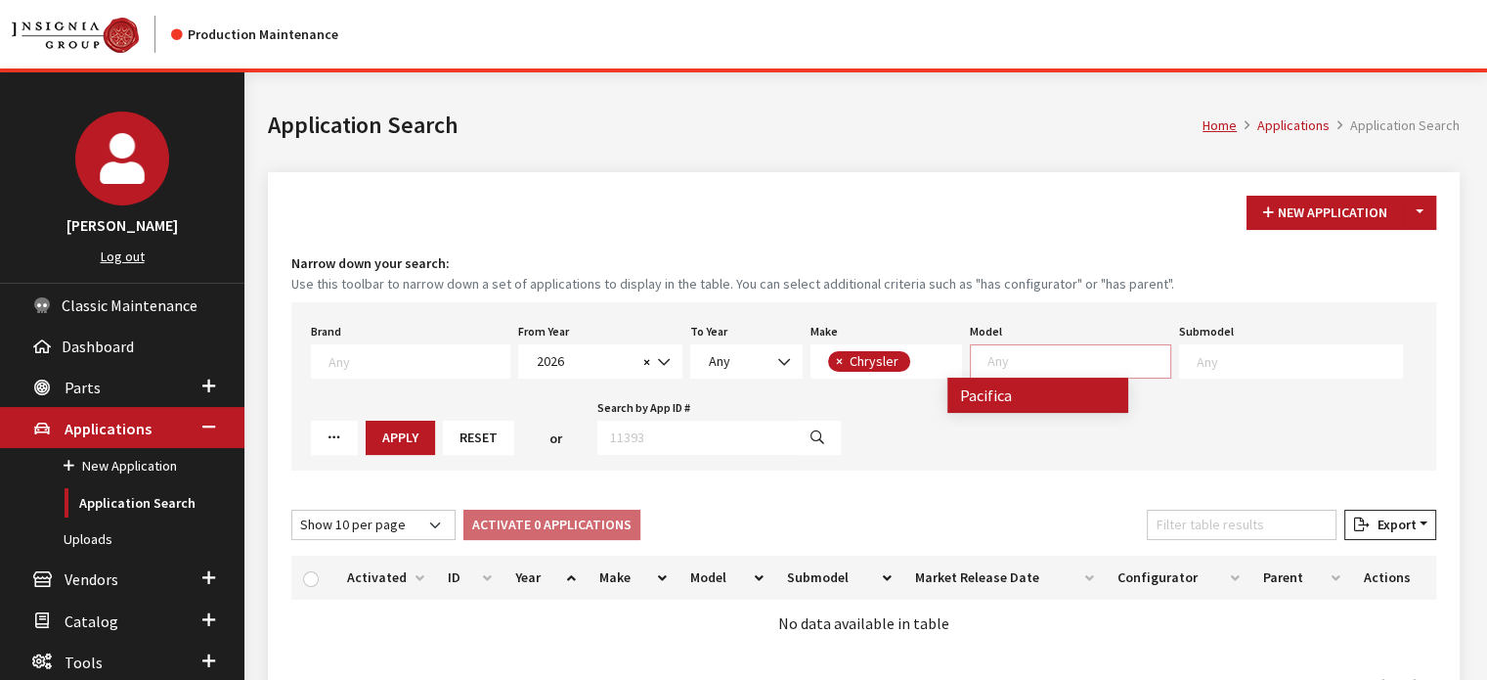
select select
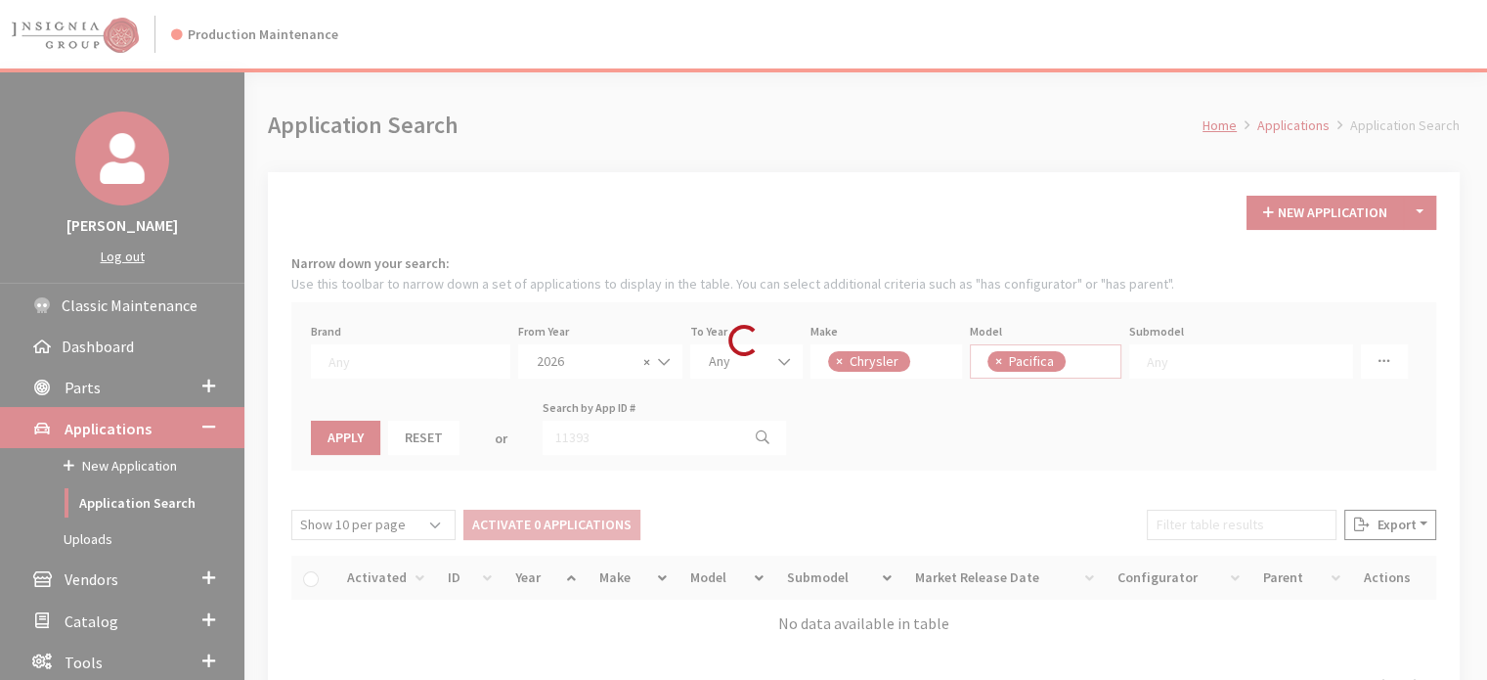
scroll to position [0, 0]
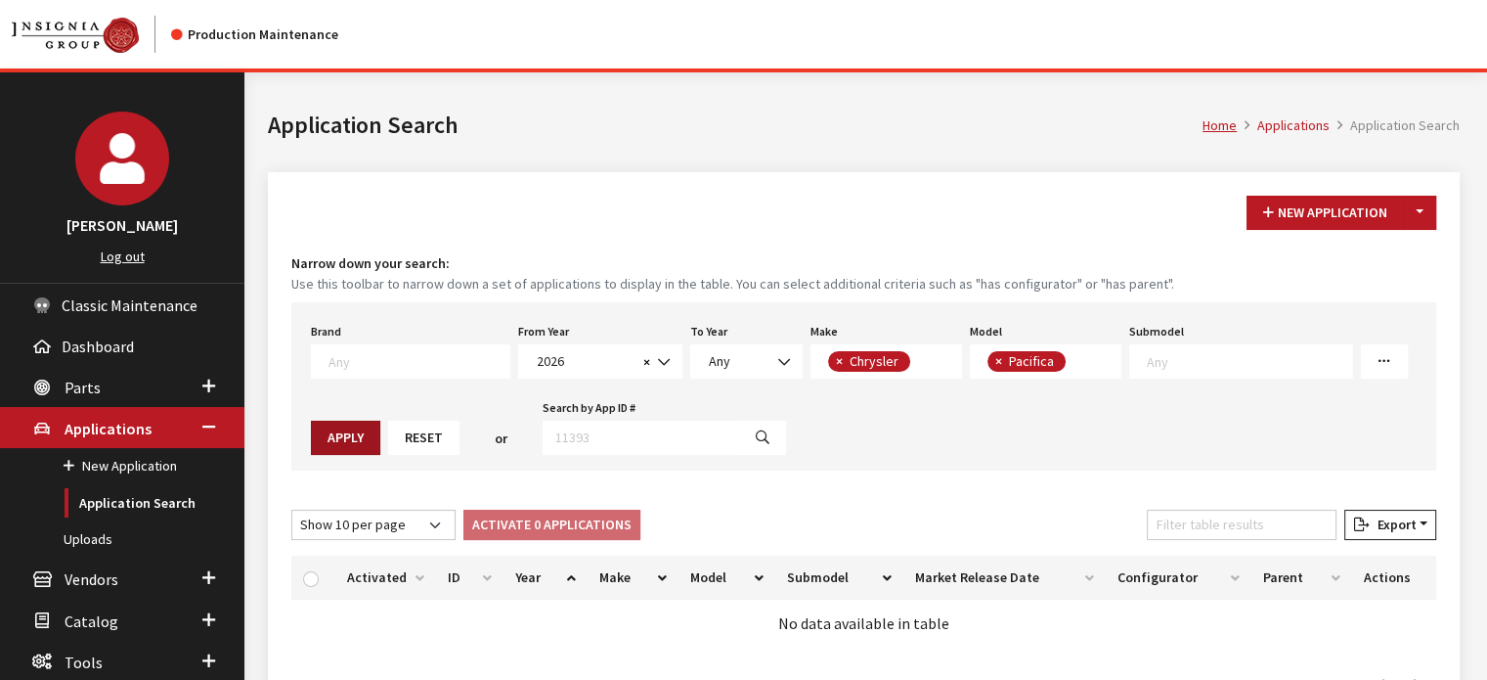
click at [340, 449] on button "Apply" at bounding box center [345, 437] width 69 height 34
